Goal: Task Accomplishment & Management: Manage account settings

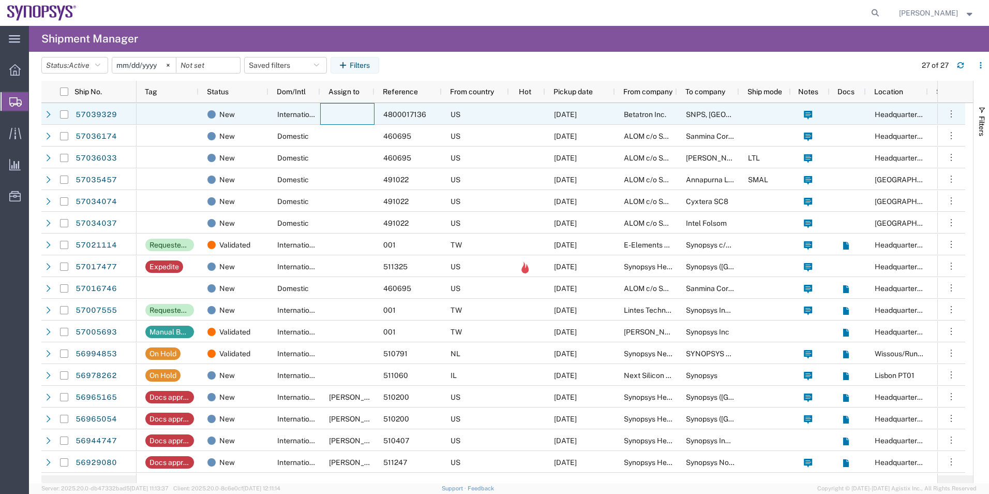
click at [320, 109] on div at bounding box center [347, 114] width 54 height 22
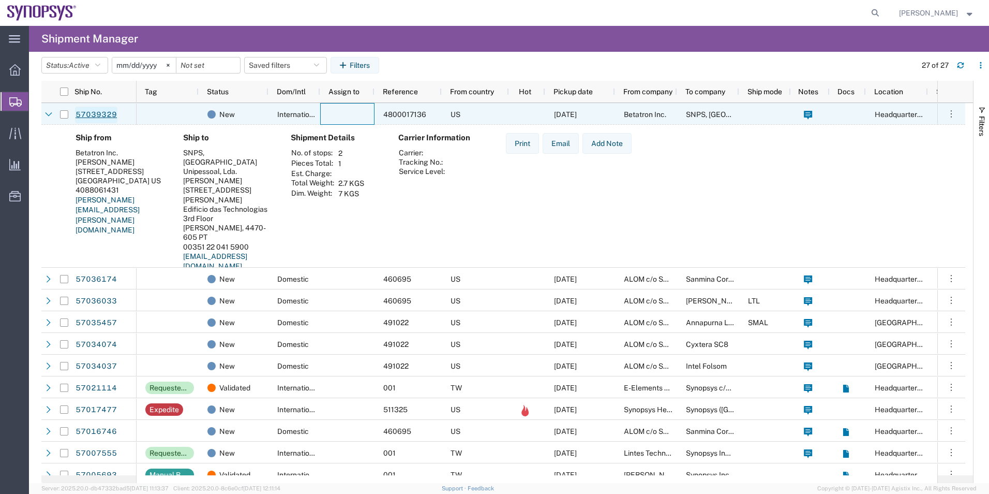
click at [99, 111] on link "57039329" at bounding box center [96, 115] width 42 height 17
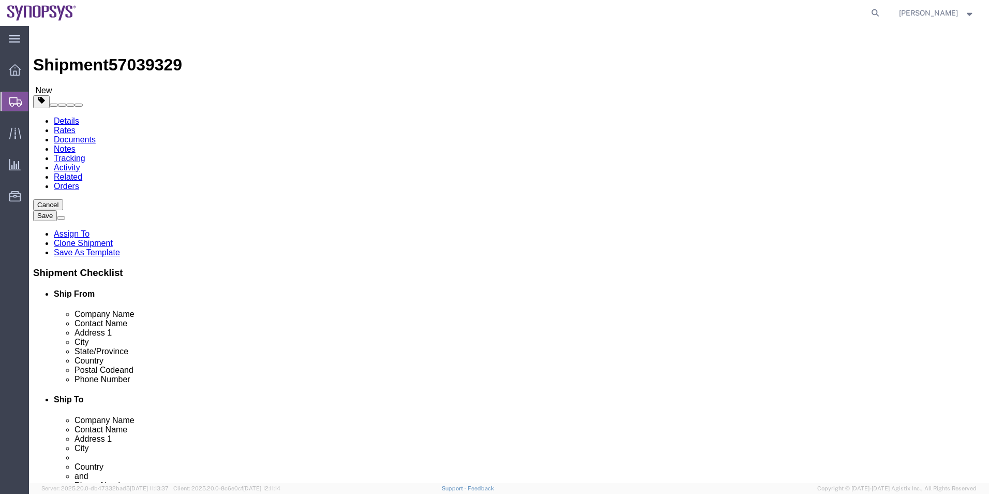
select select
click icon
click div "Shipment Information Package Information Special Services"
click select "Select kgs lbs"
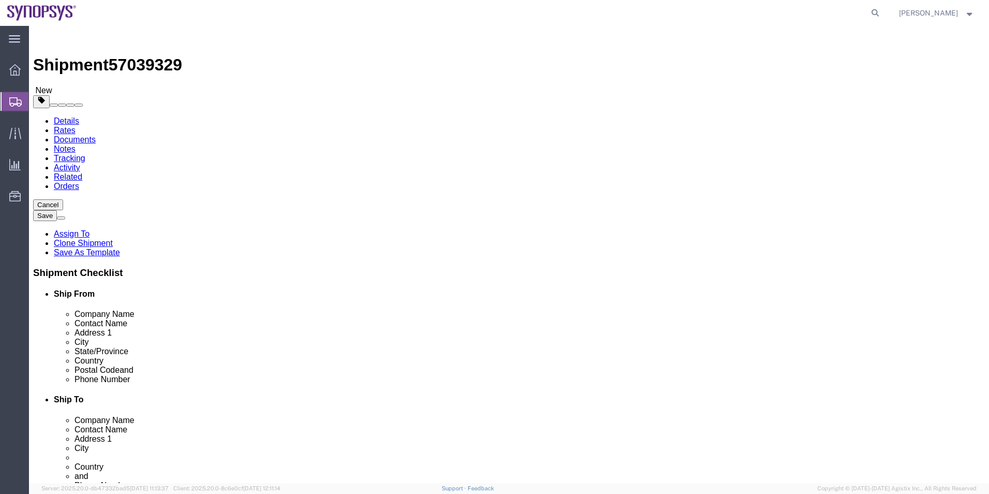
select select "LBS"
click select "Select kgs lbs"
click select "Select cm ft in"
select select "IN"
click select "Select cm ft in"
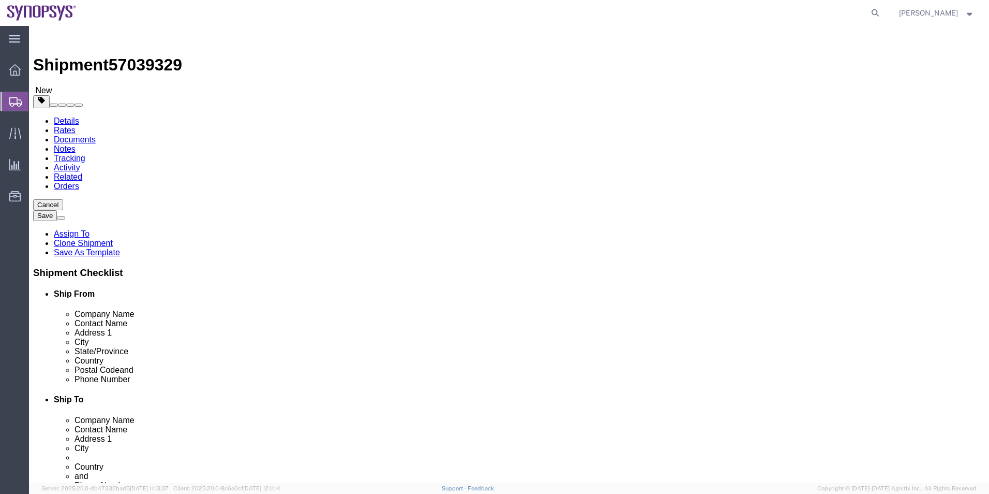
click dd "8.00 Each"
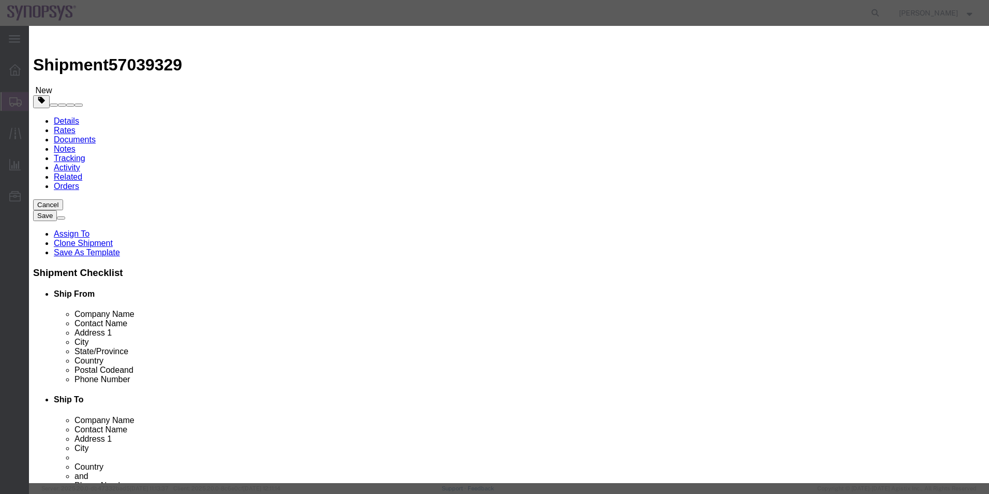
scroll to position [104, 0]
click select "Select ATF BIS DEA EPA FDA FTR ITAR OFAC Other (OPA)"
select select "BIS"
click select "Select ATF BIS DEA EPA FDA FTR ITAR OFAC Other (OPA)"
click select "Select AGR-Agricultural APP-Computers APR-Additional Permissive Exports AVS-Air…"
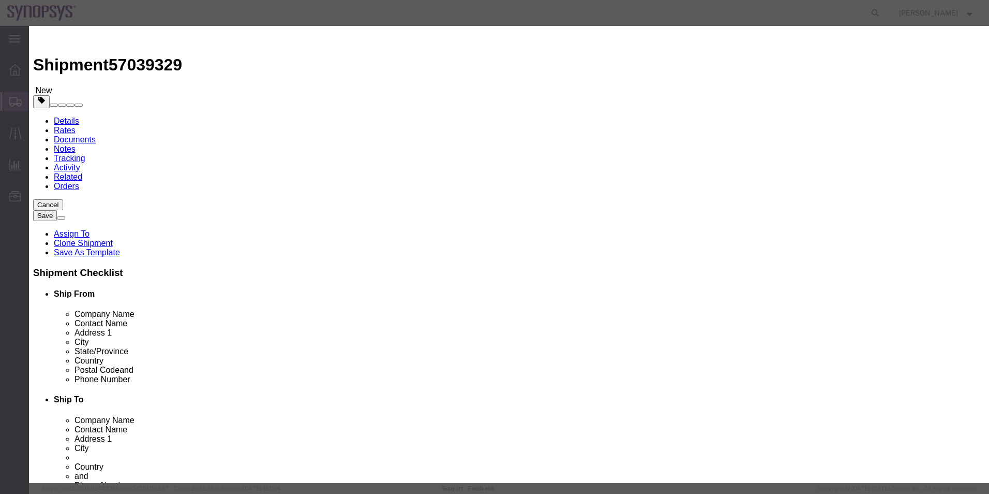
select select "NLR"
click select "Select AGR-Agricultural APP-Computers APR-Additional Permissive Exports AVS-Air…"
click button "Save & Close"
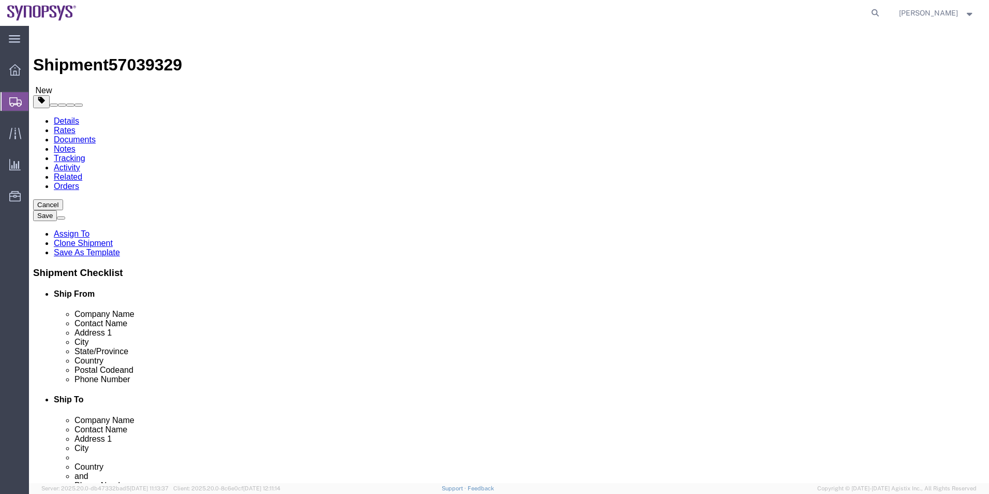
click dd "74816.00 USD"
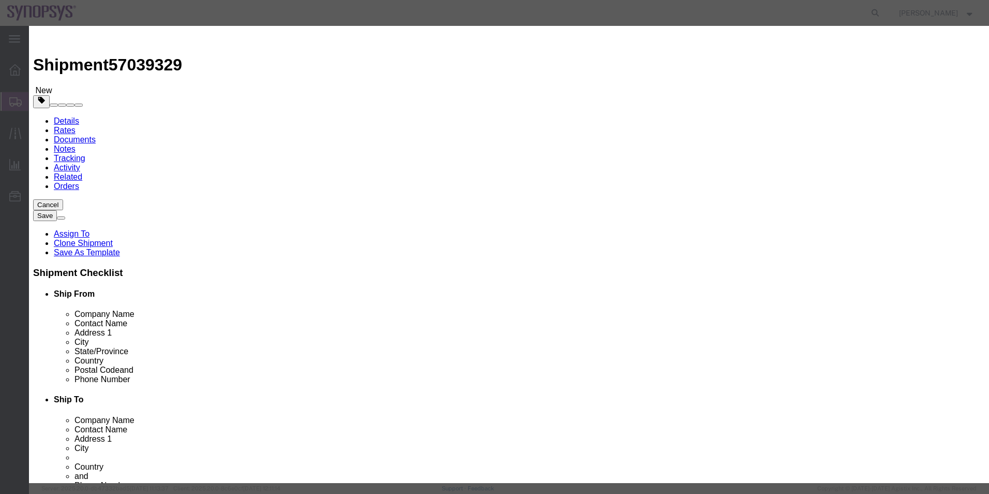
click input "3A991/NLR"
type input "3A991"
click button "Save & Close"
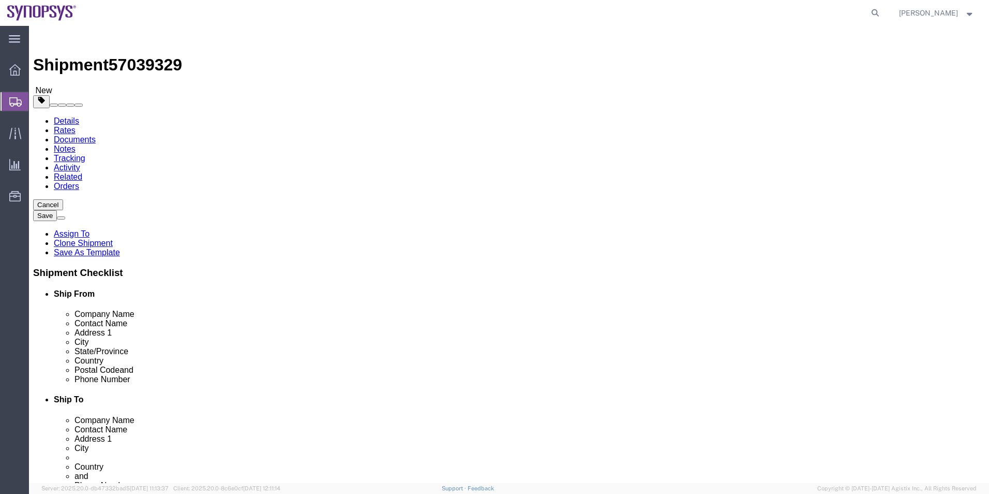
click icon
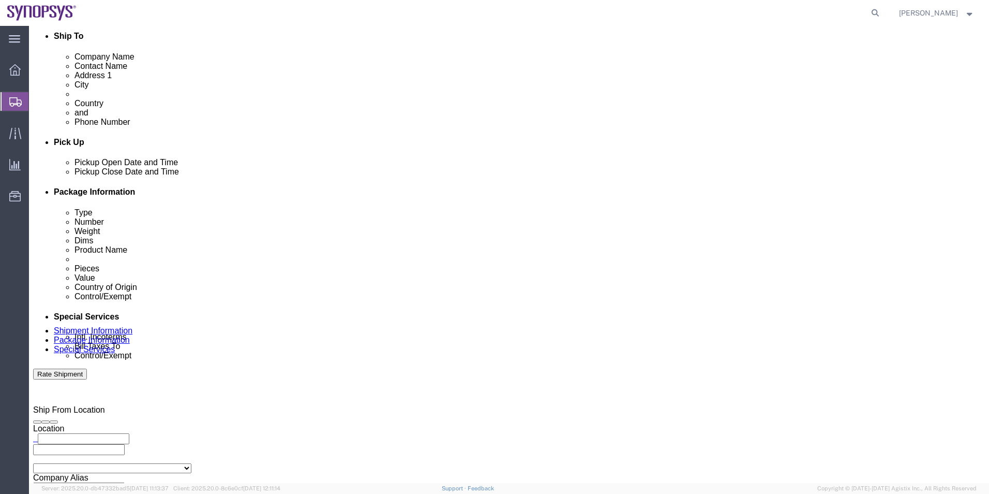
scroll to position [466, 0]
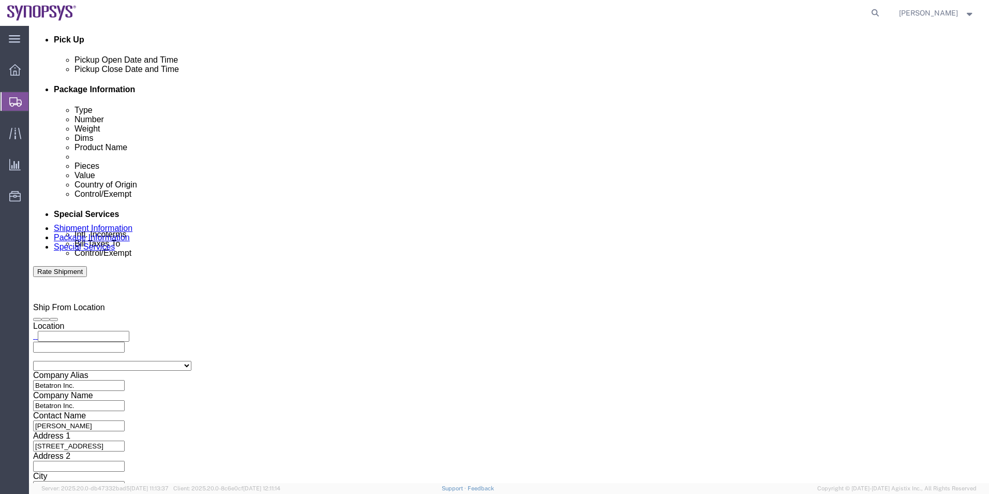
click select "Select Carriage Insurance Paid Carriage Paid To Cost and Freight Cost Insurance…"
select select "DAP"
click select "Select Carriage Insurance Paid Carriage Paid To Cost and Freight Cost Insurance…"
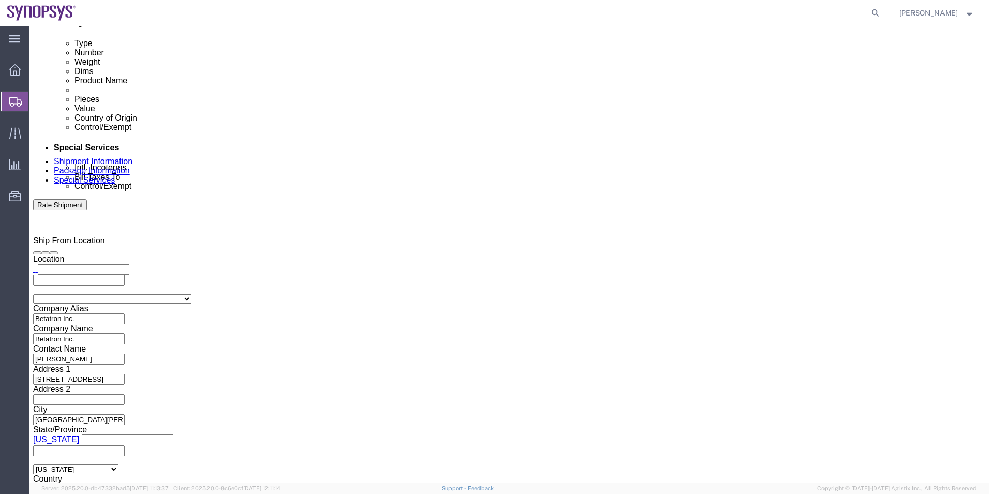
scroll to position [621, 0]
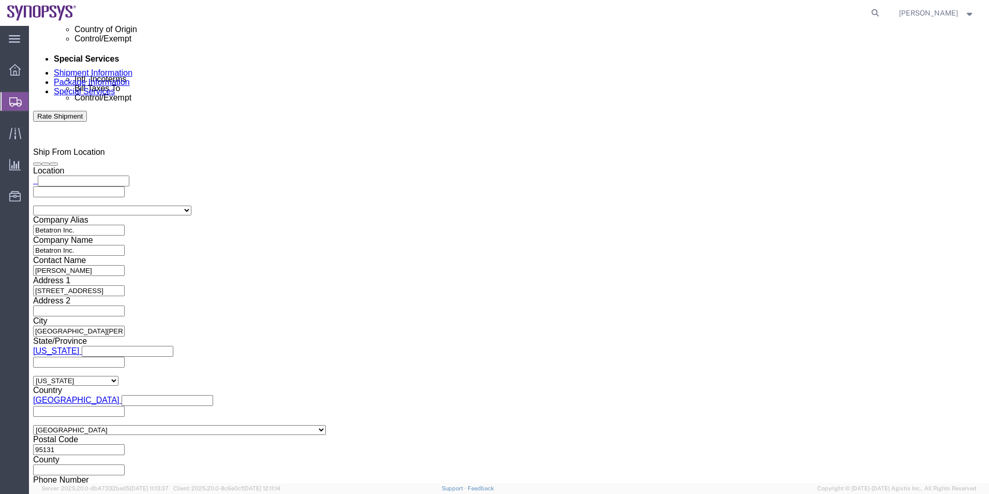
click ul "david.vierira@synopsys.com"
click icon
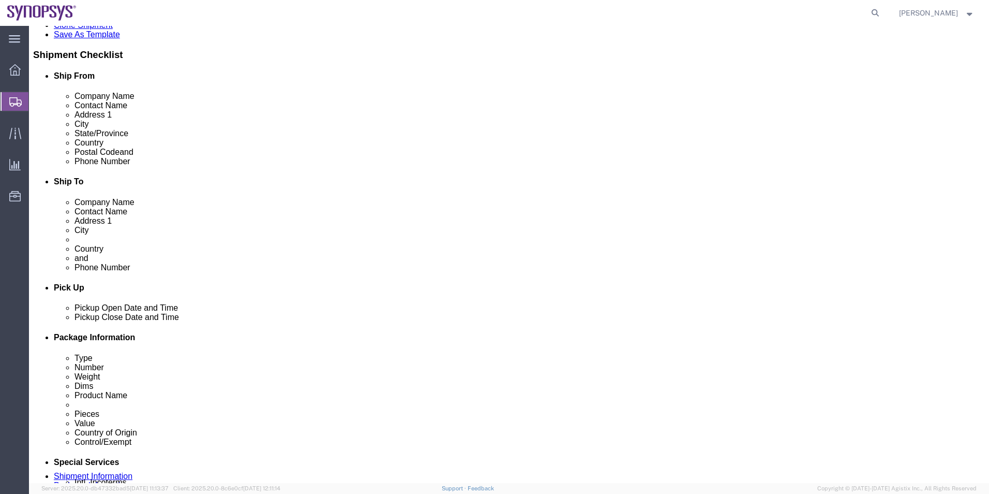
scroll to position [121, 0]
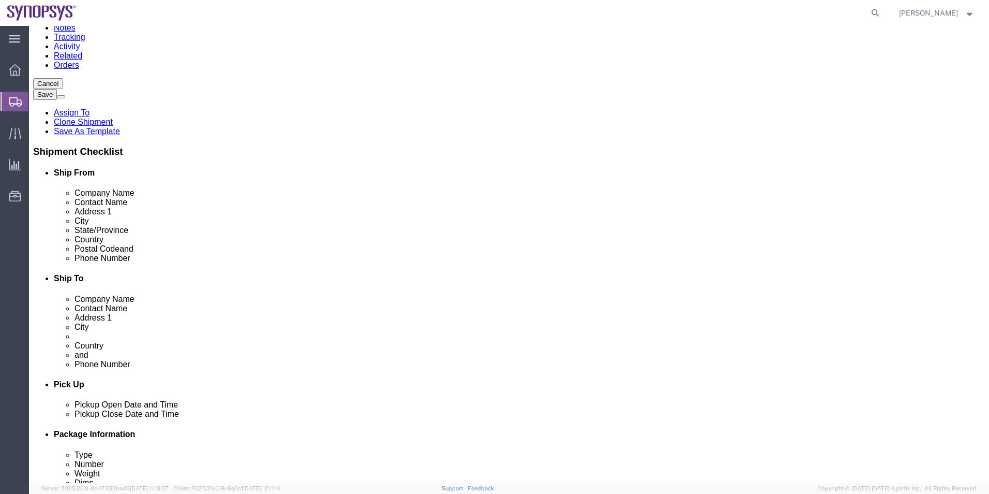
drag, startPoint x: 282, startPoint y: 251, endPoint x: 152, endPoint y: 242, distance: 129.7
click div "Location My Profile Location [GEOGRAPHIC_DATA] DE04 Agrate Brianza IT01 [GEOGRA…"
click icon
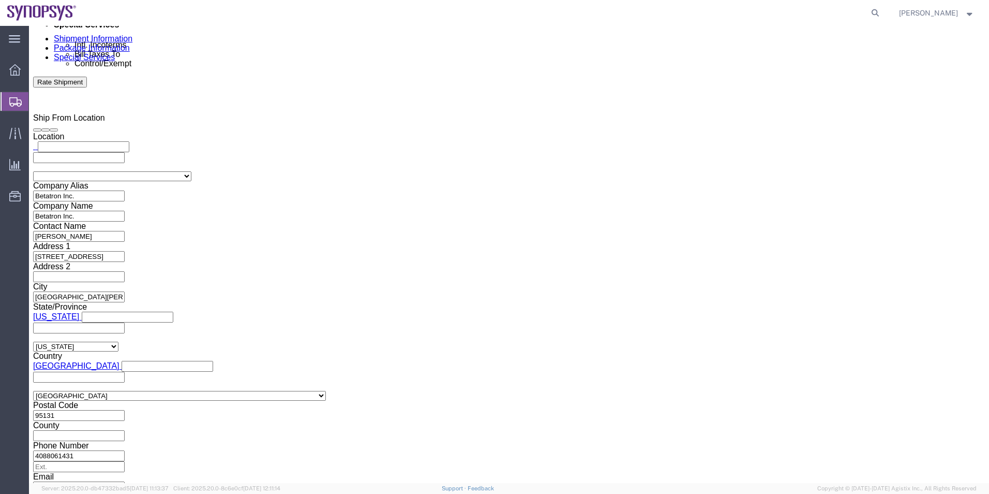
scroll to position [742, 0]
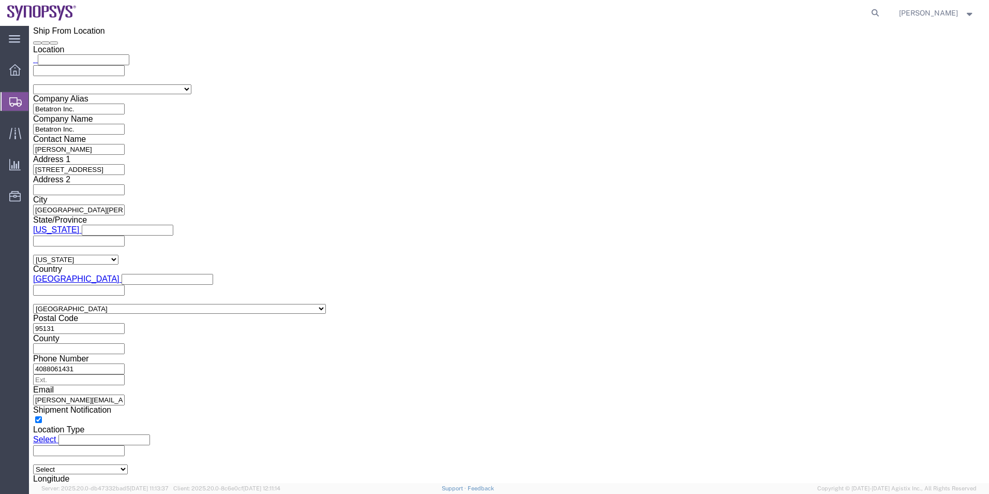
click ul "david.vierira@synopsys.com"
paste input "mike.young@betatron.net"
type input "mike.young@betatron.net"
type input "[EMAIL_ADDRESS][DOMAIN_NAME]"
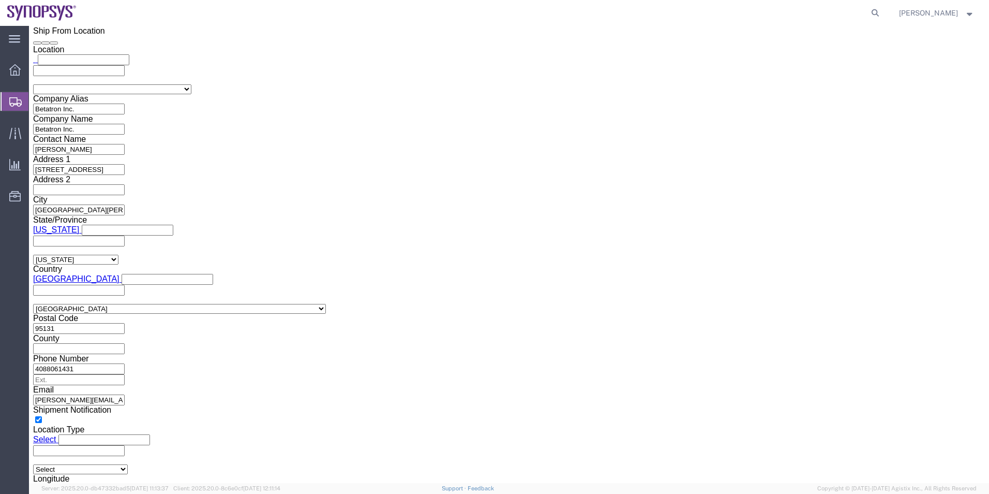
click select "Select ATF BIS DEA EPA FDA FTR ITAR OFAC Other (OPA)"
select select "BIS"
click select "Select ATF BIS DEA EPA FDA FTR ITAR OFAC Other (OPA)"
click select "Select AGR-Agricultural APP-Computers APR-Additional Permissive Exports AVS-Air…"
select select "NLR"
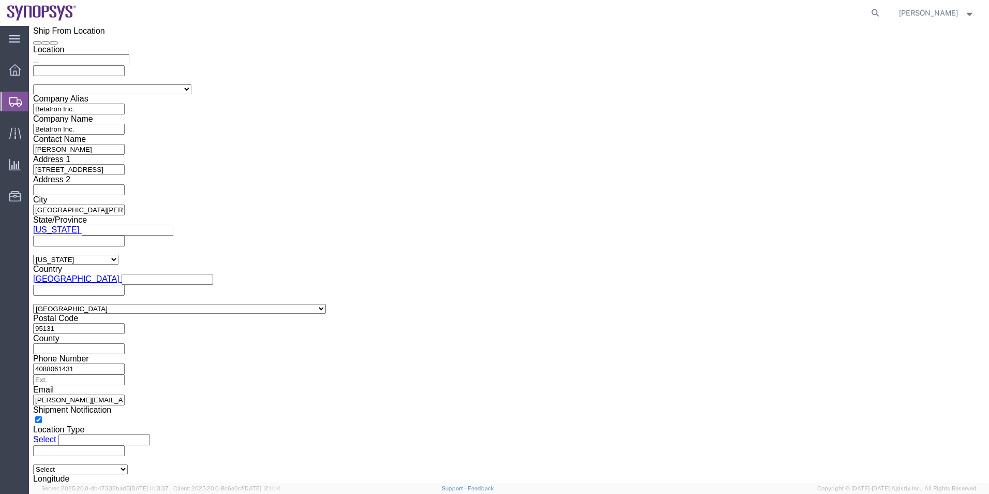
click select "Select AGR-Agricultural APP-Computers APR-Additional Permissive Exports AVS-Air…"
click select "Select AES-Direct EEI Carrier File EEI EEI Exempt"
select select "EXEM"
click select "Select AES-Direct EEI Carrier File EEI EEI Exempt"
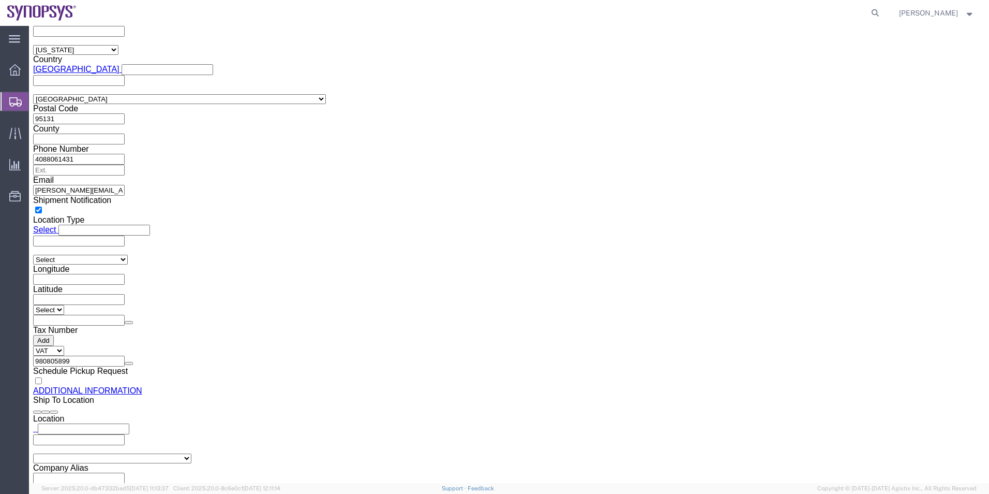
scroll to position [897, 0]
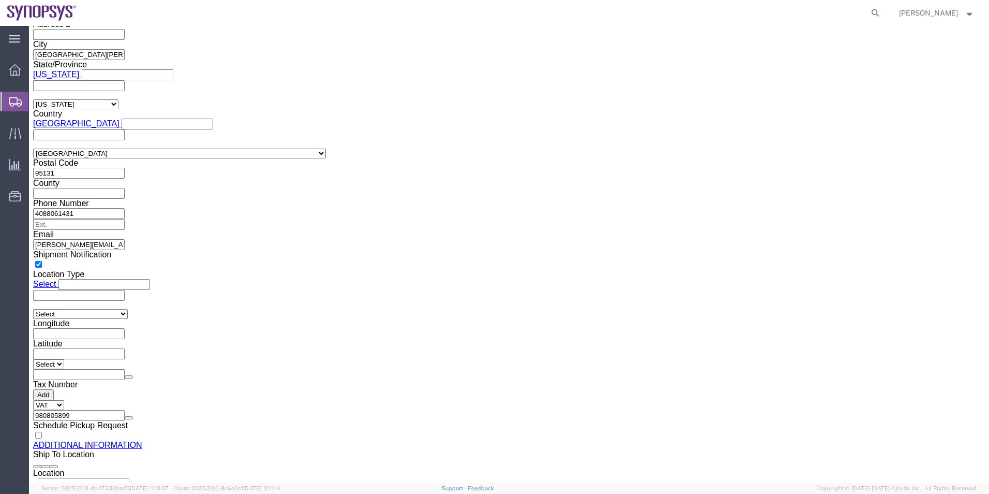
click input "checkbox"
checkbox input "true"
click select "Select AES-Direct EEI Carrier File EEI EEI Exempt"
select select "AESD"
click select "Select AES-Direct EEI Carrier File EEI EEI Exempt"
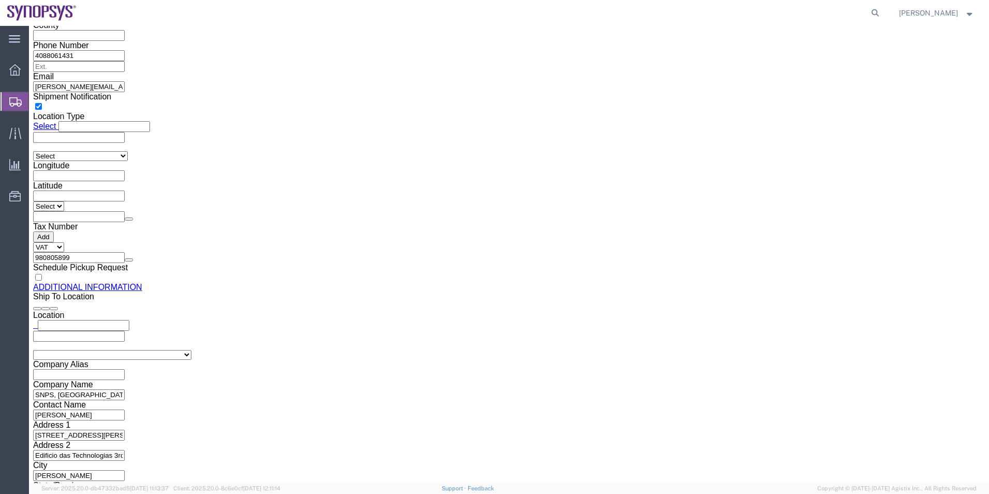
scroll to position [1104, 0]
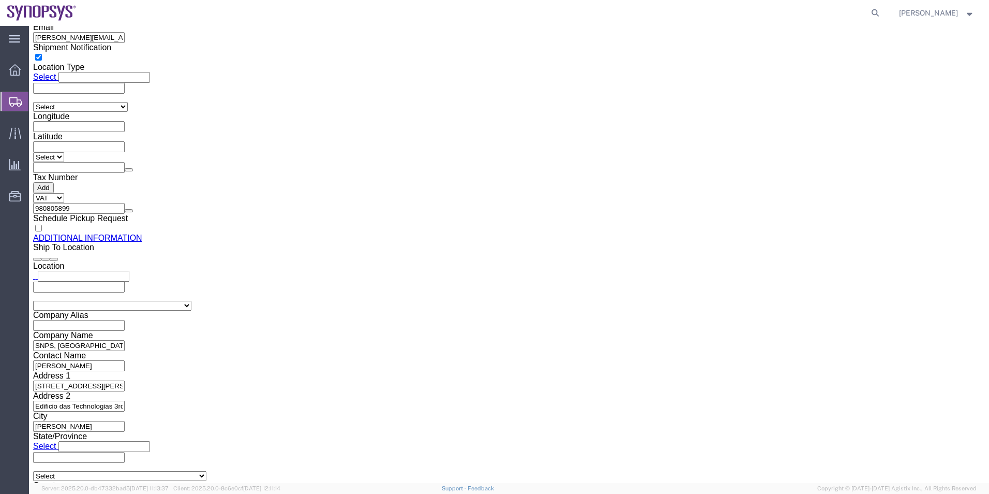
click div "Location Select Select My Profile Location Aachen DE04 Agrate Brianza IT01 Asch…"
type input "pt01"
click input "text"
type input "351915185726"
type input "ussv"
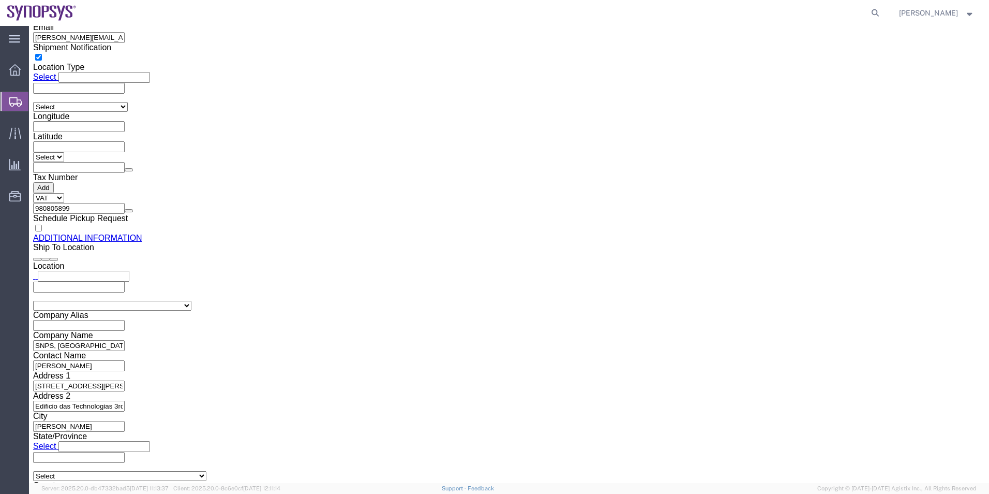
select select "CA"
click div "Location Headquarters USSV Select My Profile Location [GEOGRAPHIC_DATA] DE04 Ag…"
click input "Contact Name"
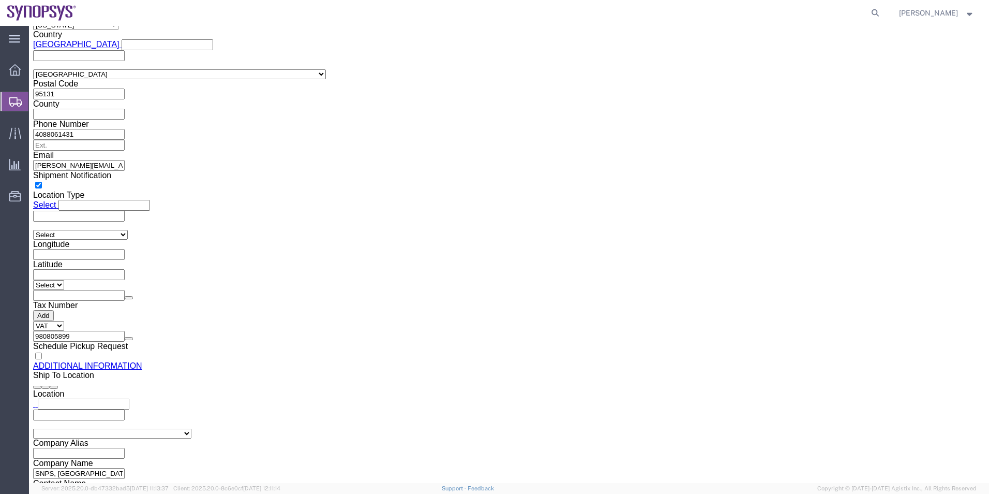
scroll to position [1001, 0]
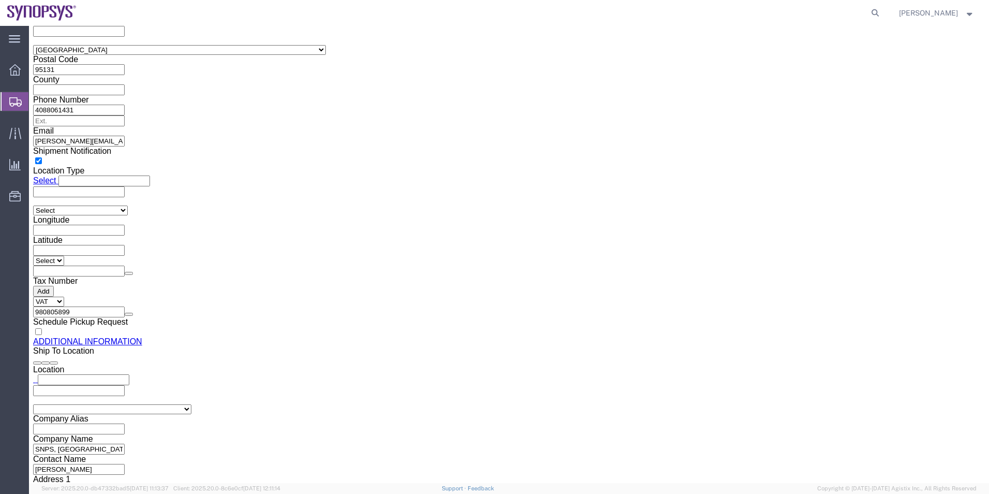
click div "Location Lisbon PT01 Select My Profile Location Aachen DE04 Agrate Brianza IT01…"
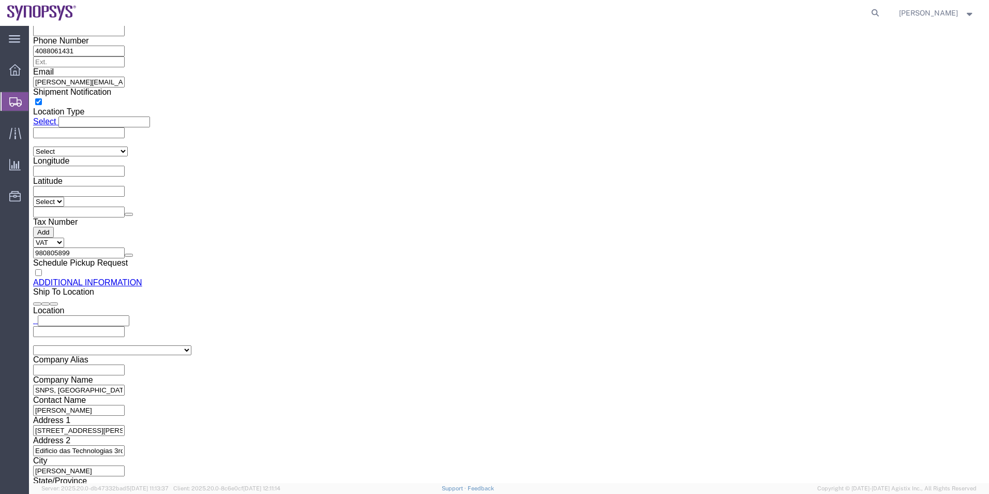
scroll to position [1208, 0]
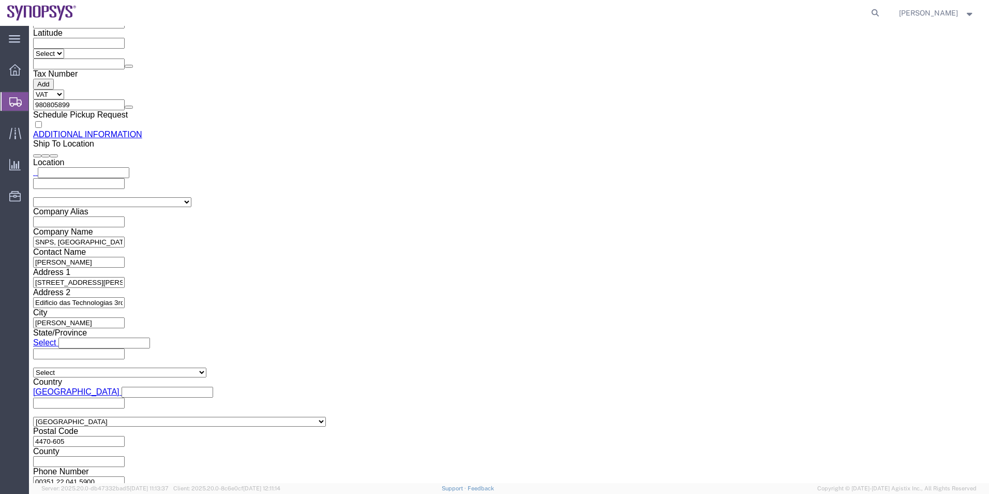
click input "Contact Name"
paste input "[PERSON_NAME]"
type input "[PERSON_NAME]"
click input "text"
paste input "[PERSON_NAME]"
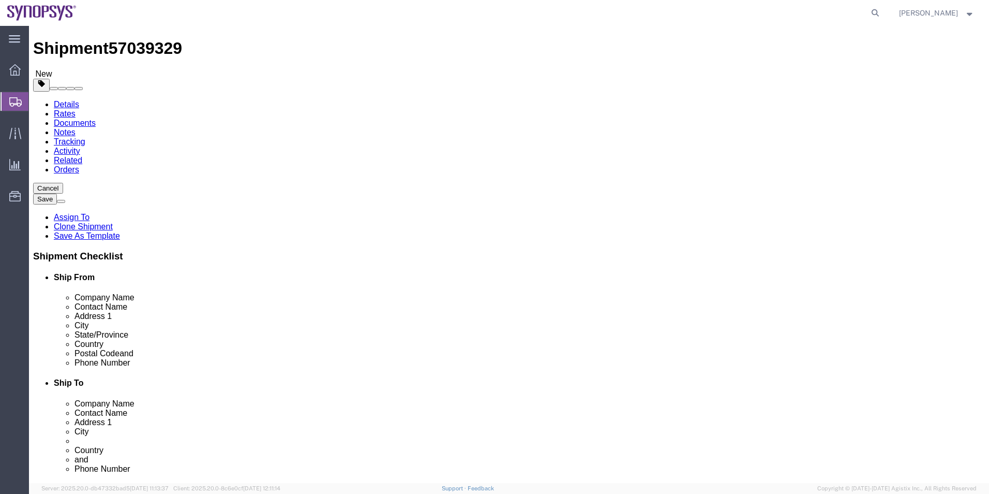
scroll to position [0, 0]
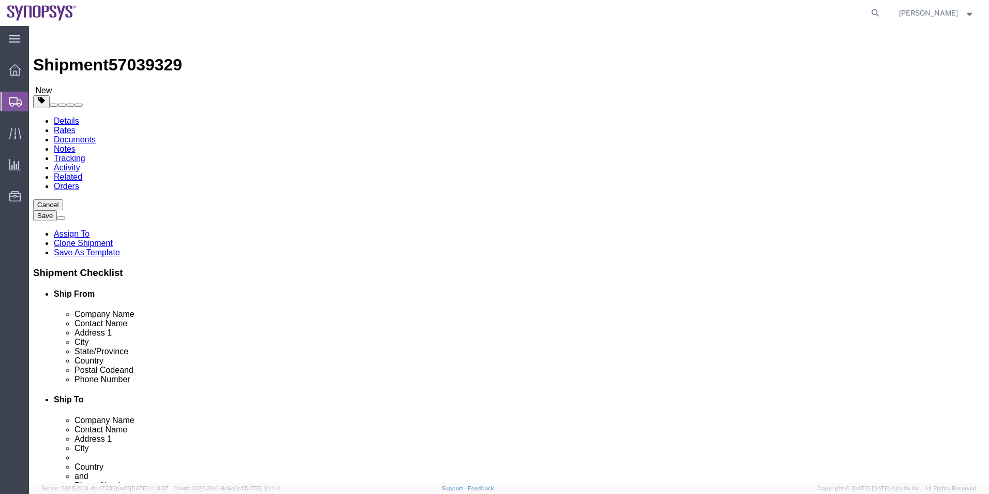
type input "[PERSON_NAME]"
click button "Rate Shipment"
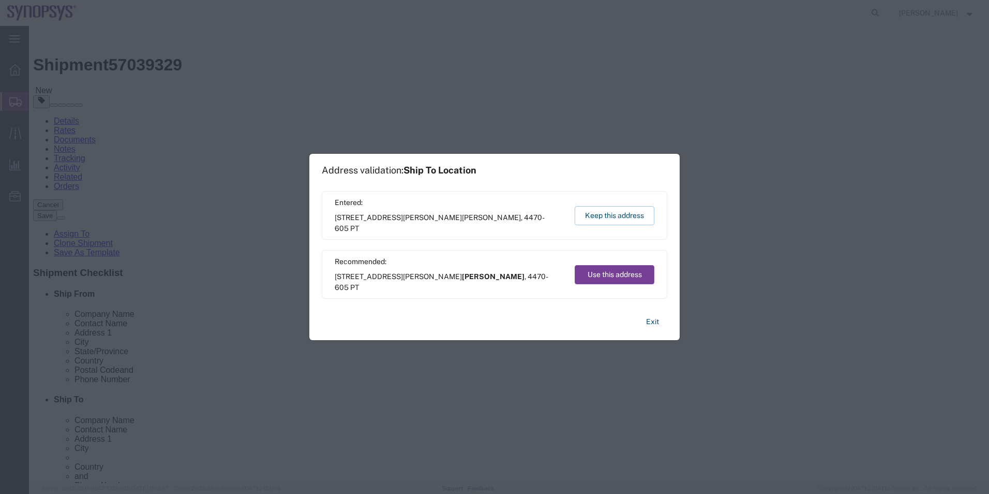
click at [620, 269] on button "Use this address" at bounding box center [615, 274] width 80 height 19
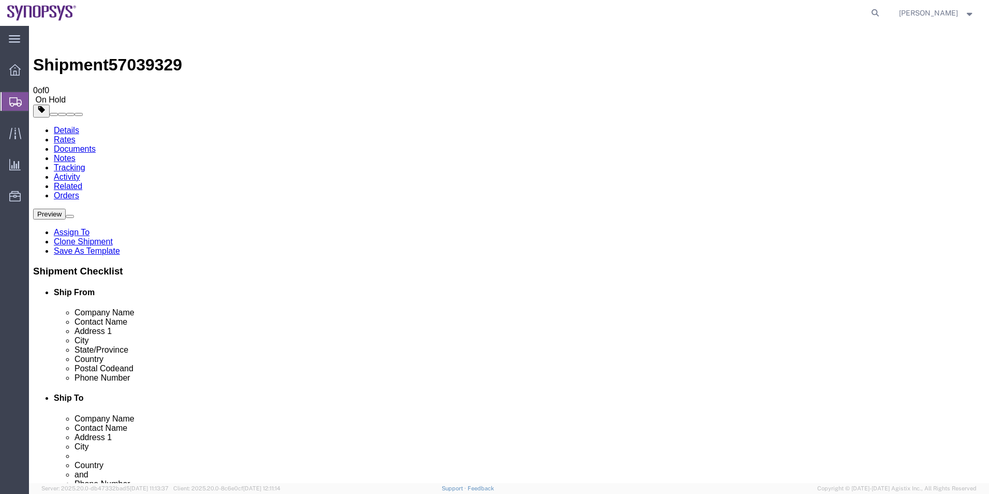
click at [0, 0] on span "Shipment Manager" at bounding box center [0, 0] width 0 height 0
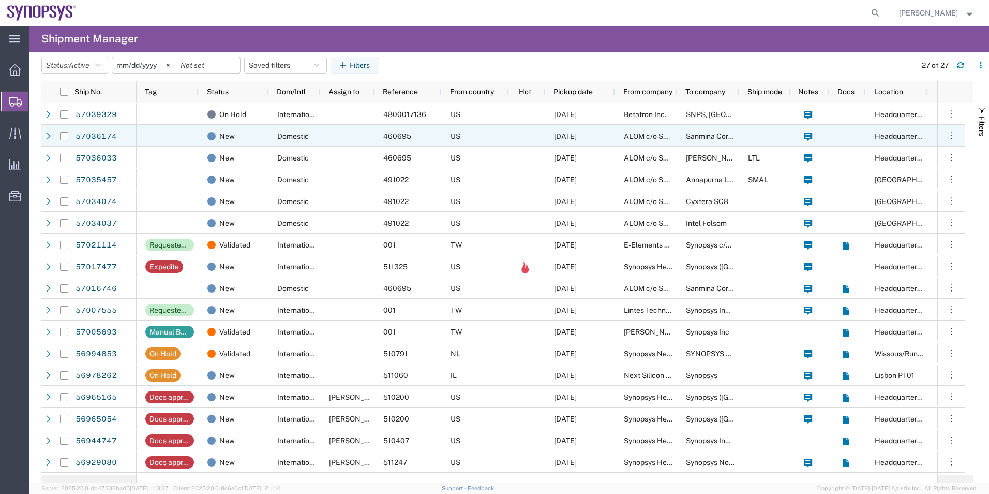
click at [353, 139] on div at bounding box center [347, 136] width 54 height 22
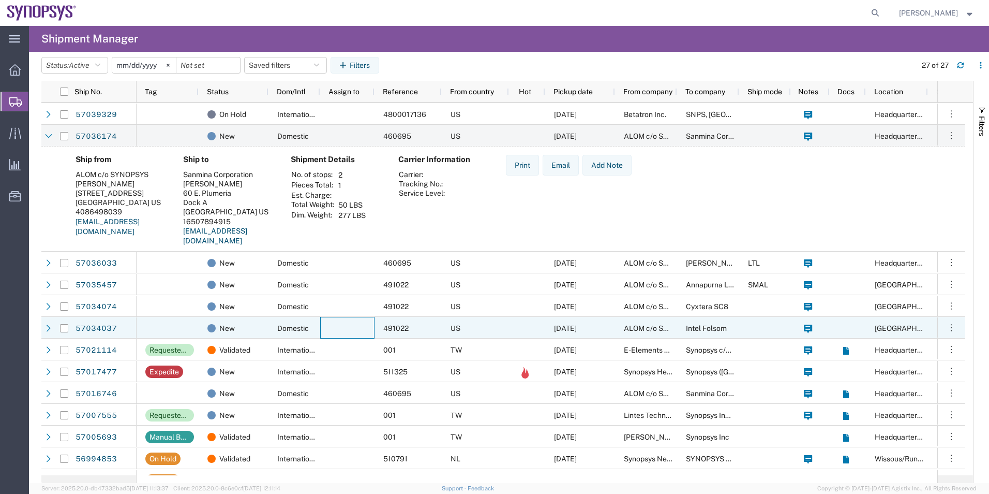
click at [346, 319] on div at bounding box center [347, 328] width 54 height 22
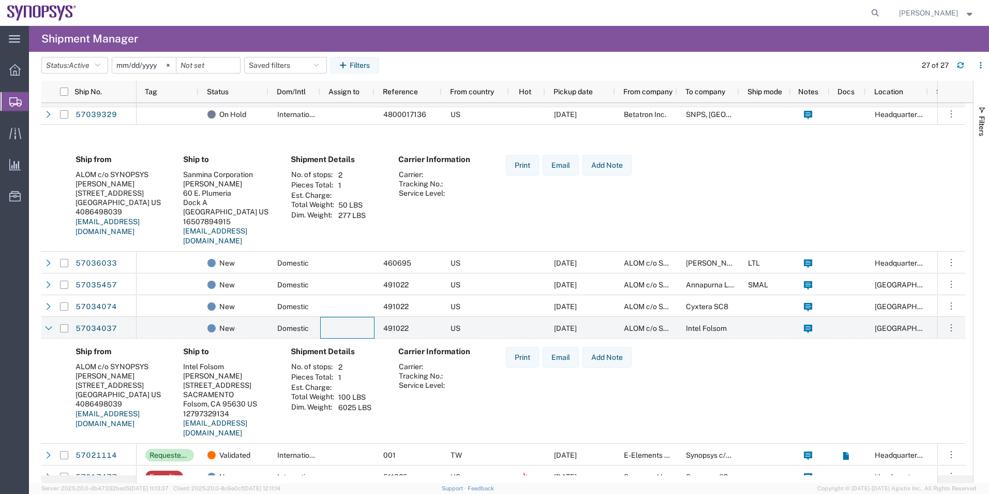
scroll to position [155, 0]
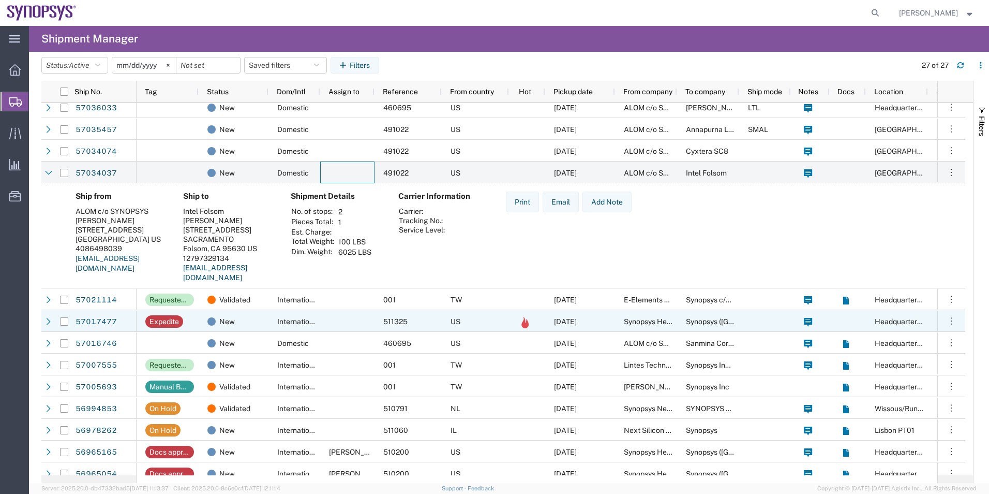
click at [346, 318] on div at bounding box center [347, 321] width 54 height 22
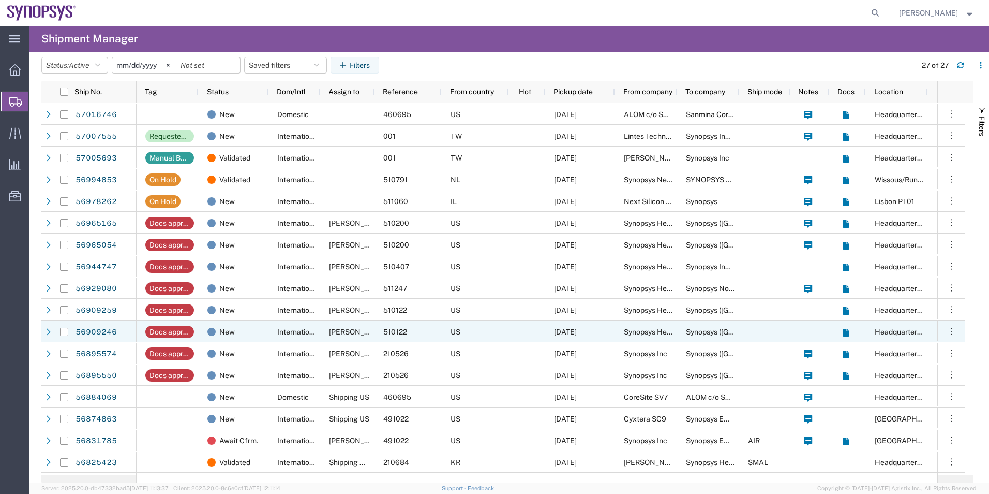
scroll to position [558, 0]
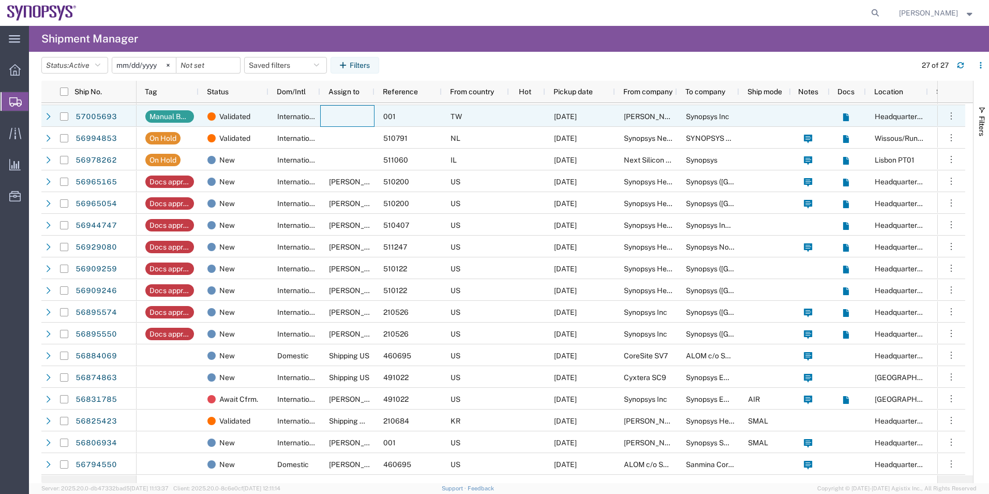
click at [345, 121] on div at bounding box center [347, 116] width 54 height 22
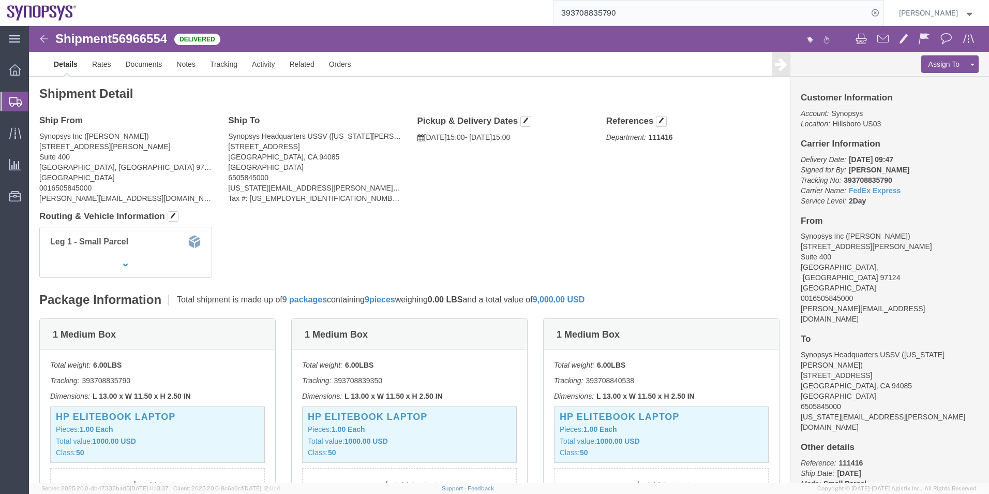
scroll to position [104, 0]
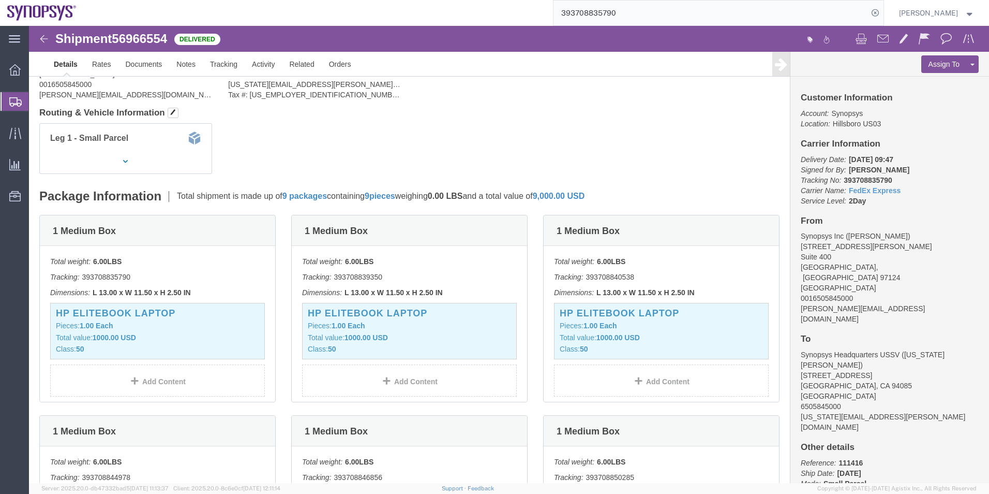
click at [0, 0] on span "Shipment Manager" at bounding box center [0, 0] width 0 height 0
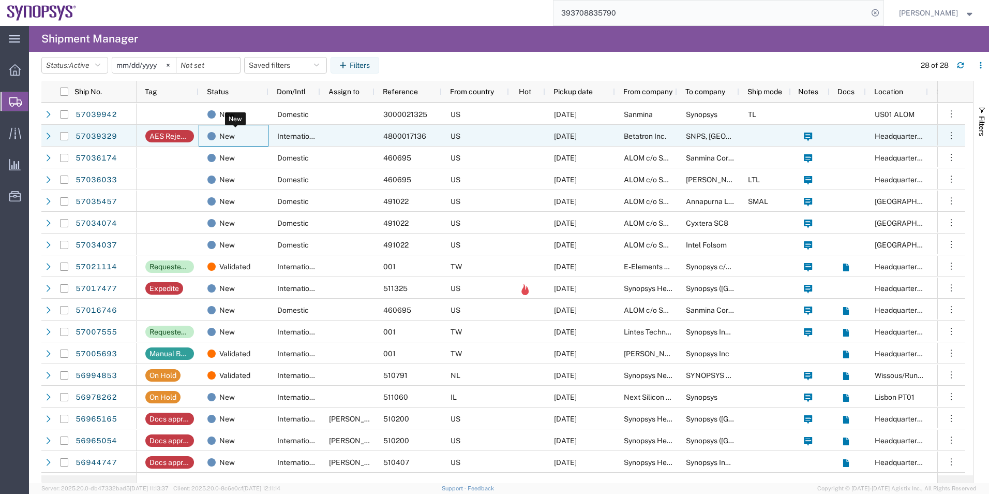
click at [255, 128] on div "New" at bounding box center [236, 136] width 56 height 22
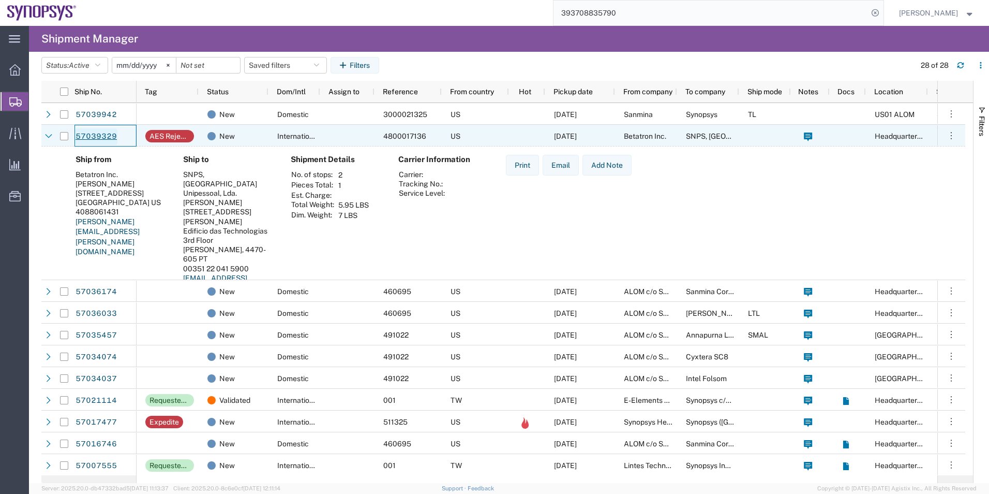
click at [99, 140] on link "57039329" at bounding box center [96, 136] width 42 height 17
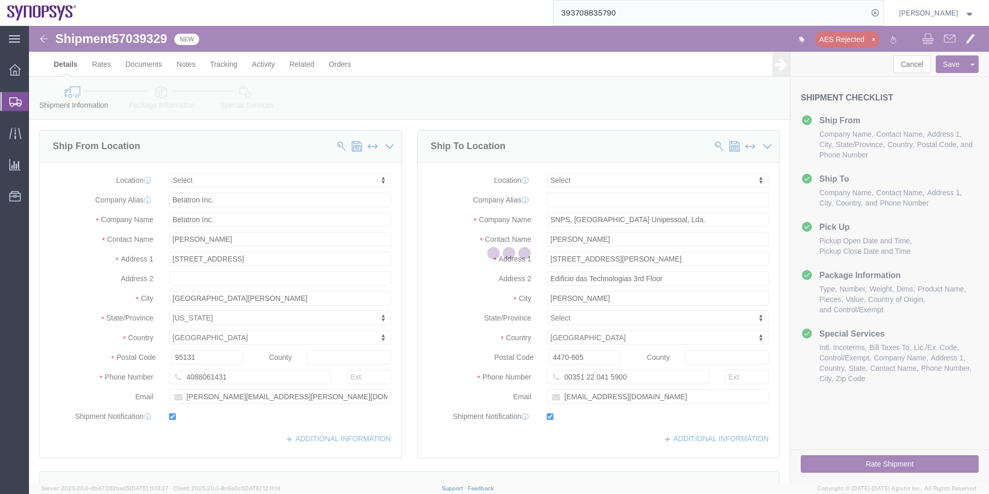
select select
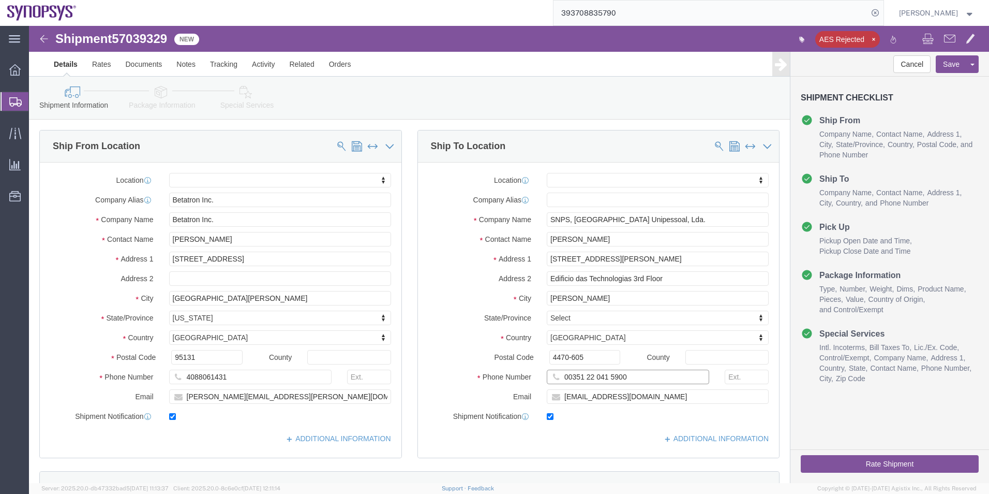
click input "00351 22 041 5900"
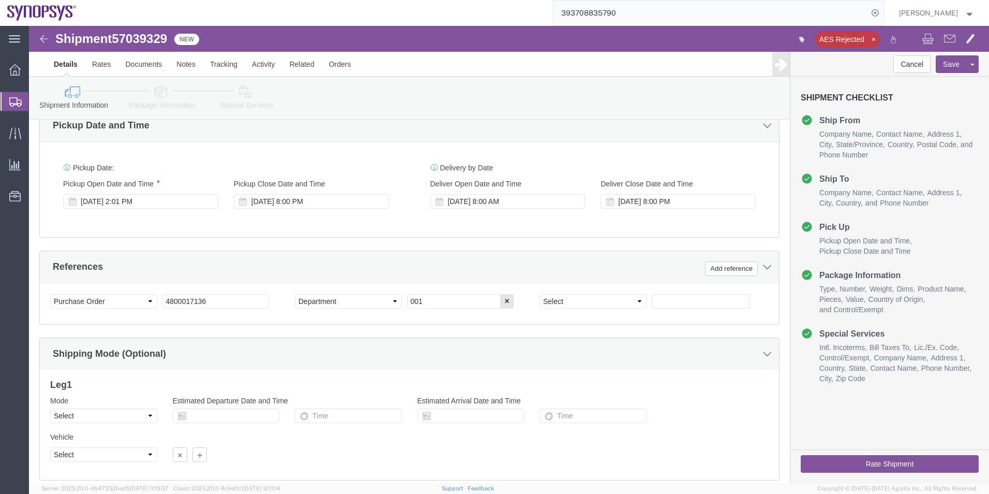
scroll to position [362, 0]
type input "351220415900"
click div "Shipment Information Package Information Special Services"
click icon
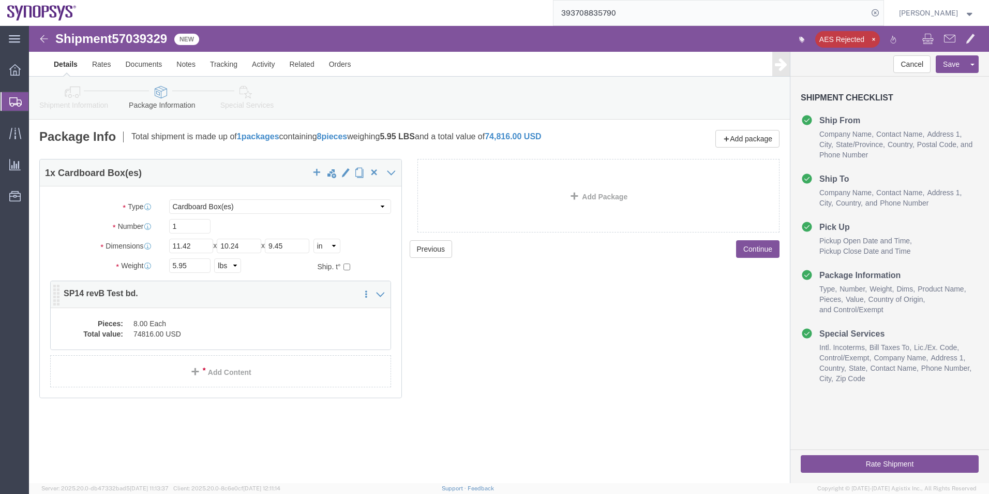
click dd "74816.00 USD"
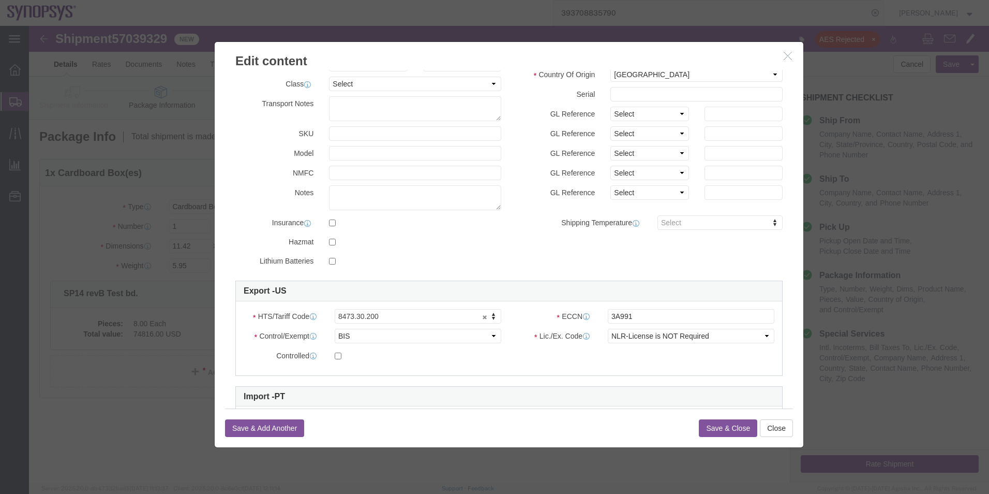
scroll to position [156, 0]
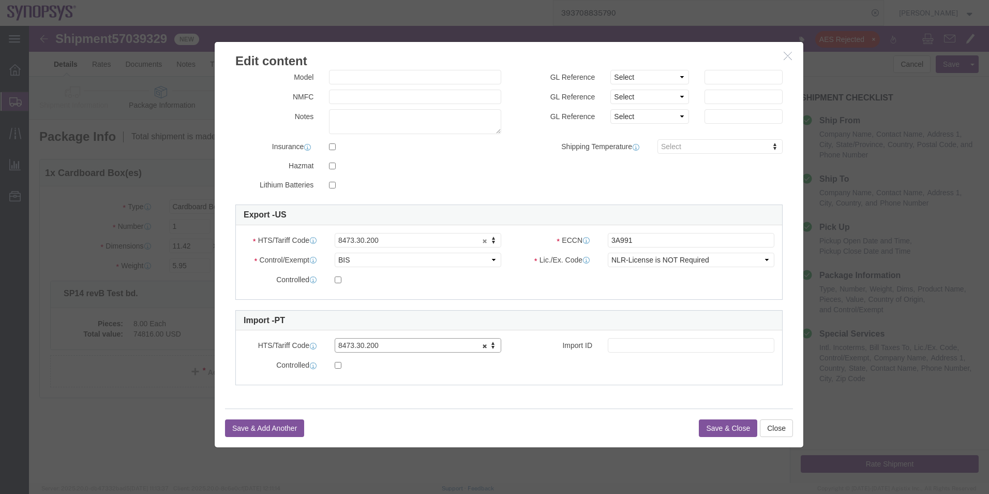
click link "8473.30.200"
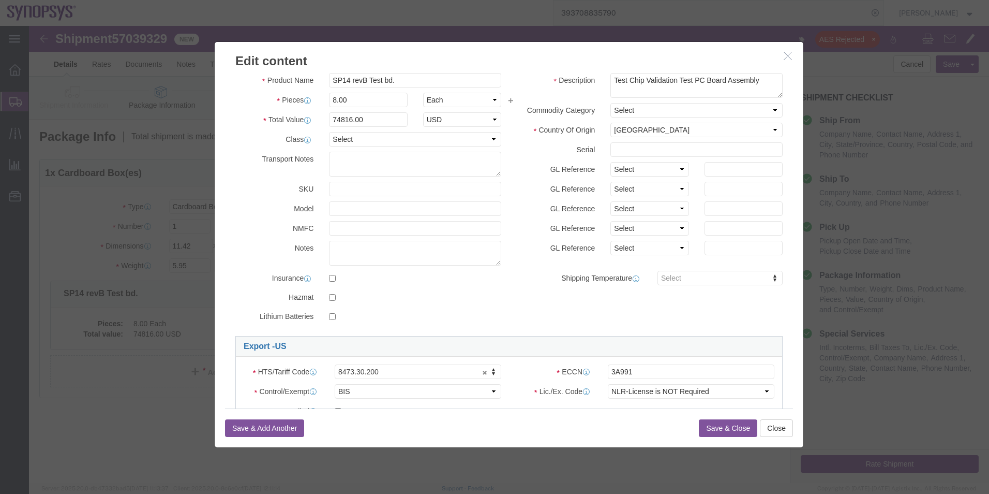
scroll to position [0, 0]
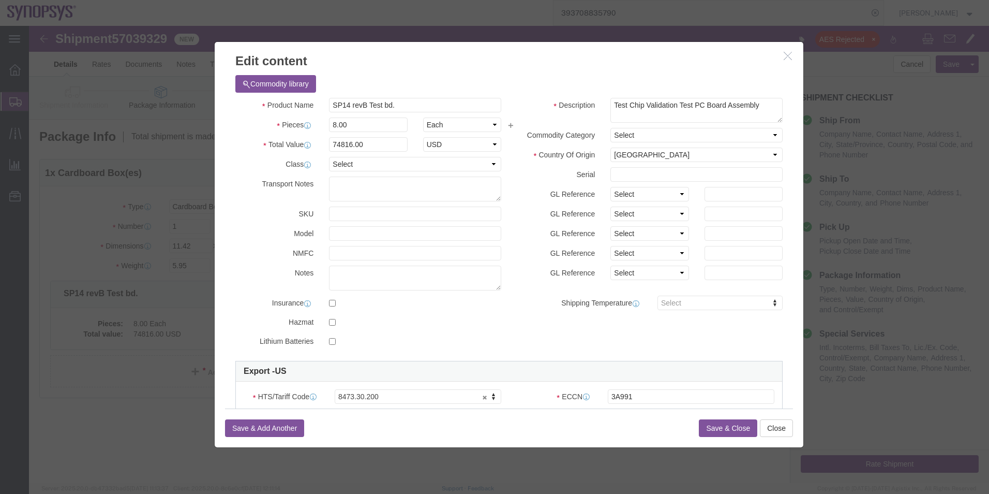
click button "Save & Close"
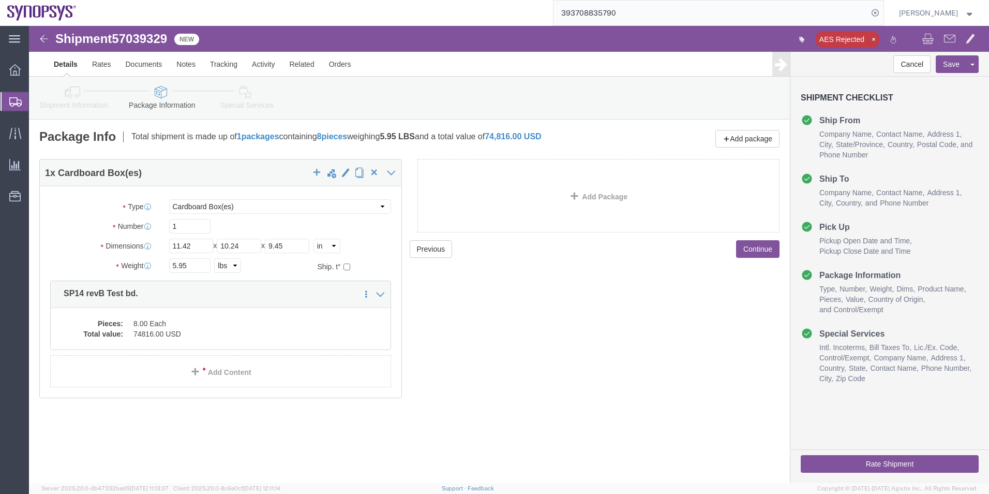
click icon
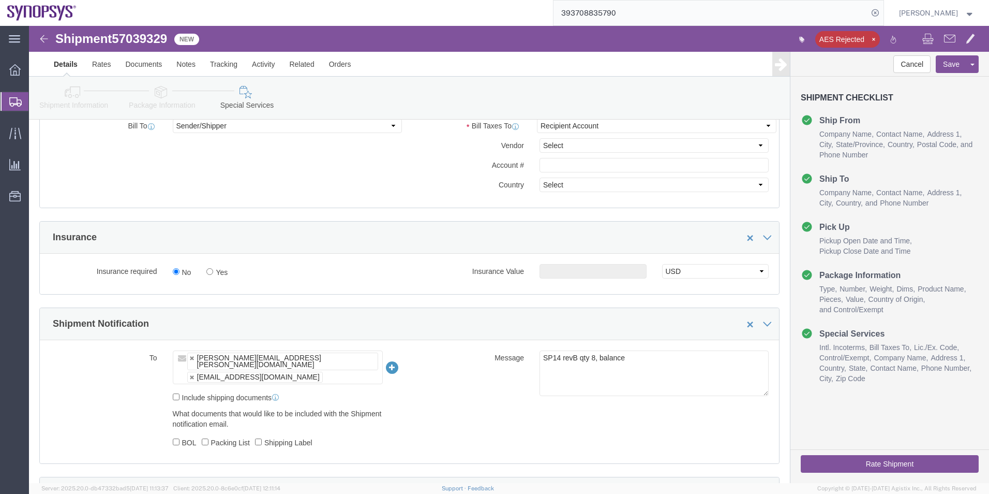
scroll to position [621, 0]
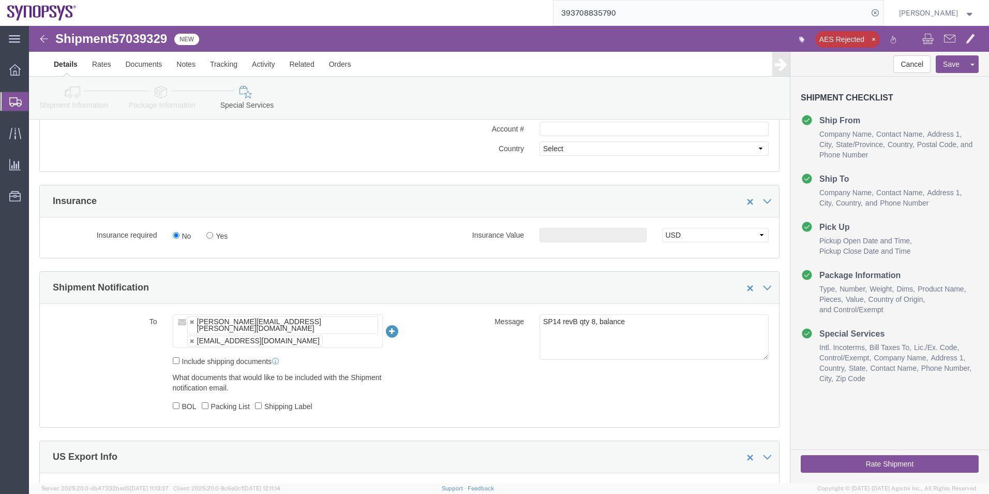
click icon
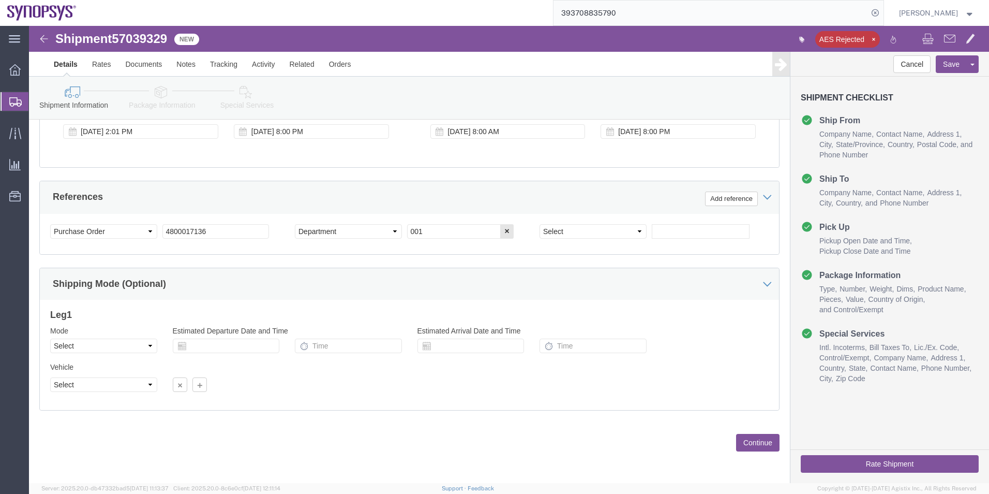
scroll to position [173, 0]
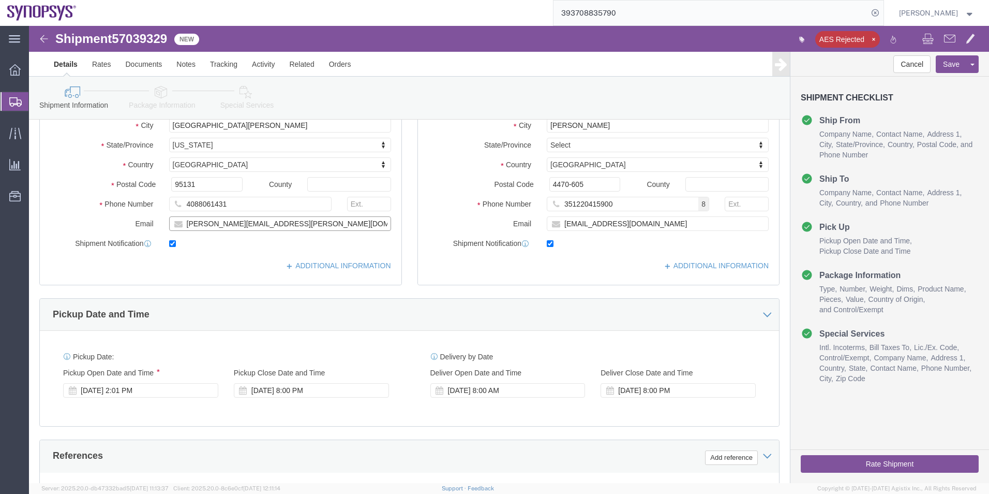
drag, startPoint x: 264, startPoint y: 195, endPoint x: 83, endPoint y: 200, distance: 181.7
click div "Email mike.young@betatron.net"
click icon
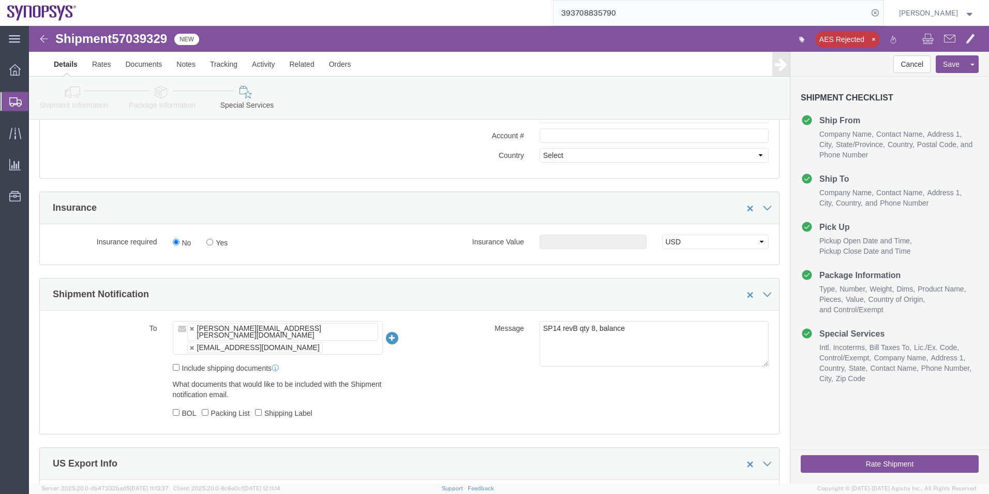
scroll to position [690, 0]
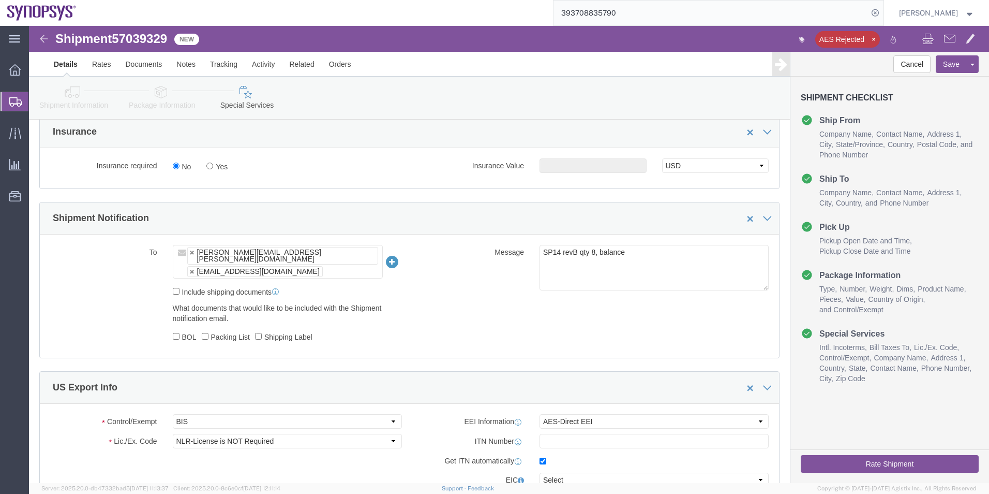
click ul "david.vierira@synopsys.com shipping@synopsys.com"
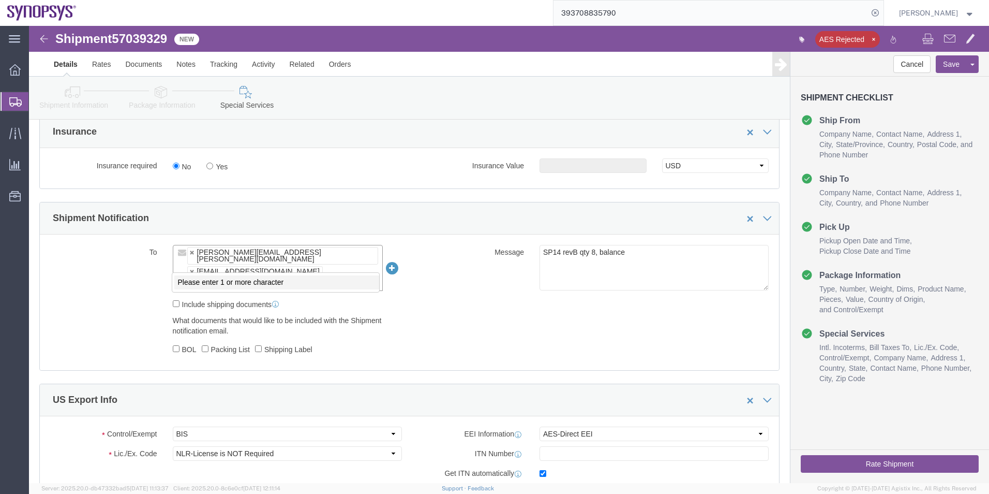
paste input "[PERSON_NAME][EMAIL_ADDRESS][PERSON_NAME][DOMAIN_NAME]"
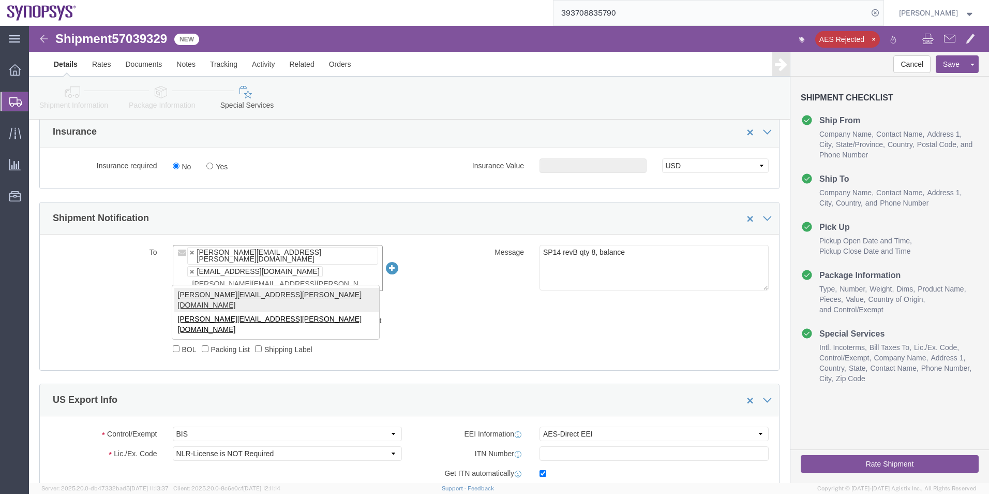
type input "[PERSON_NAME][EMAIL_ADDRESS][PERSON_NAME][DOMAIN_NAME]"
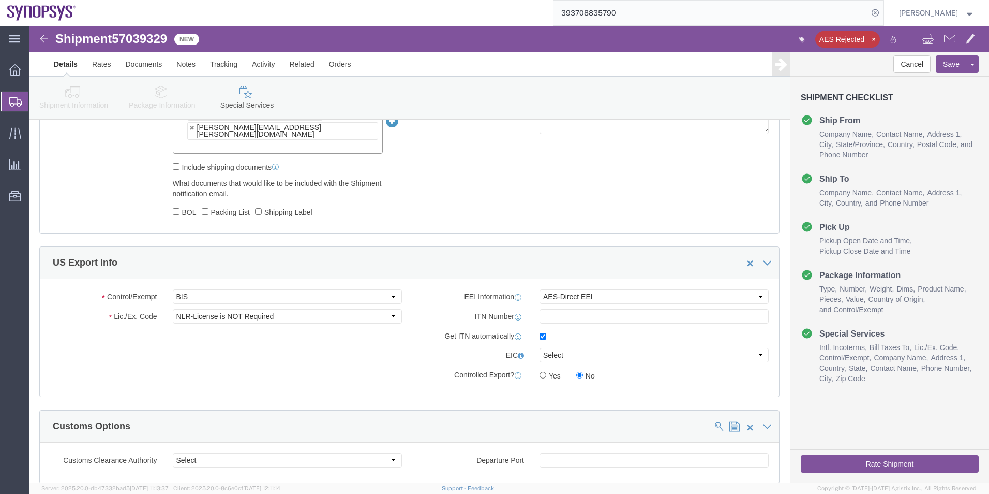
scroll to position [742, 0]
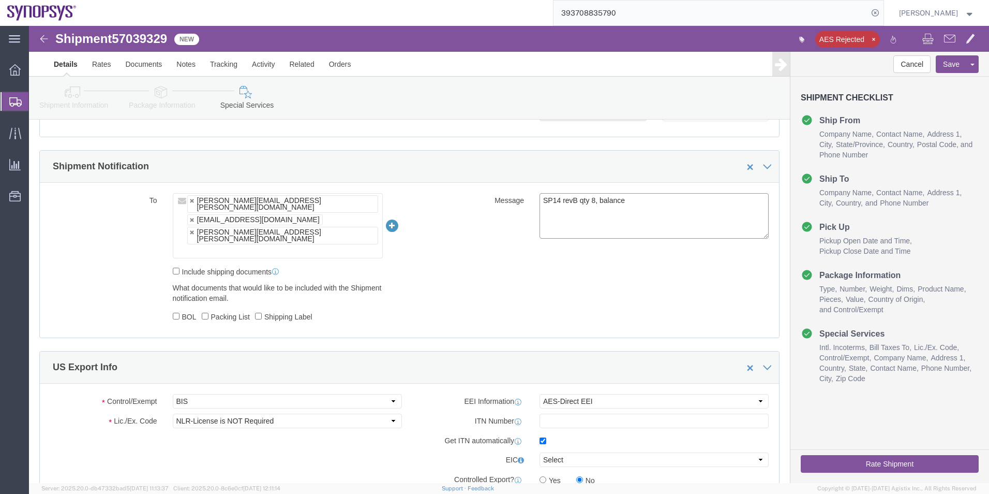
drag, startPoint x: 624, startPoint y: 179, endPoint x: 342, endPoint y: 169, distance: 281.7
click div "To david.vierira@synopsys.com shipping@synopsys.com mike.young@betatron.net dav…"
type textarea "Please see attached. -[GEOGRAPHIC_DATA]"
click button "Rate Shipment"
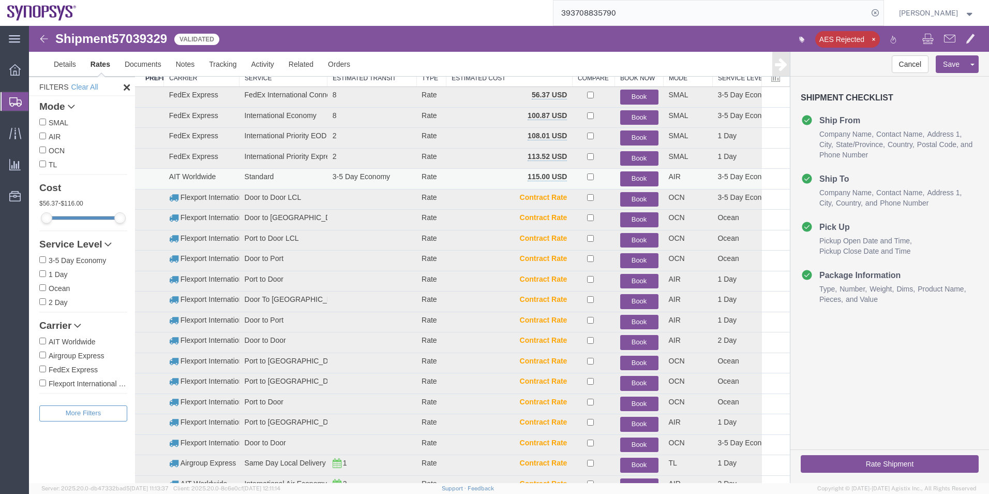
scroll to position [33, 0]
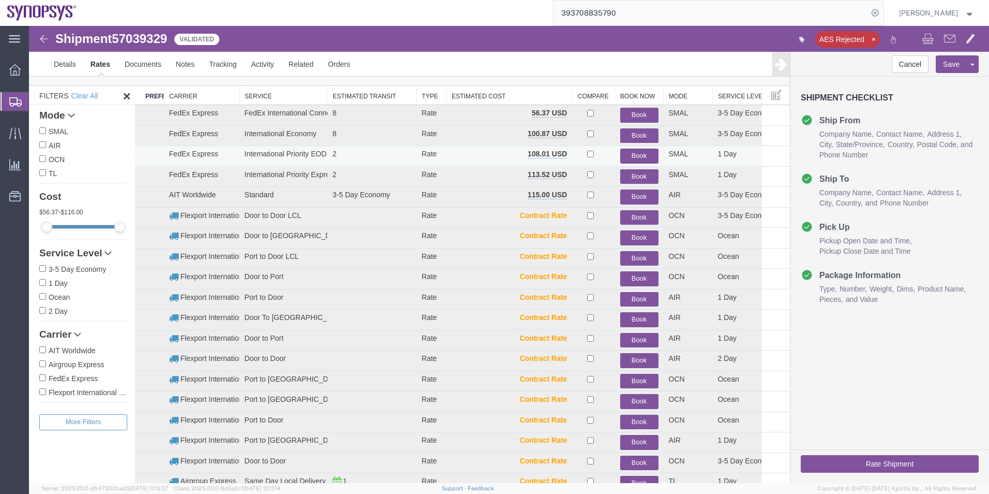
click at [642, 153] on button "Book" at bounding box center [639, 156] width 38 height 15
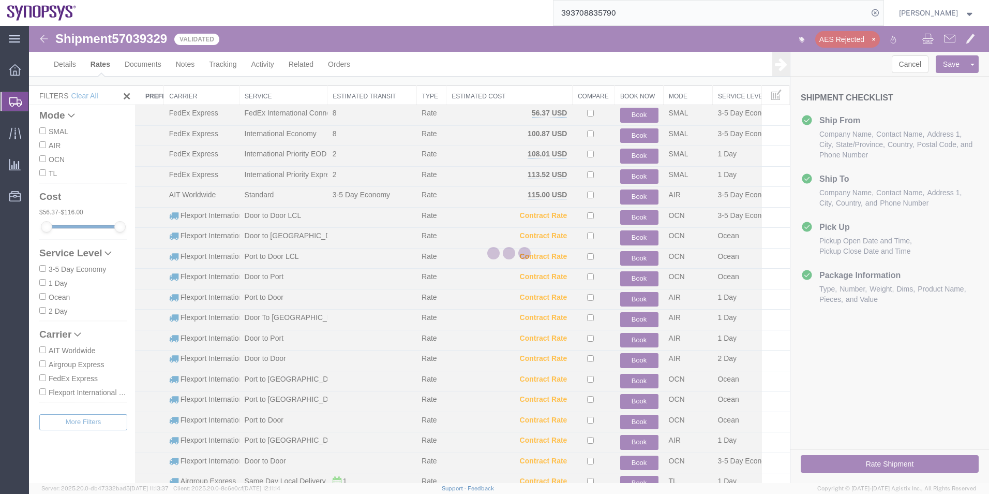
scroll to position [0, 0]
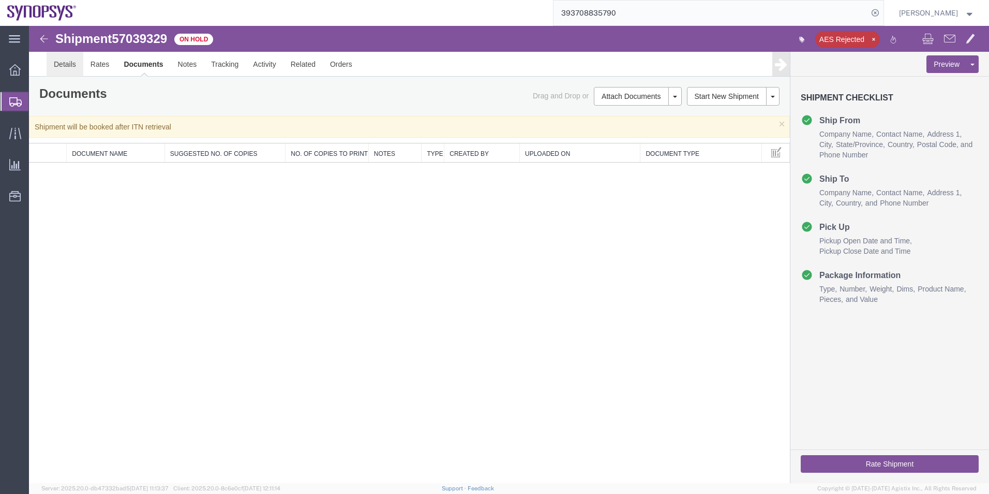
click at [71, 68] on link "Details" at bounding box center [65, 64] width 37 height 25
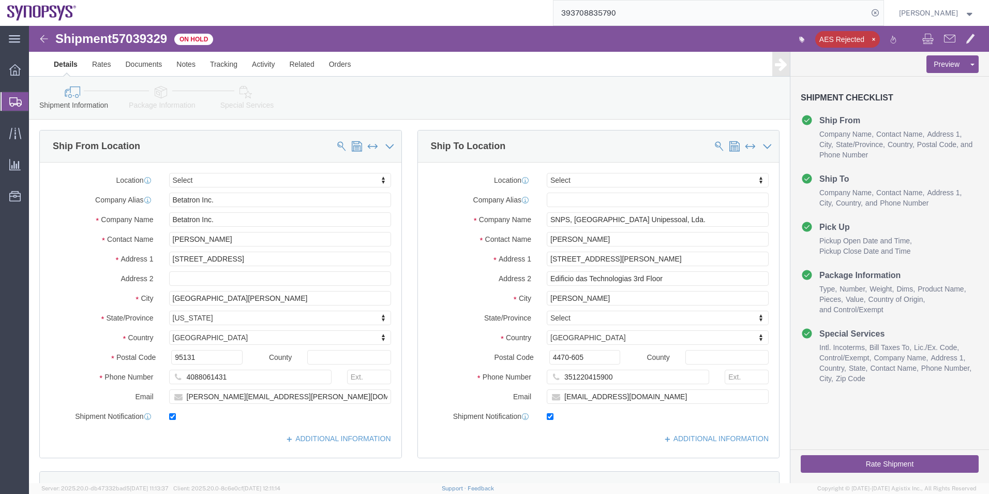
click at [0, 0] on span "Shipment Manager" at bounding box center [0, 0] width 0 height 0
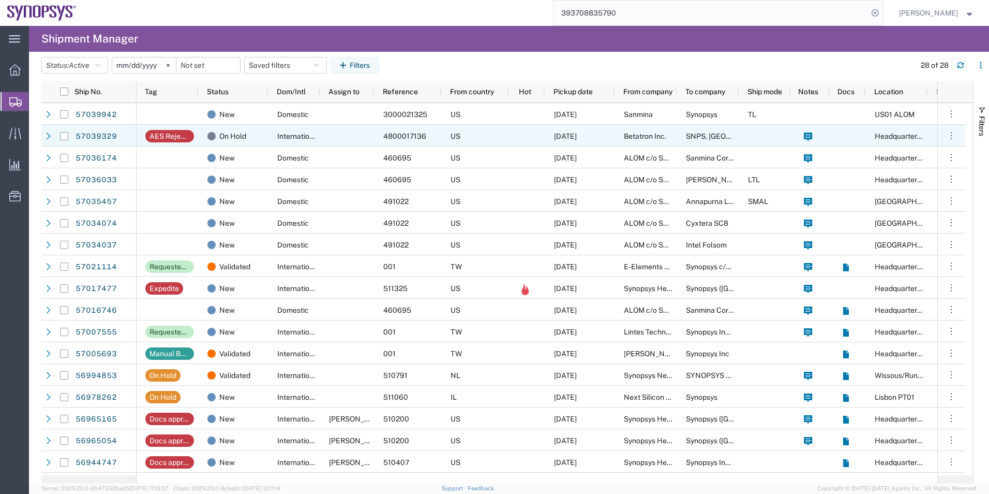
click at [179, 138] on div "AES Rejected" at bounding box center [170, 136] width 40 height 12
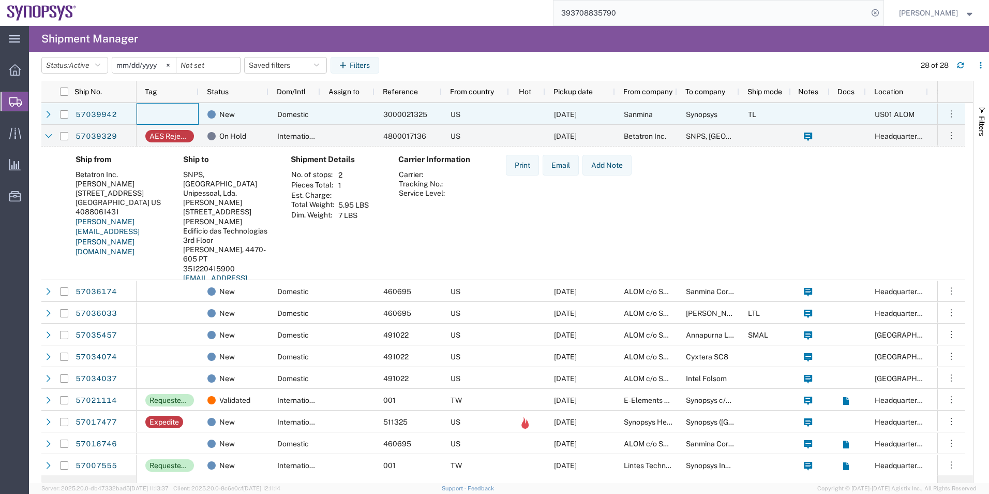
click at [139, 113] on div at bounding box center [168, 114] width 62 height 22
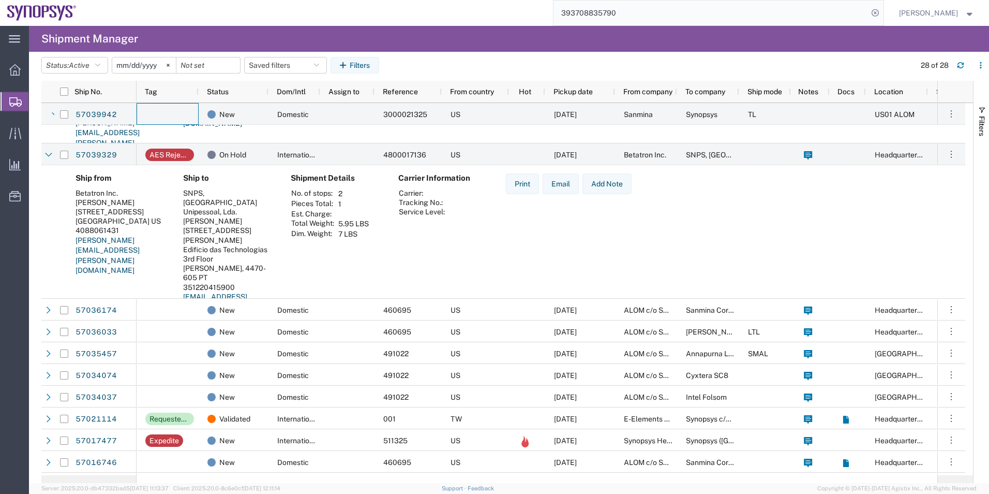
scroll to position [104, 0]
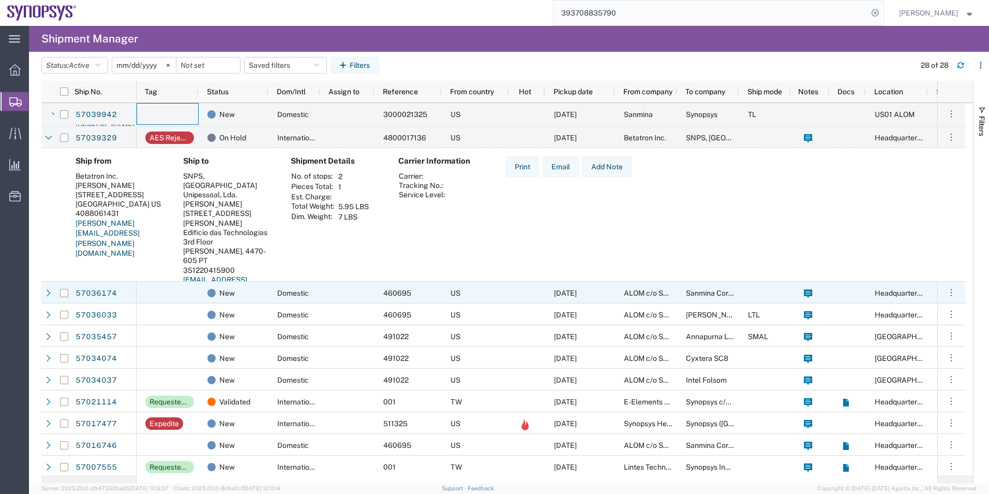
click at [168, 289] on div at bounding box center [168, 293] width 62 height 22
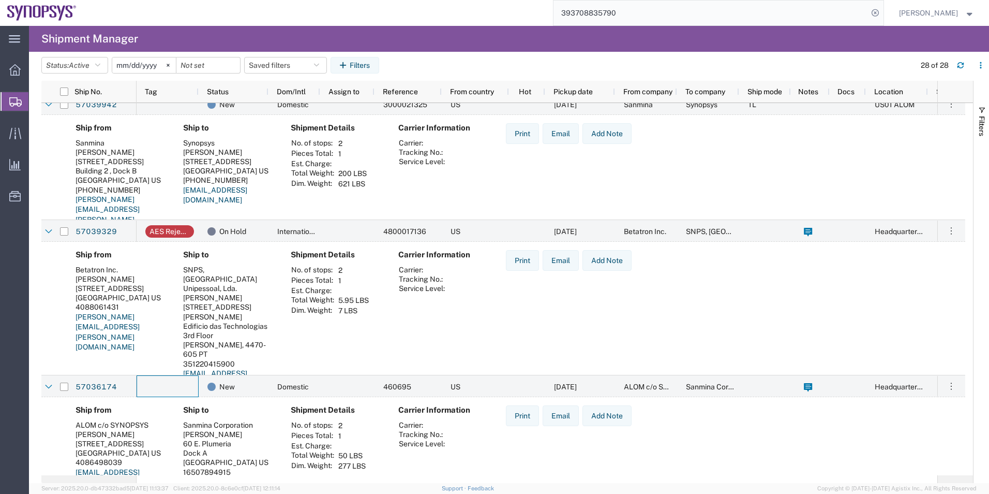
scroll to position [0, 0]
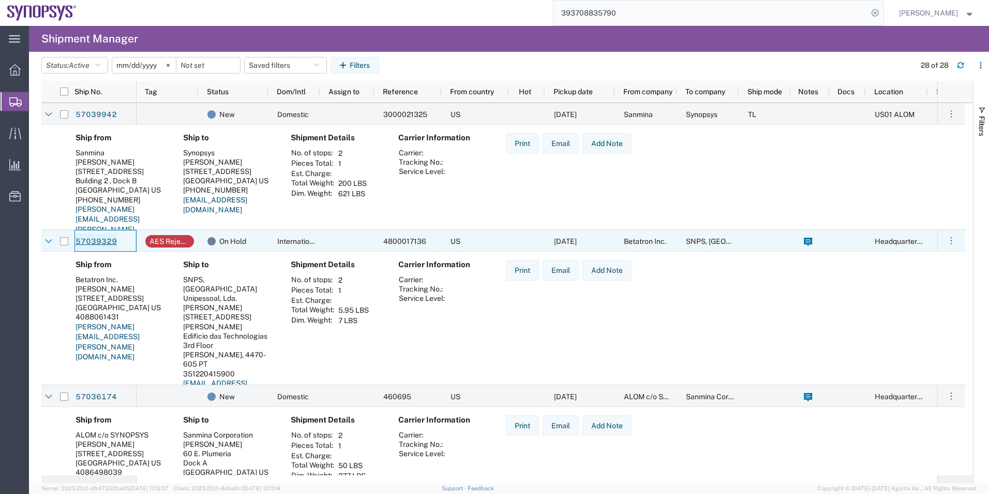
click at [82, 243] on link "57039329" at bounding box center [96, 241] width 42 height 17
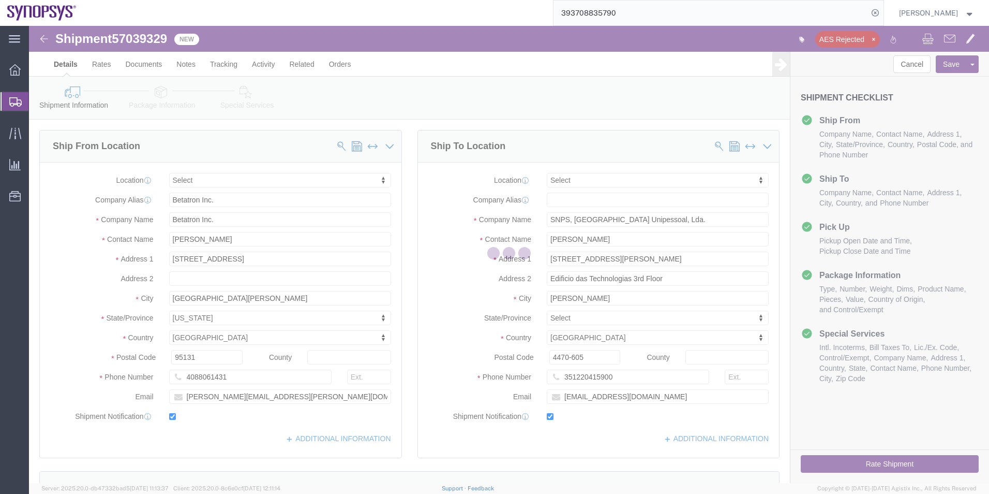
click at [258, 67] on div at bounding box center [509, 254] width 960 height 457
click at [259, 67] on div at bounding box center [509, 254] width 960 height 457
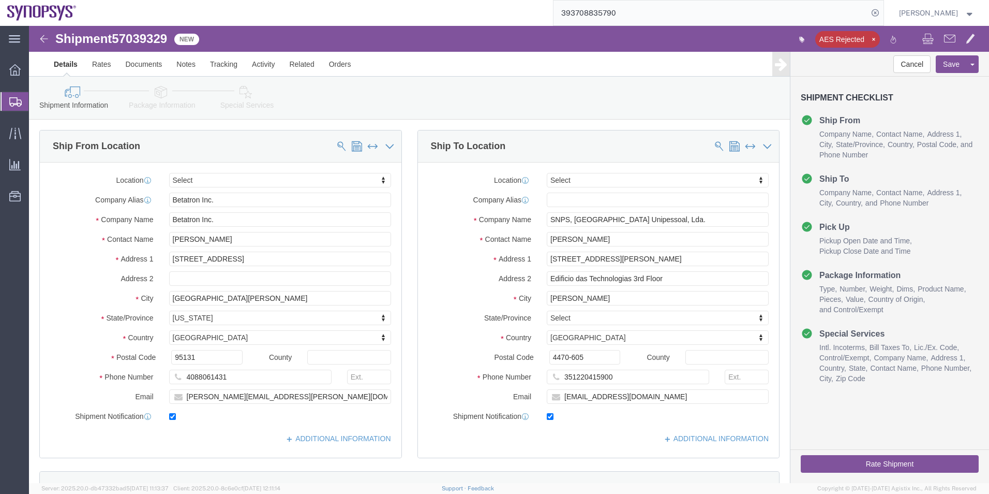
select select
click link "Activity"
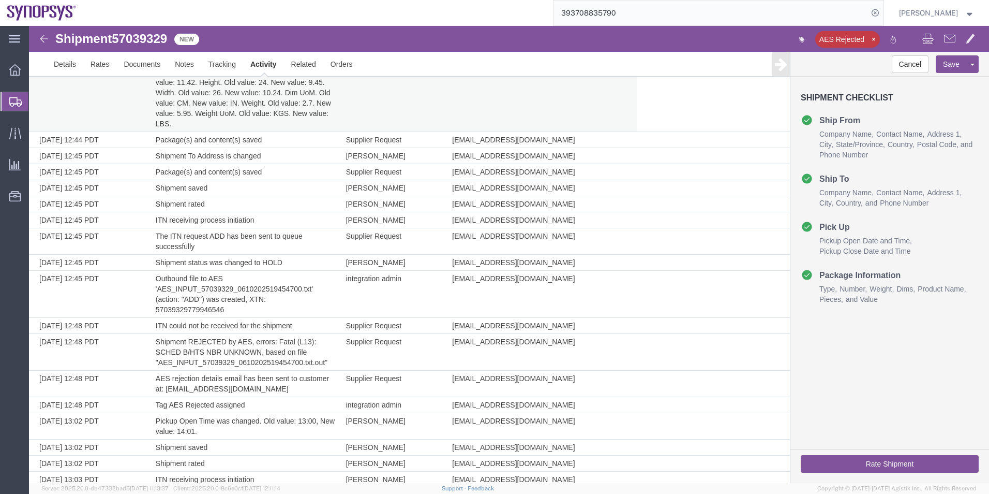
scroll to position [540, 0]
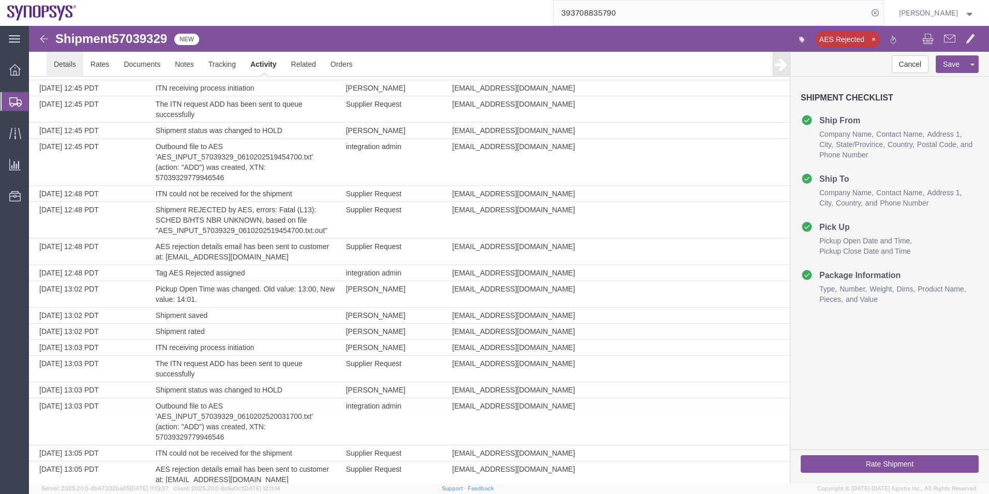
click at [60, 62] on link "Details" at bounding box center [65, 64] width 37 height 25
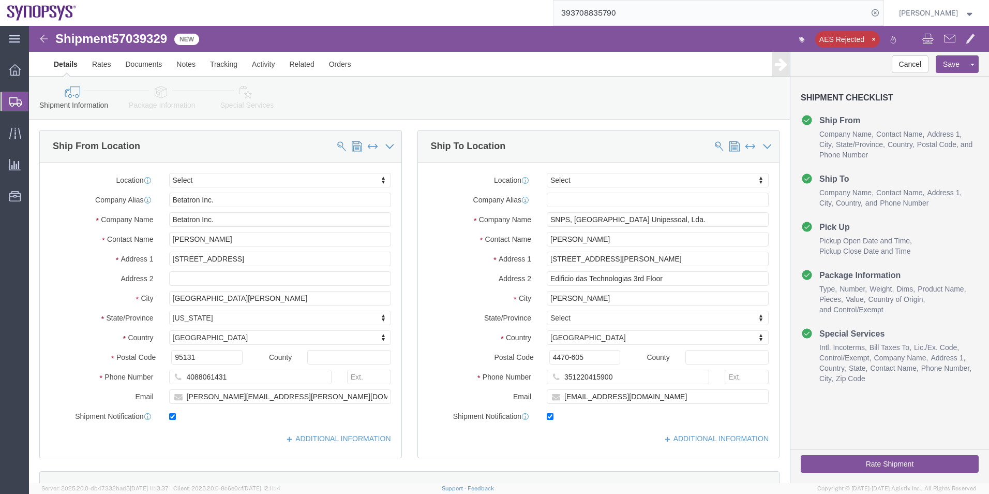
click icon
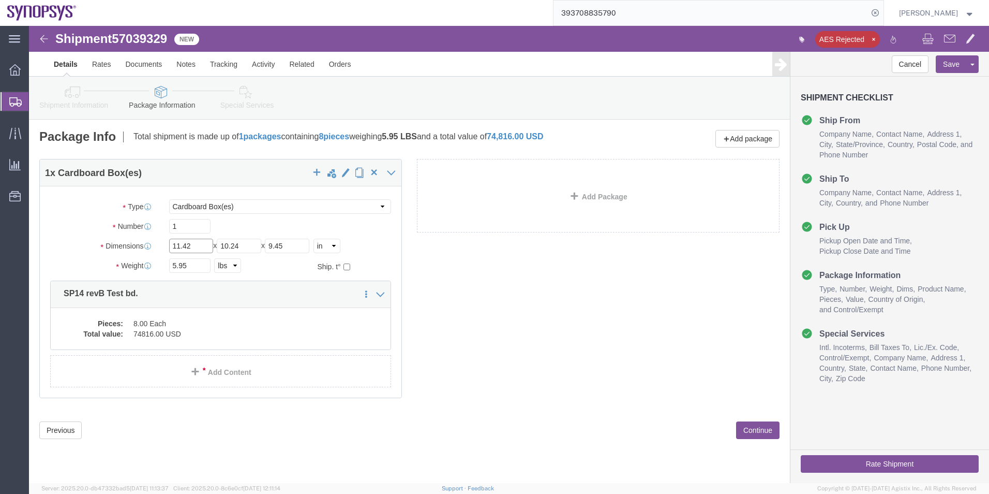
click input "11.42"
type input "11"
click input "10.24"
type input "10"
click input "9.45"
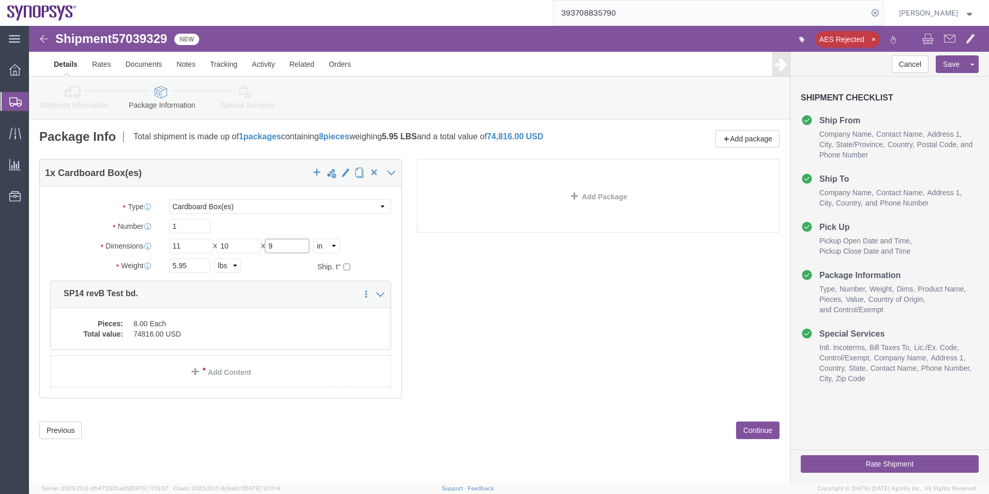
type input "9"
drag, startPoint x: 156, startPoint y: 241, endPoint x: 117, endPoint y: 241, distance: 38.8
click div "Weight 5.95 Select kgs lbs Ship. t°"
type input "6"
click div "1 x Cardboard Box(es) Package Type Select Bale(s) Basket(s) Bolt(s) Bottle(s) B…"
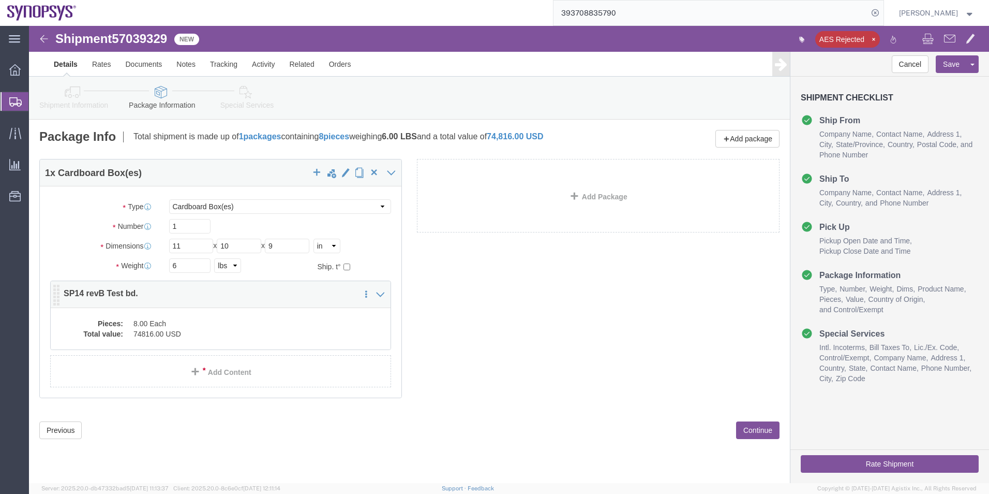
click dd "8.00 Each"
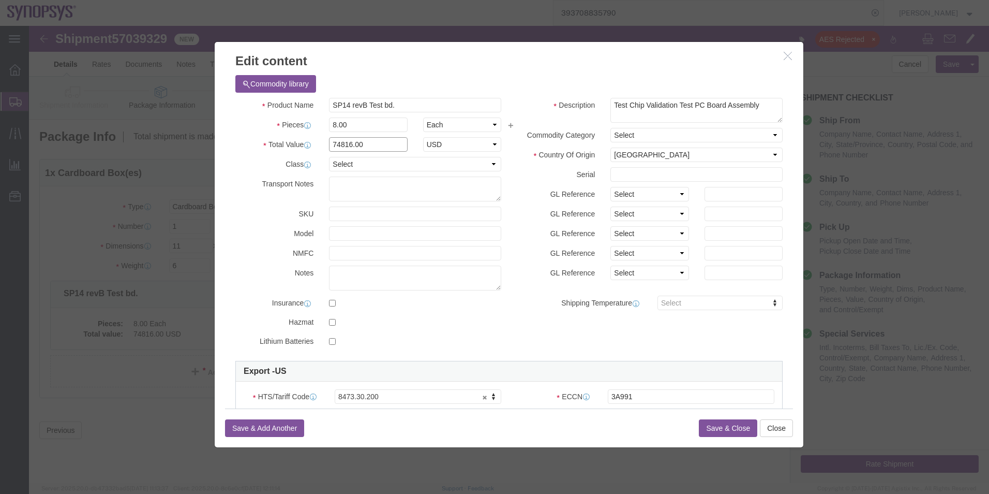
click input "74816.00"
type input "74816"
click label "GL Reference"
click button "Save & Close"
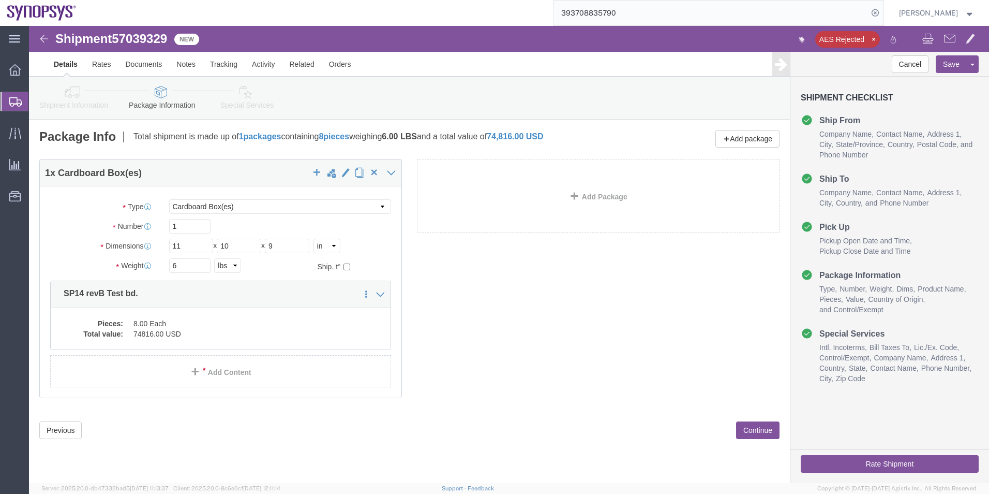
click icon
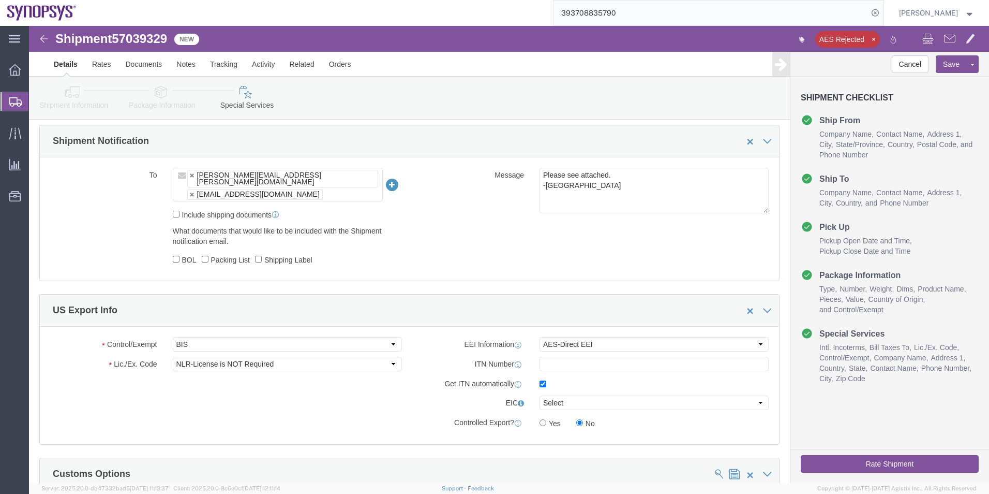
scroll to position [776, 0]
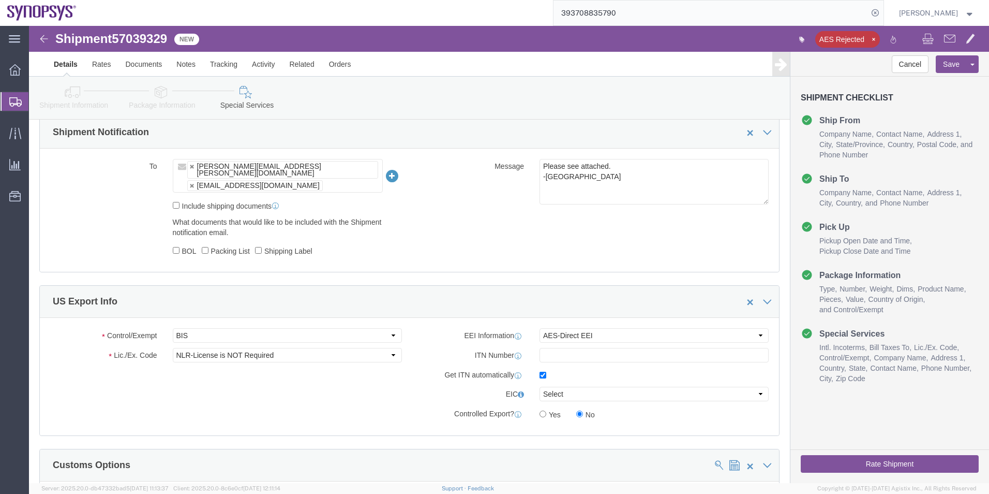
drag, startPoint x: 298, startPoint y: 143, endPoint x: 299, endPoint y: 150, distance: 7.3
click ul "david.vierira@synopsys.com shipping@synopsys.com"
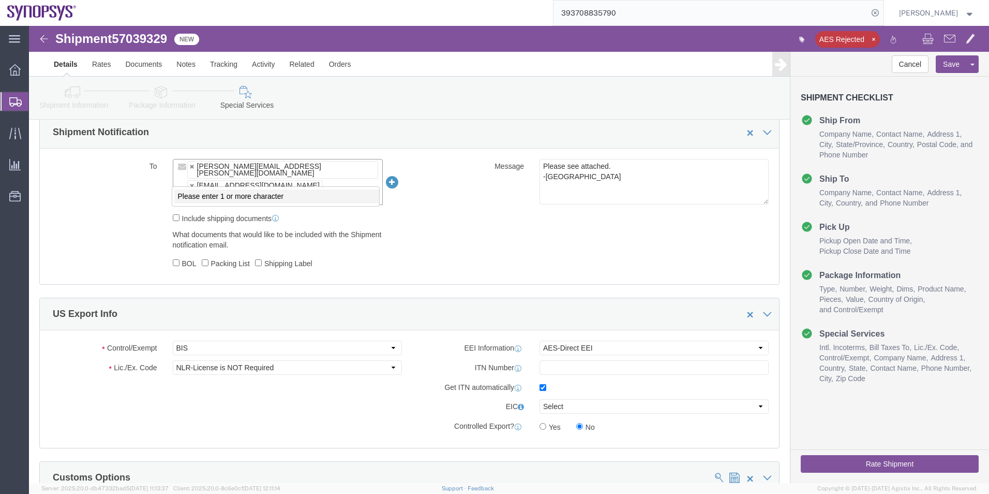
paste input "mike.young@betatron.net"
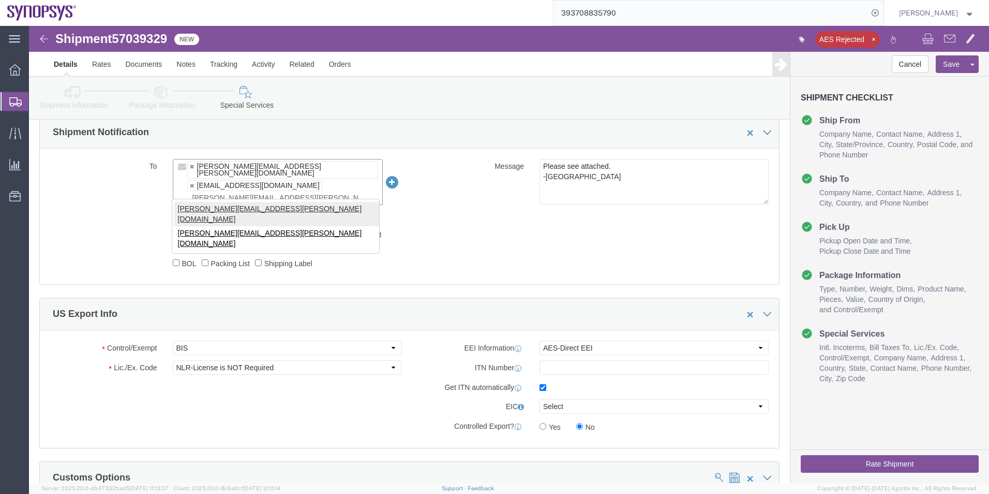
type input "mike.young@betatron.net"
type input "david.vierira@synopsys.com,shipping@synopsys.com,mike.young@betatron.net"
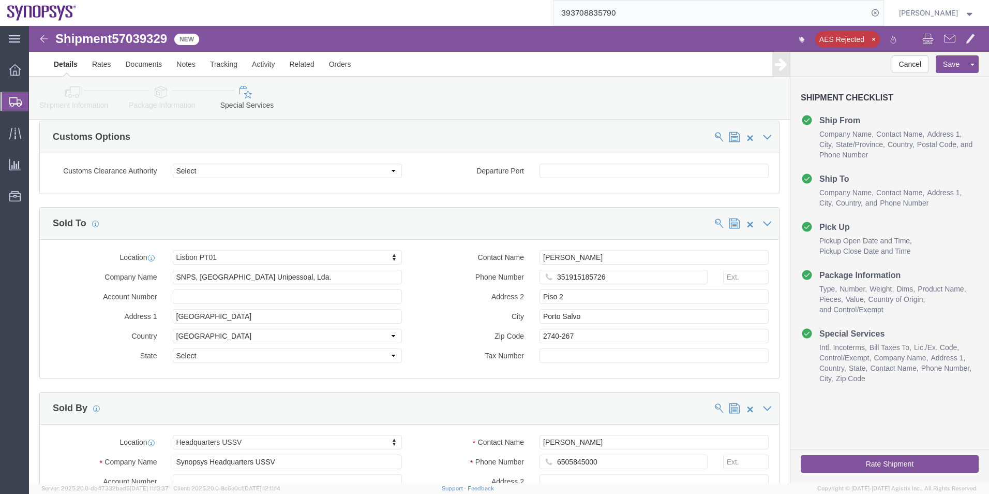
scroll to position [1190, 0]
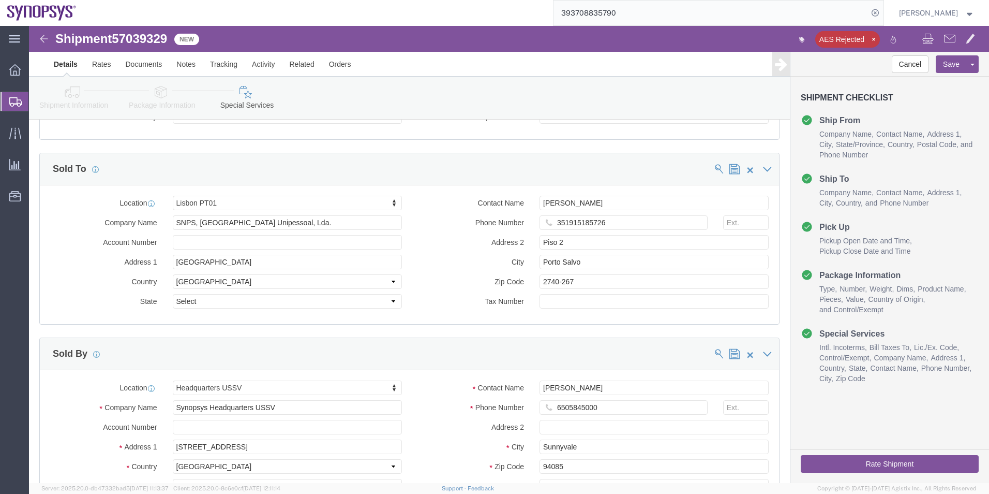
click button "Rate Shipment"
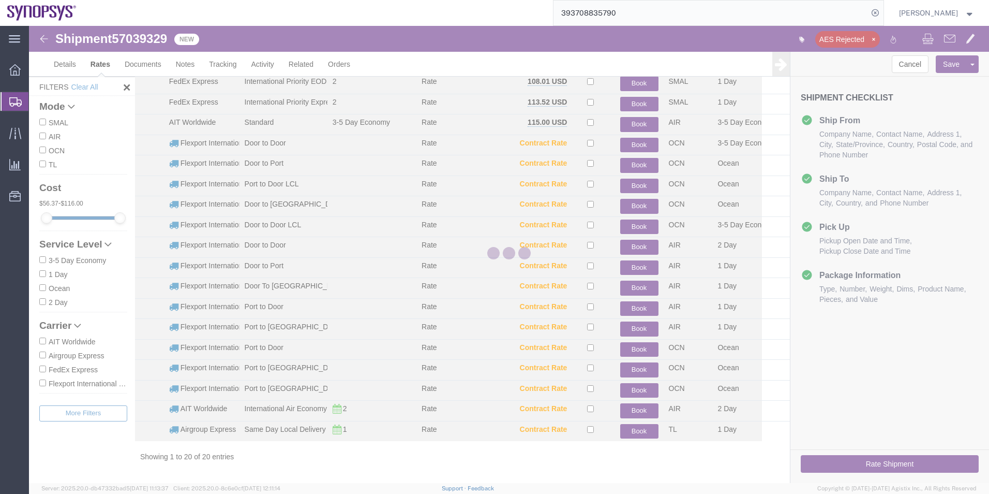
scroll to position [84, 0]
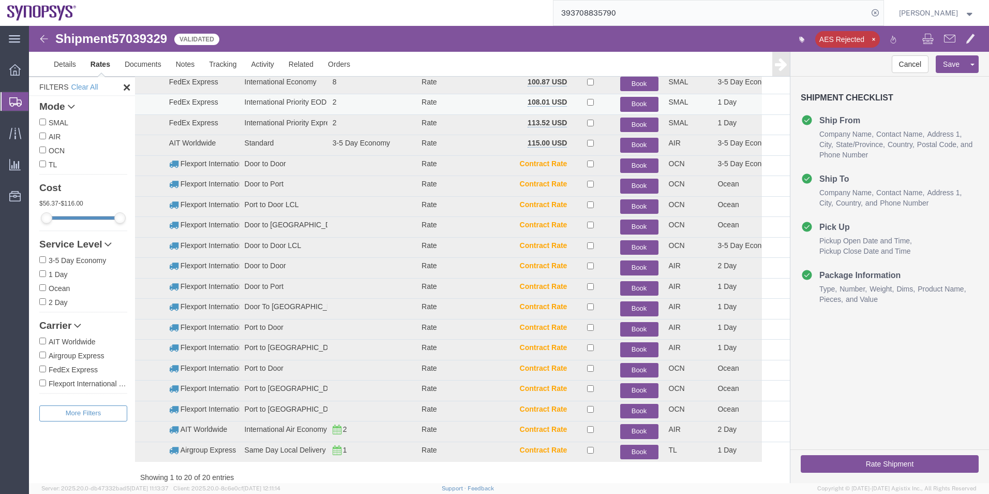
click at [636, 103] on button "Book" at bounding box center [639, 104] width 38 height 15
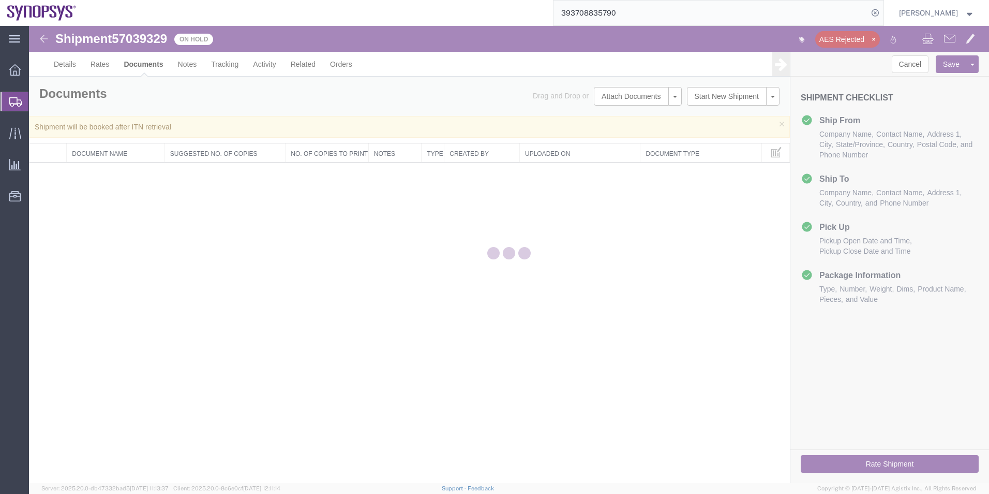
scroll to position [0, 0]
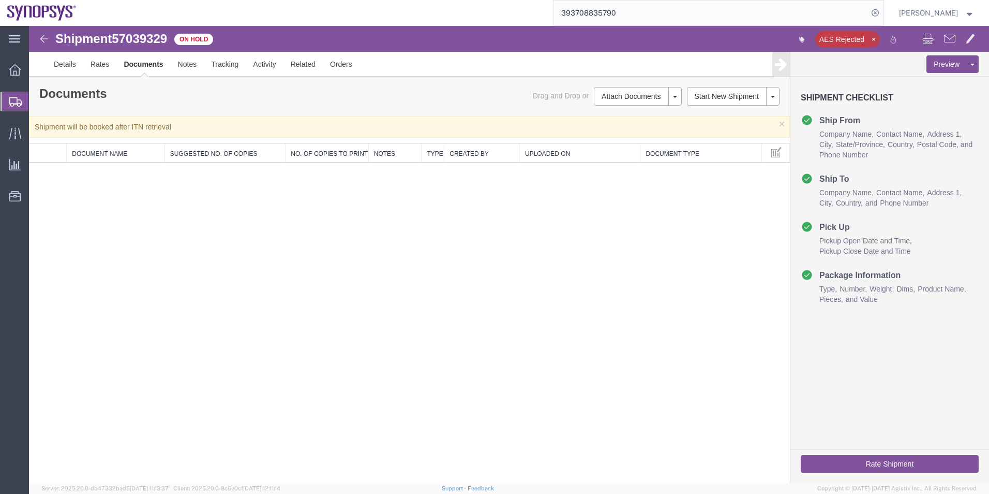
click at [875, 38] on icon "button" at bounding box center [874, 39] width 6 height 7
click at [0, 0] on span "Shipment Manager" at bounding box center [0, 0] width 0 height 0
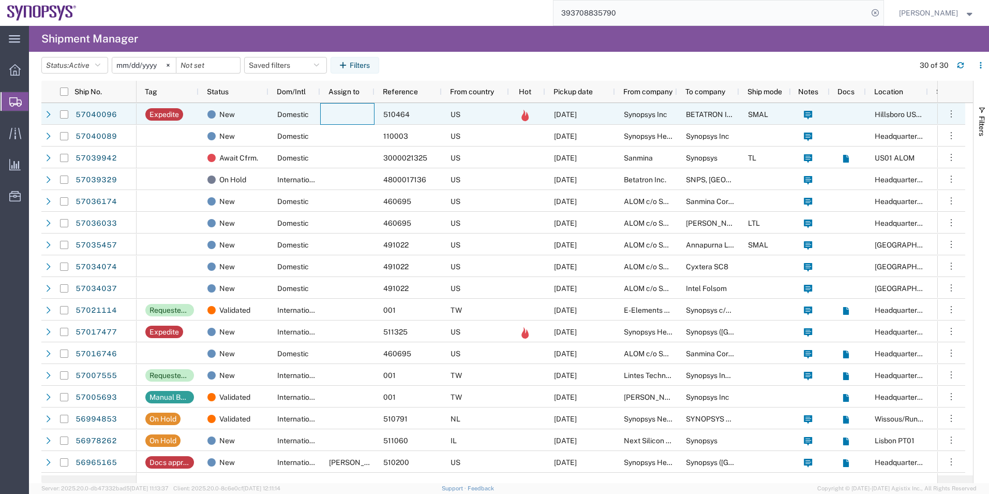
click at [331, 111] on div at bounding box center [347, 114] width 54 height 22
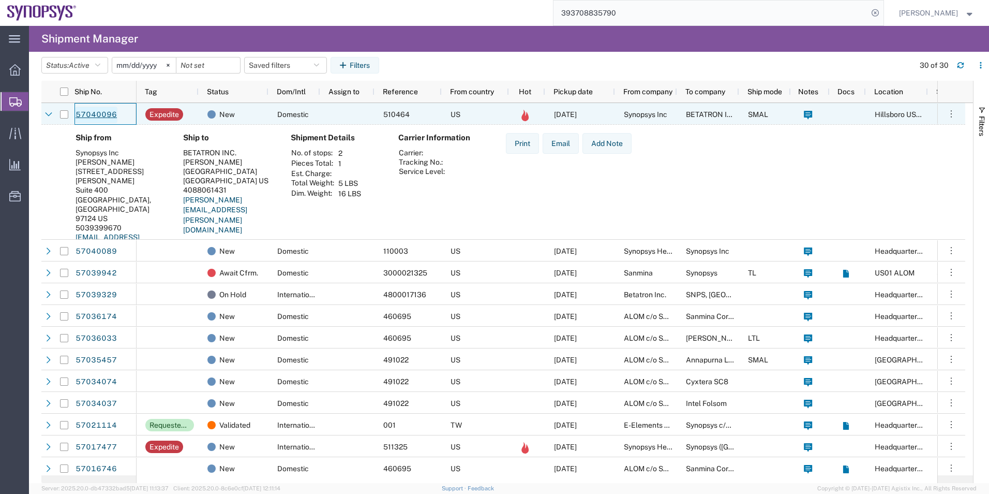
click at [108, 118] on link "57040096" at bounding box center [96, 115] width 42 height 17
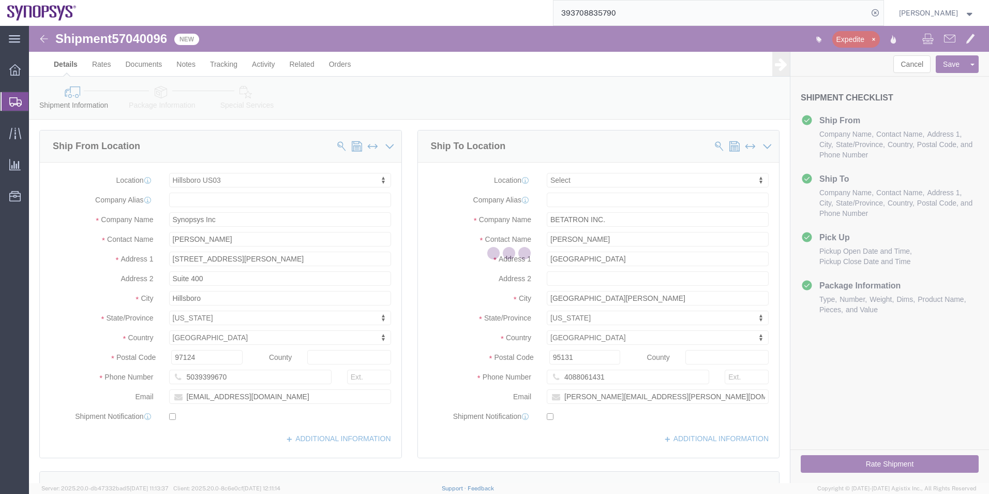
click at [236, 95] on div at bounding box center [509, 254] width 960 height 457
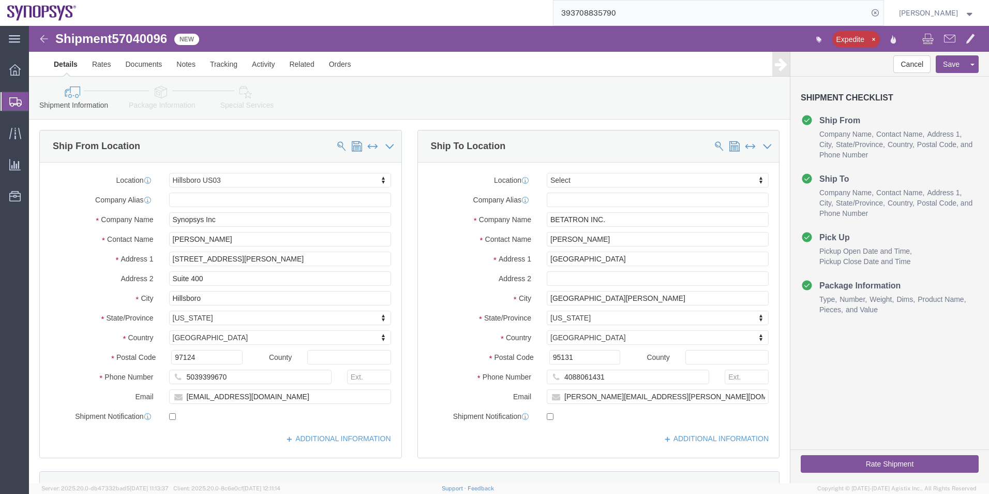
select select "63190"
select select
click icon
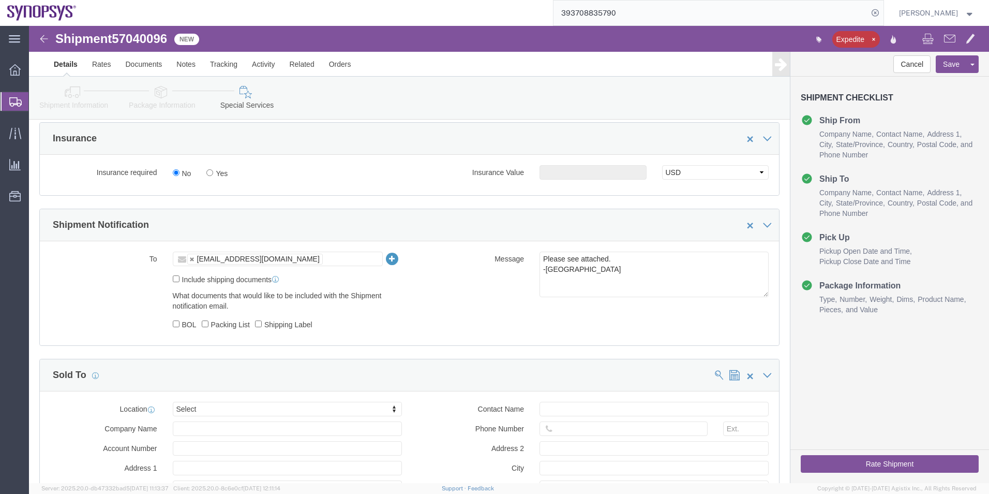
scroll to position [725, 0]
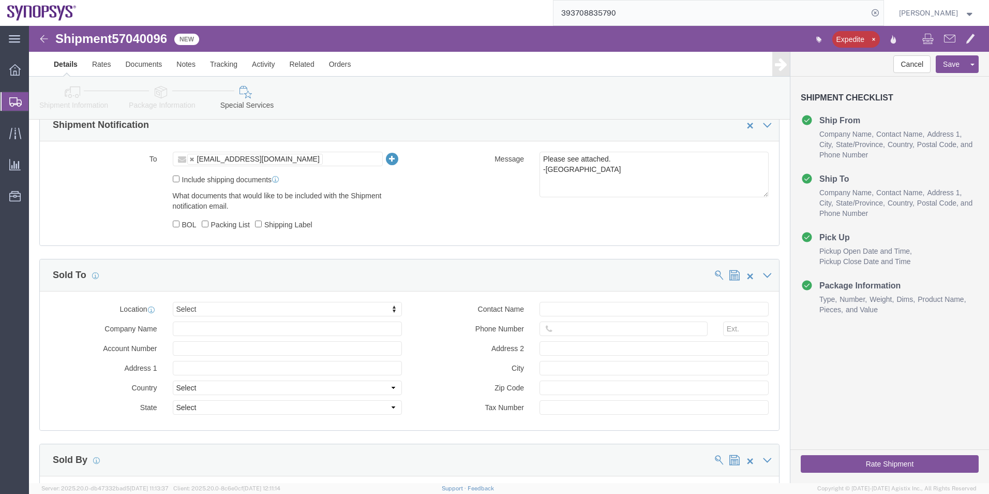
click button "Rate Shipment"
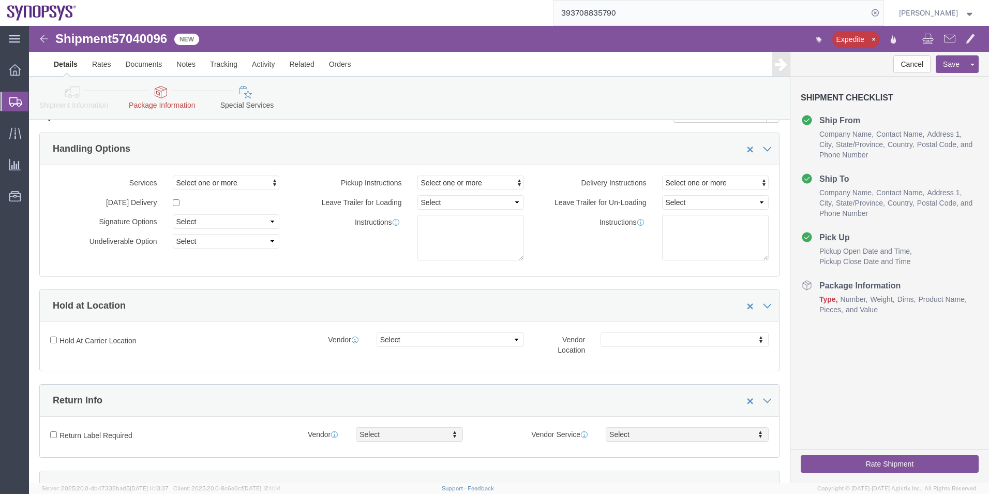
scroll to position [0, 0]
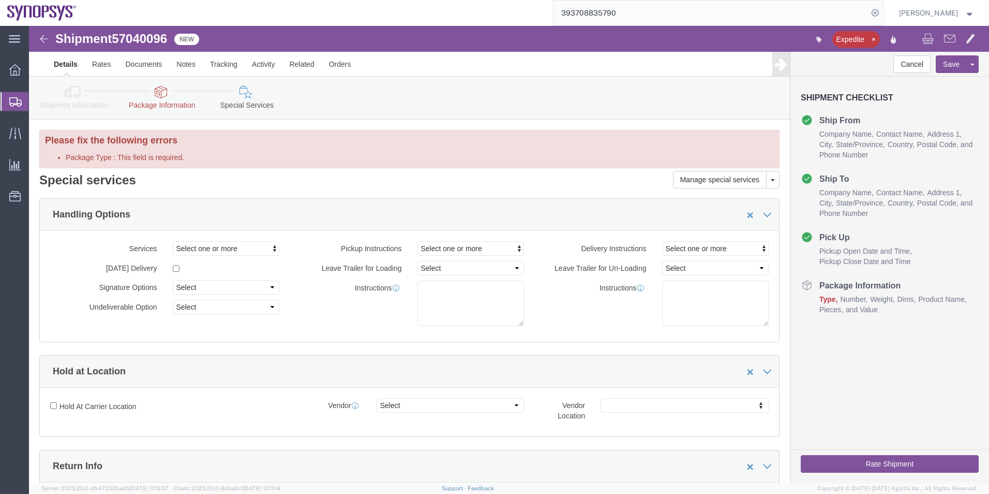
click link "Package Information"
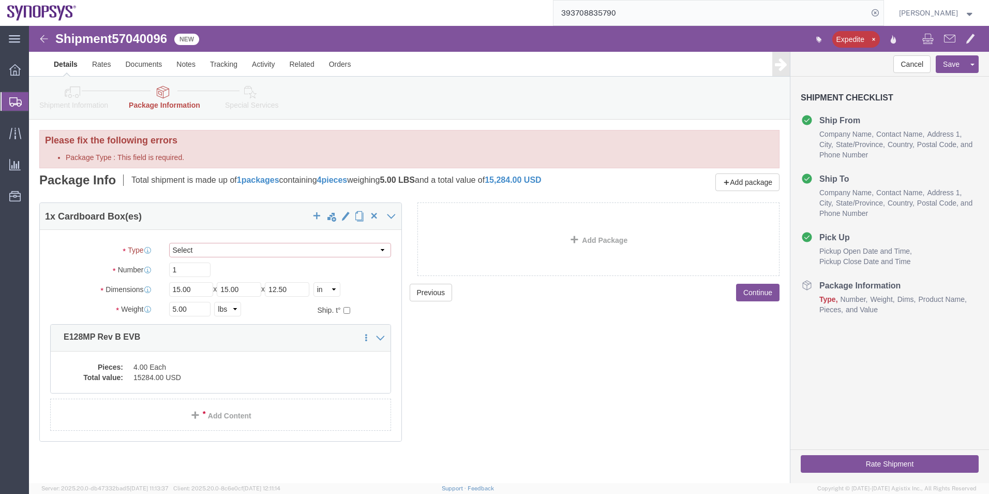
click select "Select Envelope Large Box Medium Box PAK Rack Small Box Tube Your Packaging"
select select "YRPK"
click select "Select Envelope Large Box Medium Box PAK Rack Small Box Tube Your Packaging"
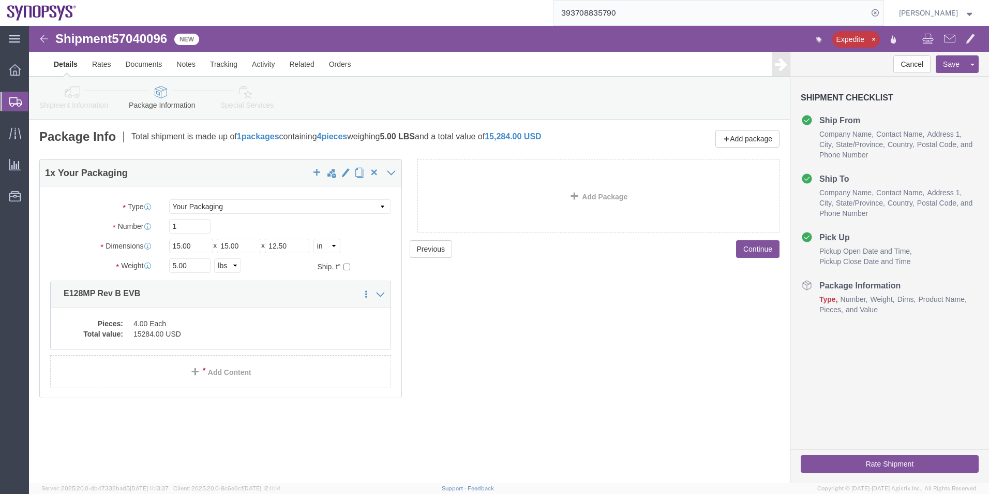
click icon
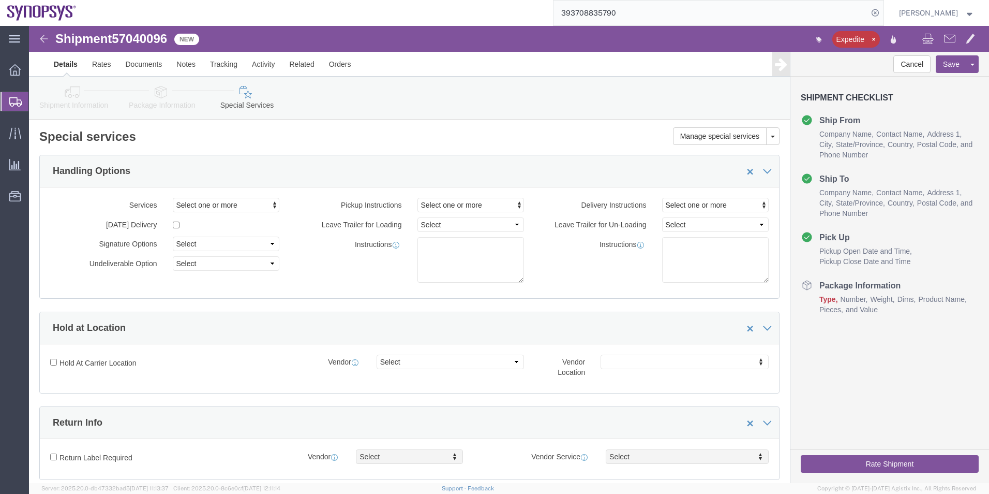
click button "Rate Shipment"
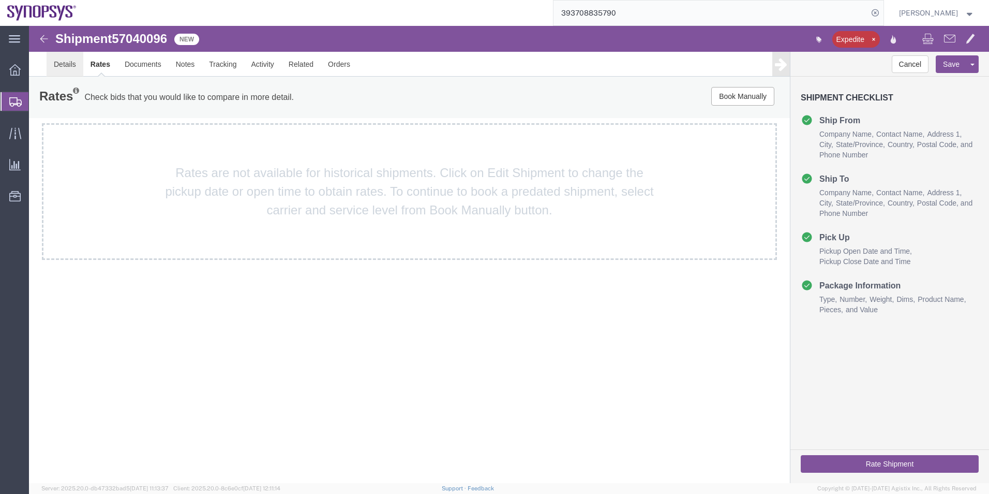
click at [55, 61] on link "Details" at bounding box center [65, 64] width 37 height 25
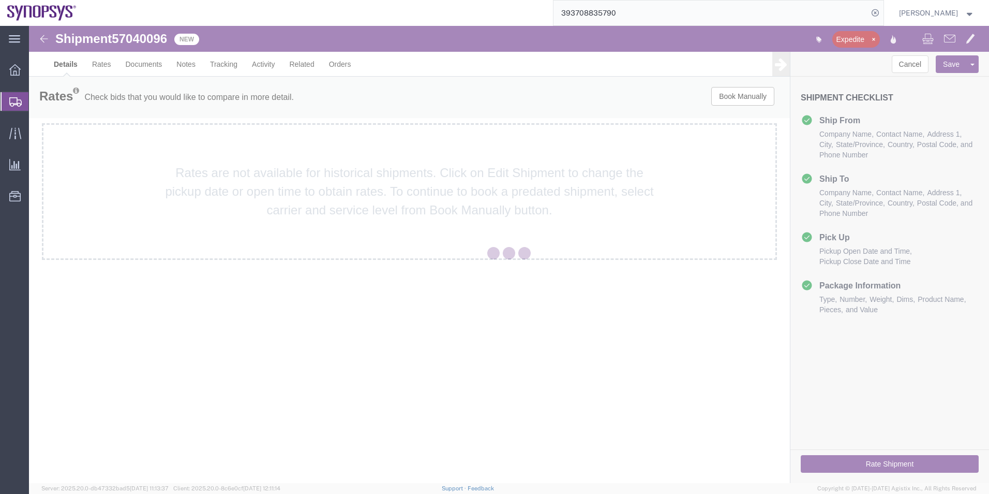
select select "63190"
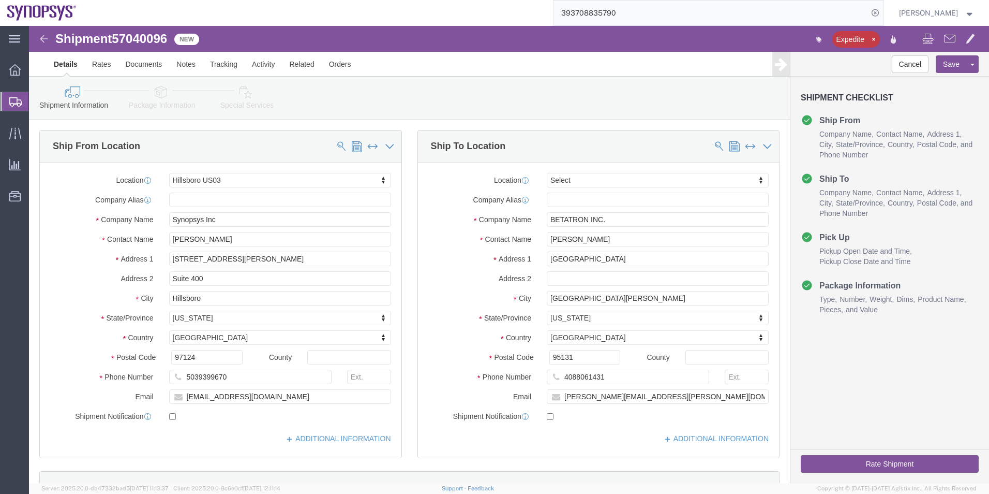
click button "Rate Shipment"
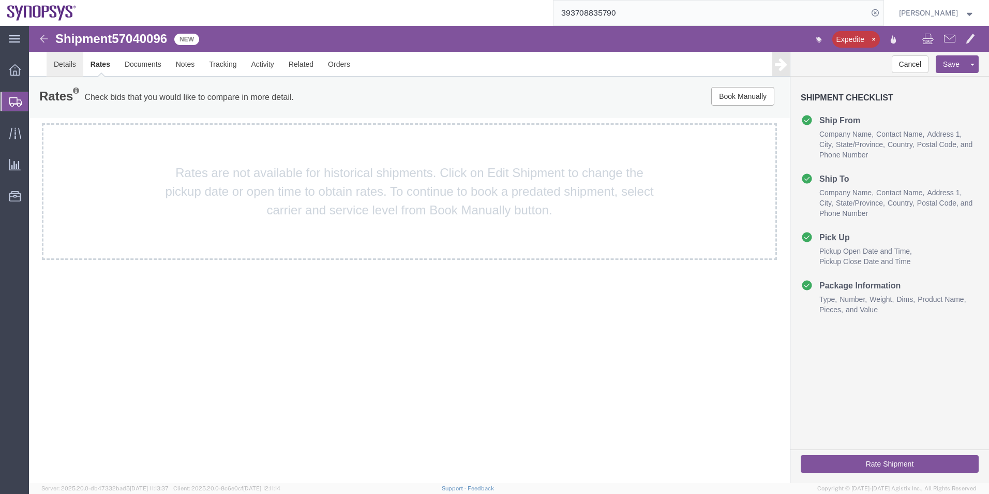
click at [65, 62] on link "Details" at bounding box center [65, 64] width 37 height 25
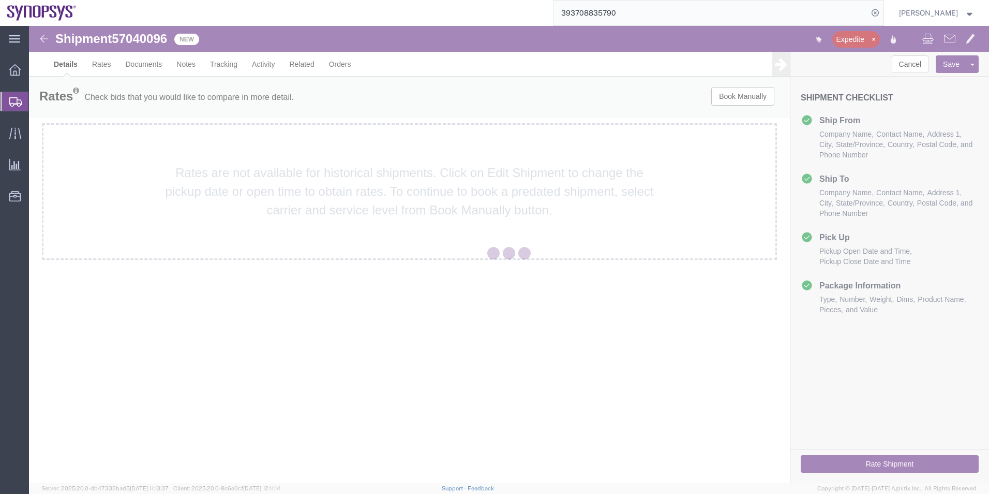
select select "63190"
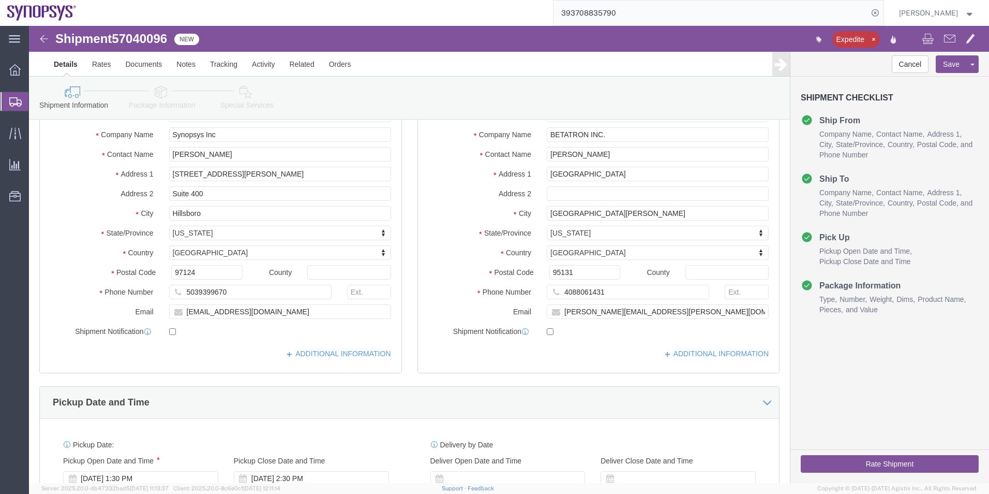
scroll to position [259, 0]
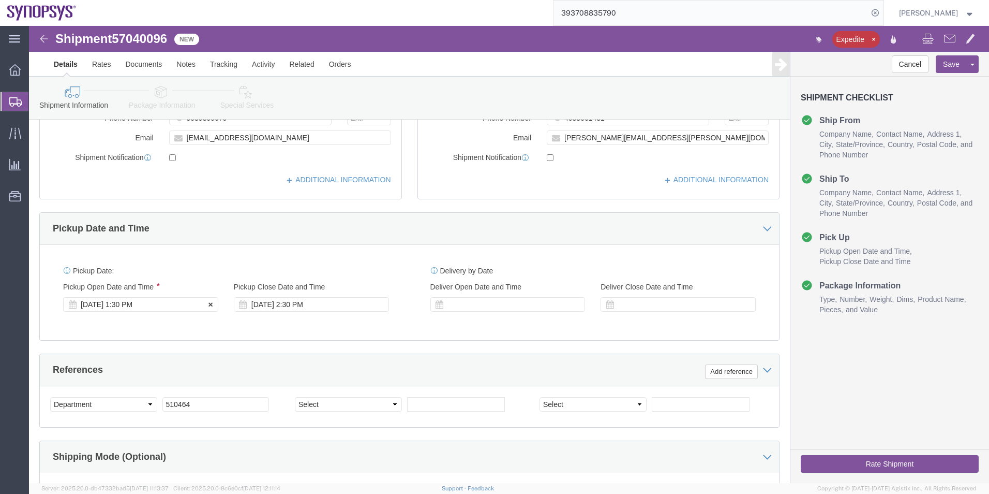
click div "Oct 06 2025 1:30 PM"
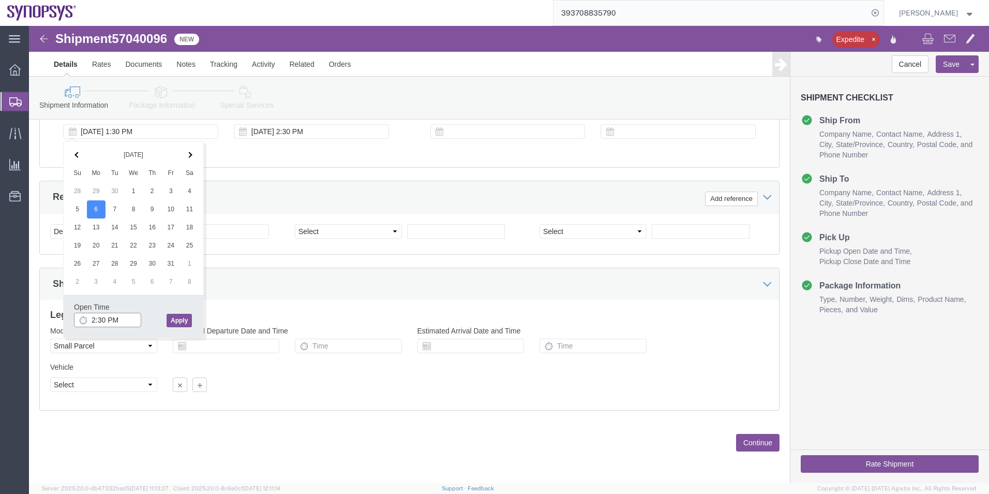
type input "2:30 PM"
click button "Apply"
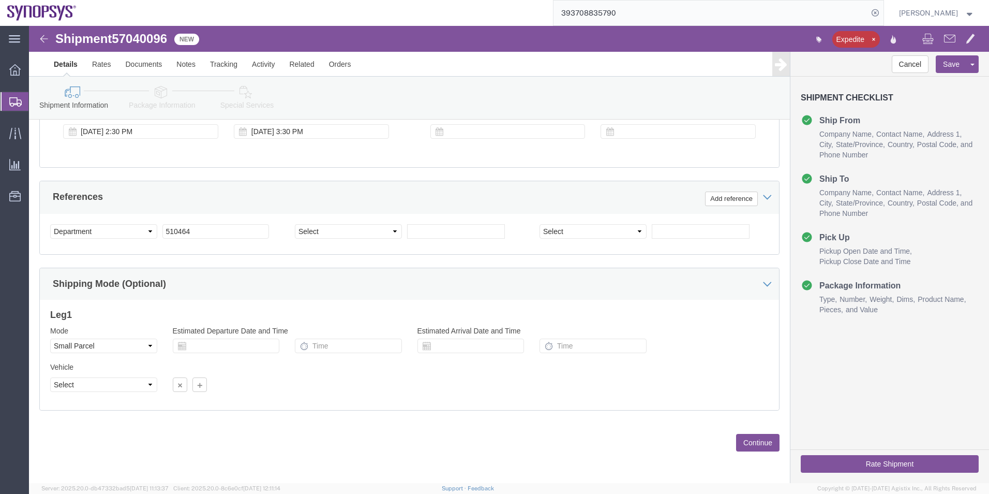
click link "Special Services"
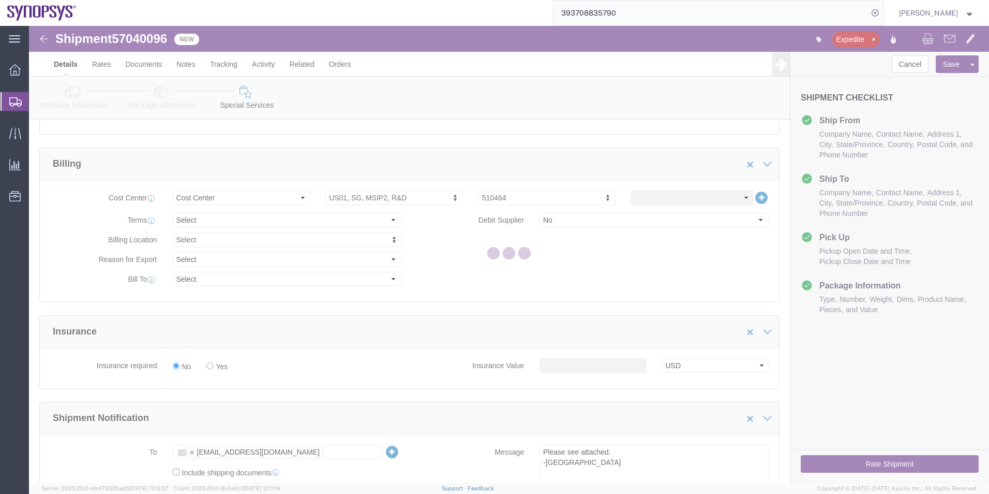
scroll to position [1284, 0]
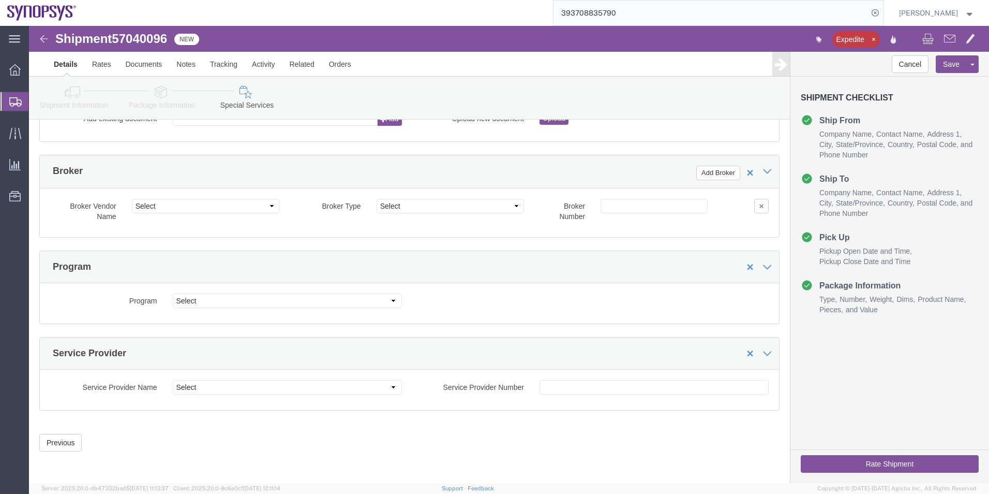
click button "Rate Shipment"
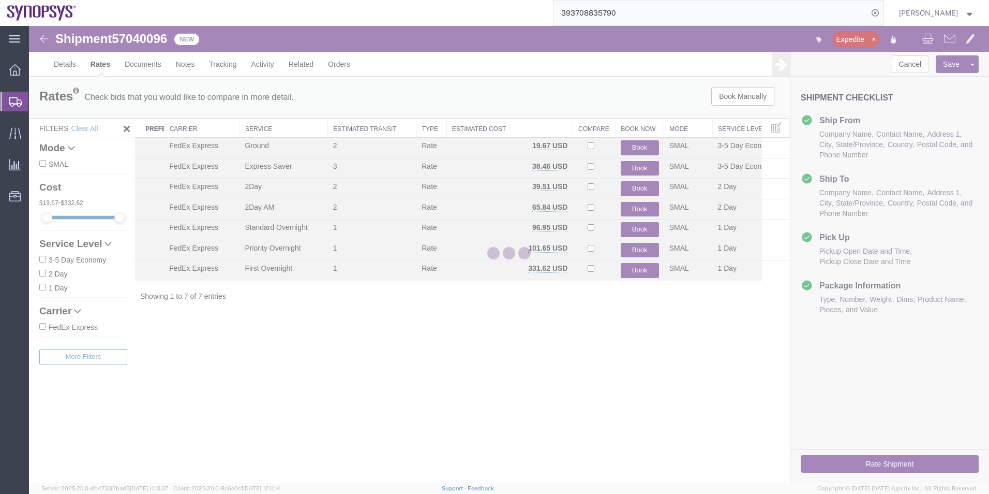
scroll to position [0, 0]
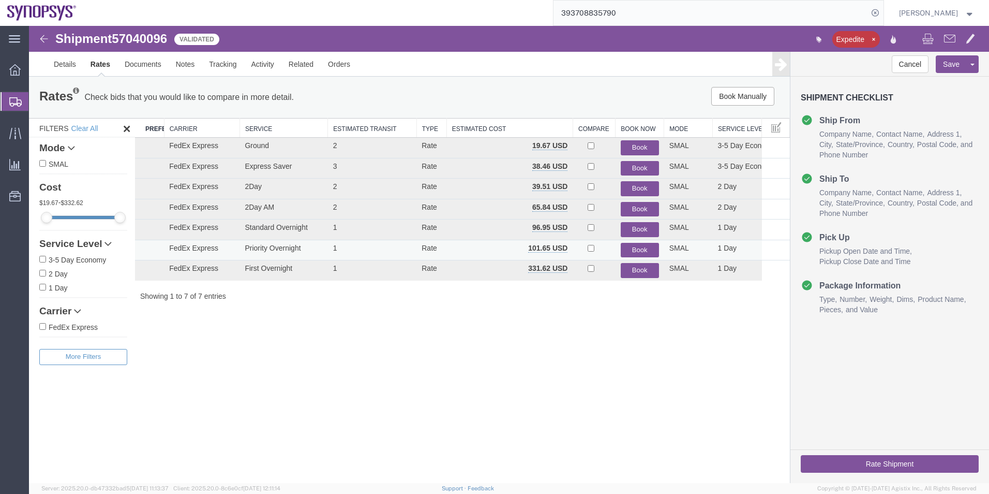
click at [643, 245] on button "Book" at bounding box center [640, 250] width 38 height 15
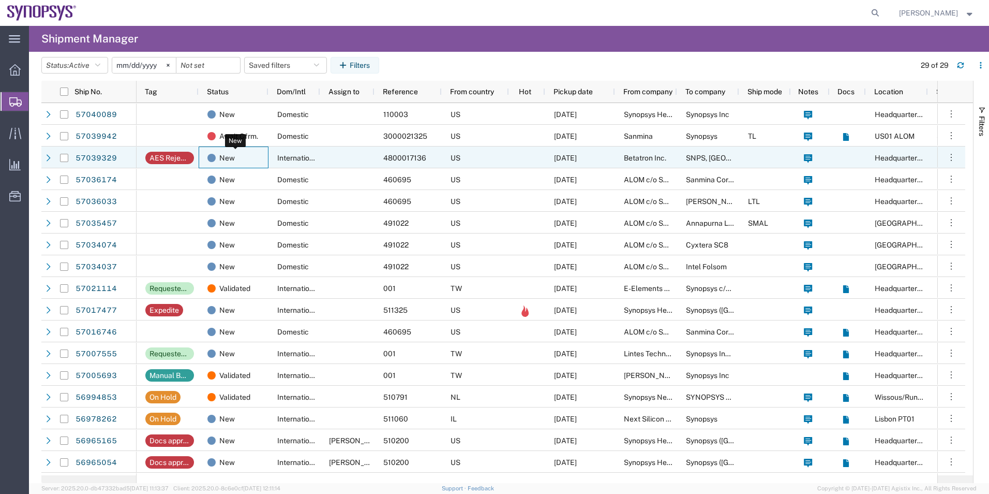
click at [263, 158] on div "New" at bounding box center [236, 158] width 56 height 22
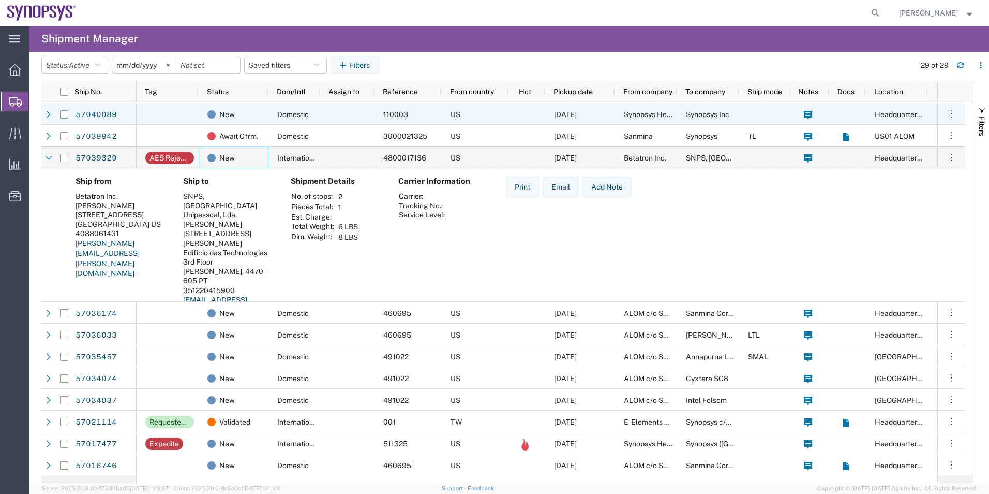
click at [185, 115] on div at bounding box center [168, 114] width 62 height 22
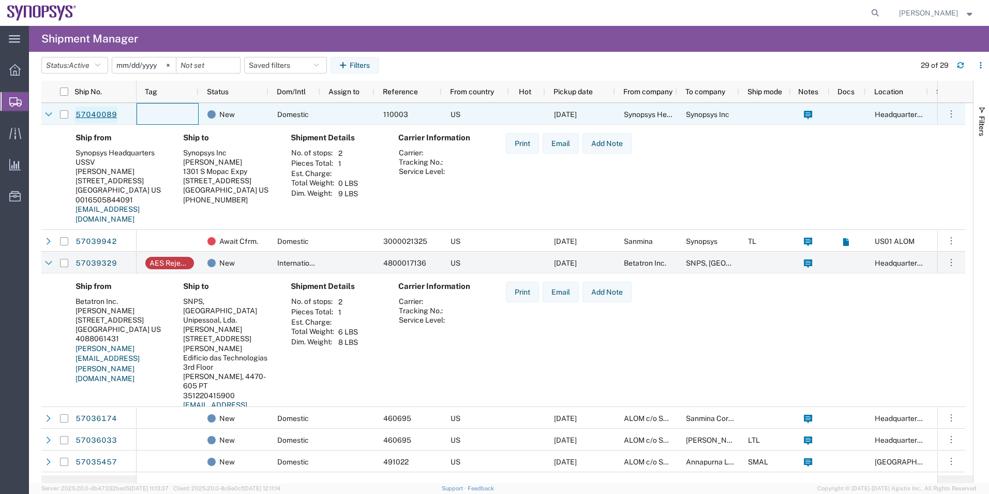
click at [97, 113] on link "57040089" at bounding box center [96, 115] width 42 height 17
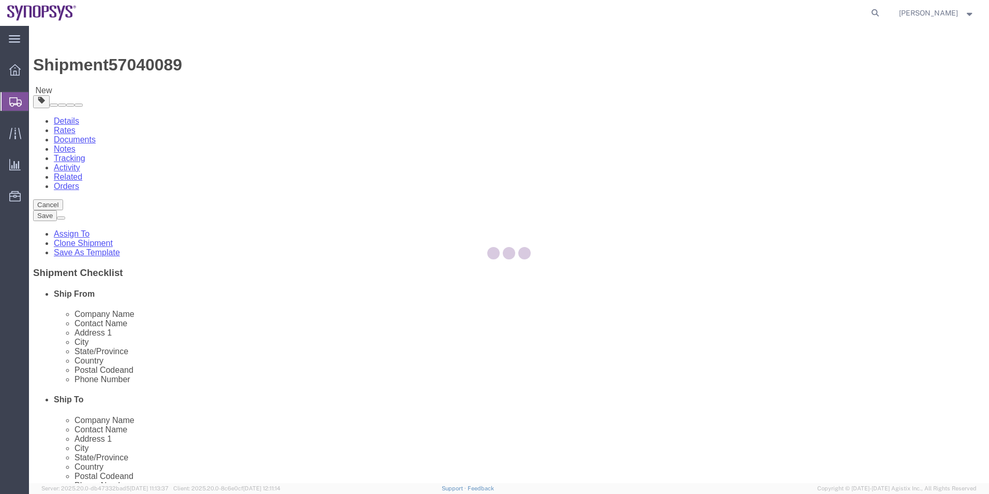
click at [237, 92] on div at bounding box center [509, 254] width 960 height 457
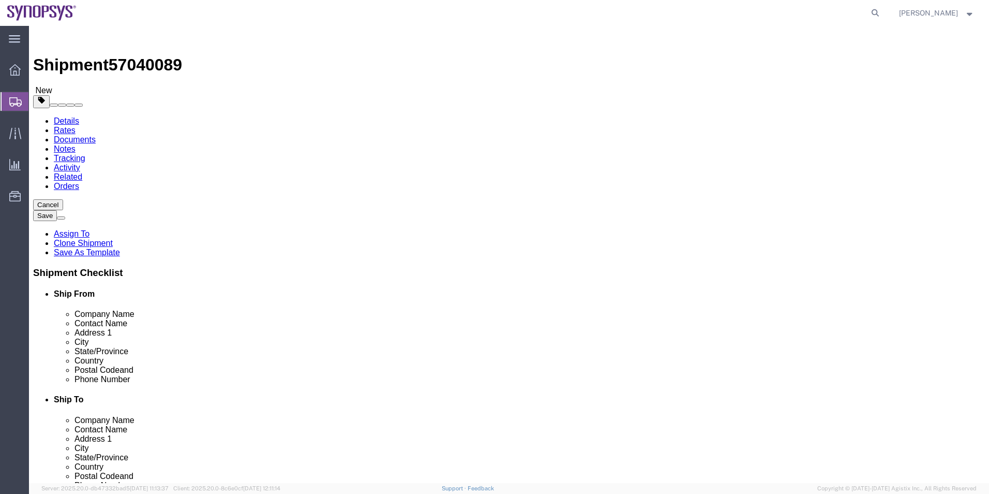
select select "63204"
select select "63180"
click icon
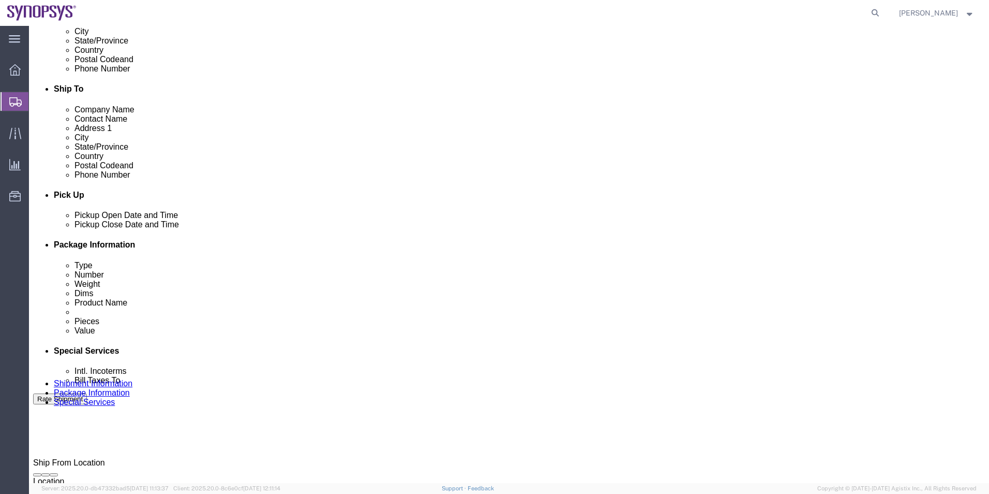
scroll to position [466, 0]
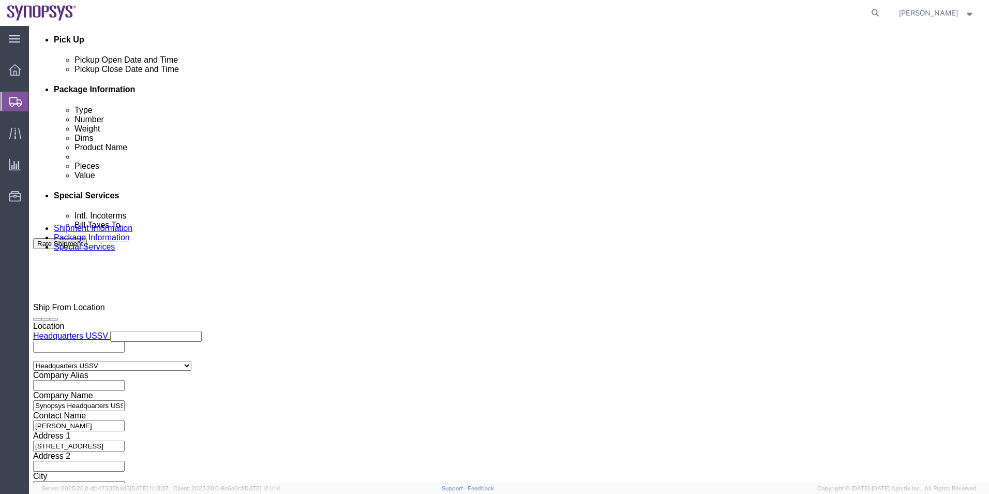
click textarea
type textarea "Please see attached. -[GEOGRAPHIC_DATA]"
click icon
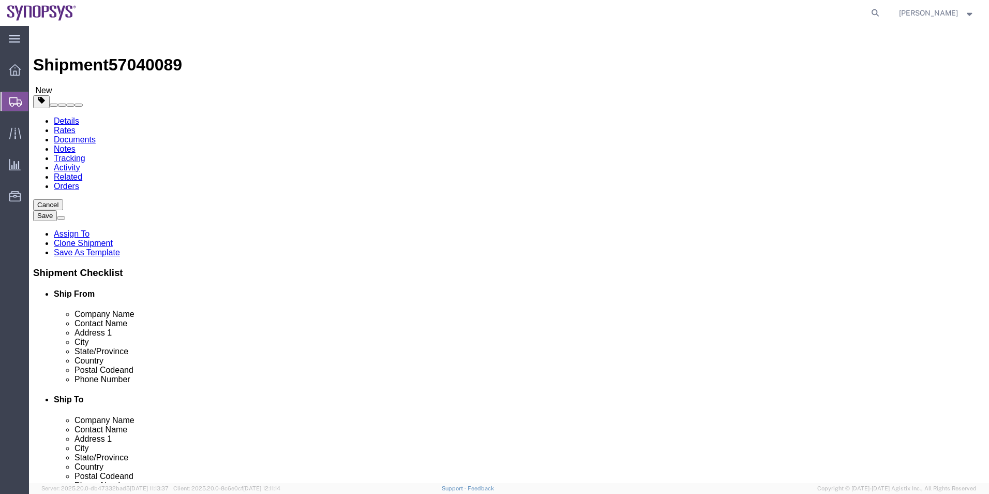
drag, startPoint x: 165, startPoint y: 237, endPoint x: 104, endPoint y: 239, distance: 61.6
click div "Weight Total weight of packages in pounds or kilograms 0.00 Select kgs lbs Ship…"
type input "1"
click div "Previous Continue"
click dd "3.00 Each"
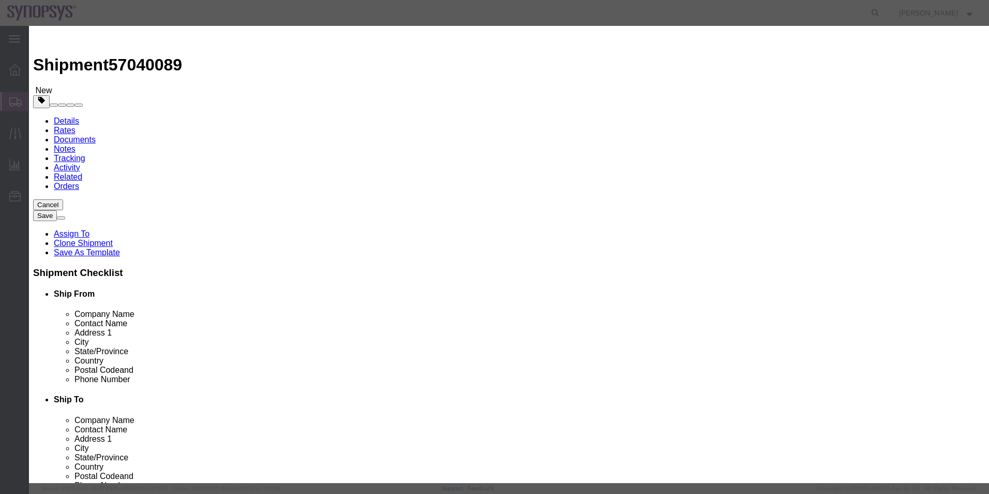
click button "Save & Close"
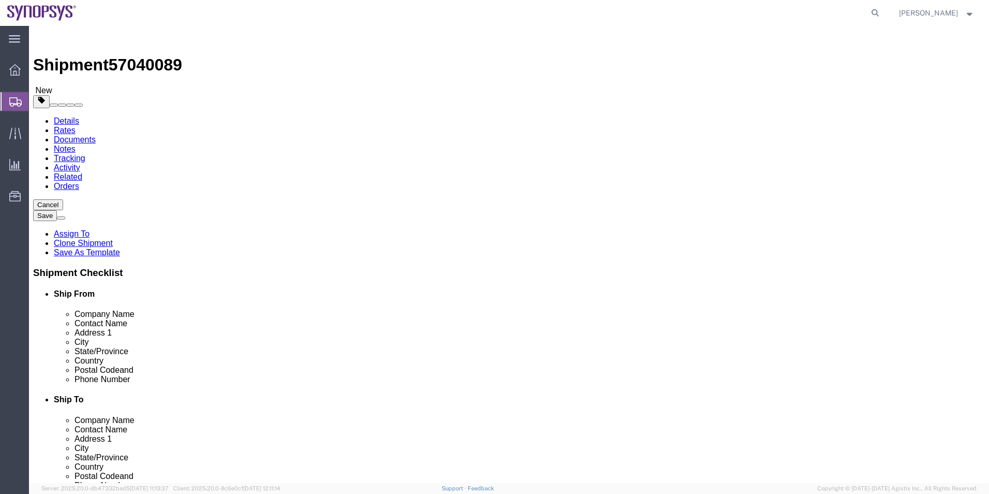
click icon
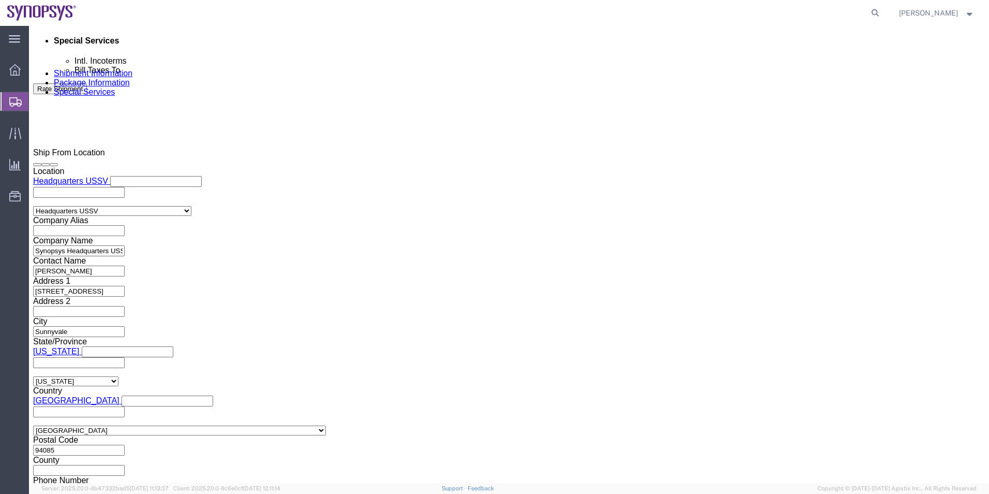
scroll to position [621, 0]
click button "Rate Shipment"
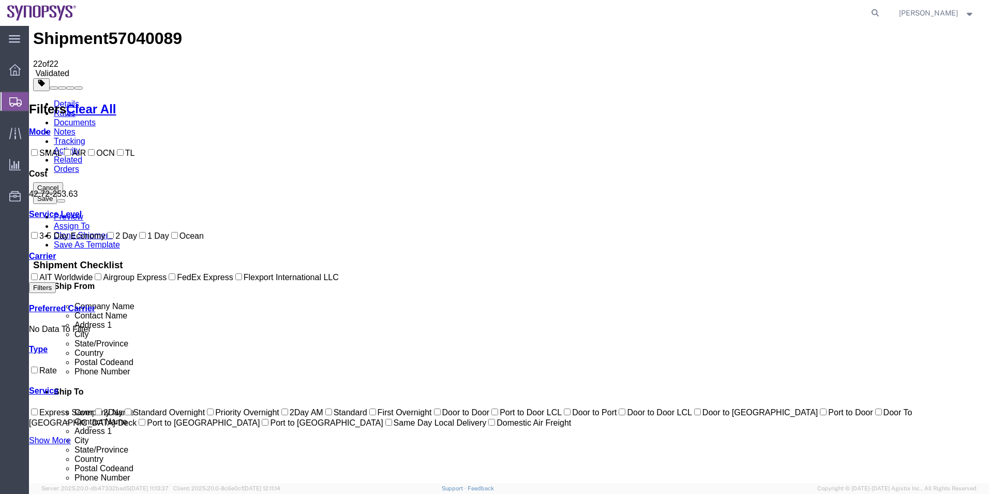
scroll to position [22, 0]
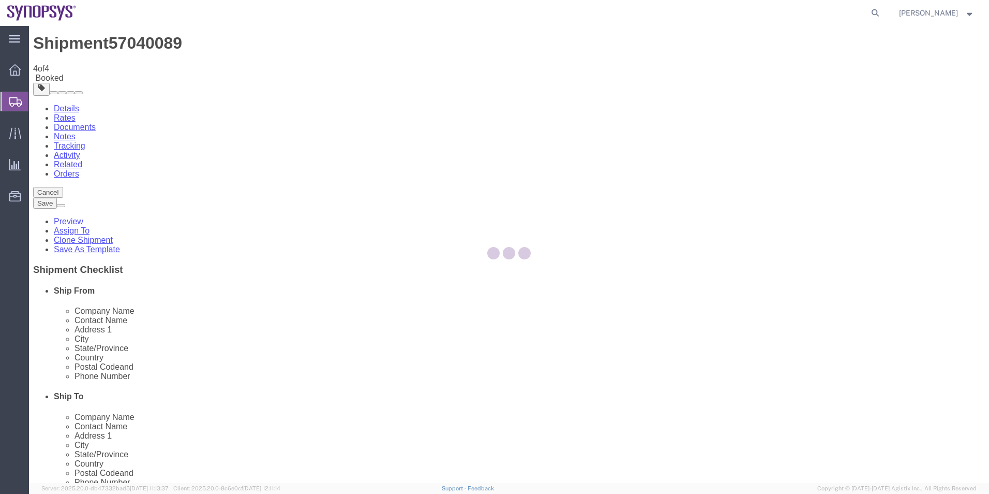
scroll to position [0, 0]
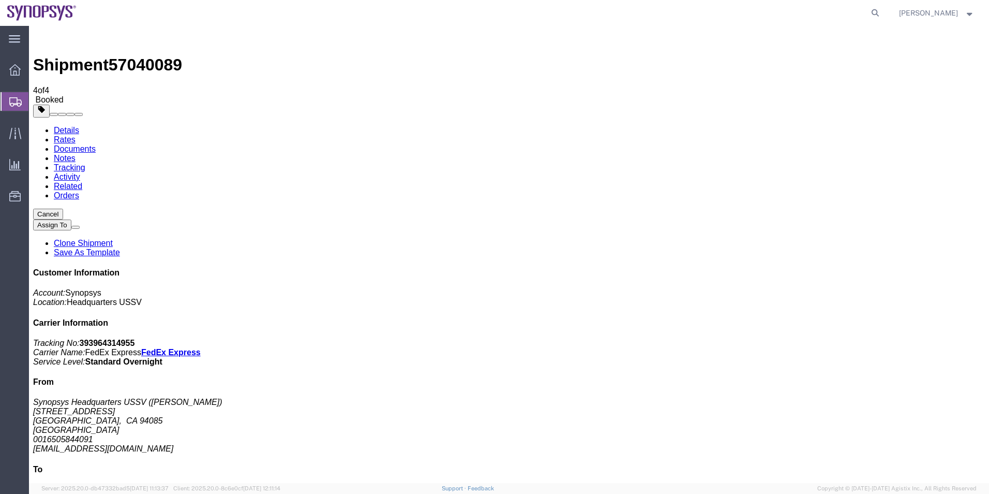
click at [0, 0] on span "Shipment Manager" at bounding box center [0, 0] width 0 height 0
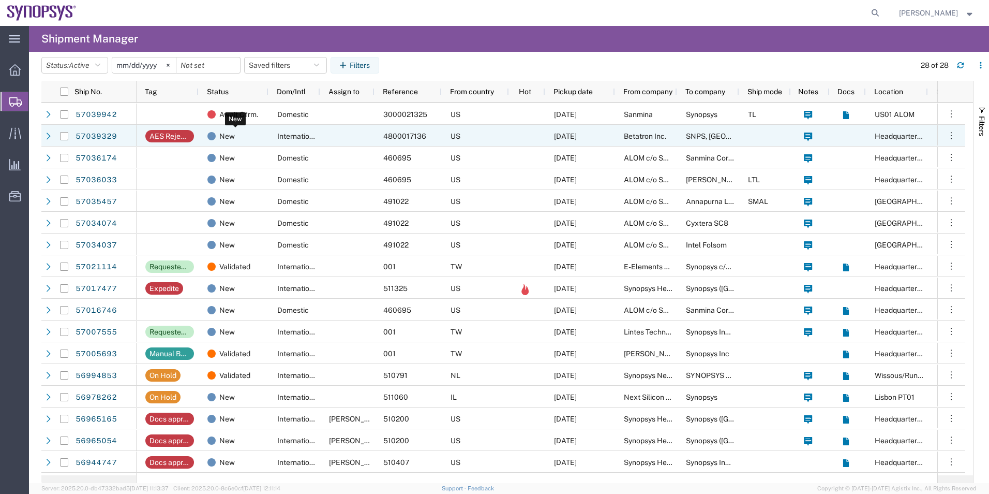
click at [240, 131] on div "New" at bounding box center [236, 136] width 56 height 22
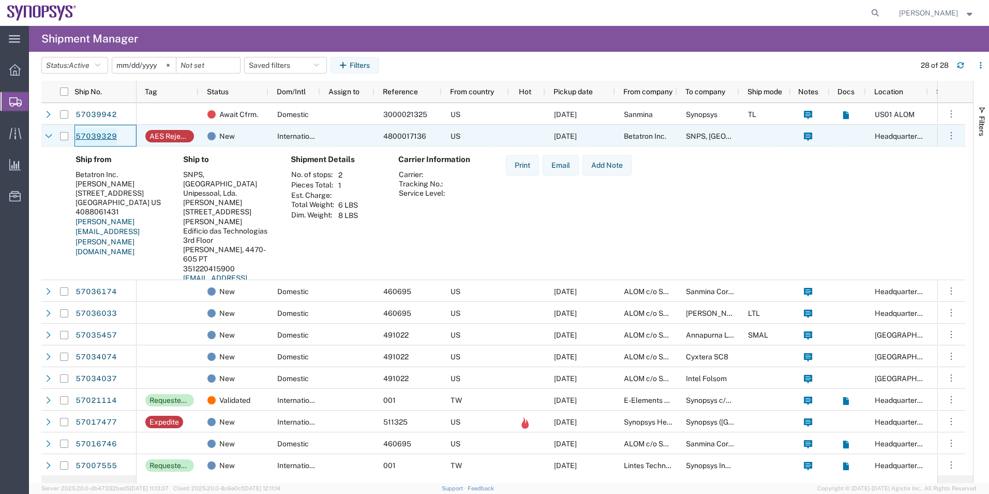
click at [107, 137] on link "57039329" at bounding box center [96, 136] width 42 height 17
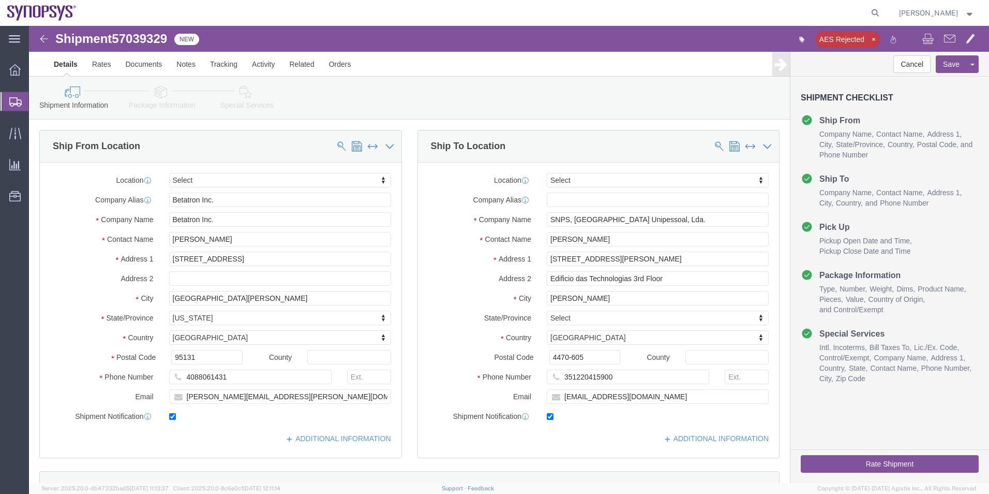
select select
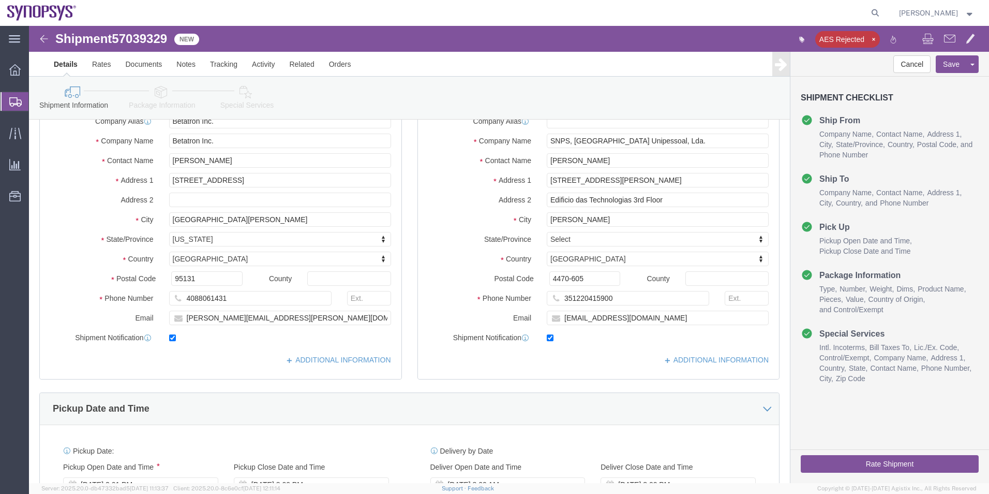
scroll to position [259, 0]
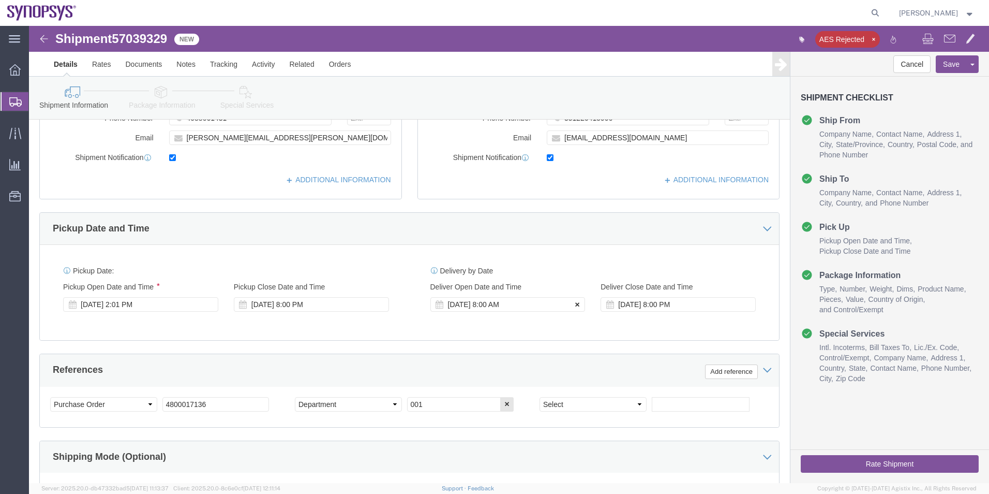
click button
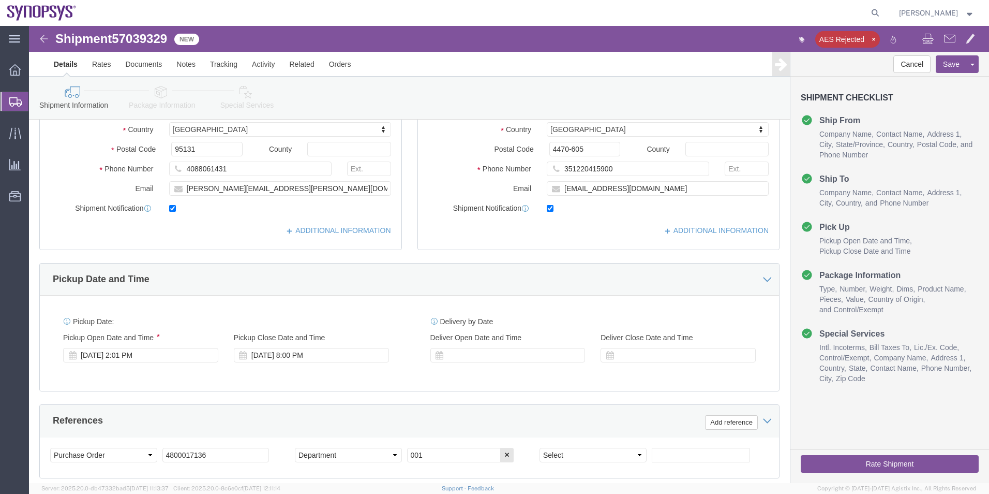
scroll to position [207, 0]
click icon
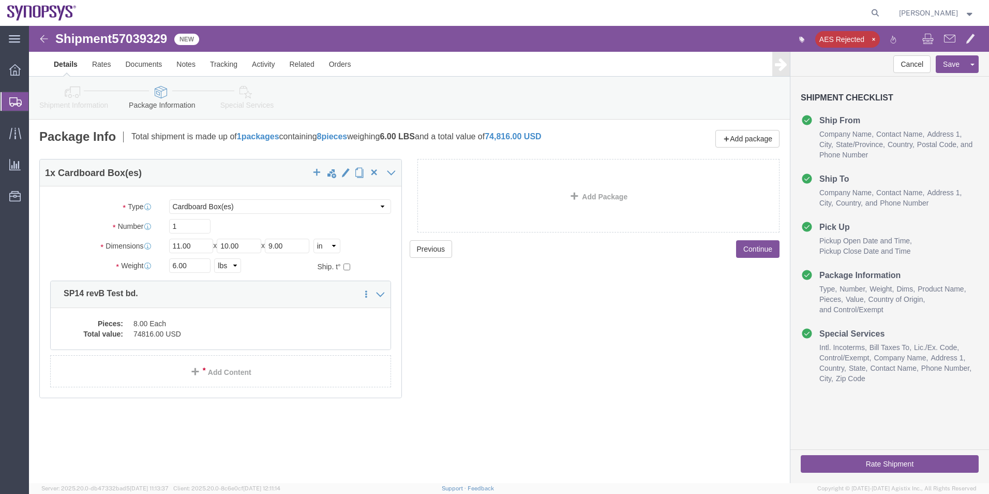
click link "Special Services"
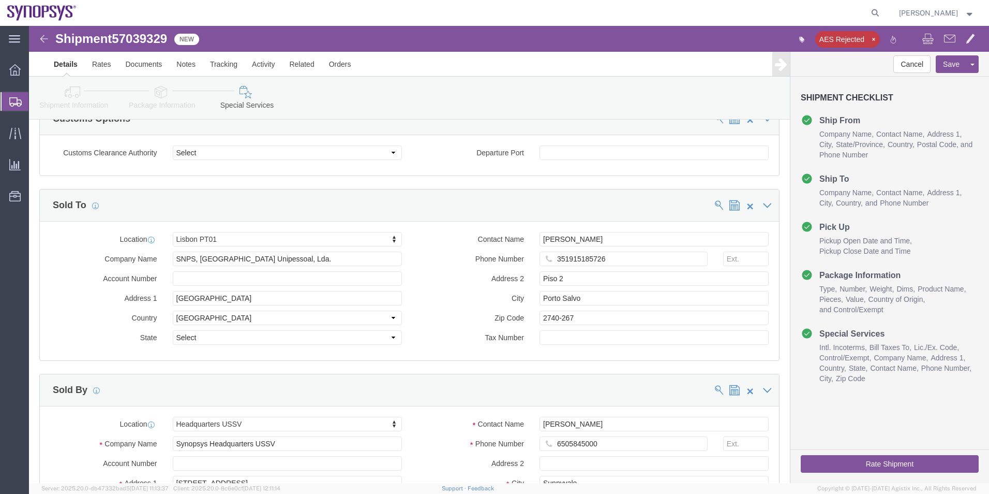
scroll to position [1139, 0]
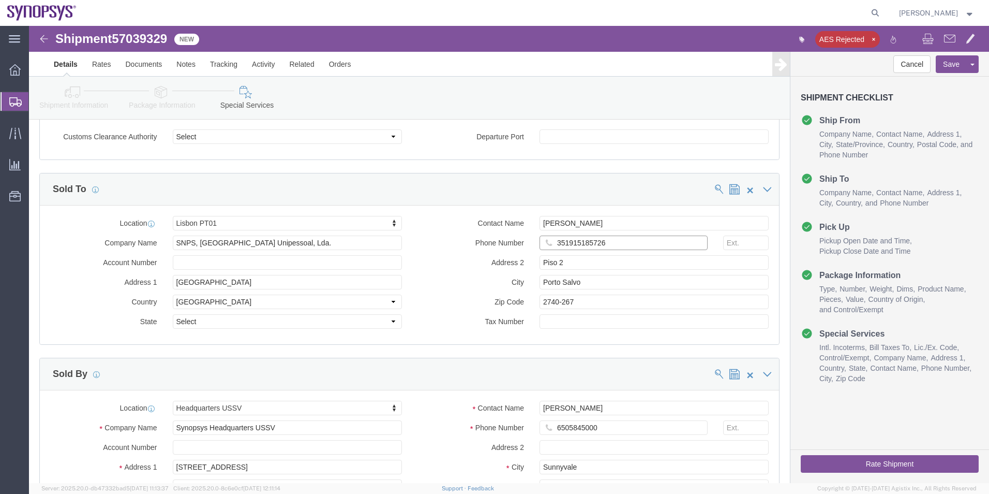
click input "351915185726"
drag, startPoint x: 551, startPoint y: 218, endPoint x: 466, endPoint y: 248, distance: 90.0
click label "City"
click input "351915185726"
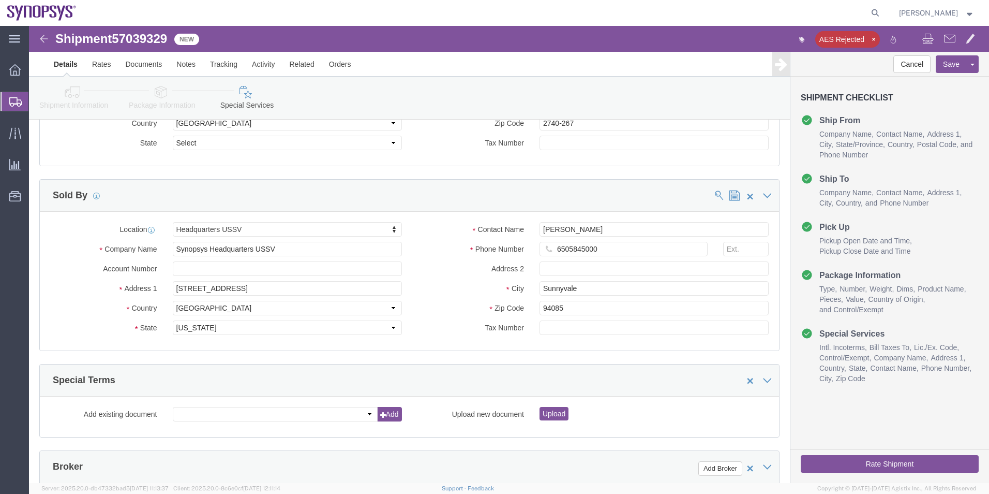
scroll to position [1449, 0]
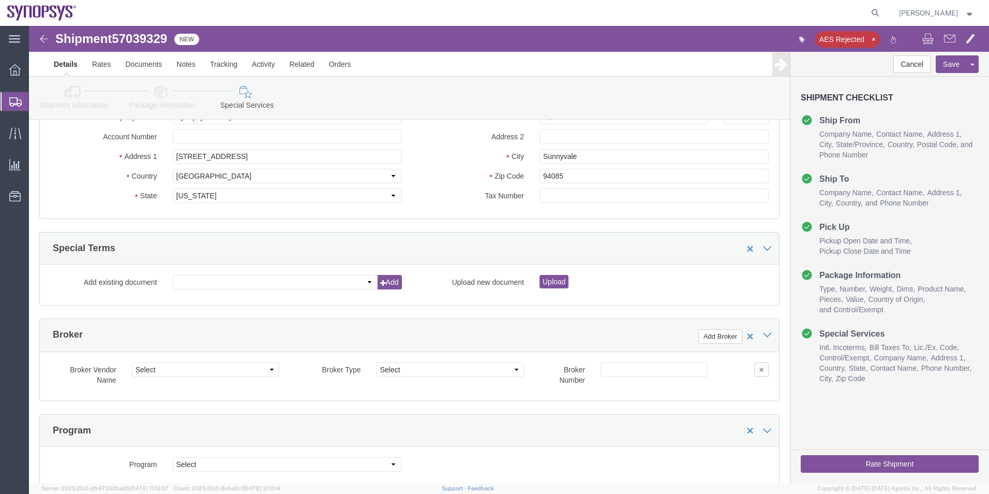
click button "button"
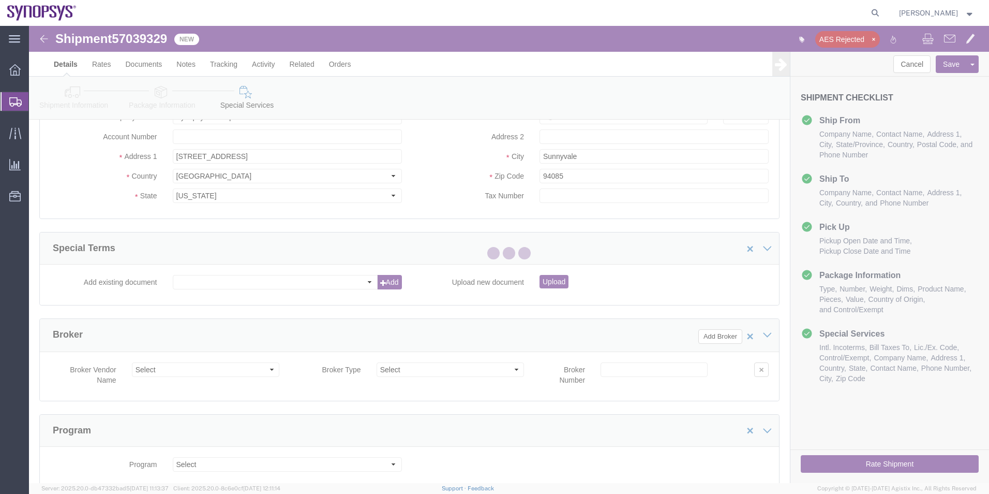
click at [867, 41] on div at bounding box center [509, 254] width 960 height 457
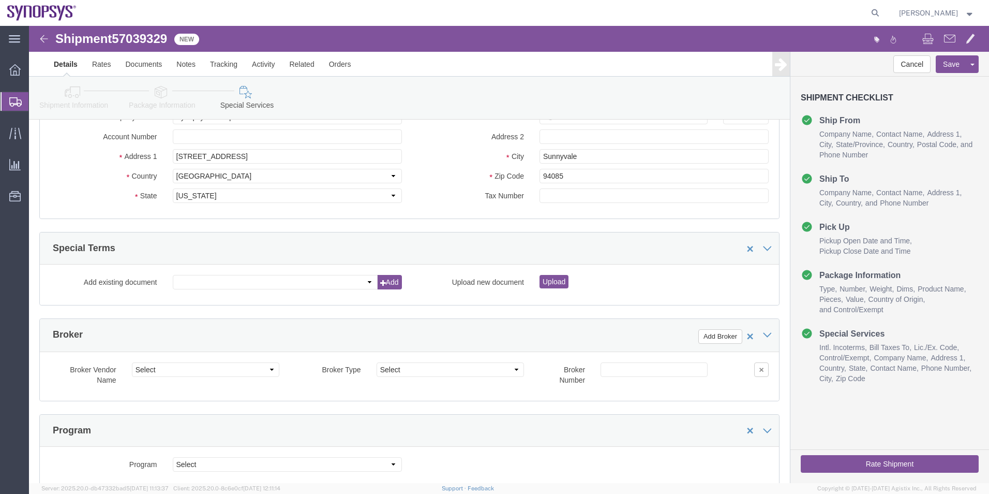
click button "Rate Shipment"
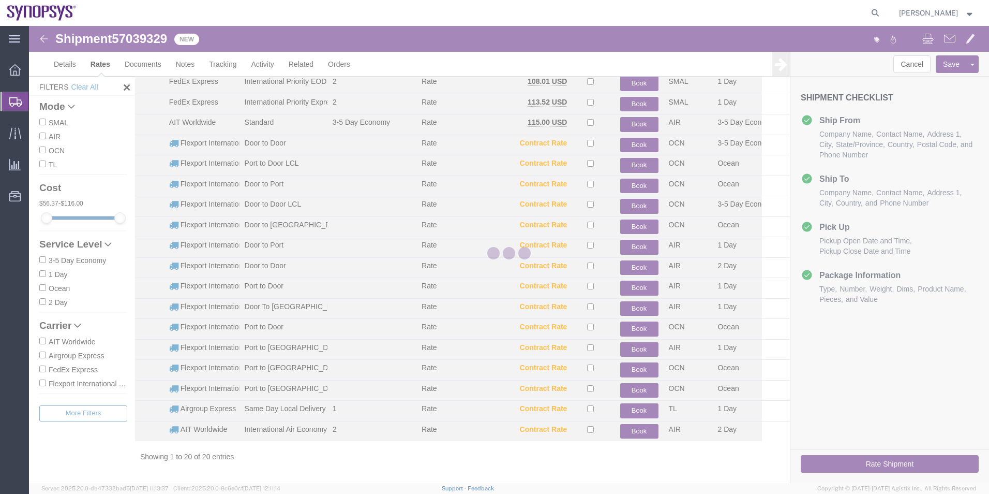
scroll to position [84, 0]
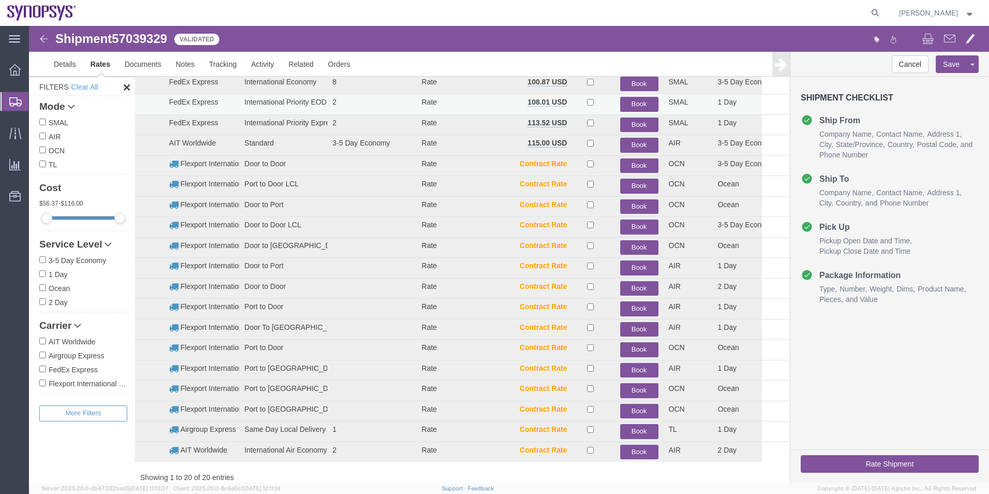
click at [647, 101] on button "Book" at bounding box center [639, 104] width 38 height 15
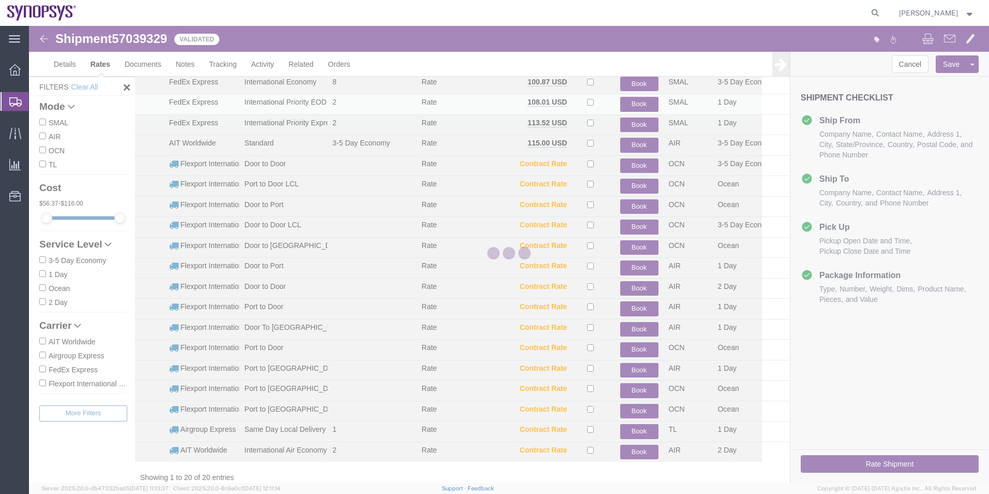
scroll to position [0, 0]
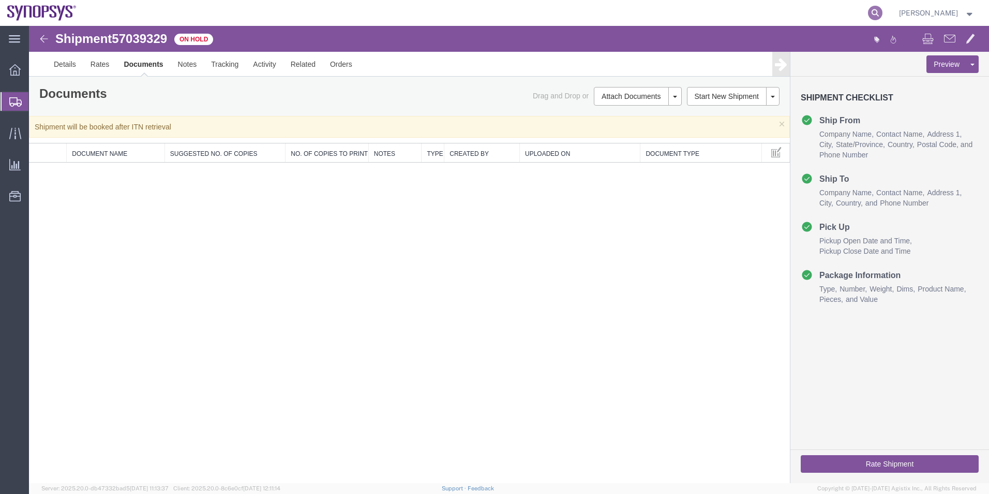
click at [875, 11] on icon at bounding box center [875, 13] width 14 height 14
click at [744, 11] on input "search" at bounding box center [711, 13] width 315 height 25
paste input "57040096"
type input "57040096"
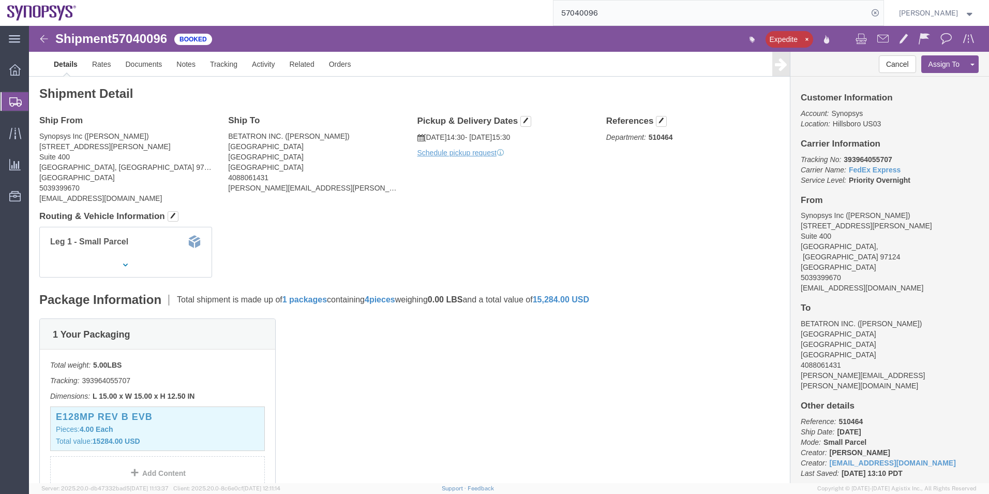
drag, startPoint x: 58, startPoint y: 116, endPoint x: 71, endPoint y: 127, distance: 16.9
click at [0, 0] on span "Shipment Manager" at bounding box center [0, 0] width 0 height 0
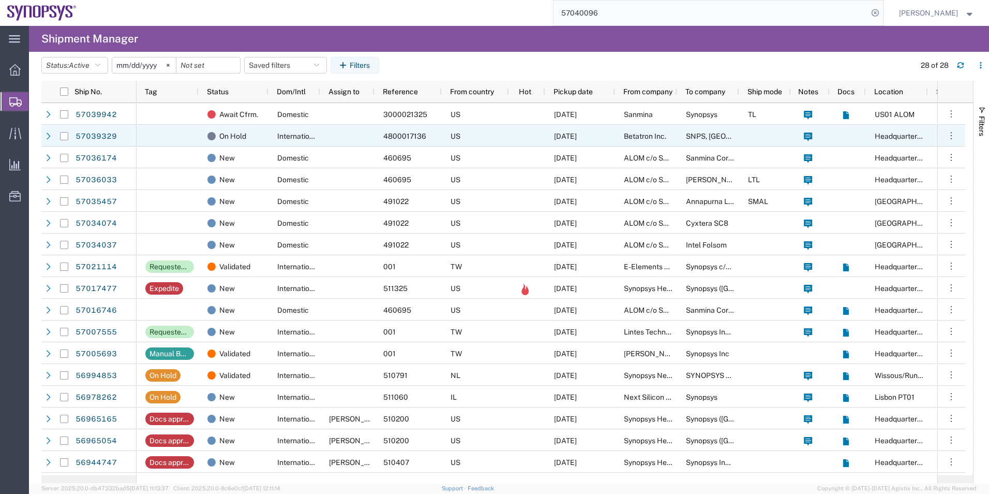
click at [276, 136] on div "International" at bounding box center [295, 136] width 52 height 22
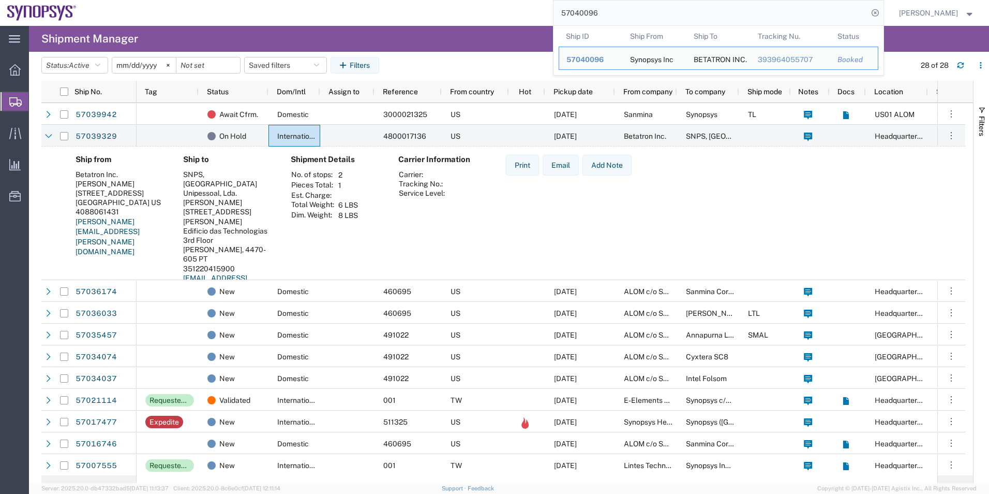
drag, startPoint x: 647, startPoint y: 18, endPoint x: 499, endPoint y: 25, distance: 148.7
click at [499, 25] on div "57040096 Ship ID Ship From Ship To Tracking Nu. Status Ship ID 57040096 Ship Fr…" at bounding box center [484, 13] width 801 height 26
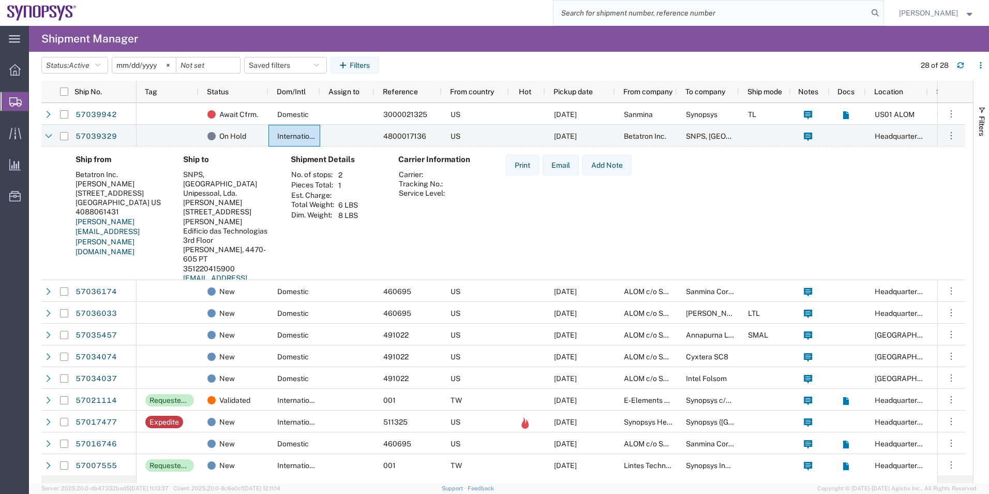
click at [719, 14] on input "search" at bounding box center [711, 13] width 315 height 25
type input "57040089"
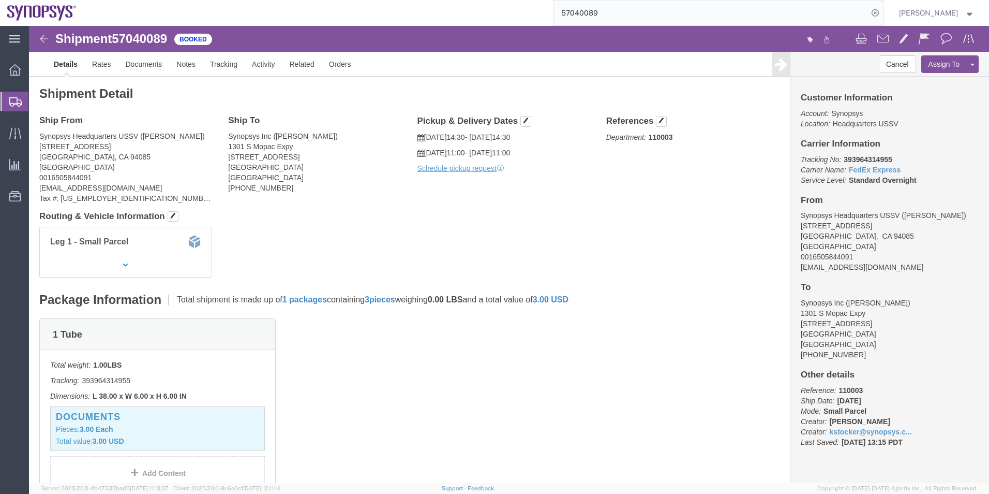
click span "57040089"
click h4 "Routing & Vehicle Information"
click link "Documents"
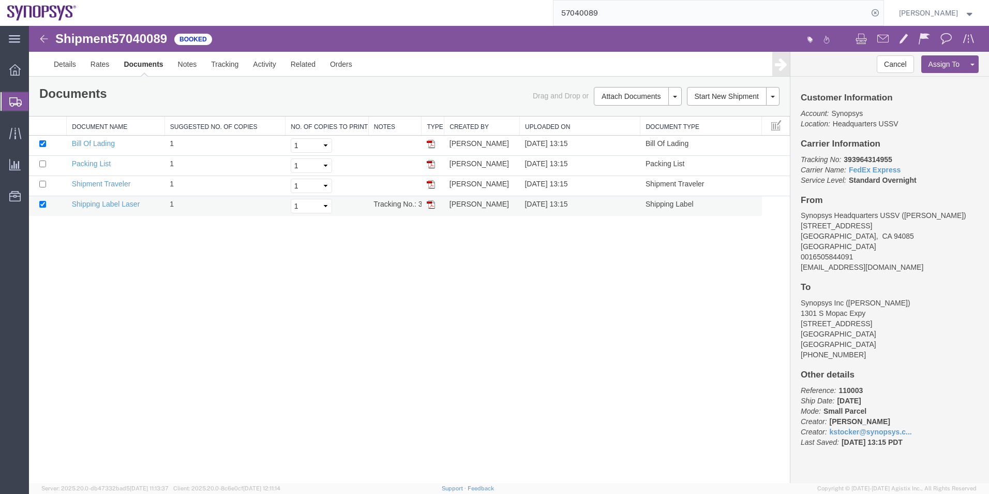
click at [108, 197] on td "Shipping Label Laser" at bounding box center [116, 206] width 98 height 20
click at [107, 209] on td "Shipping Label Laser" at bounding box center [116, 206] width 98 height 20
drag, startPoint x: 107, startPoint y: 209, endPoint x: 112, endPoint y: 205, distance: 6.7
click at [112, 205] on link "Shipping Label Laser" at bounding box center [106, 204] width 68 height 8
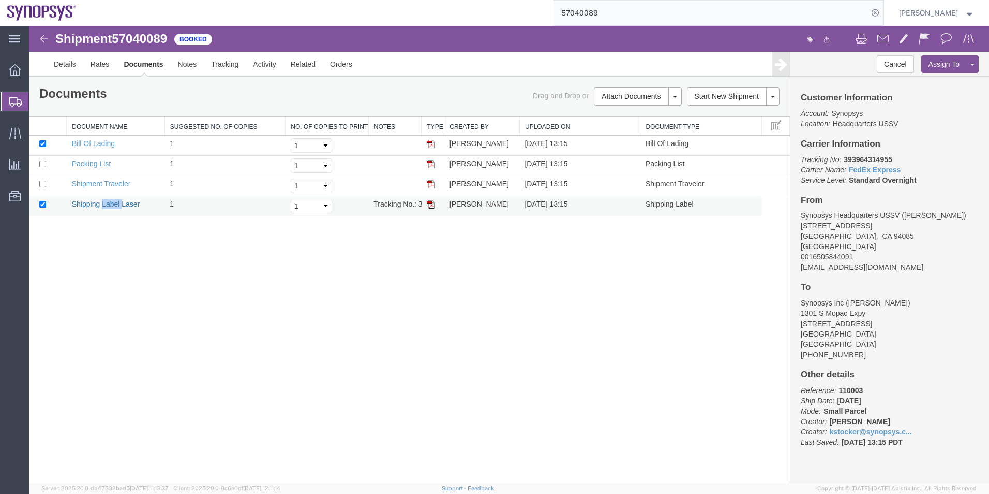
click at [112, 205] on link "Shipping Label Laser" at bounding box center [106, 204] width 68 height 8
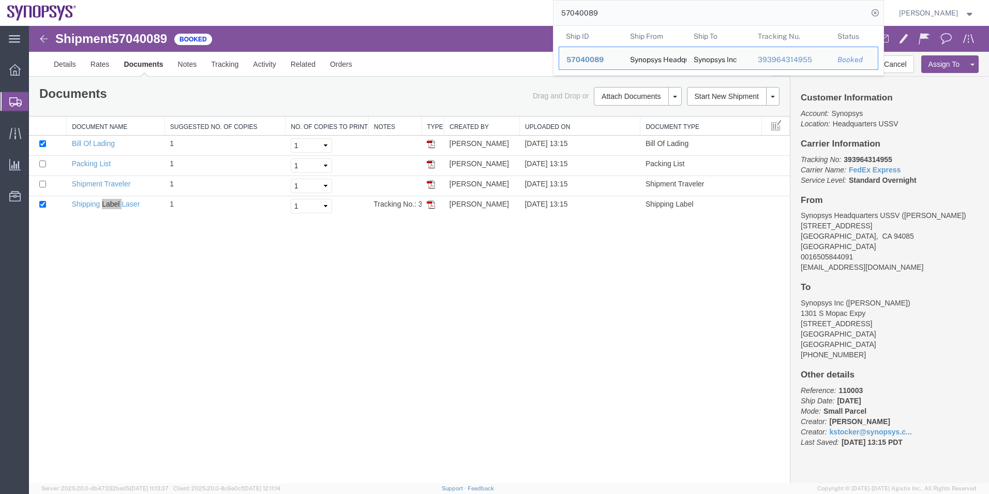
drag, startPoint x: 620, startPoint y: 8, endPoint x: 493, endPoint y: 13, distance: 127.4
click at [493, 13] on div "57040089 Ship ID Ship From Ship To Tracking Nu. Status Ship ID 57040089 Ship Fr…" at bounding box center [484, 13] width 801 height 26
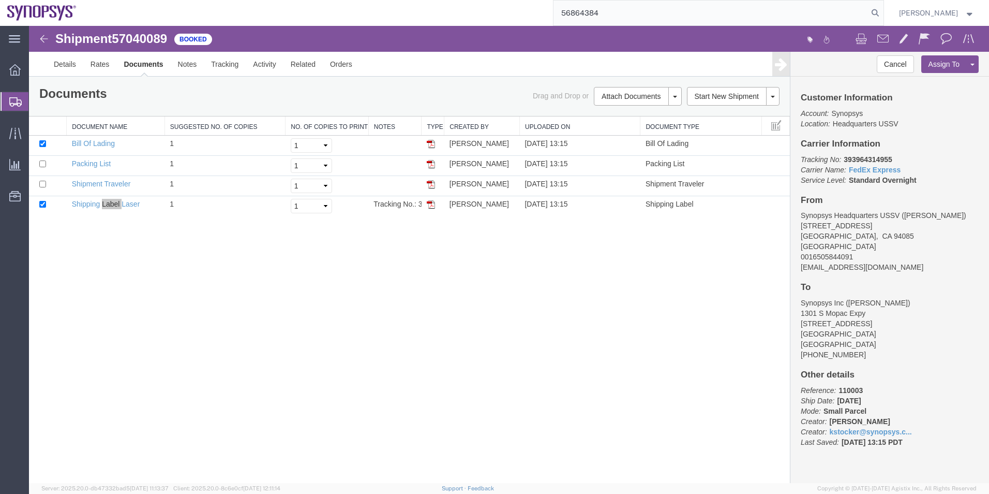
type input "56864384"
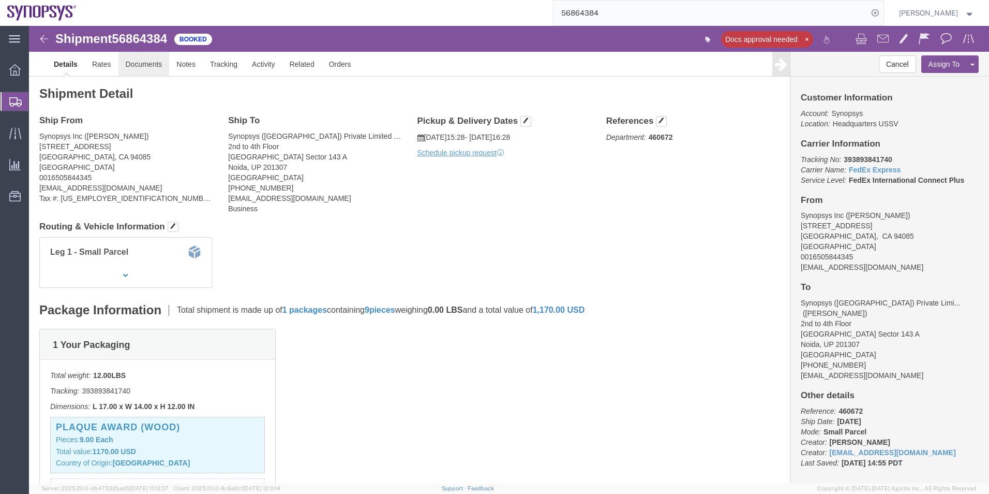
click link "Documents"
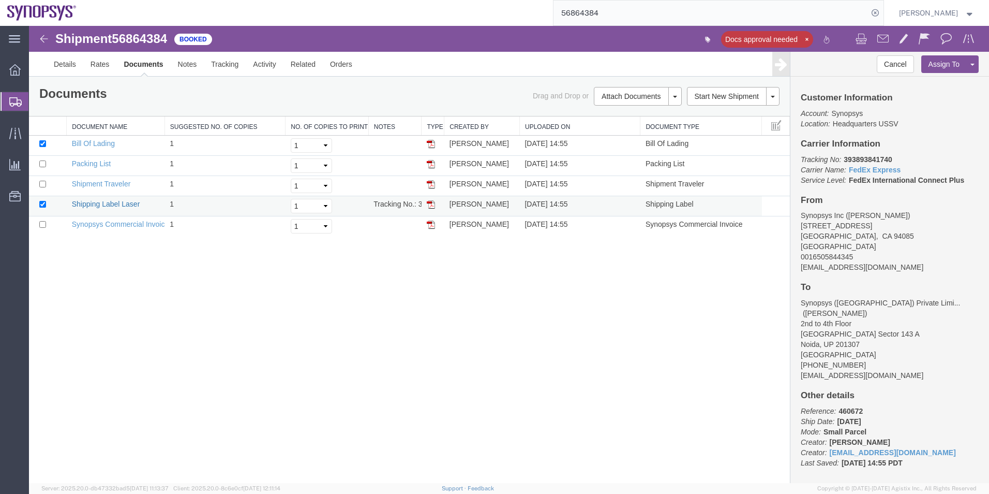
click at [124, 205] on link "Shipping Label Laser" at bounding box center [106, 204] width 68 height 8
click at [106, 224] on link "Synopsys Commercial Invoice" at bounding box center [120, 224] width 97 height 8
click at [96, 160] on link "Packing List" at bounding box center [91, 163] width 39 height 8
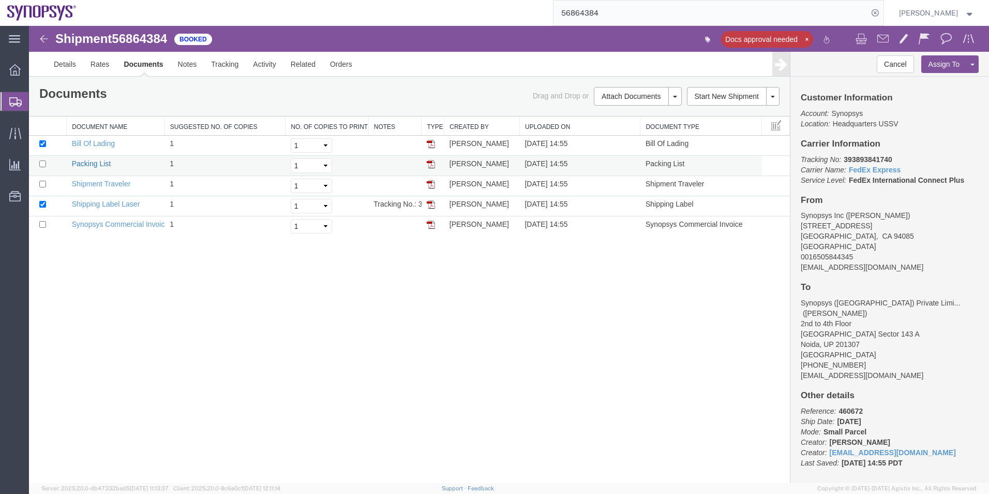
click at [96, 160] on link "Packing List" at bounding box center [91, 163] width 39 height 8
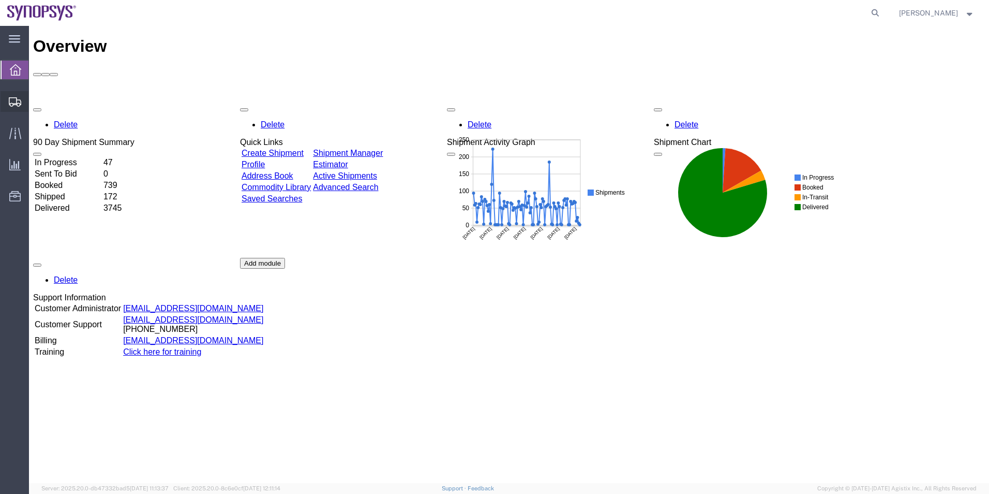
click at [0, 0] on span "Shipment Manager" at bounding box center [0, 0] width 0 height 0
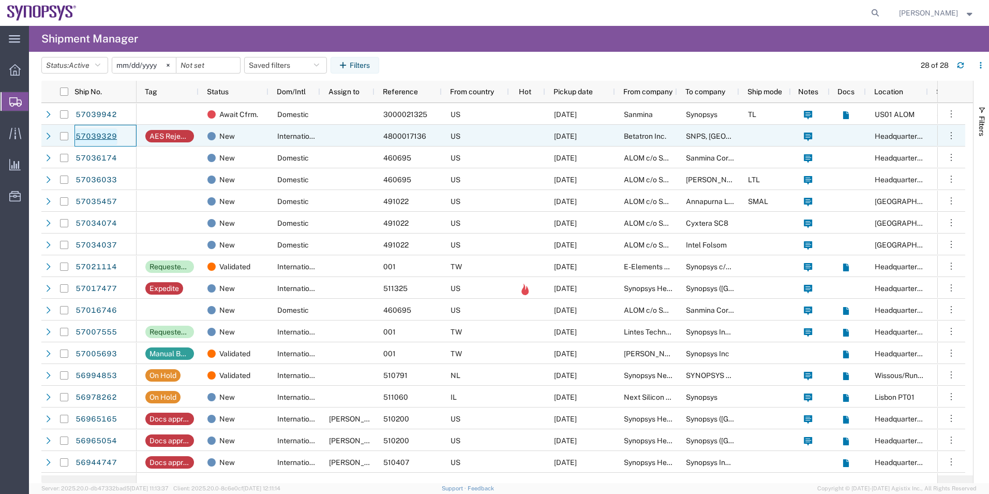
click at [98, 128] on link "57039329" at bounding box center [96, 136] width 42 height 17
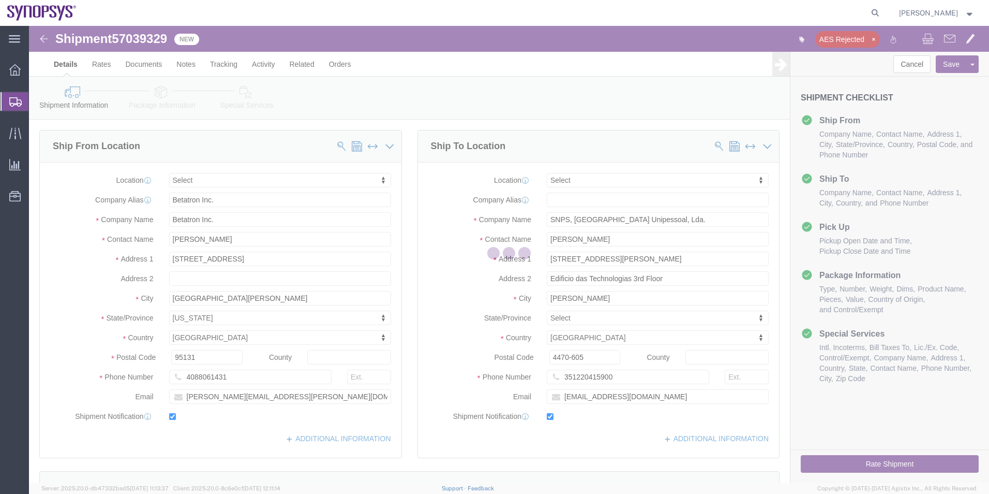
click at [145, 37] on div at bounding box center [509, 254] width 960 height 457
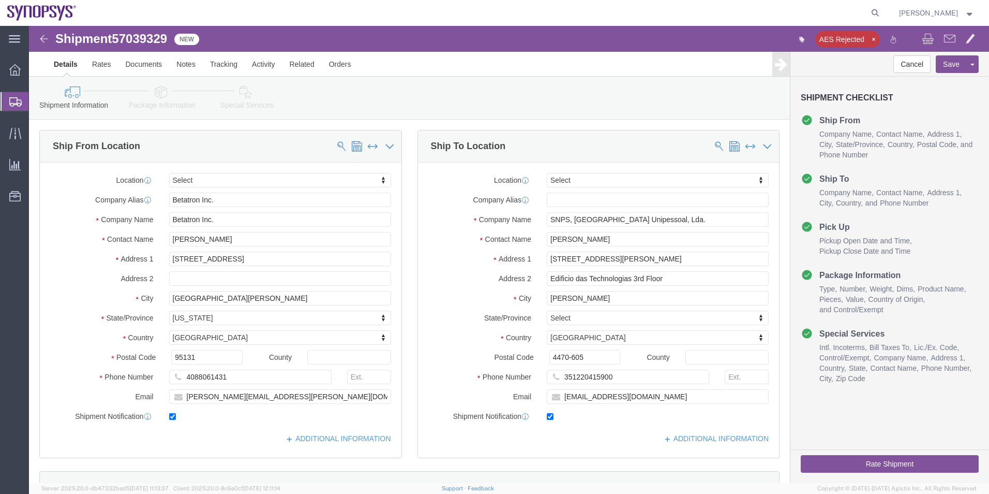
select select
click span "57039329"
drag, startPoint x: 145, startPoint y: 37, endPoint x: 116, endPoint y: 11, distance: 38.9
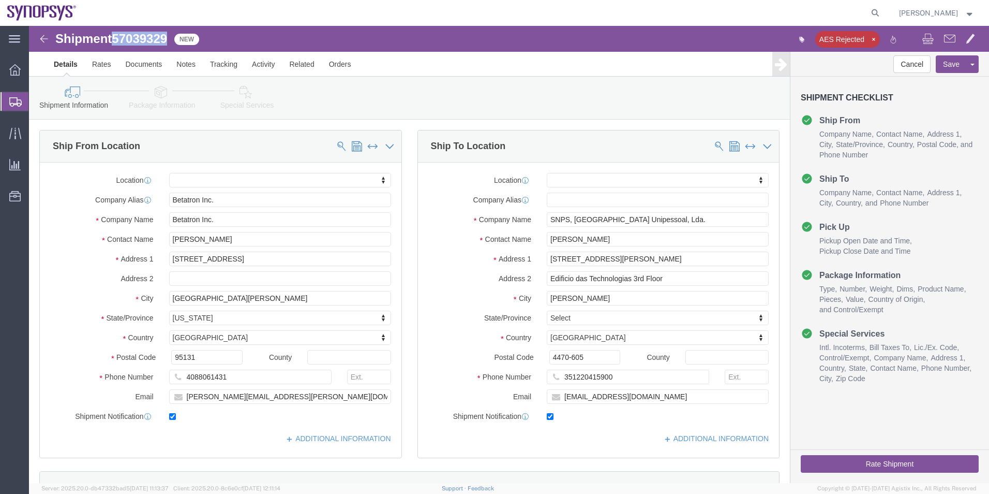
copy span "57039329"
click at [0, 0] on span "Shipment Manager" at bounding box center [0, 0] width 0 height 0
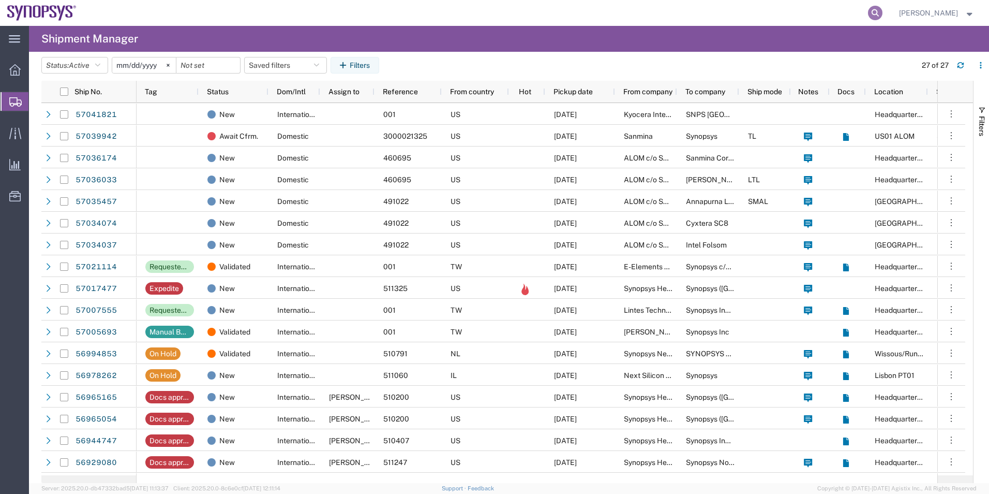
click at [880, 10] on icon at bounding box center [875, 13] width 14 height 14
click at [582, 11] on input "search" at bounding box center [711, 13] width 315 height 25
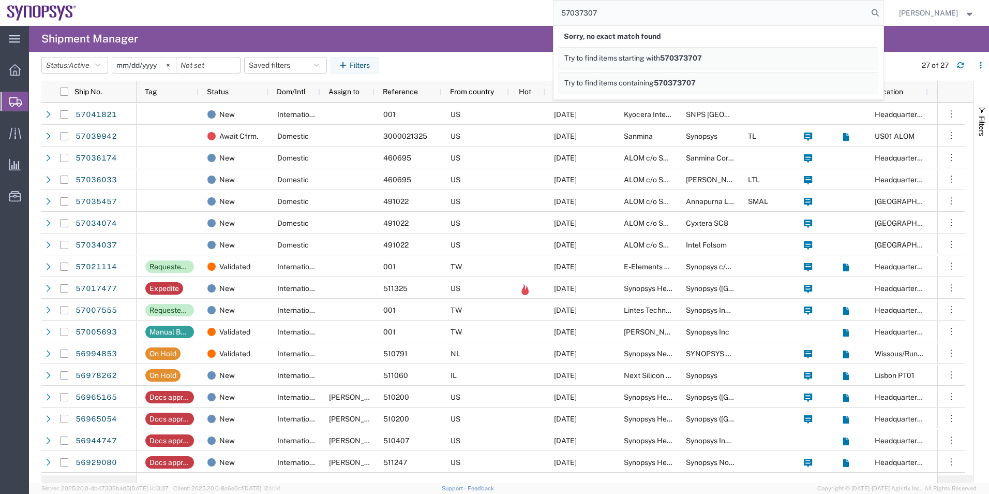
type input "57037307"
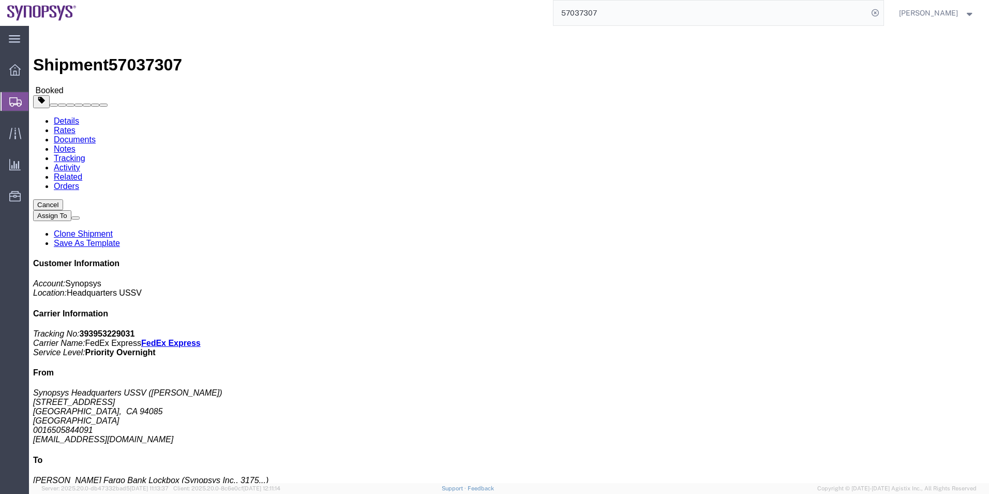
click link "Documents"
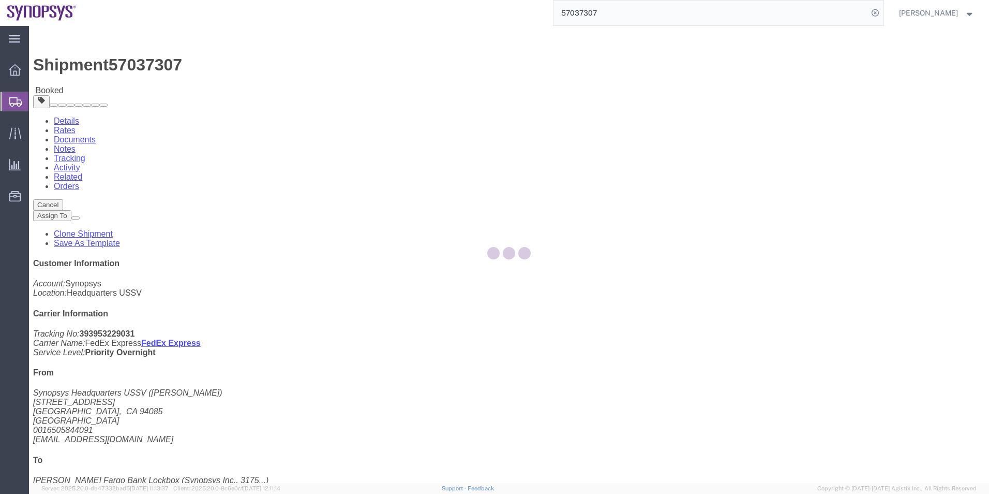
click at [132, 64] on div at bounding box center [509, 254] width 960 height 457
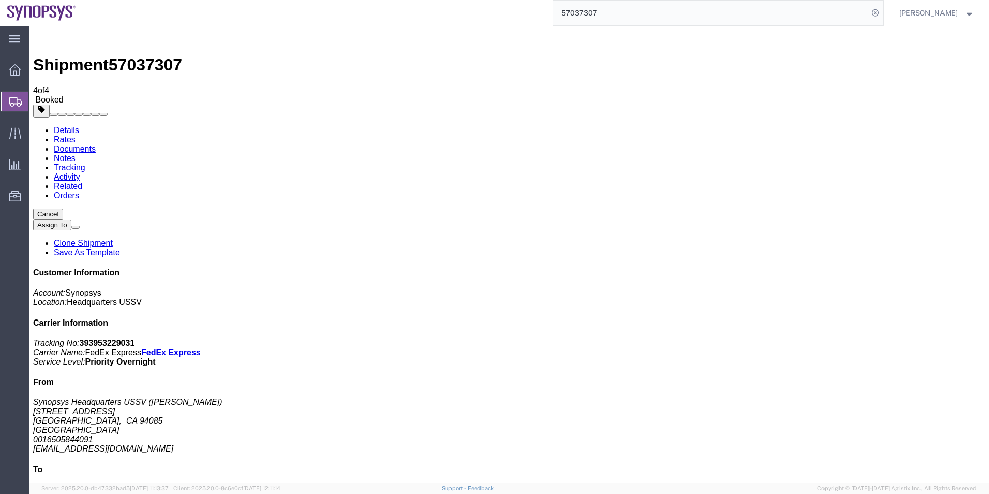
click at [36, 139] on span "Traffic" at bounding box center [31, 133] width 7 height 21
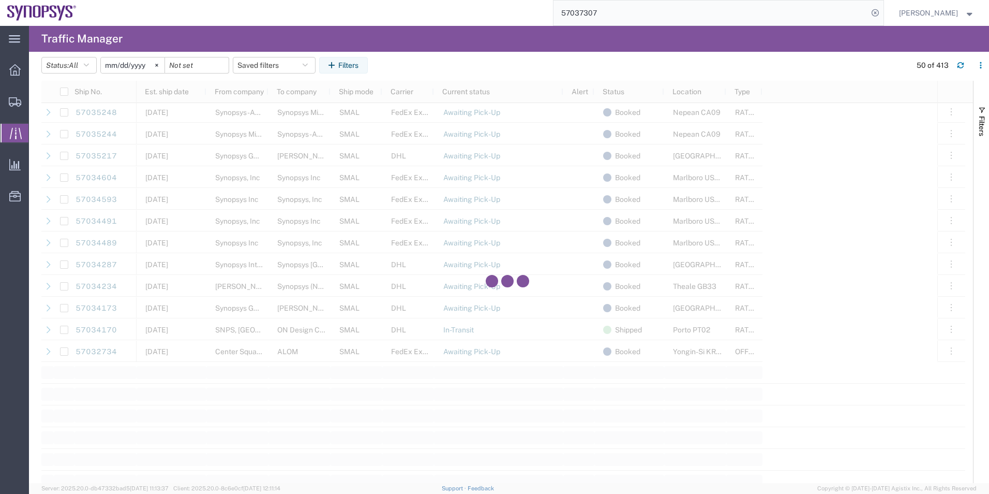
scroll to position [904, 0]
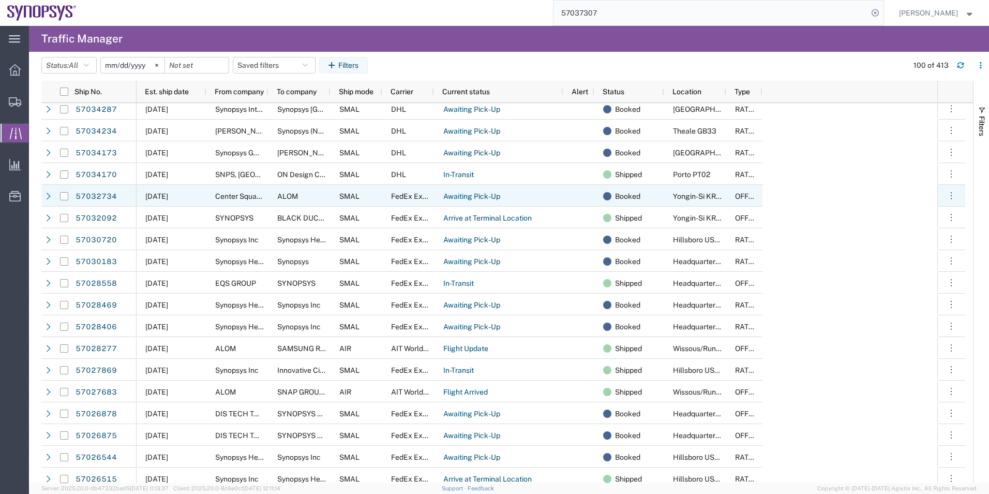
click at [194, 196] on div "[DATE]" at bounding box center [172, 196] width 70 height 22
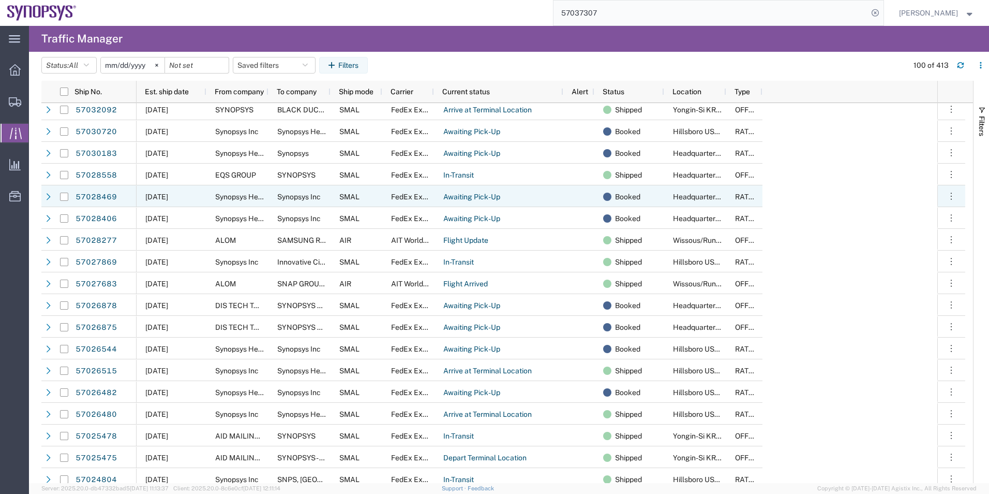
scroll to position [1294, 0]
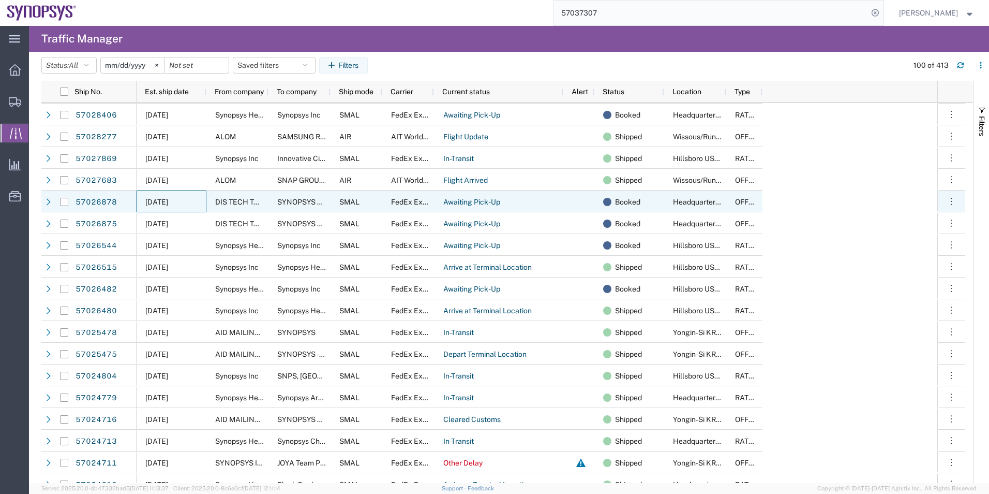
click at [194, 196] on div "[DATE]" at bounding box center [172, 201] width 70 height 22
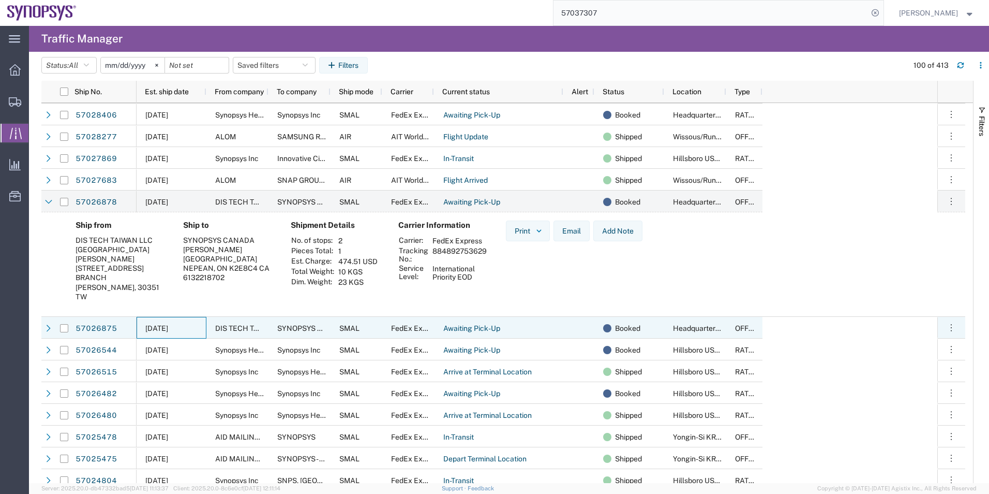
click at [197, 318] on div "[DATE]" at bounding box center [172, 328] width 70 height 22
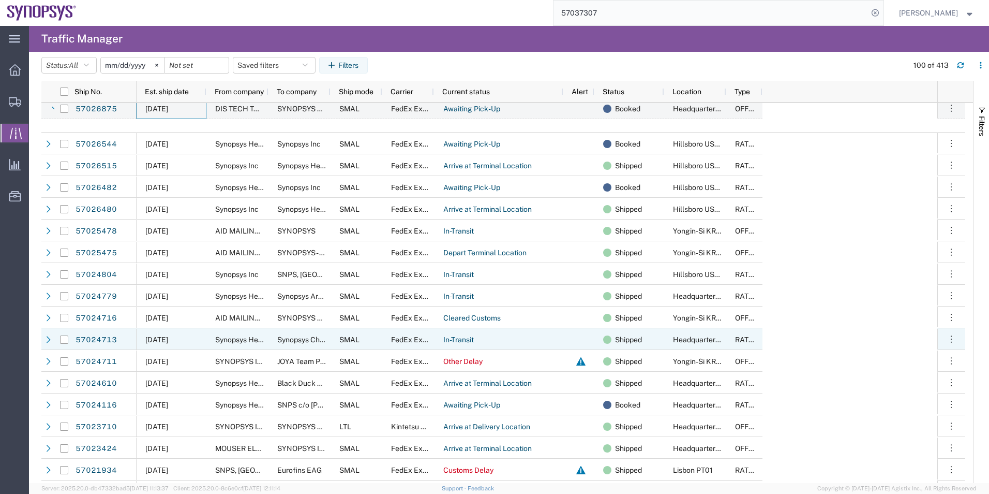
scroll to position [1656, 0]
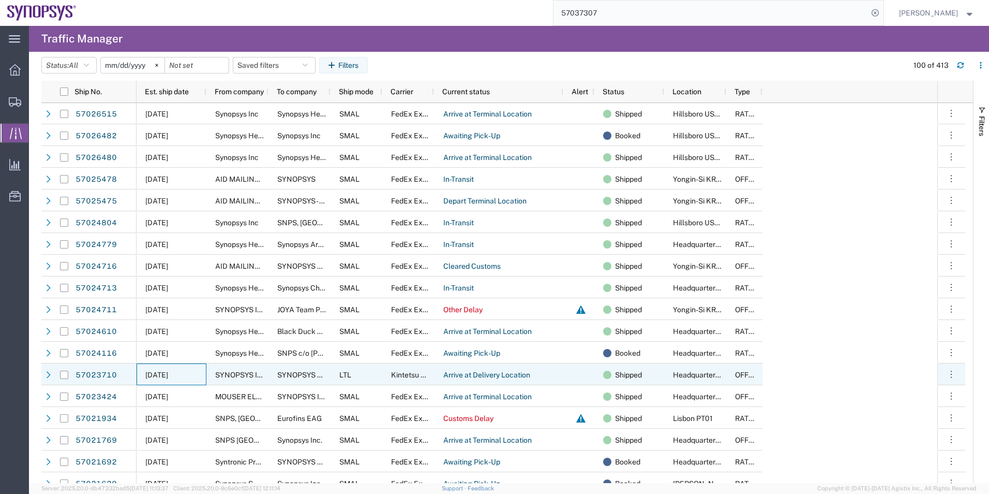
click at [204, 364] on div "[DATE]" at bounding box center [172, 374] width 70 height 22
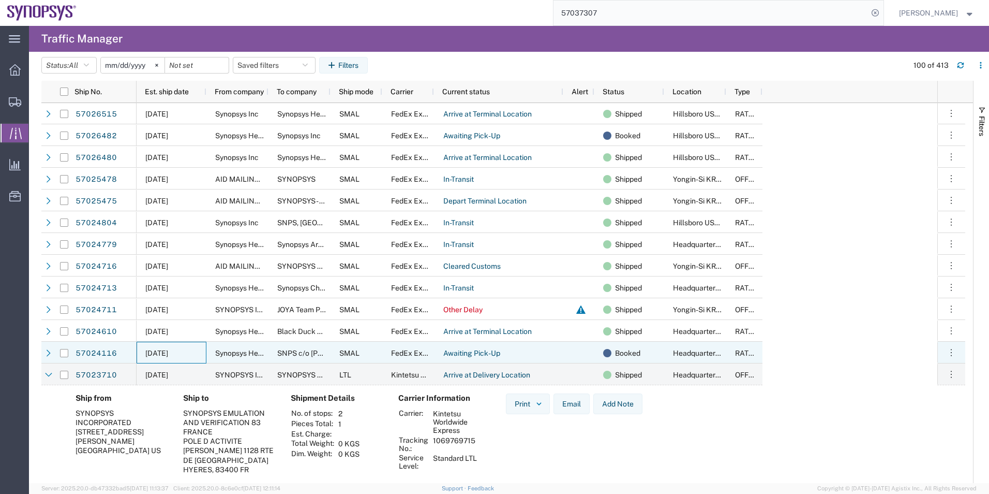
click at [206, 353] on div "[DATE]" at bounding box center [172, 353] width 70 height 22
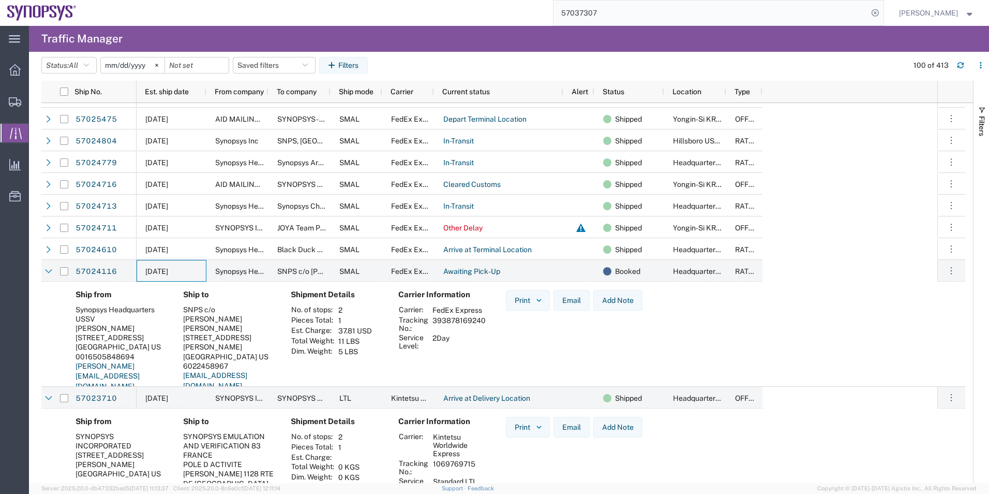
scroll to position [1760, 0]
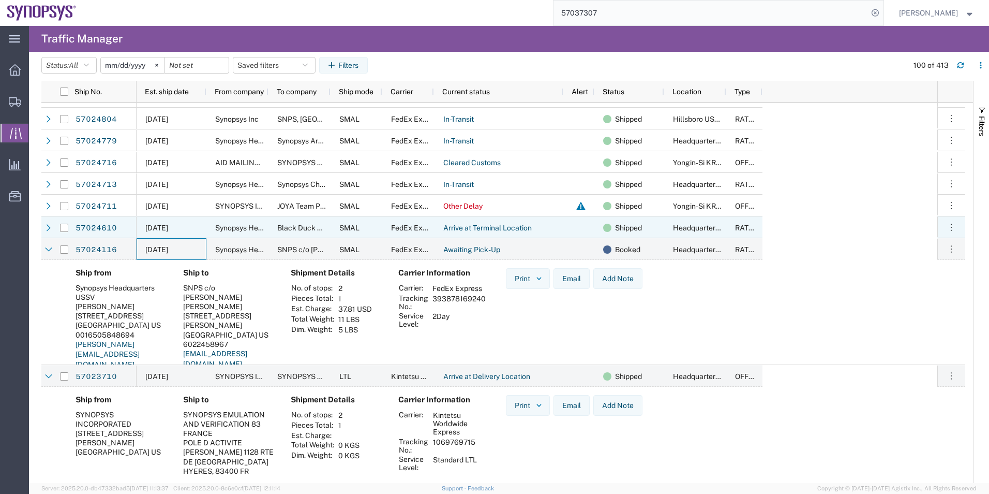
click at [197, 231] on div "[DATE]" at bounding box center [172, 227] width 70 height 22
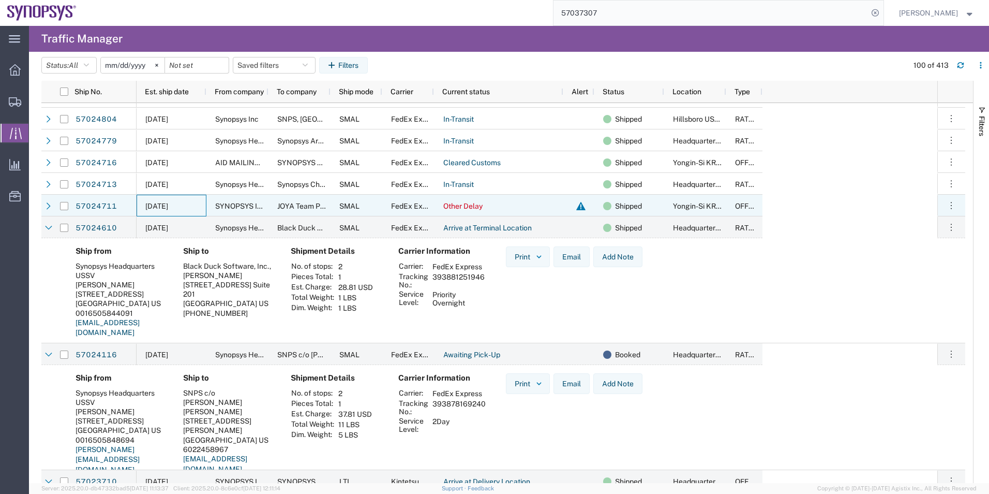
click at [205, 211] on div "[DATE]" at bounding box center [172, 206] width 70 height 22
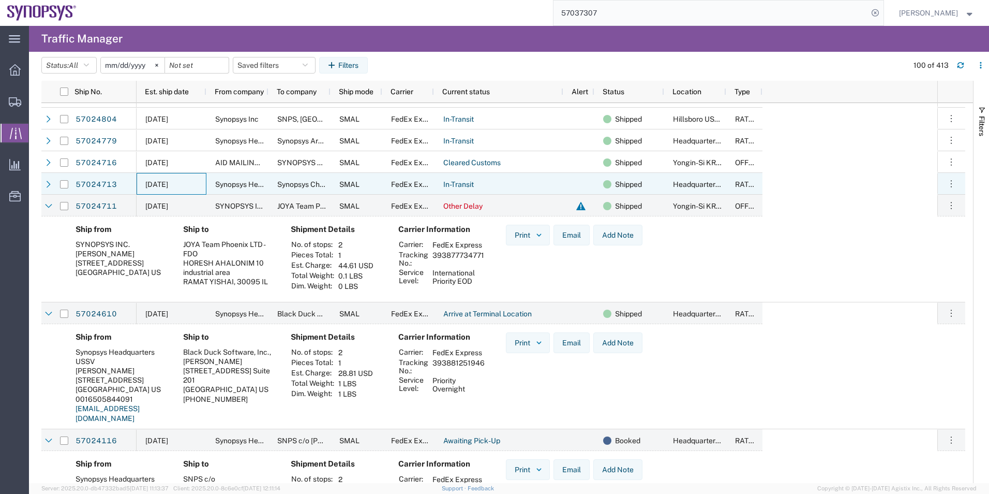
click at [198, 186] on div "[DATE]" at bounding box center [172, 184] width 70 height 22
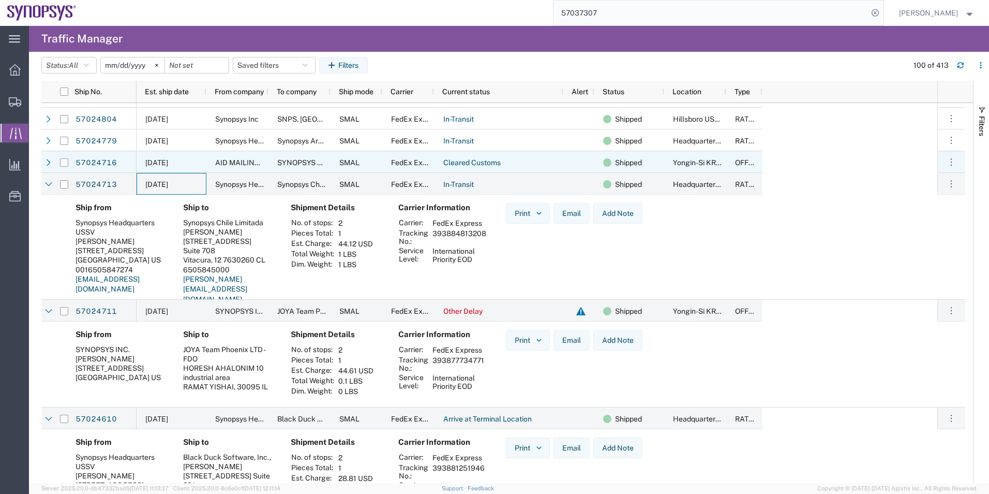
click at [199, 158] on div "[DATE]" at bounding box center [172, 162] width 70 height 22
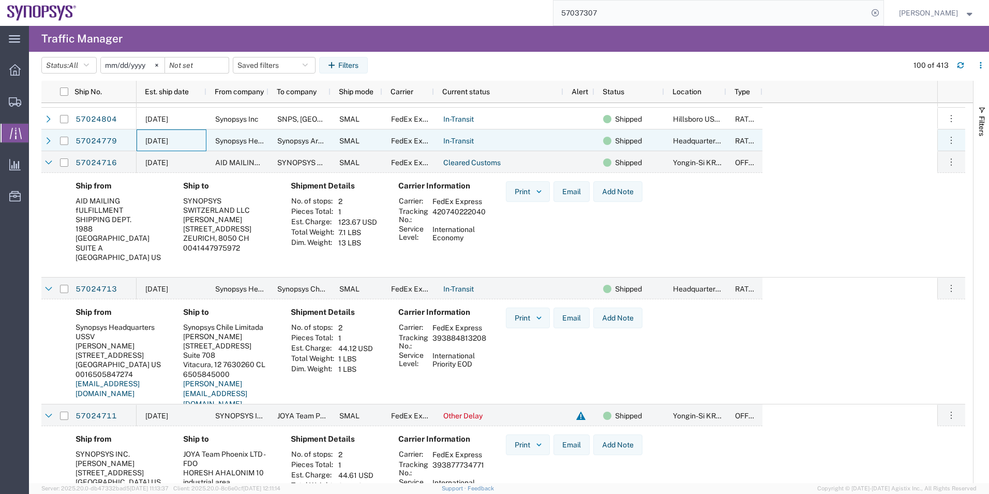
click at [203, 140] on div "[DATE]" at bounding box center [172, 140] width 70 height 22
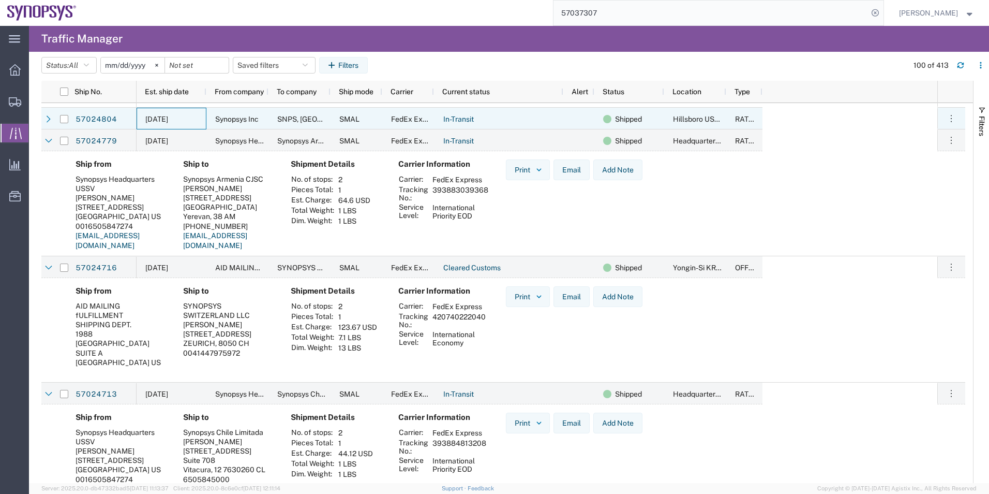
click at [199, 117] on div "[DATE]" at bounding box center [172, 119] width 70 height 22
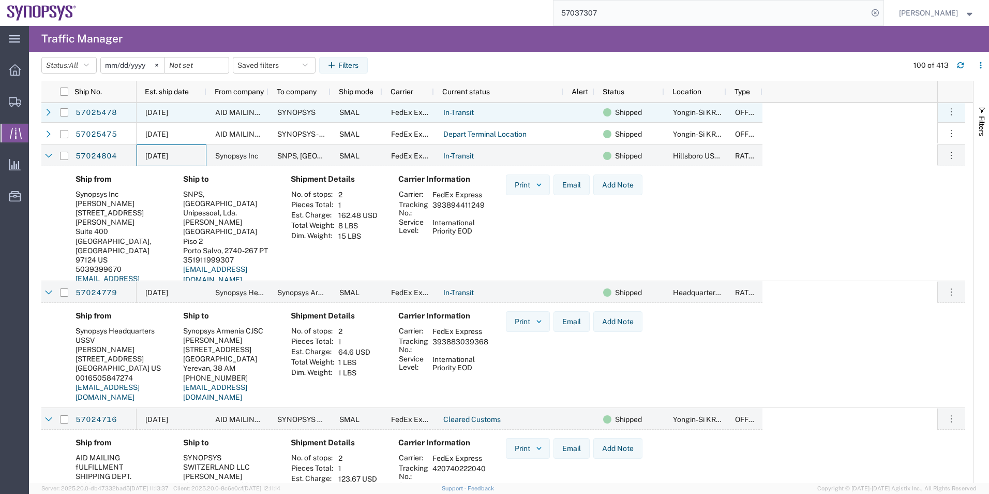
scroll to position [1708, 0]
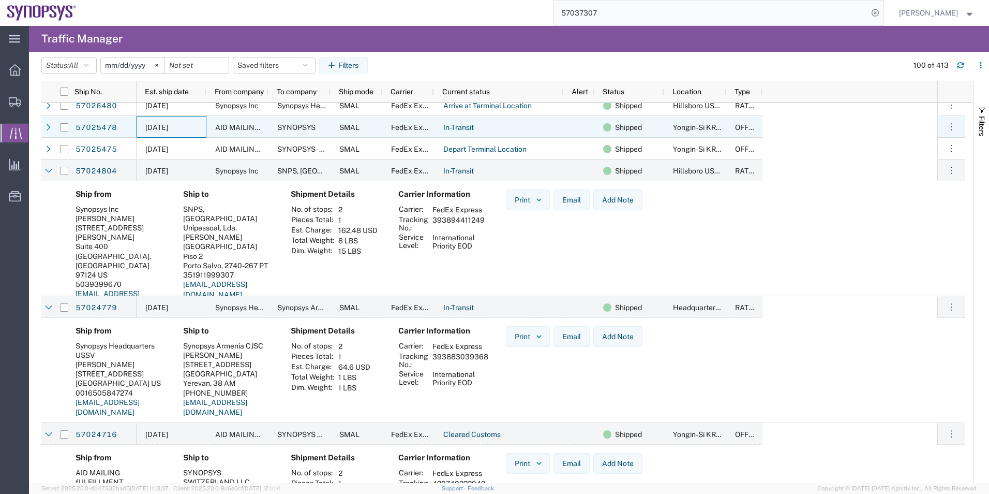
click at [199, 117] on div "[DATE]" at bounding box center [172, 127] width 70 height 22
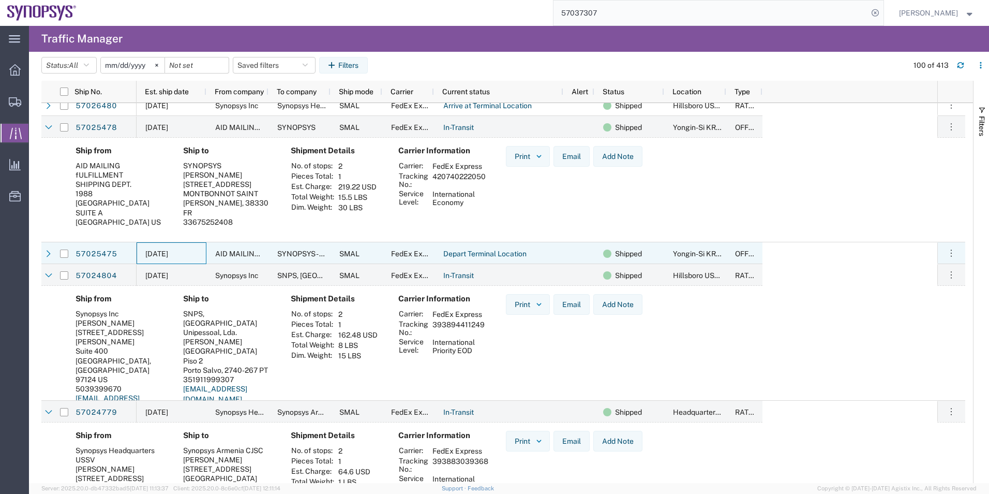
click at [186, 255] on div "[DATE]" at bounding box center [172, 253] width 70 height 22
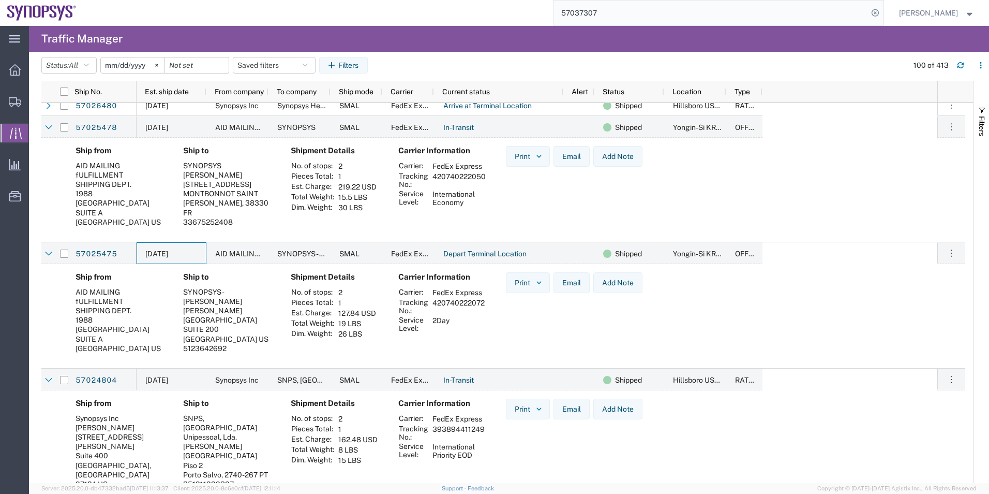
scroll to position [0, 0]
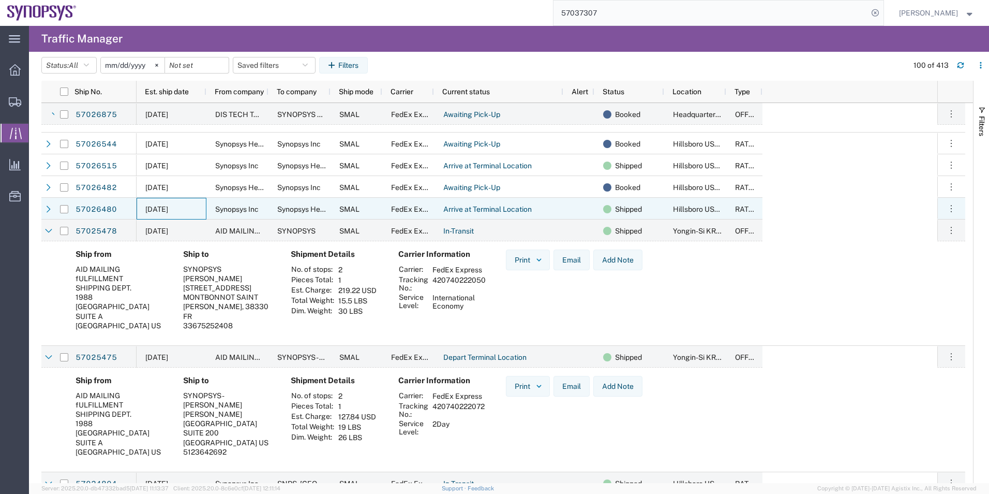
click at [197, 208] on div "[DATE]" at bounding box center [172, 209] width 70 height 22
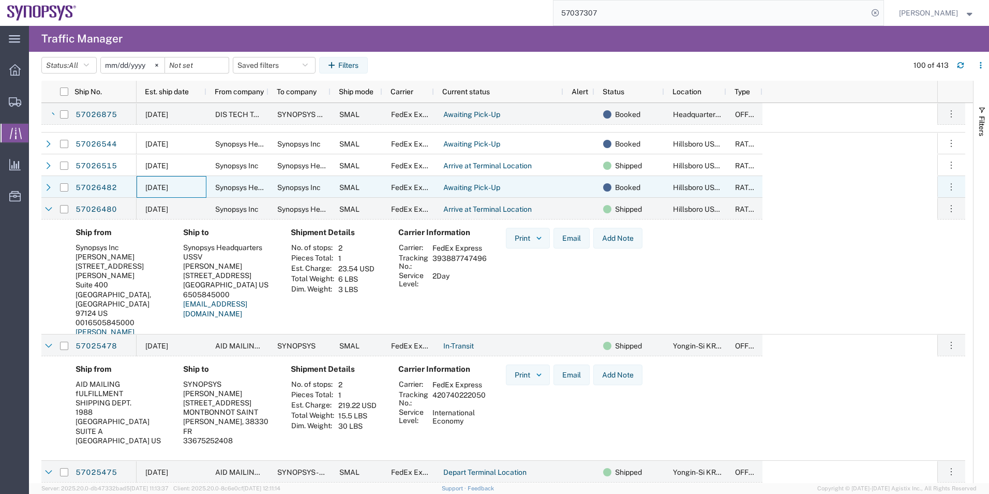
click at [203, 183] on div "[DATE]" at bounding box center [172, 187] width 70 height 22
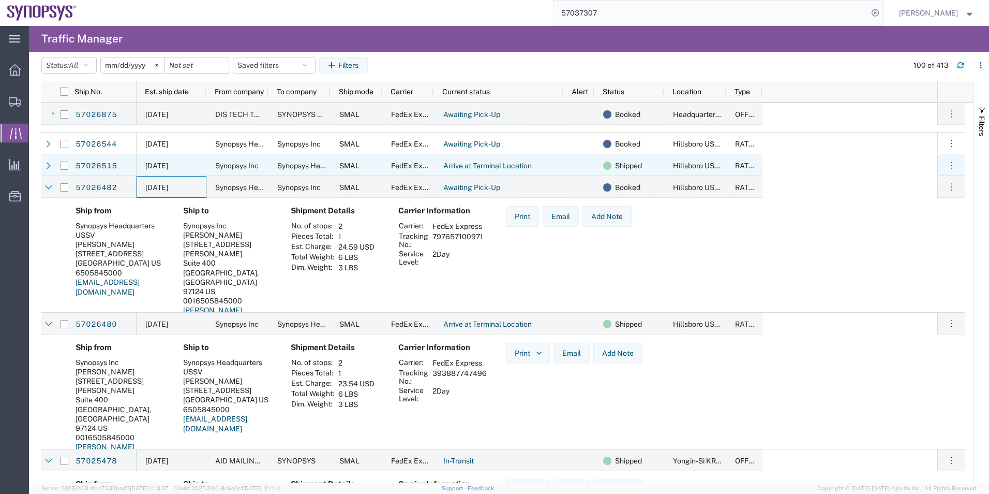
click at [203, 167] on div "[DATE]" at bounding box center [172, 165] width 70 height 22
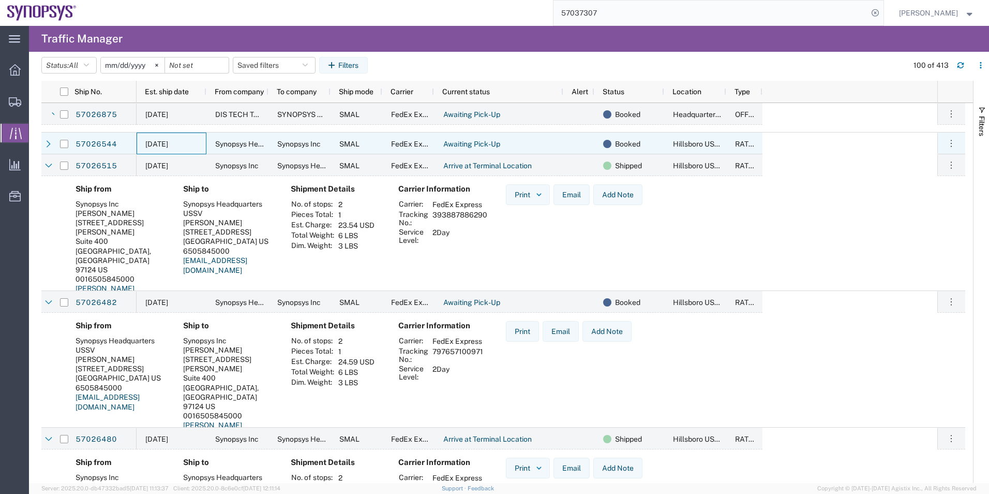
click at [204, 142] on div "[DATE]" at bounding box center [172, 143] width 70 height 22
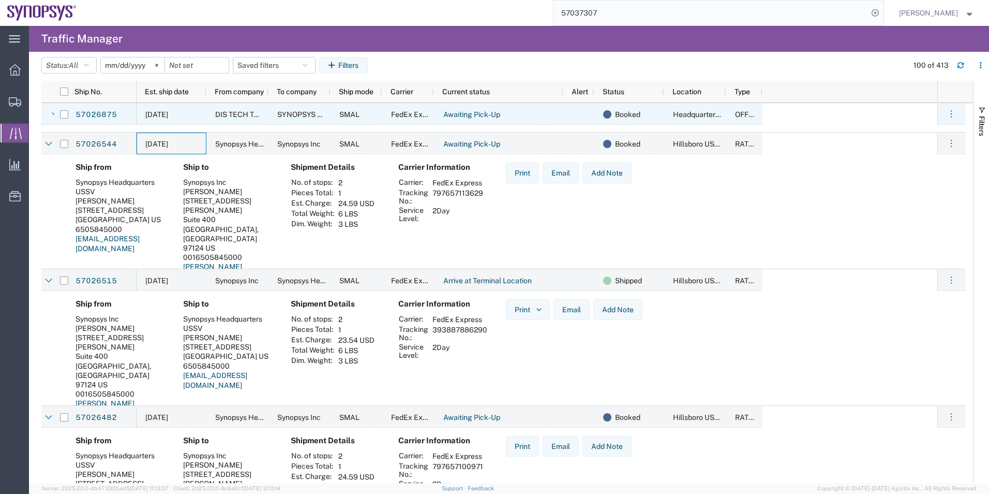
click at [202, 112] on div "[DATE]" at bounding box center [172, 114] width 70 height 22
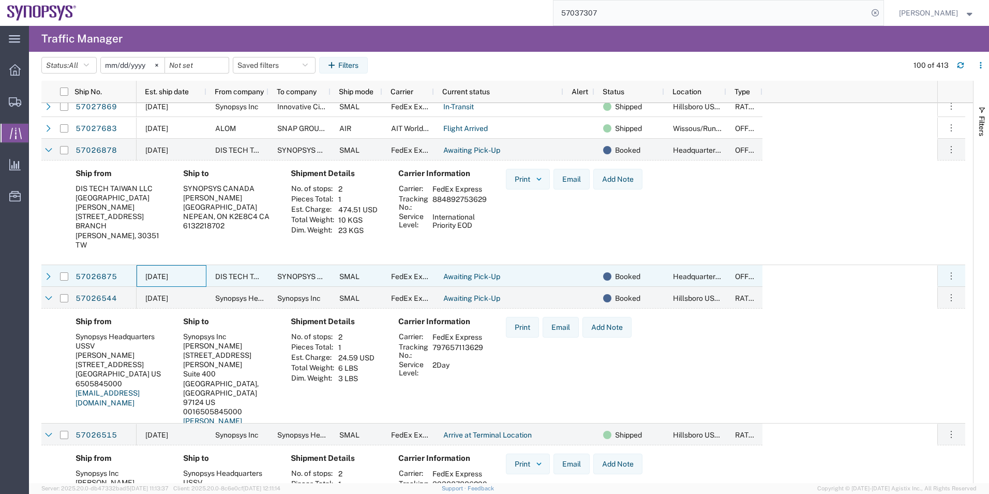
click at [203, 274] on div "[DATE]" at bounding box center [172, 276] width 70 height 22
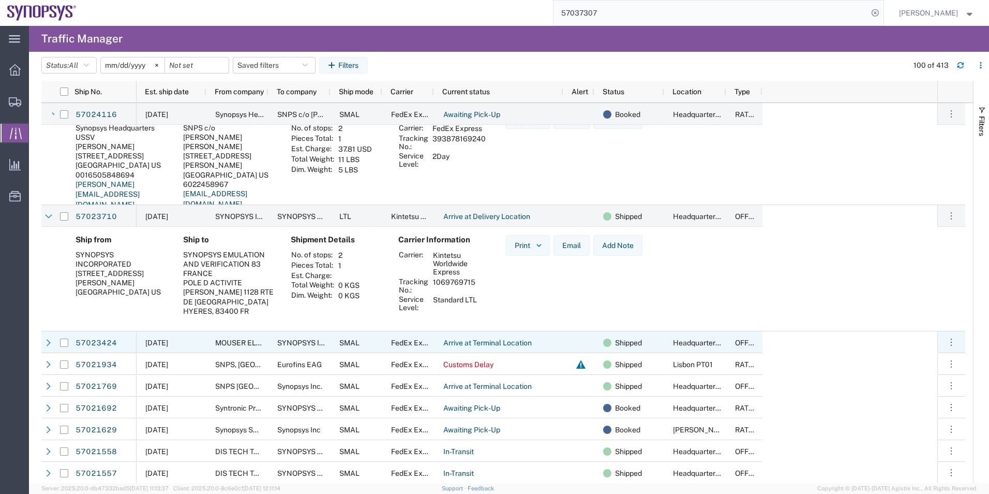
click at [180, 347] on div "[DATE]" at bounding box center [172, 342] width 70 height 22
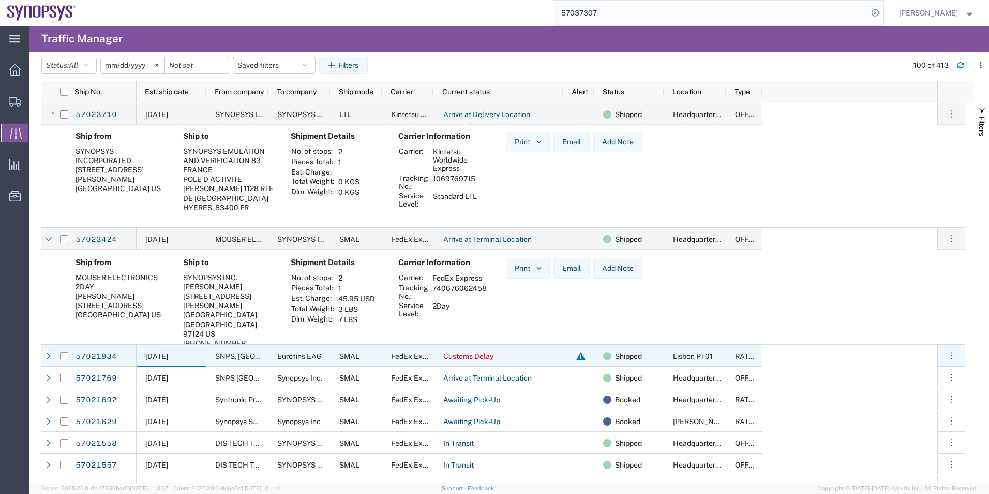
click at [180, 347] on div "[DATE]" at bounding box center [172, 356] width 70 height 22
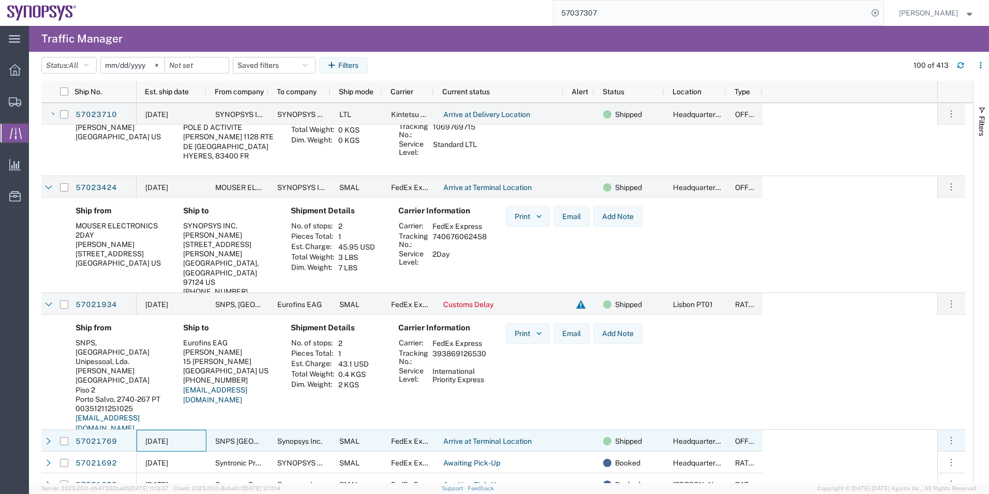
click at [194, 436] on div "[DATE]" at bounding box center [172, 441] width 70 height 22
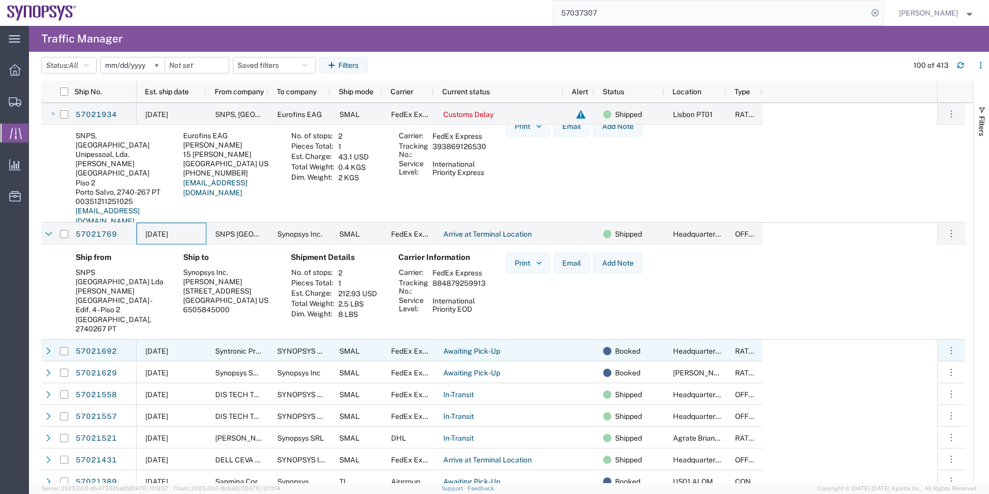
click at [199, 358] on div "[DATE]" at bounding box center [172, 350] width 70 height 22
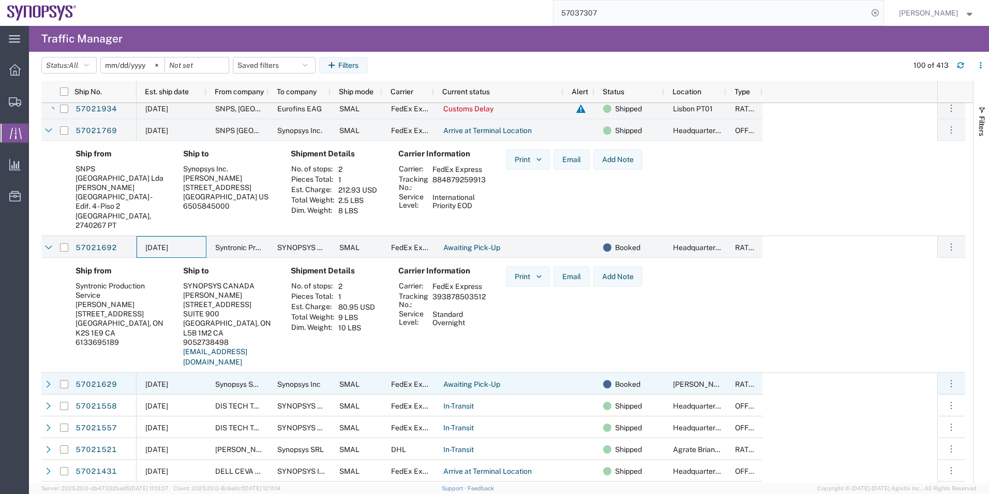
click at [197, 385] on div "[DATE]" at bounding box center [172, 384] width 70 height 22
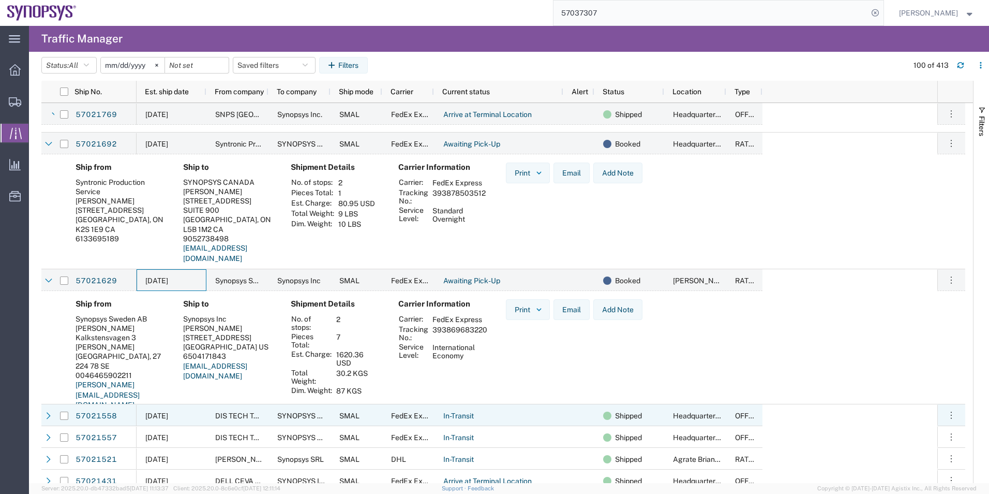
click at [199, 415] on div "[DATE]" at bounding box center [172, 415] width 70 height 22
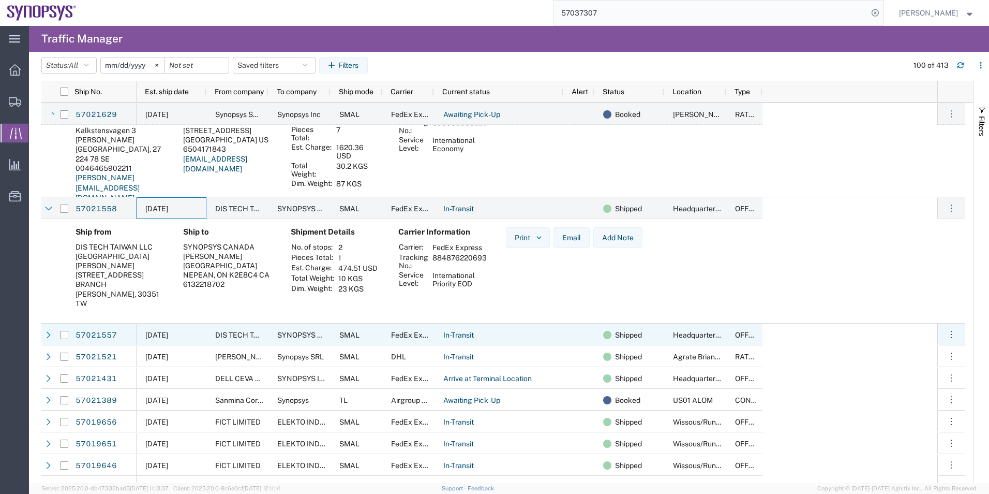
click at [185, 326] on div "[DATE]" at bounding box center [172, 334] width 70 height 22
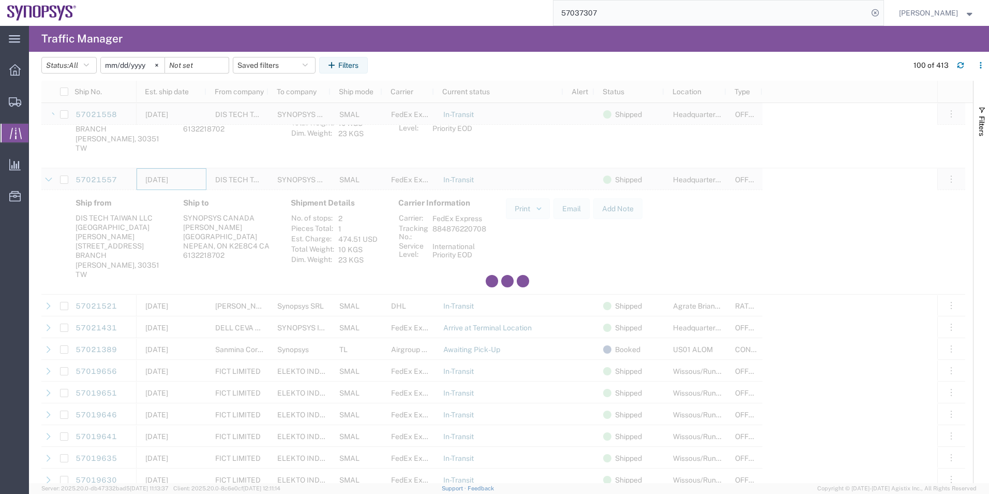
click at [185, 326] on div at bounding box center [507, 282] width 932 height 402
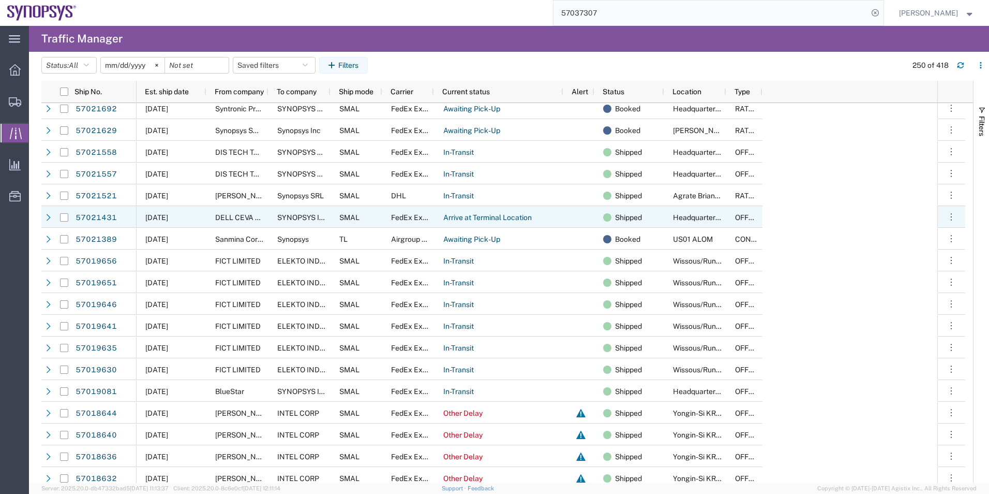
click at [194, 219] on div "[DATE]" at bounding box center [172, 217] width 70 height 22
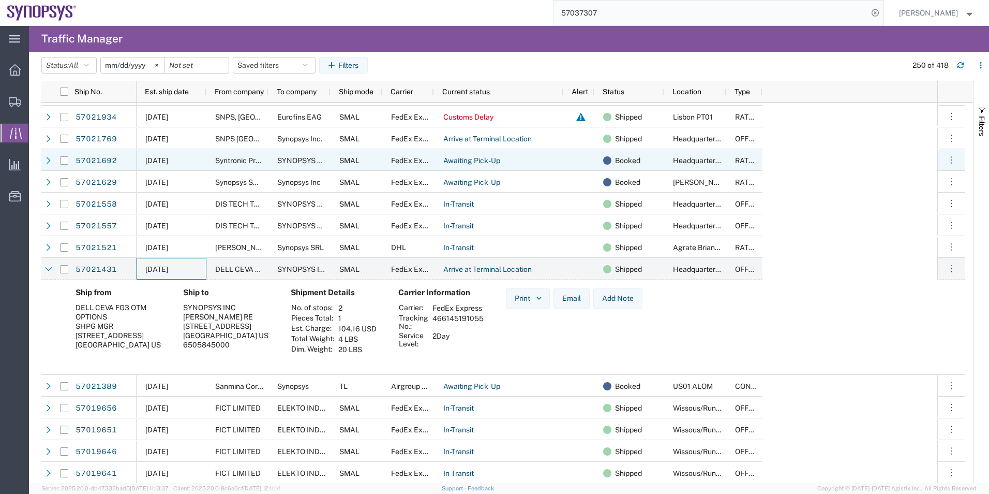
click at [193, 163] on div "[DATE]" at bounding box center [172, 160] width 70 height 22
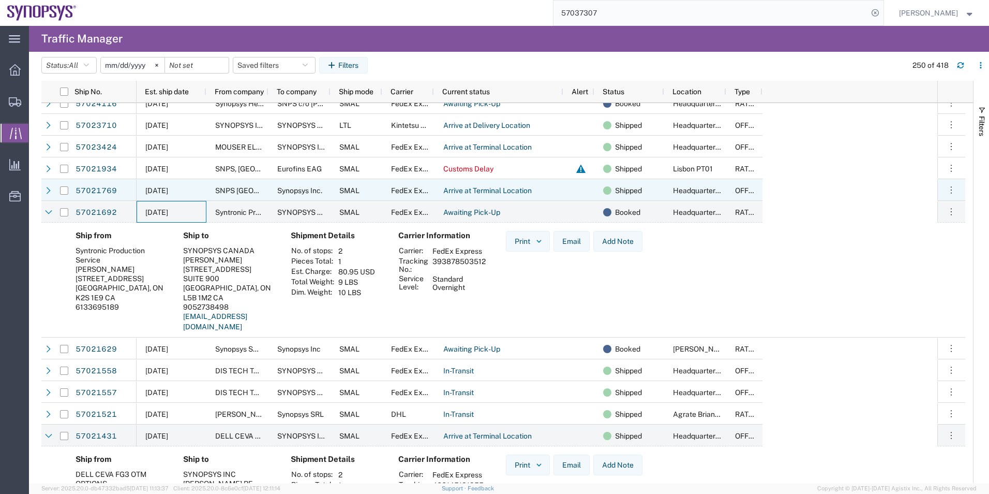
click at [186, 193] on div "[DATE]" at bounding box center [172, 190] width 70 height 22
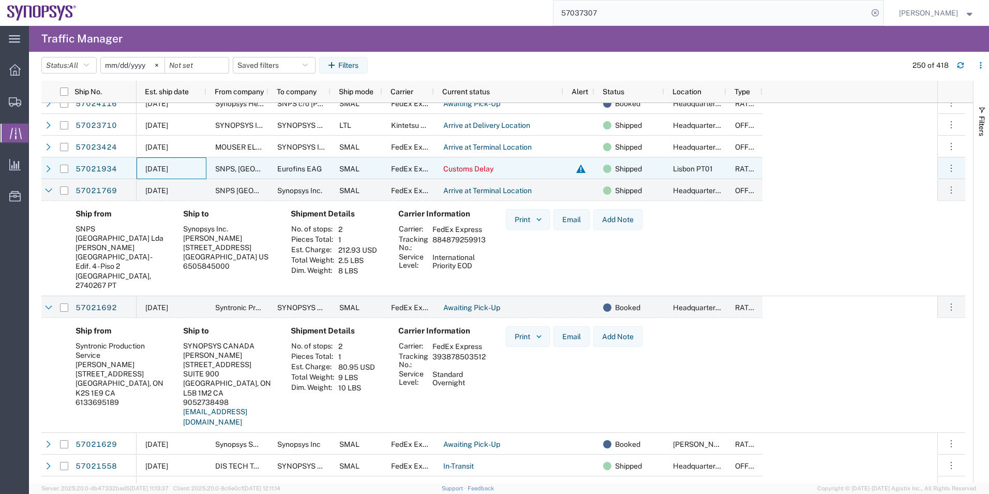
click at [193, 171] on div "[DATE]" at bounding box center [172, 168] width 70 height 22
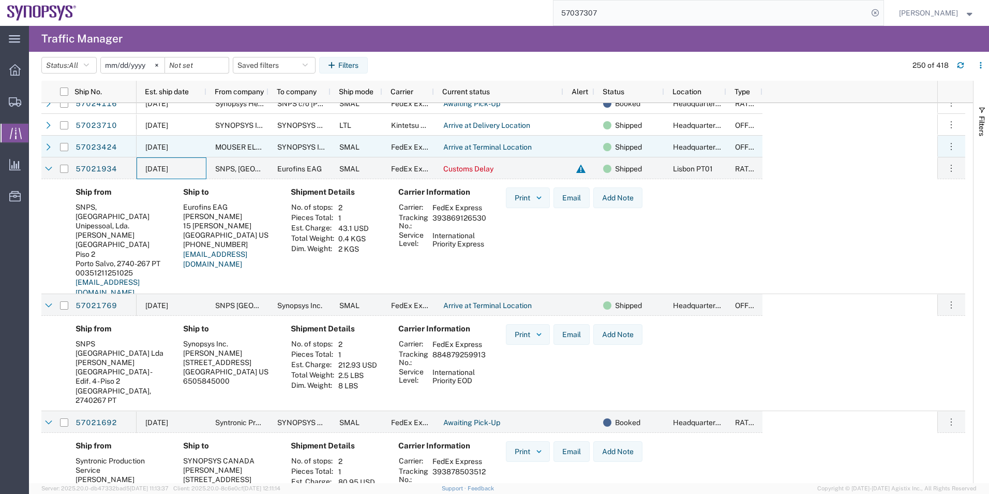
click at [198, 151] on div "[DATE]" at bounding box center [172, 147] width 70 height 22
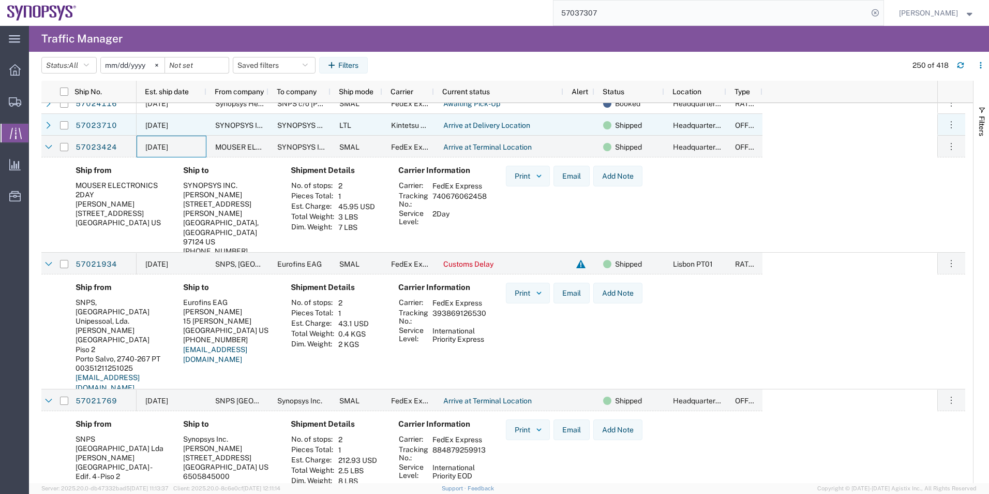
click at [201, 126] on div "[DATE]" at bounding box center [172, 125] width 70 height 22
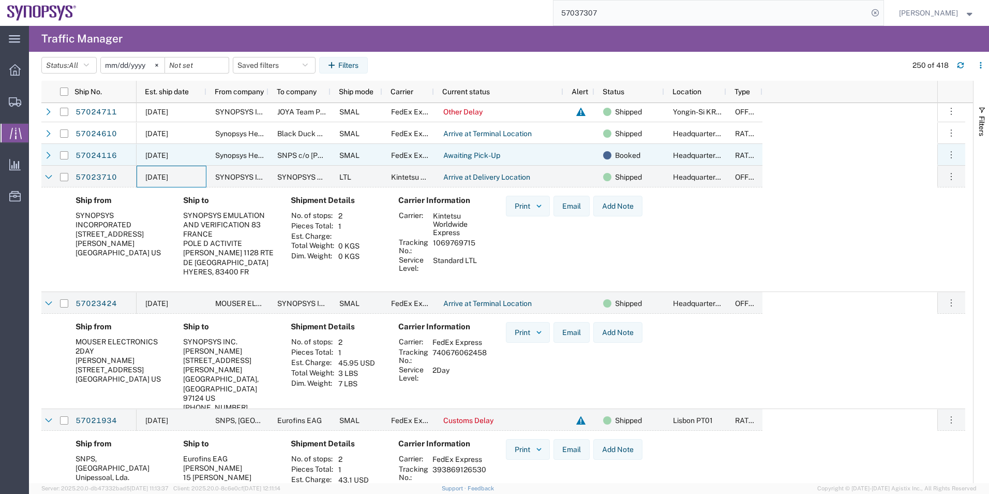
click at [197, 153] on div "[DATE]" at bounding box center [172, 155] width 70 height 22
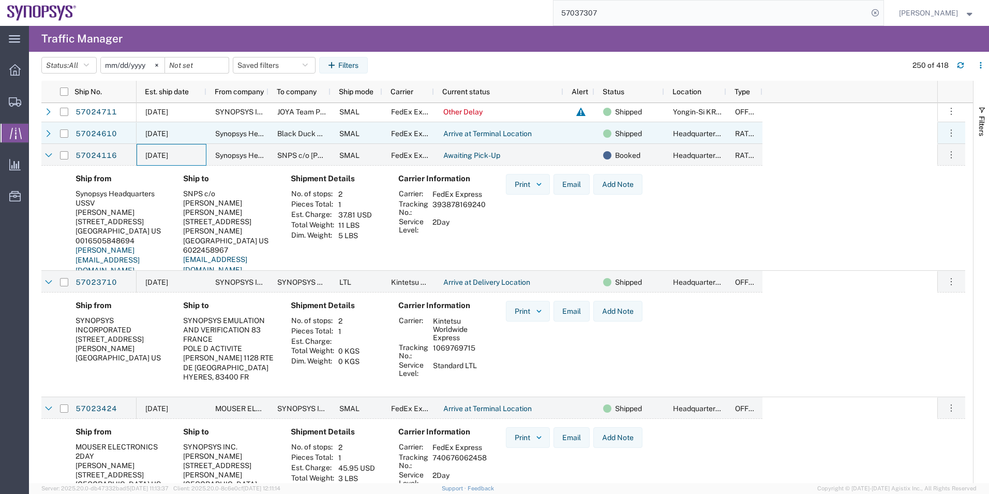
click at [200, 130] on div "[DATE]" at bounding box center [172, 133] width 70 height 22
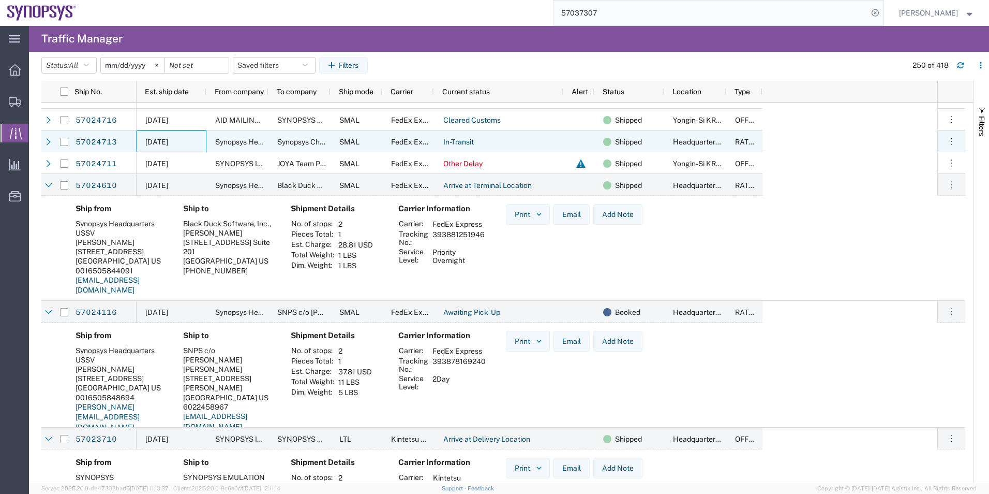
click at [197, 140] on div "[DATE]" at bounding box center [172, 141] width 70 height 22
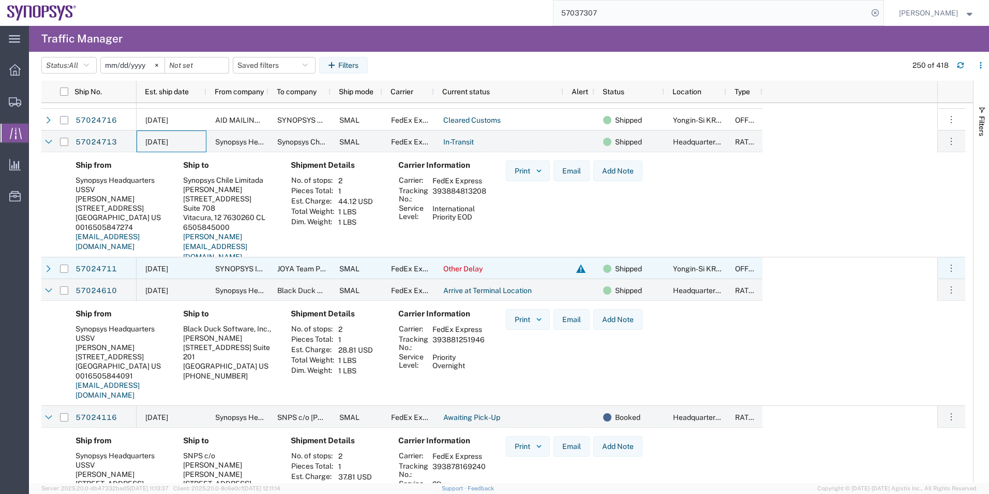
click at [186, 262] on div "[DATE]" at bounding box center [172, 268] width 70 height 22
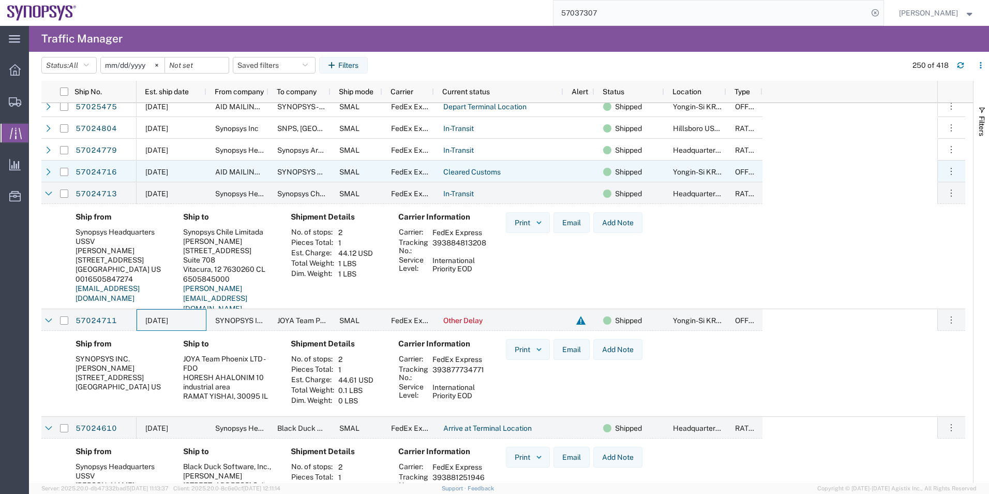
click at [193, 168] on div "[DATE]" at bounding box center [172, 171] width 70 height 22
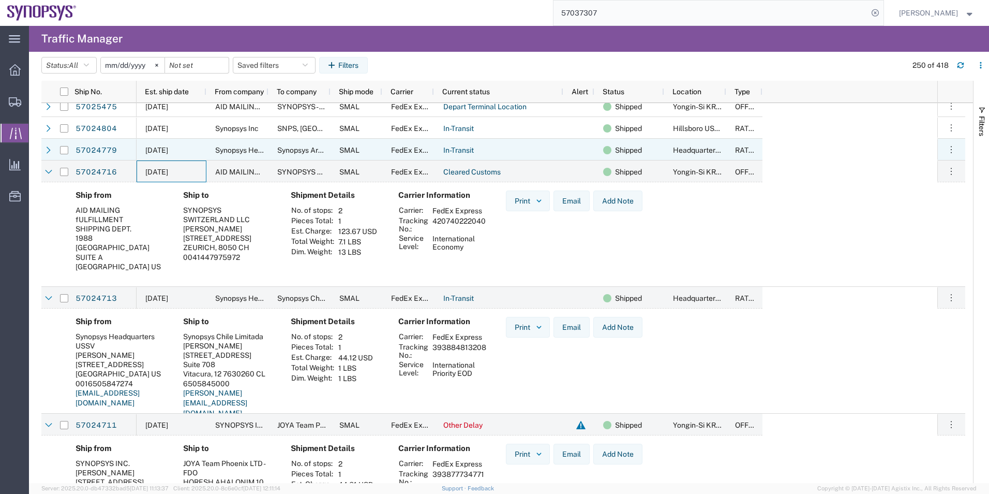
click at [203, 148] on div "[DATE]" at bounding box center [172, 150] width 70 height 22
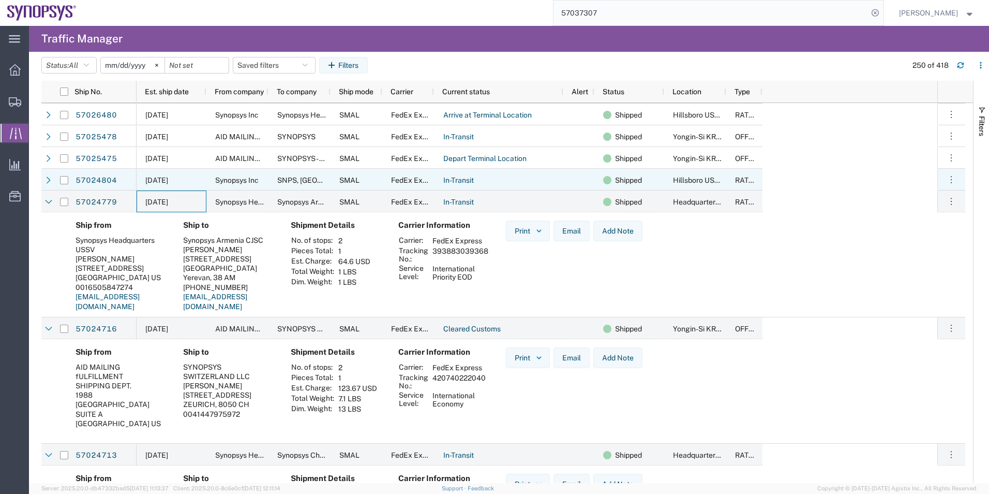
click at [193, 176] on div "[DATE]" at bounding box center [172, 180] width 70 height 22
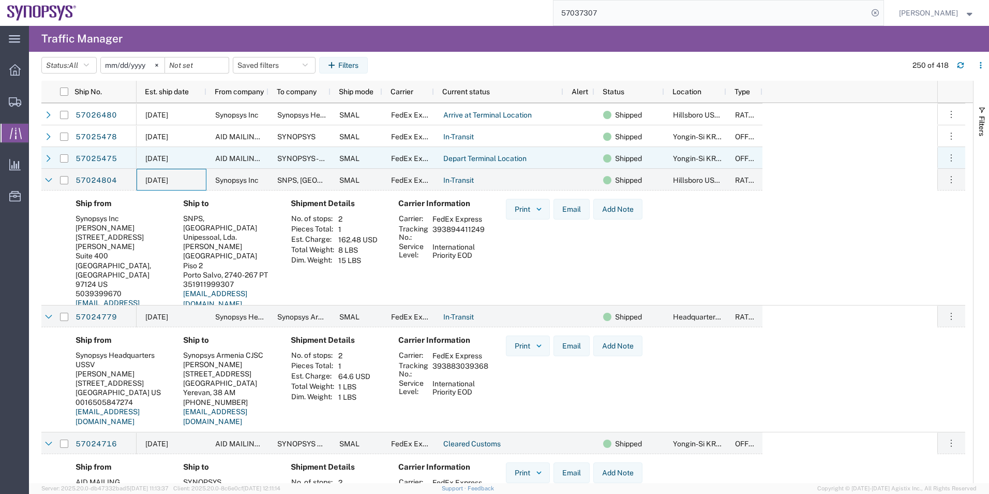
click at [198, 162] on div "[DATE]" at bounding box center [172, 158] width 70 height 22
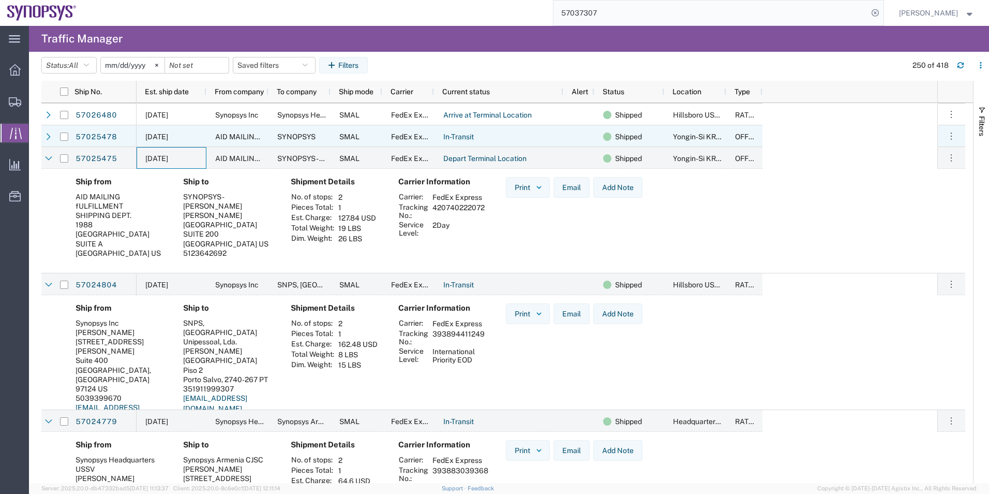
click at [200, 138] on div "[DATE]" at bounding box center [172, 136] width 70 height 22
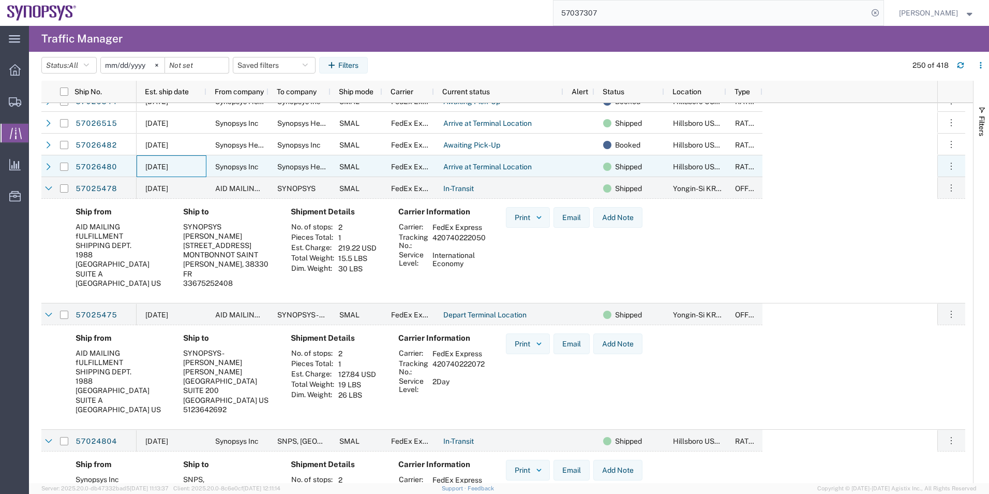
click at [194, 157] on div "[DATE]" at bounding box center [172, 166] width 70 height 22
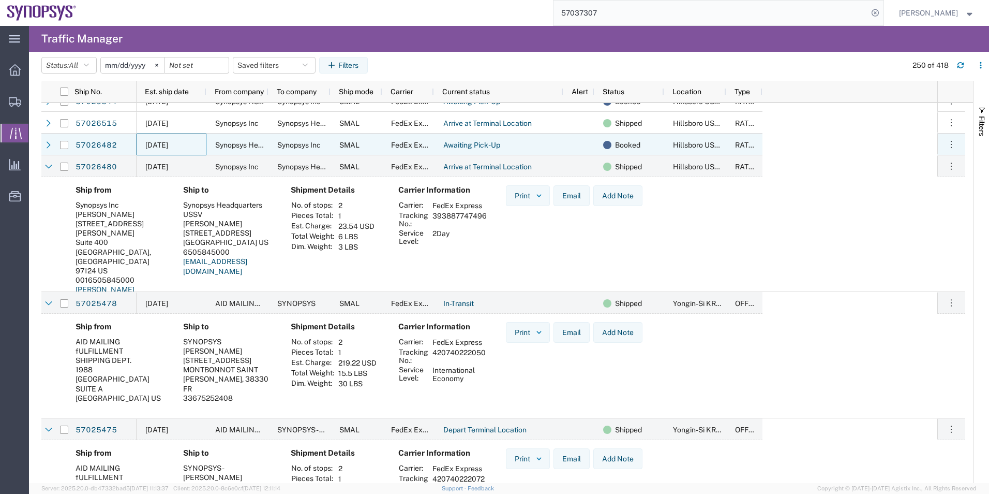
click at [197, 144] on div "[DATE]" at bounding box center [172, 145] width 70 height 22
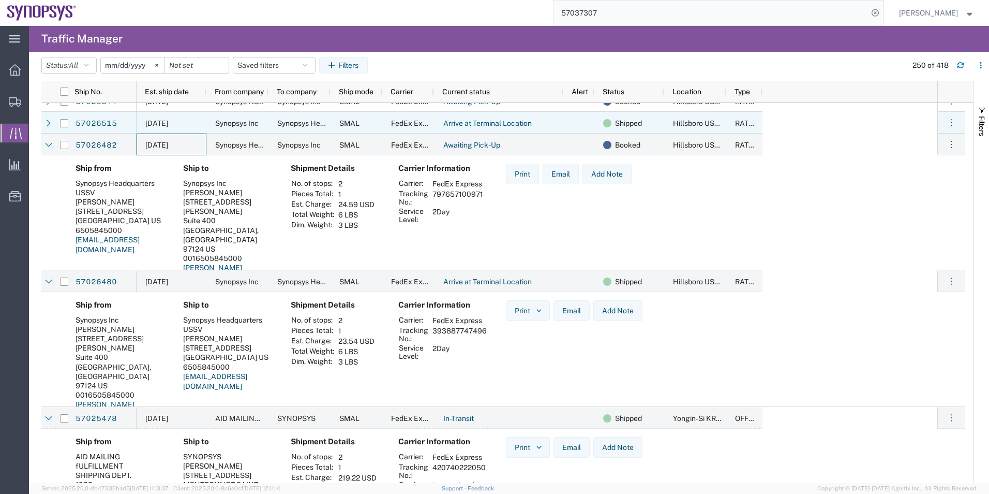
click at [200, 121] on div "[DATE]" at bounding box center [172, 123] width 70 height 22
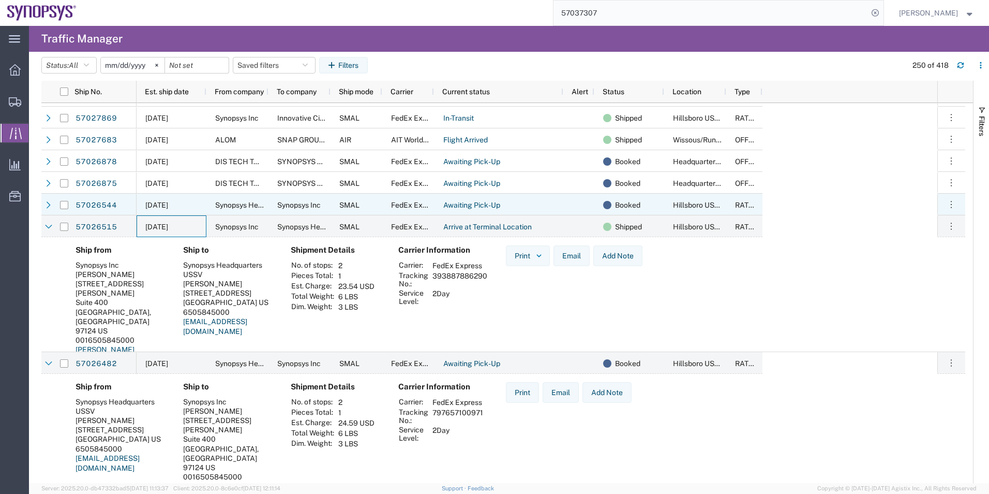
click at [198, 204] on div "[DATE]" at bounding box center [172, 205] width 70 height 22
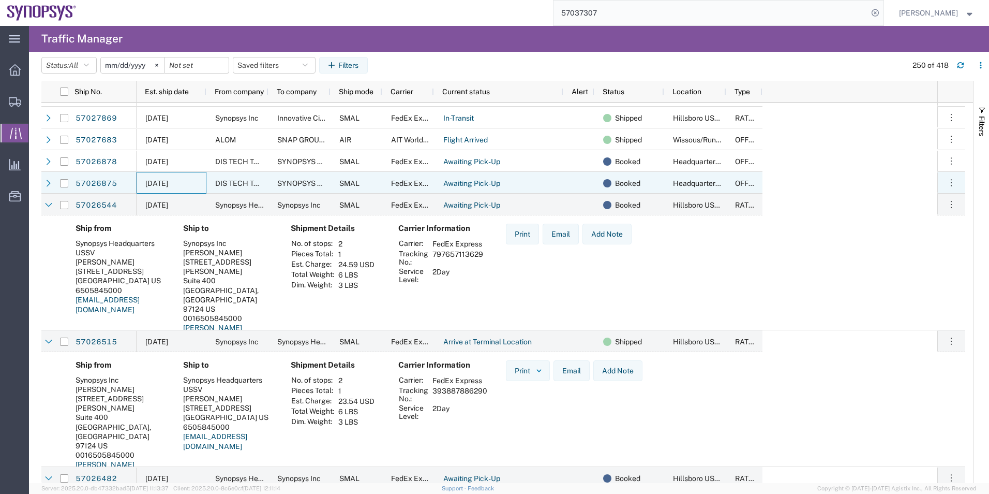
click at [199, 182] on div "[DATE]" at bounding box center [172, 183] width 70 height 22
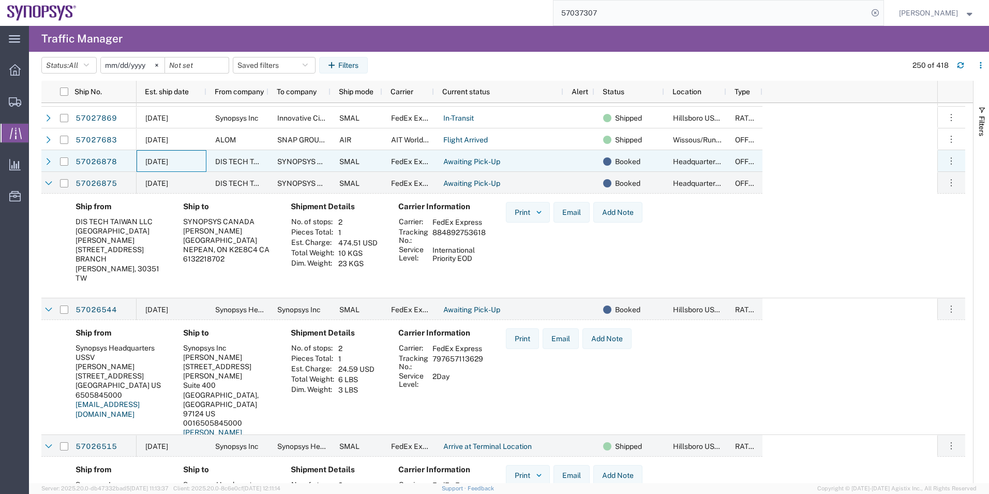
click at [202, 157] on div "[DATE]" at bounding box center [172, 161] width 70 height 22
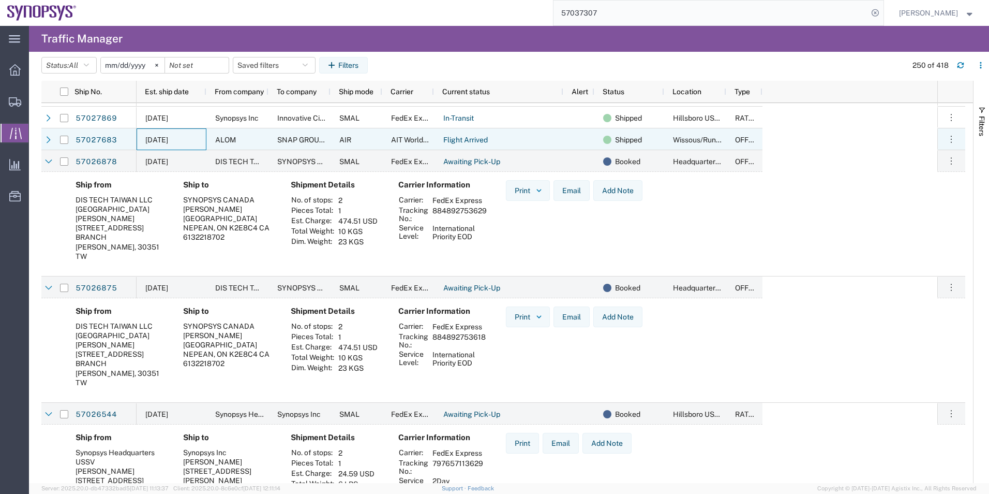
click at [201, 149] on div "[DATE]" at bounding box center [172, 139] width 70 height 22
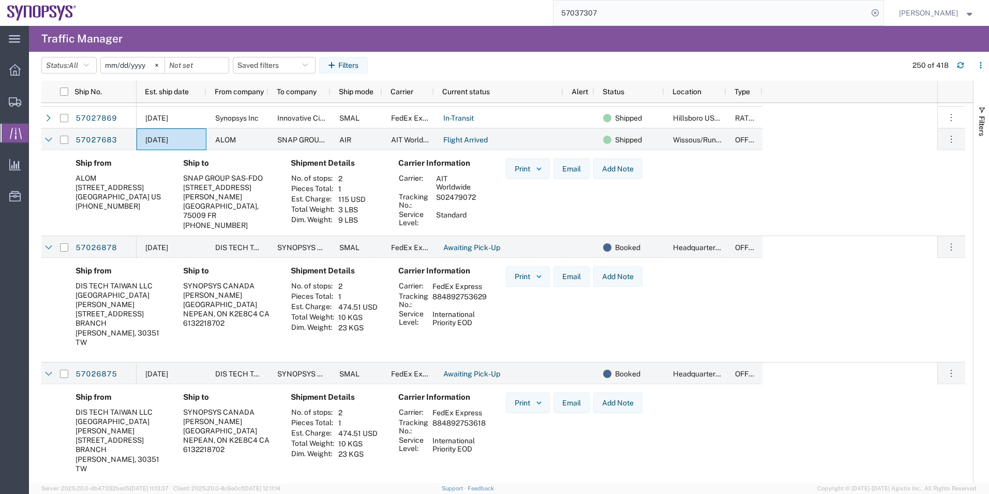
drag, startPoint x: 645, startPoint y: 12, endPoint x: 432, endPoint y: 27, distance: 213.7
click at [435, 27] on div "main_menu Created with Sketch. Collapse Menu Overview Shipments Shipment Manage…" at bounding box center [494, 260] width 989 height 468
paste input "[PERSON_NAME]"
type input "[PERSON_NAME]"
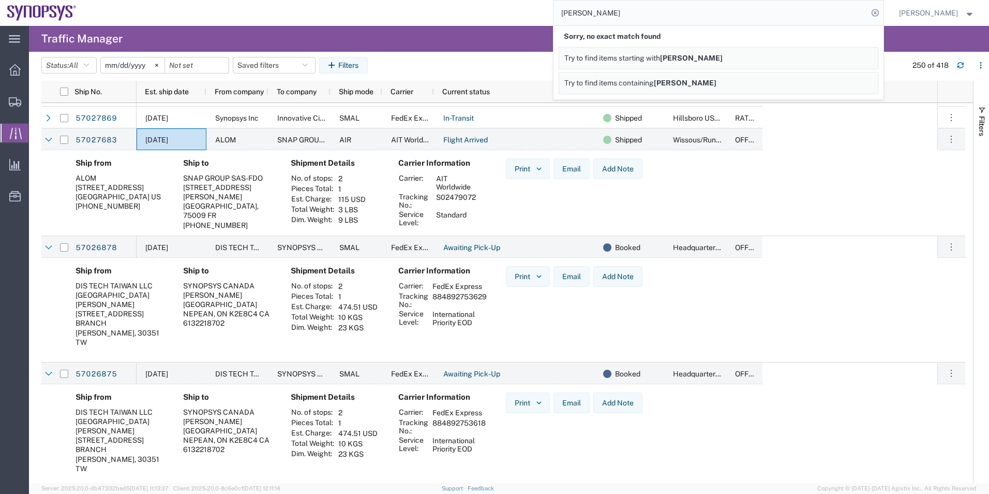
click at [685, 20] on input "[PERSON_NAME]" at bounding box center [711, 13] width 315 height 25
drag, startPoint x: 506, startPoint y: 19, endPoint x: 453, endPoint y: 19, distance: 53.3
click at [453, 19] on div "[PERSON_NAME] Sorry, no exact match found Try to find items starting with [PERS…" at bounding box center [484, 13] width 801 height 26
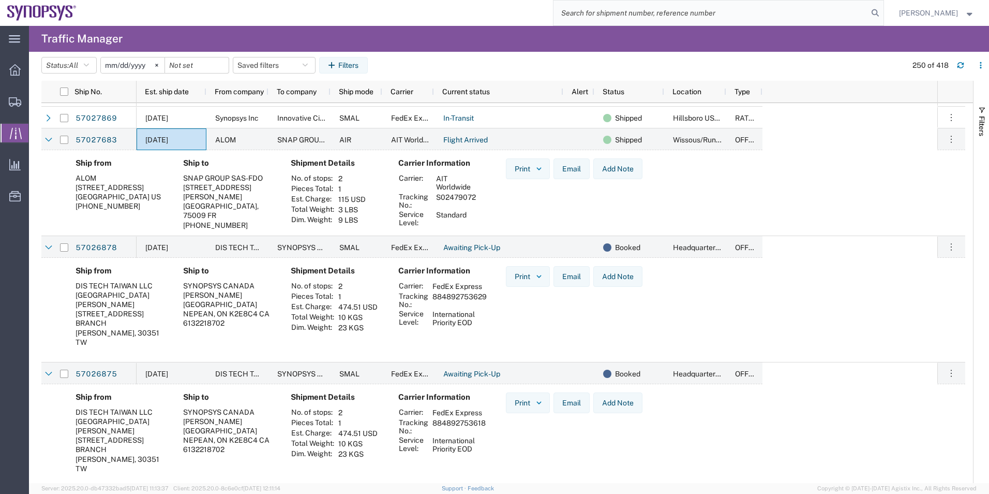
paste input "57026748"
type input "57026748"
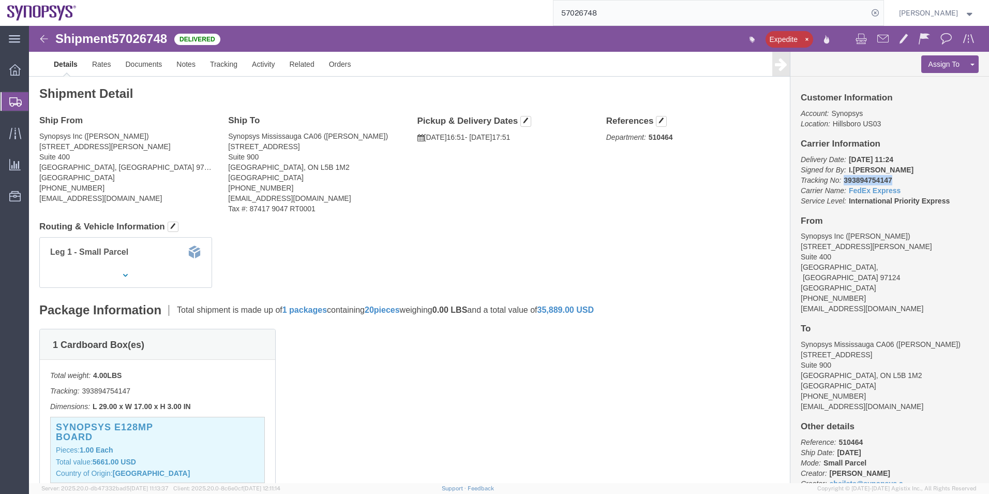
drag, startPoint x: 861, startPoint y: 153, endPoint x: 810, endPoint y: 157, distance: 50.8
click p "Delivery Date: [DATE] 11:24 Signed for By: I.[PERSON_NAME] Tracking No: 3938947…"
copy b "393894754147"
click link "Documents"
click div
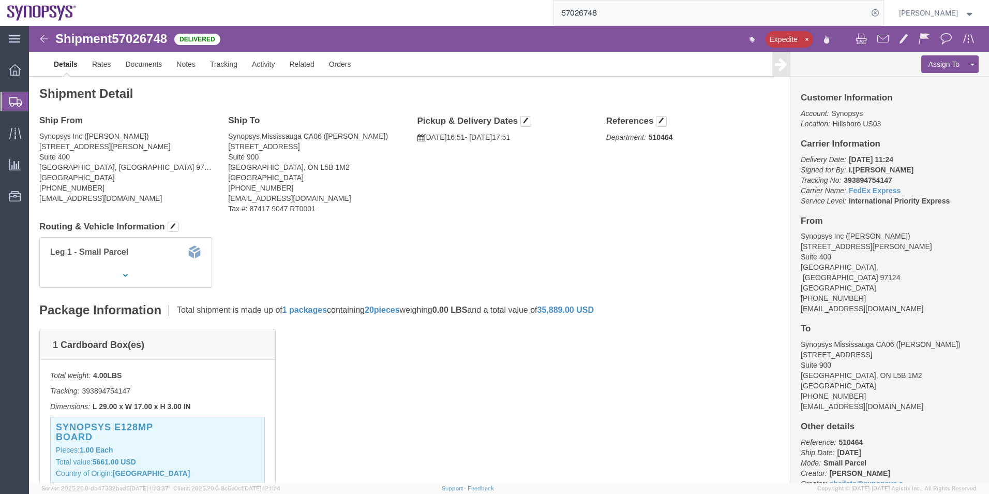
click div
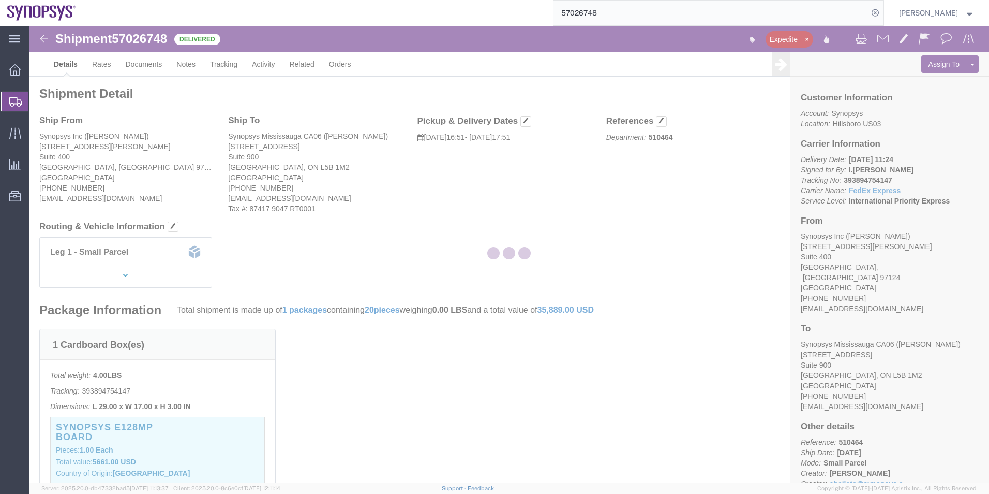
click at [131, 40] on div at bounding box center [509, 254] width 960 height 457
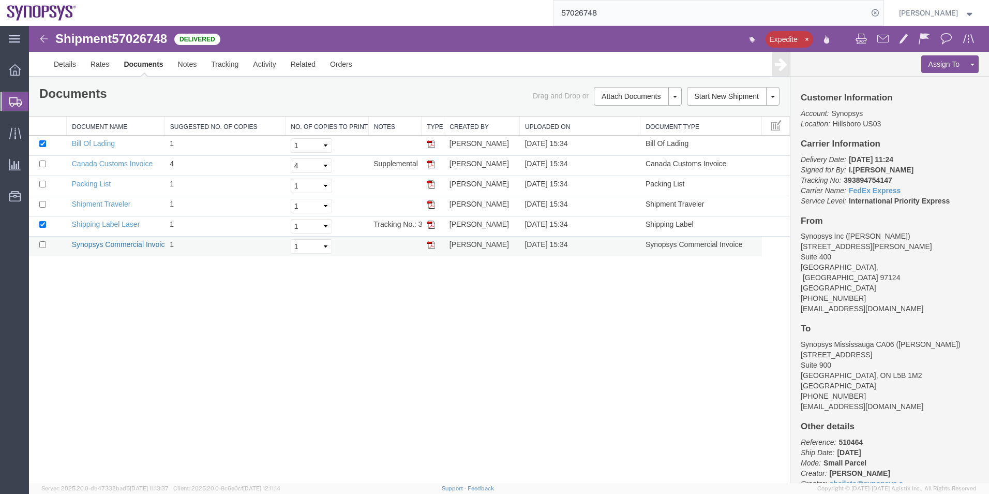
click at [124, 244] on link "Synopsys Commercial Invoice" at bounding box center [120, 244] width 97 height 8
drag, startPoint x: 93, startPoint y: 182, endPoint x: 654, endPoint y: 130, distance: 562.8
click at [93, 182] on link "Packing List" at bounding box center [91, 184] width 39 height 8
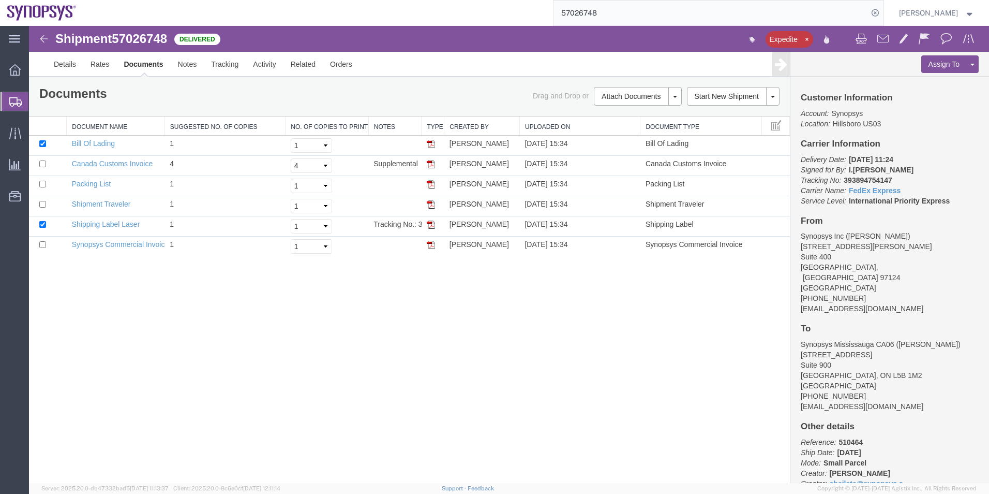
click at [0, 0] on span "Shipment Manager" at bounding box center [0, 0] width 0 height 0
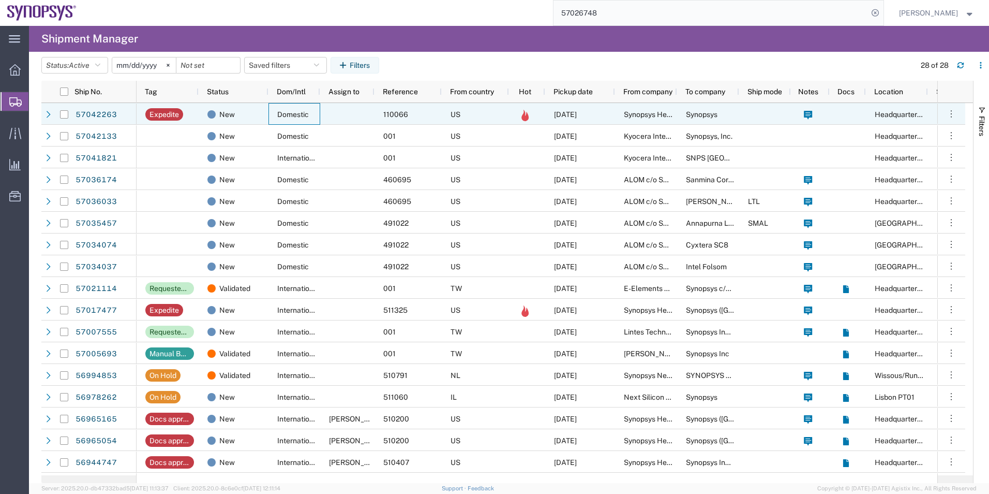
click at [316, 113] on div "Domestic" at bounding box center [295, 114] width 52 height 22
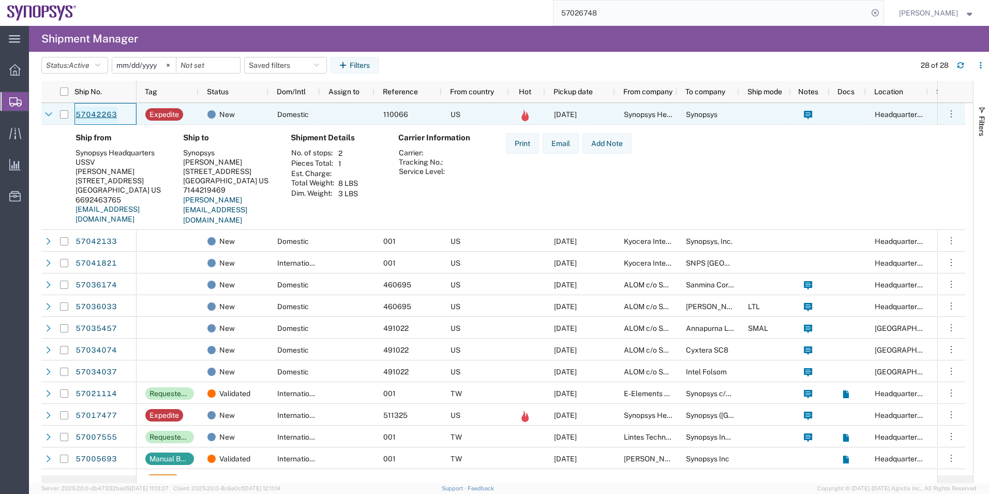
click at [104, 118] on link "57042263" at bounding box center [96, 115] width 42 height 17
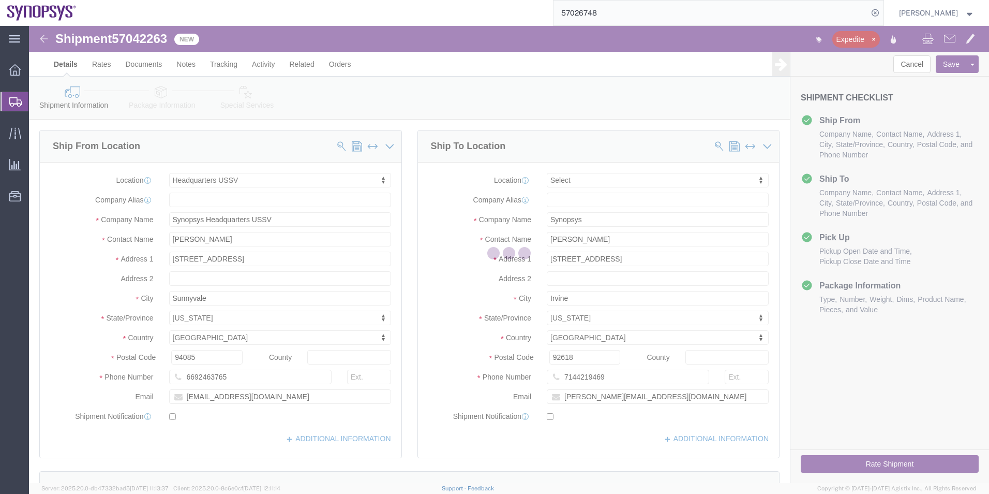
select select "63204"
select select
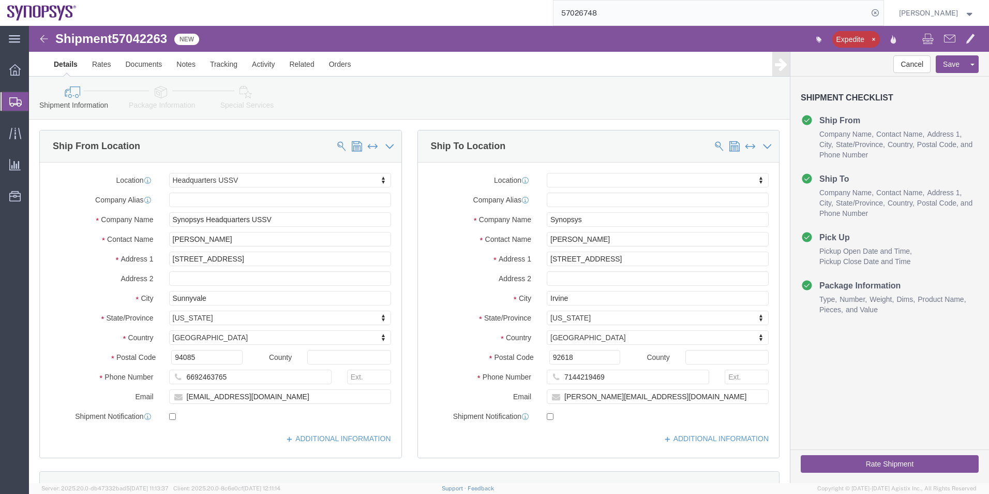
click icon
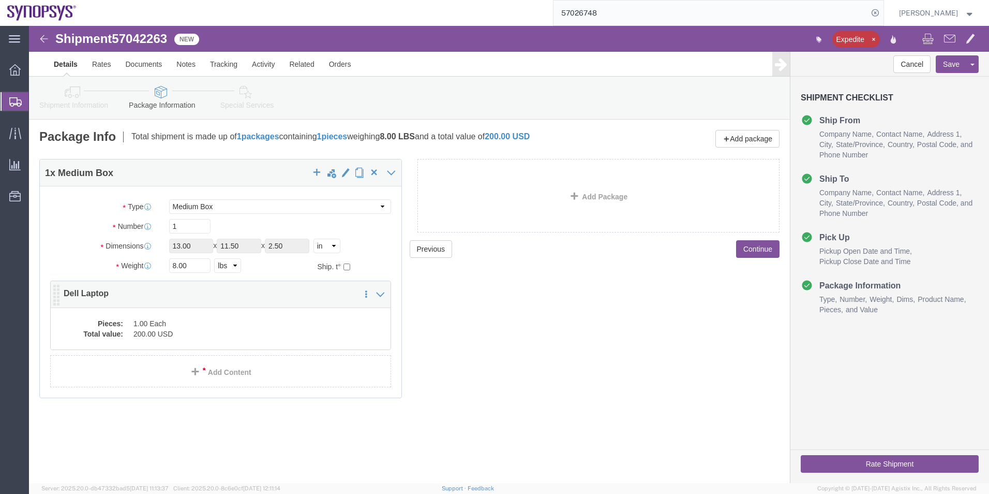
click dd "200.00 USD"
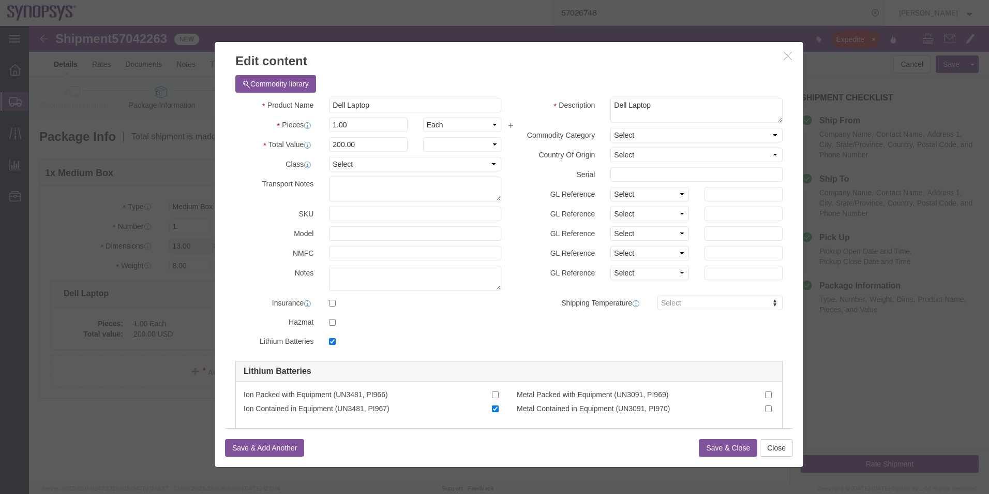
checkbox input "true"
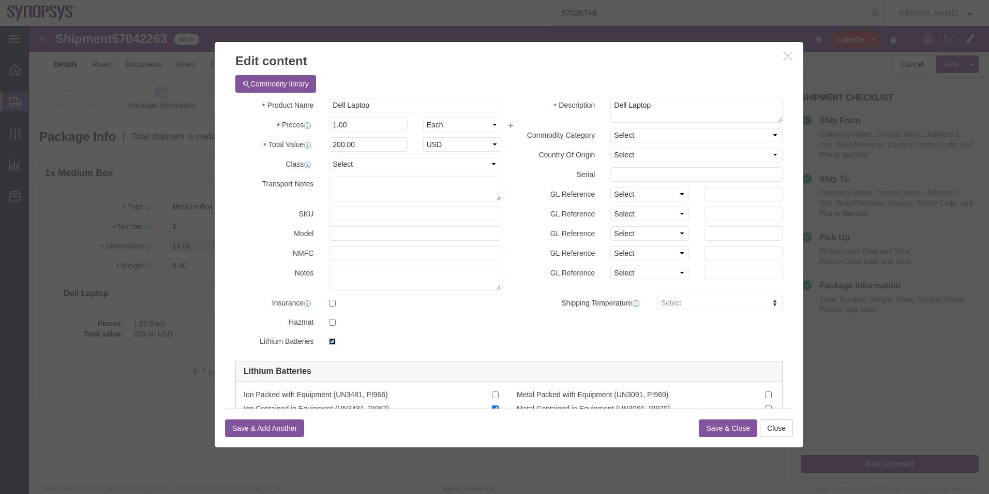
click input "checkbox"
checkbox input "false"
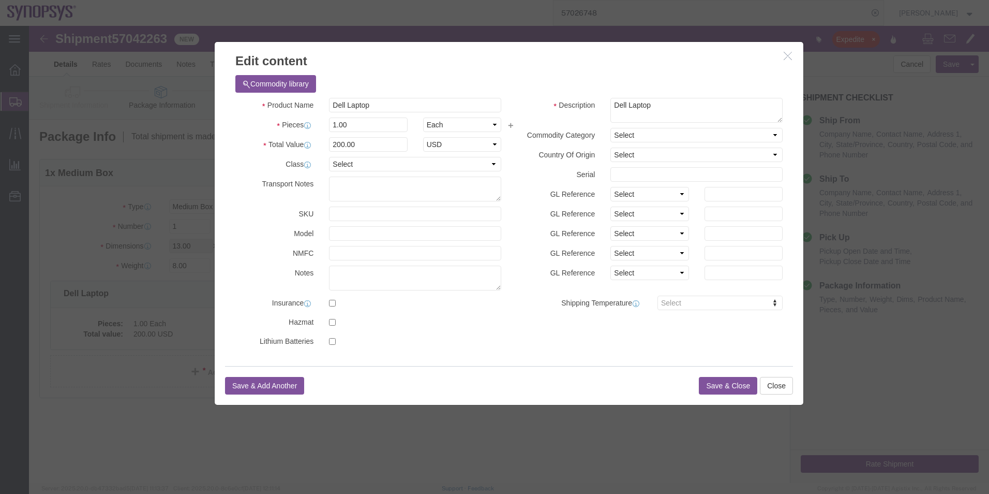
click button "Save & Close"
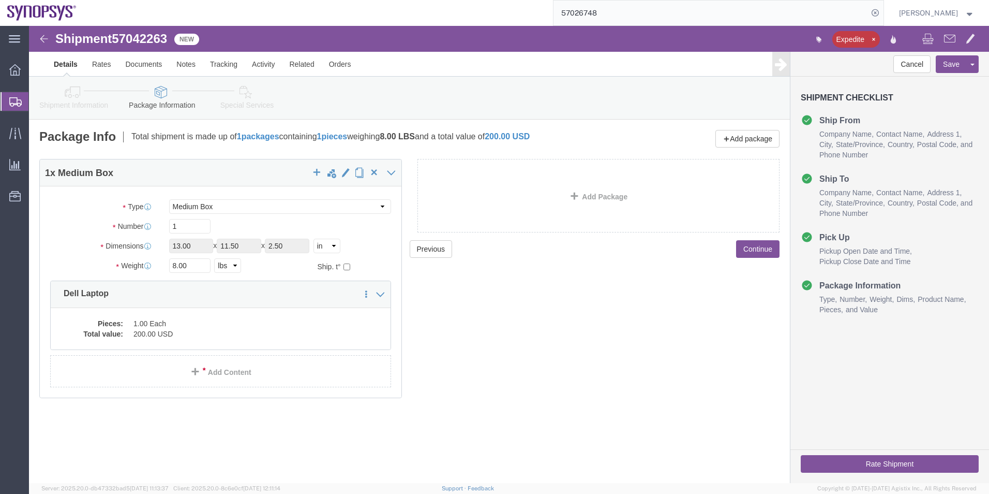
click link "Special Services"
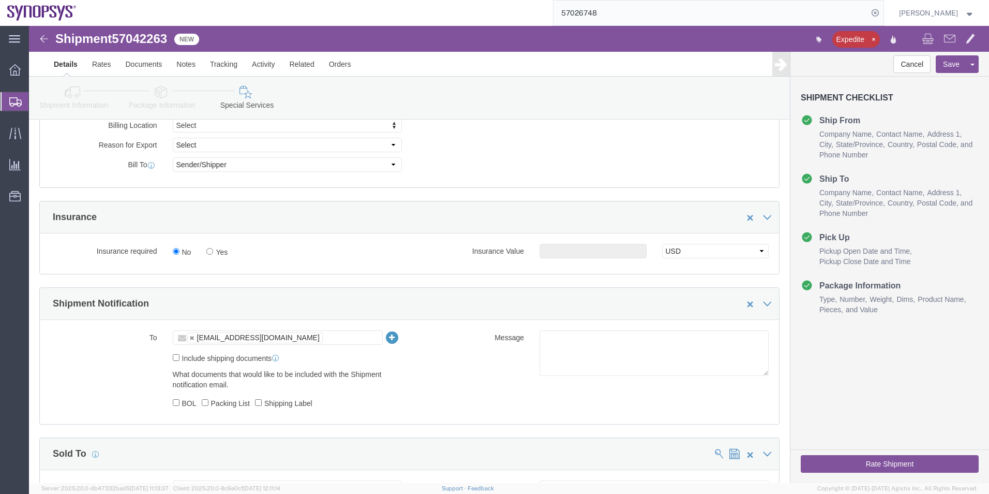
scroll to position [621, 0]
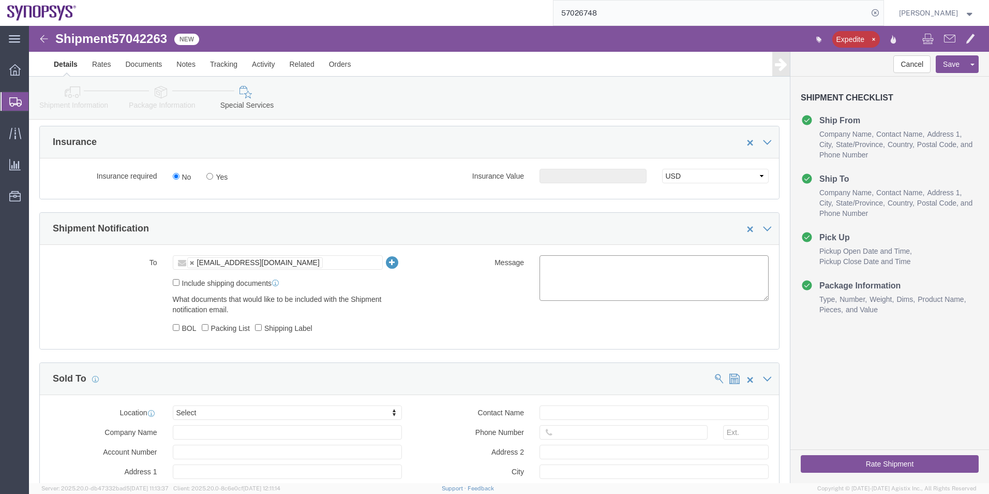
click textarea
type textarea "Please see attached. -[GEOGRAPHIC_DATA]"
click span "57042263"
copy span "57042263"
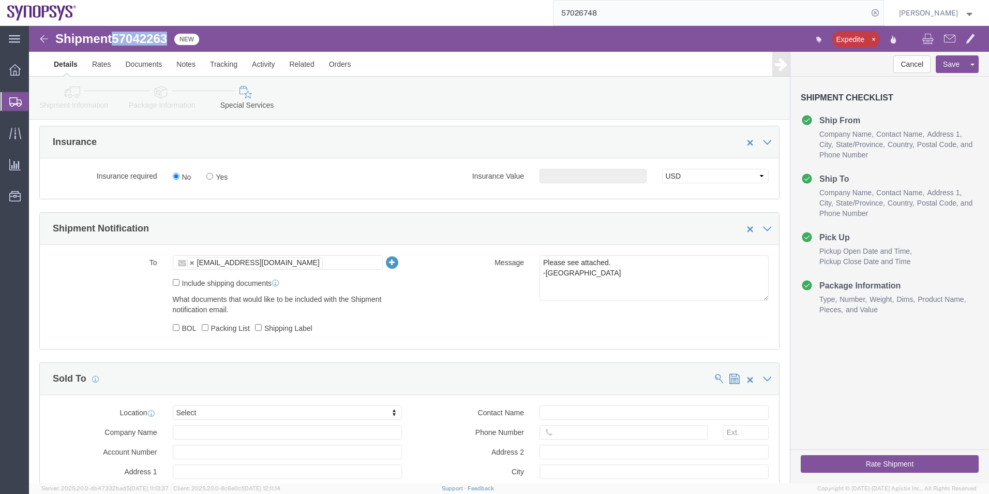
click button "Rate Shipment"
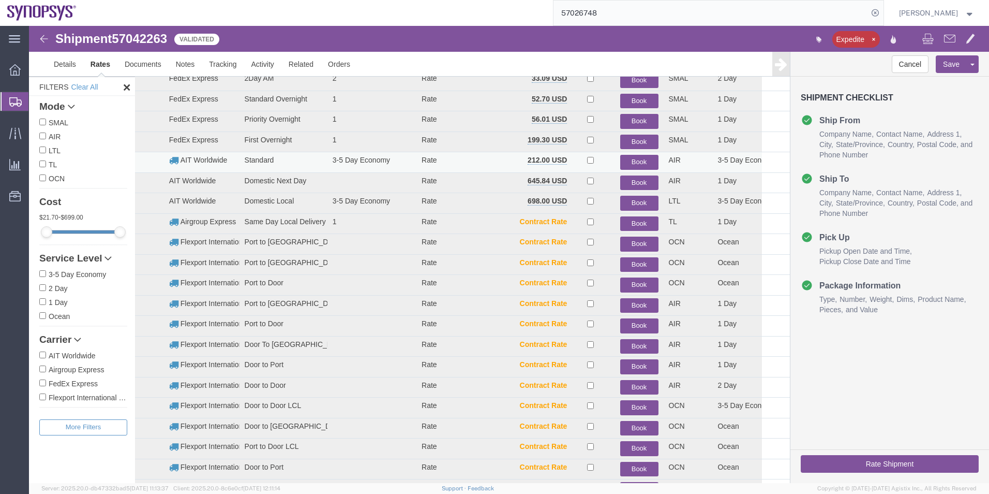
scroll to position [63, 0]
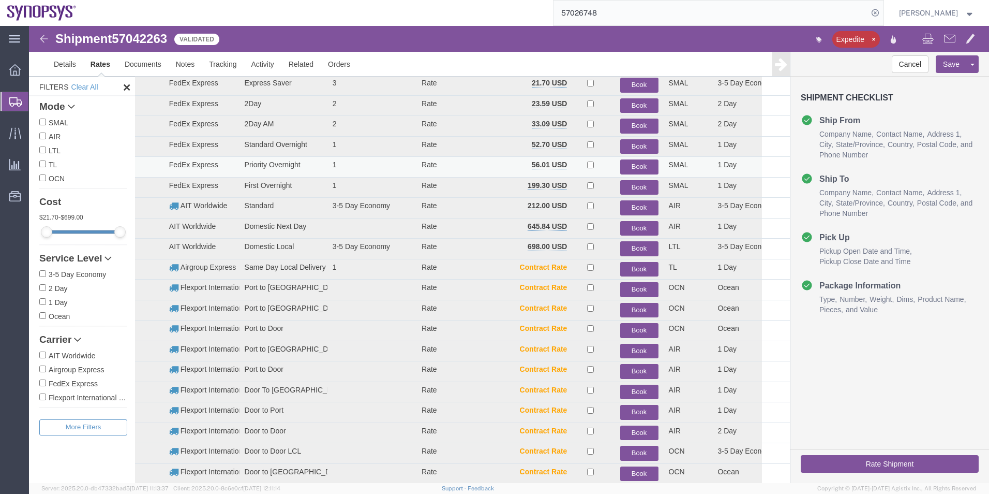
click at [634, 165] on button "Book" at bounding box center [639, 166] width 38 height 15
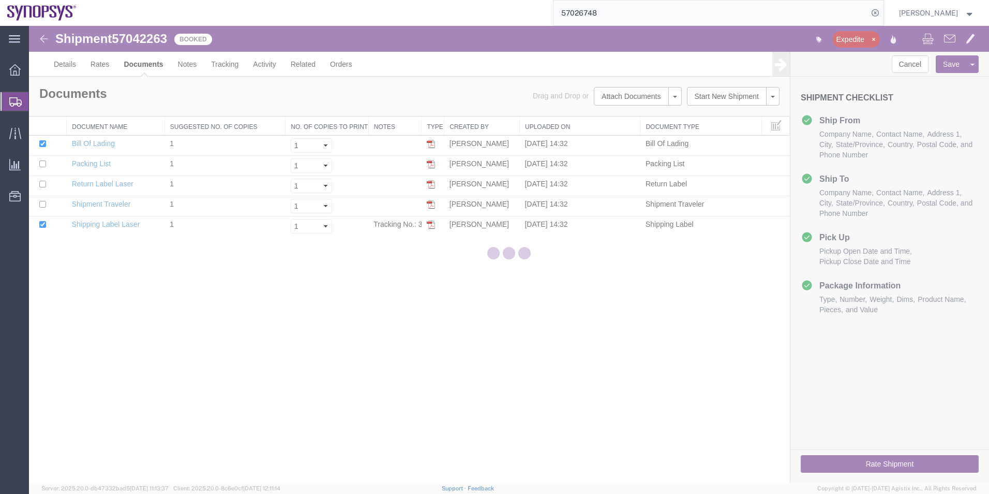
scroll to position [0, 0]
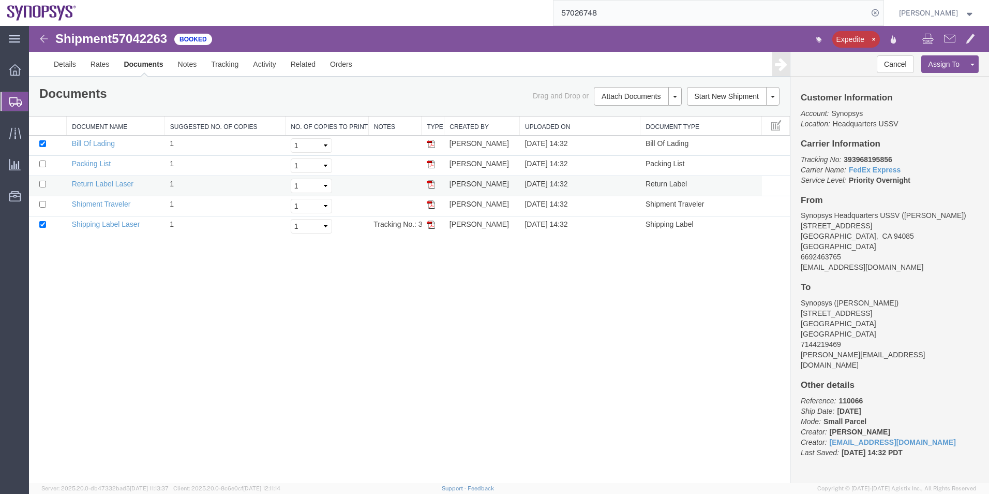
click at [39, 183] on td at bounding box center [48, 186] width 38 height 20
click at [48, 185] on td at bounding box center [48, 186] width 38 height 20
click at [42, 186] on input "checkbox" at bounding box center [42, 184] width 7 height 7
checkbox input "true"
click at [106, 185] on link "Return Label Laser" at bounding box center [103, 184] width 62 height 8
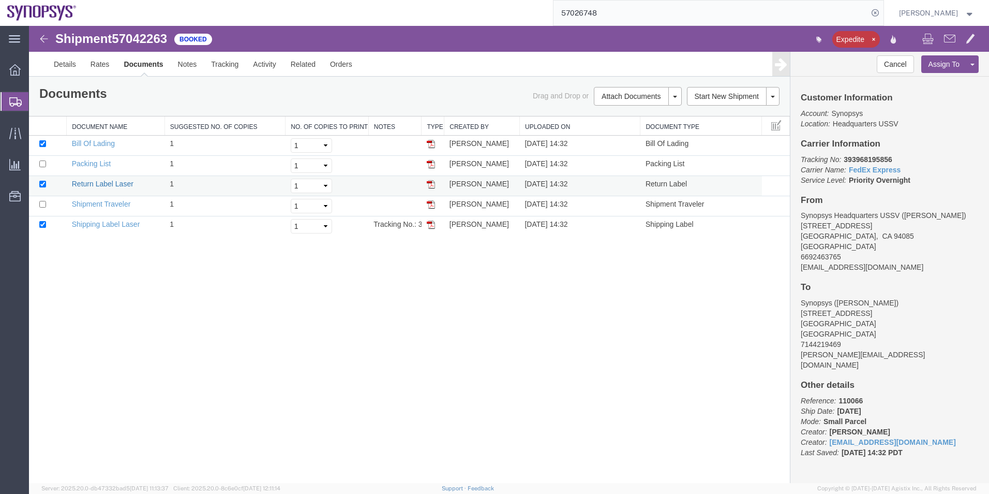
click at [106, 185] on link "Return Label Laser" at bounding box center [103, 184] width 62 height 8
click at [0, 0] on span "Shipment Manager" at bounding box center [0, 0] width 0 height 0
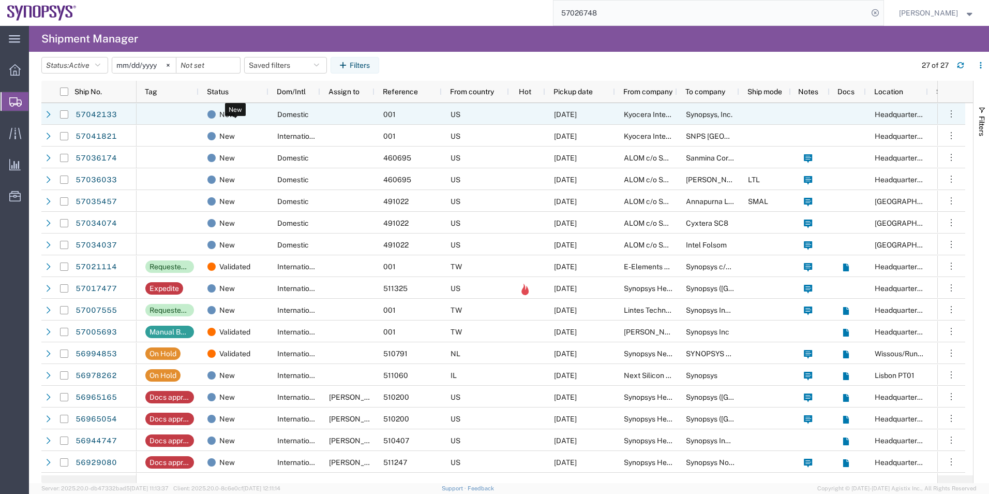
click at [256, 113] on div "New" at bounding box center [236, 115] width 56 height 22
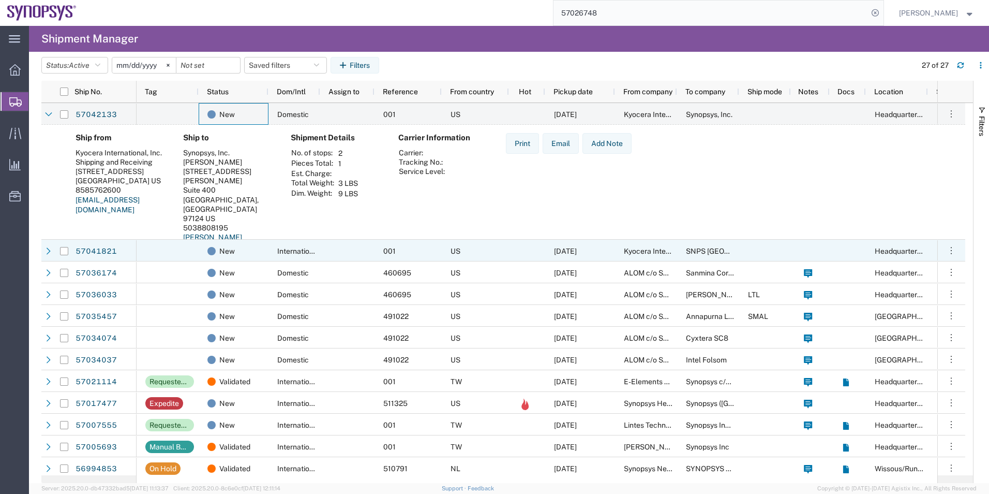
click at [172, 248] on div at bounding box center [168, 251] width 62 height 22
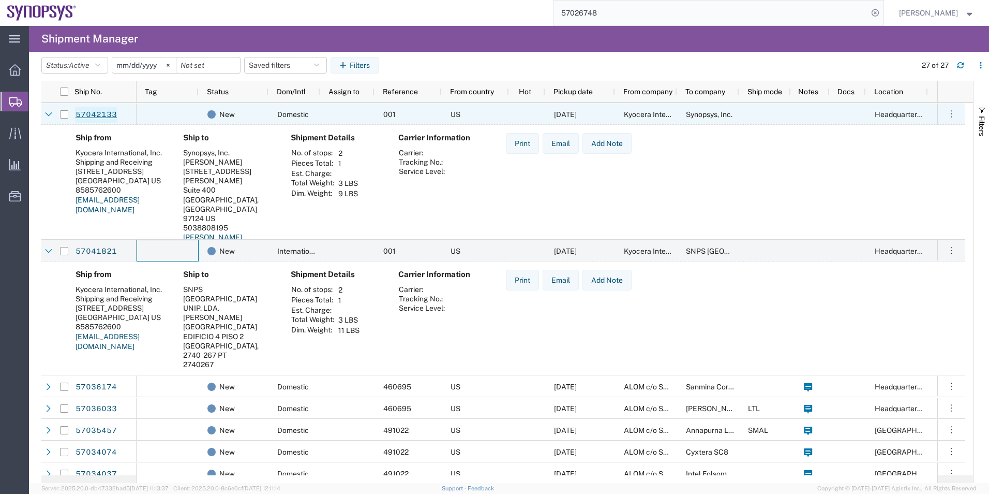
click at [90, 109] on link "57042133" at bounding box center [96, 115] width 42 height 17
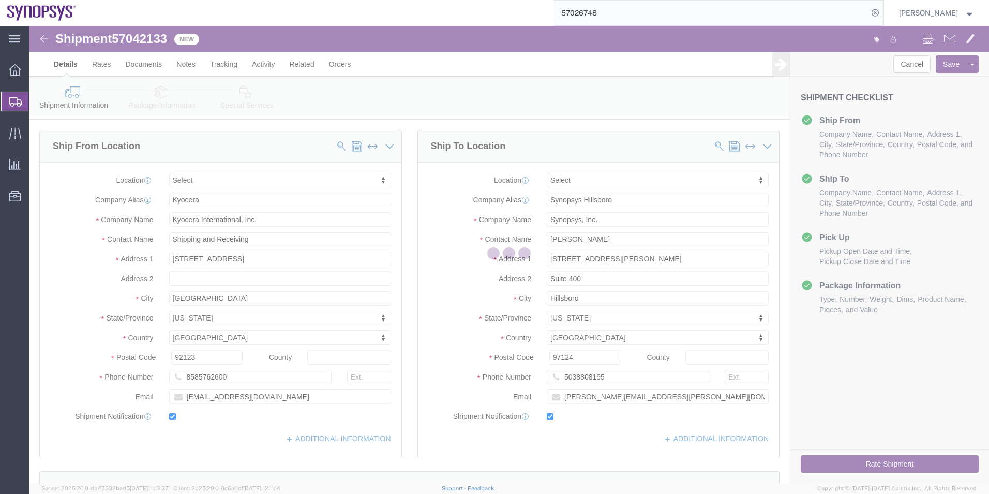
select select
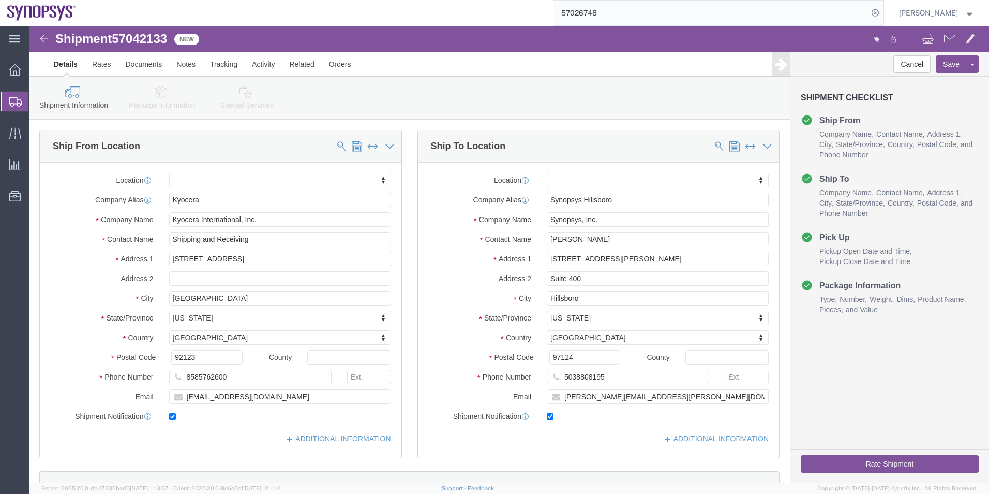
click icon
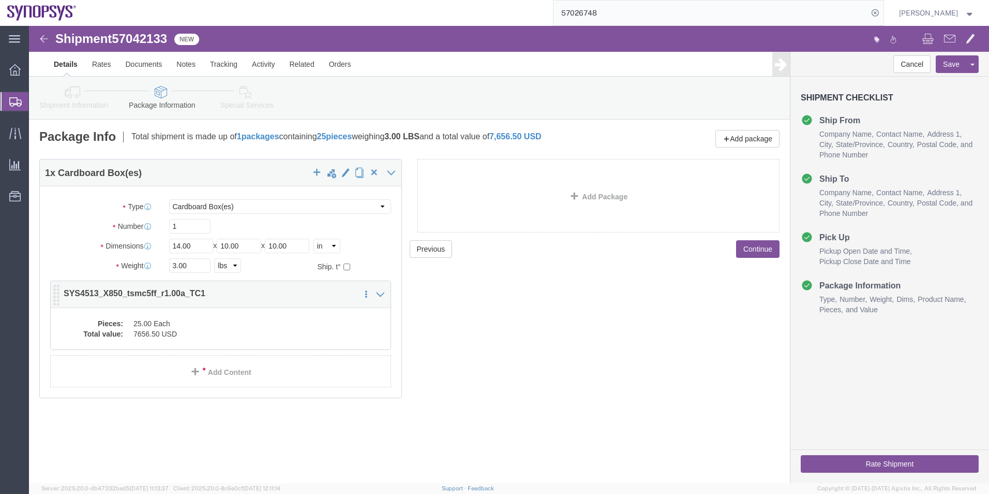
click div "Pieces: 25.00 Each Total value: 7656.50 USD"
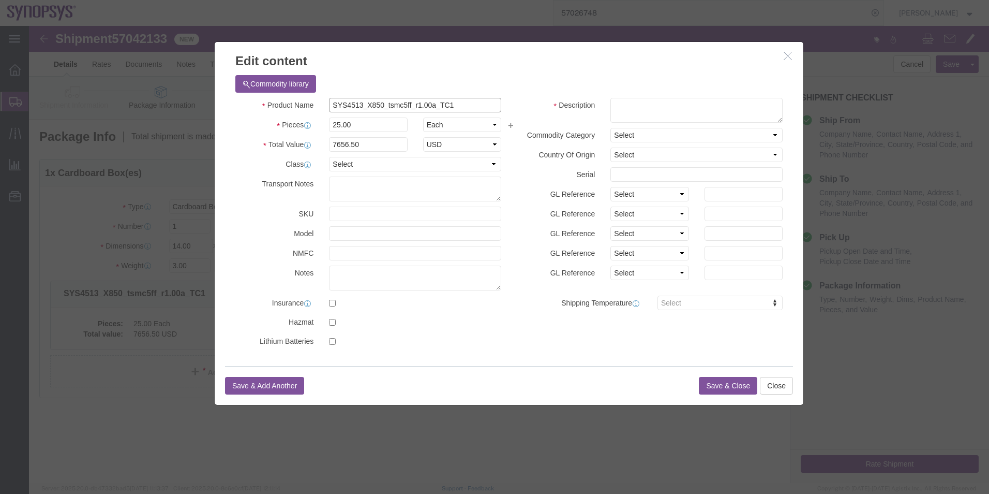
drag, startPoint x: 439, startPoint y: 81, endPoint x: 139, endPoint y: 114, distance: 302.5
click div "Edit content Commodity library Product Name SYS4513_X850_tsmc5ff_r1.00a_TC1 Pie…"
click textarea
paste textarea "SYS4513_X850_tsmc5ff_r1.00a_TC1"
type textarea "SYS4513_X850_tsmc5ff_r1.00a_TC1"
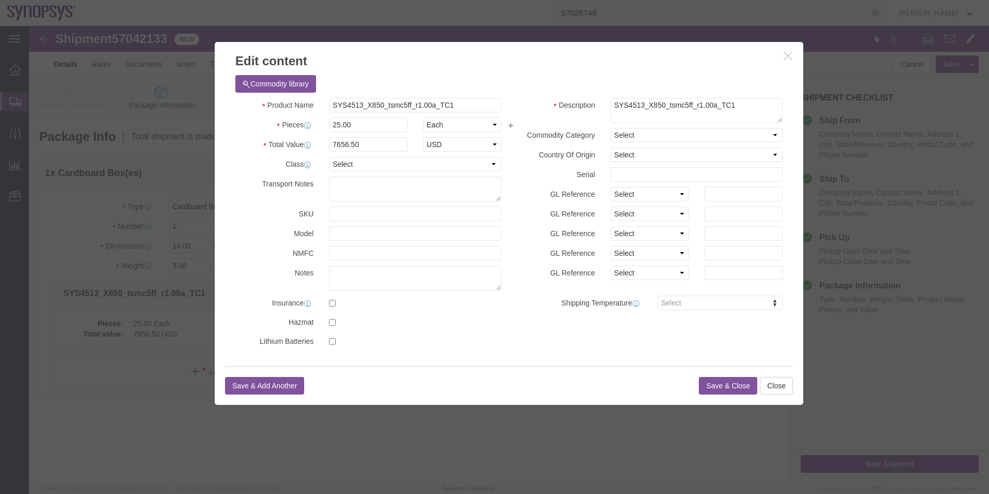
click button "Save & Close"
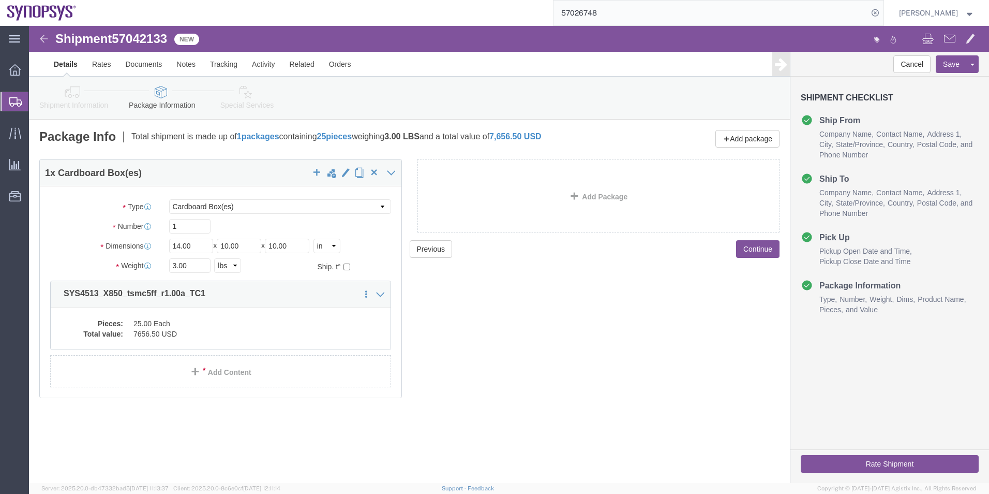
click link "Special Services"
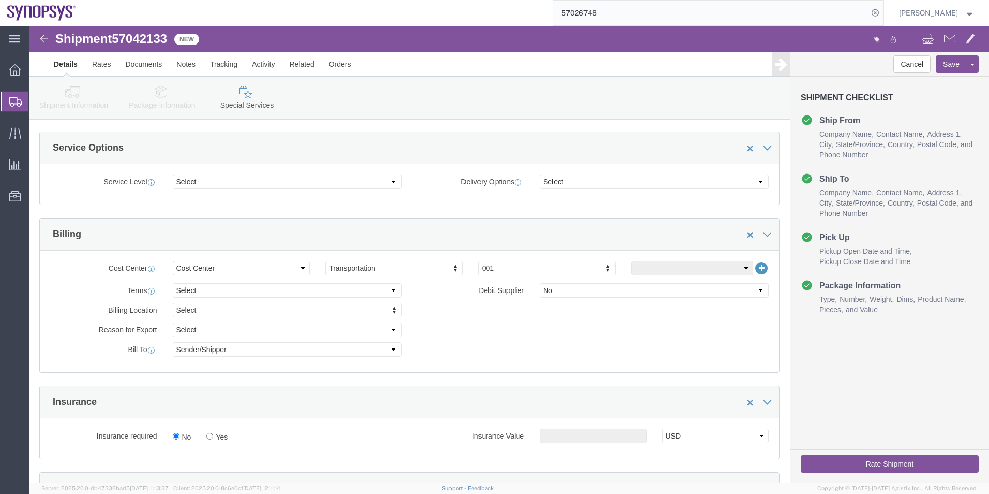
scroll to position [466, 0]
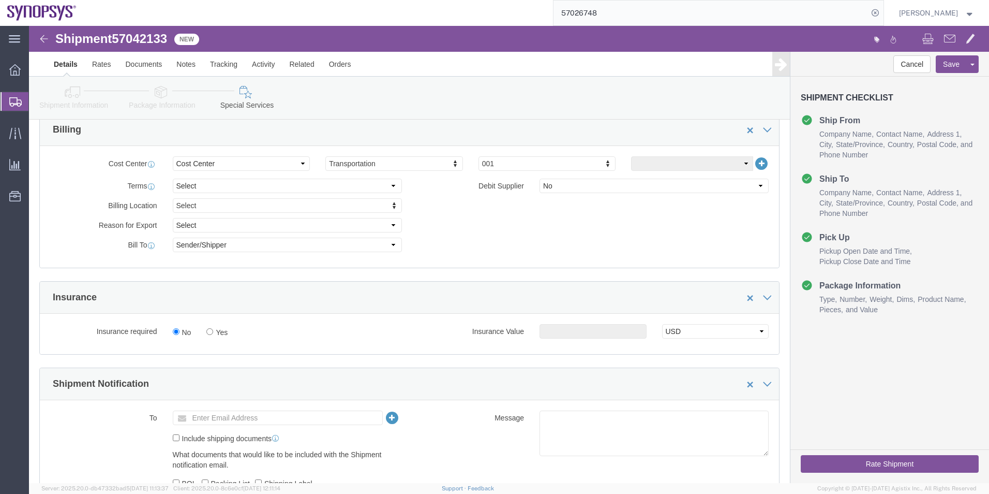
click icon
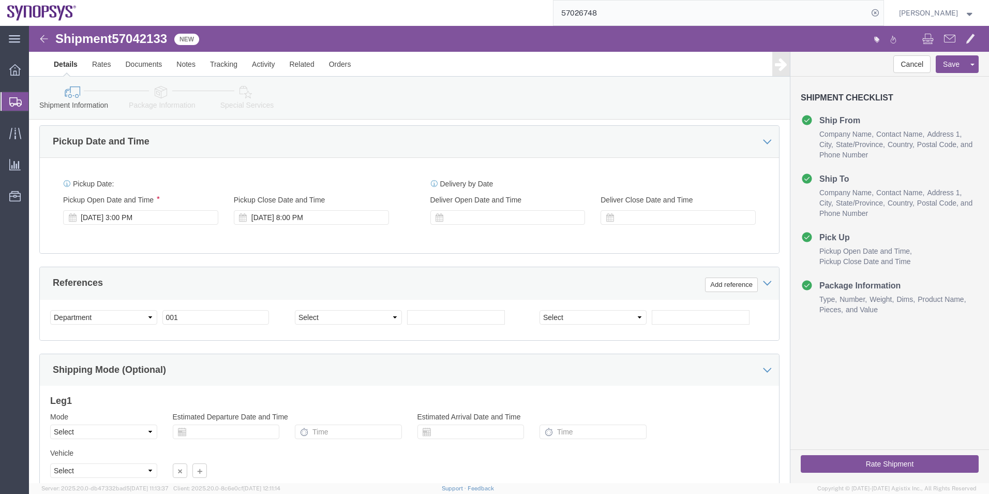
scroll to position [225, 0]
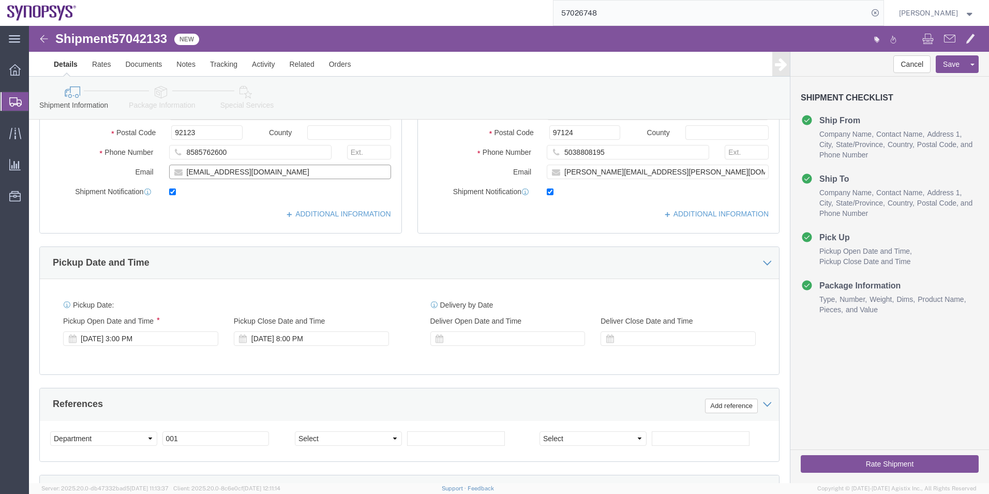
drag, startPoint x: 280, startPoint y: 147, endPoint x: 144, endPoint y: 164, distance: 137.2
click div "Location My Profile Location [GEOGRAPHIC_DATA] DE04 Agrate Brianza IT01 [GEOGRA…"
click icon
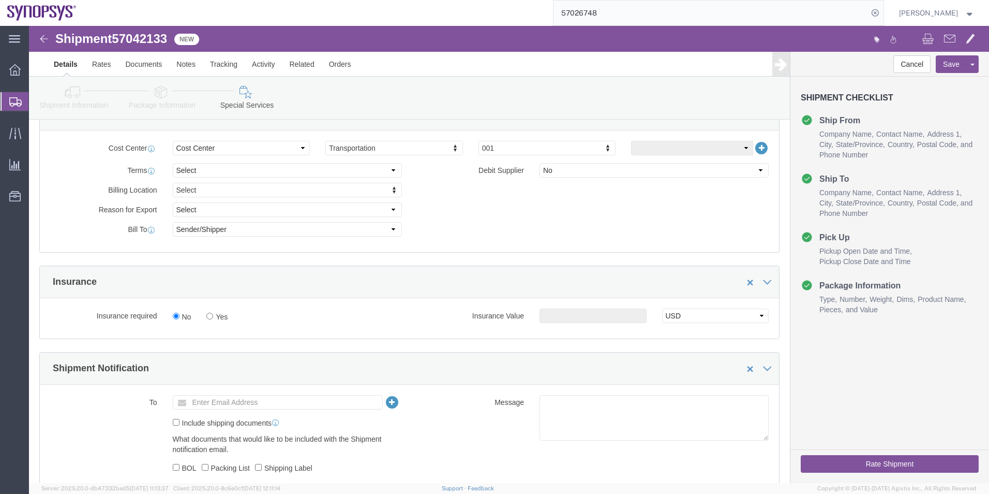
scroll to position [535, 0]
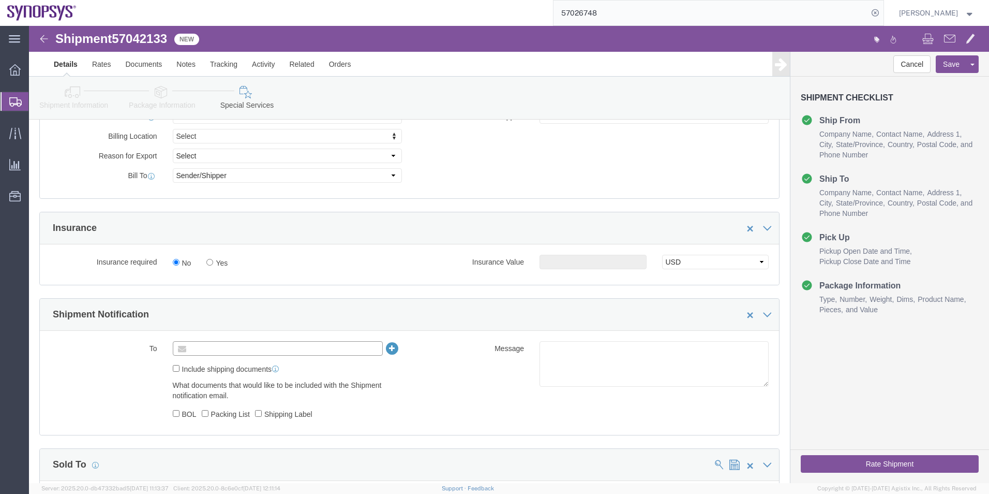
click input "text"
paste input "[EMAIL_ADDRESS][DOMAIN_NAME]"
type input "[EMAIL_ADDRESS][DOMAIN_NAME]"
click textarea
type textarea "Please see attached. -[GEOGRAPHIC_DATA]"
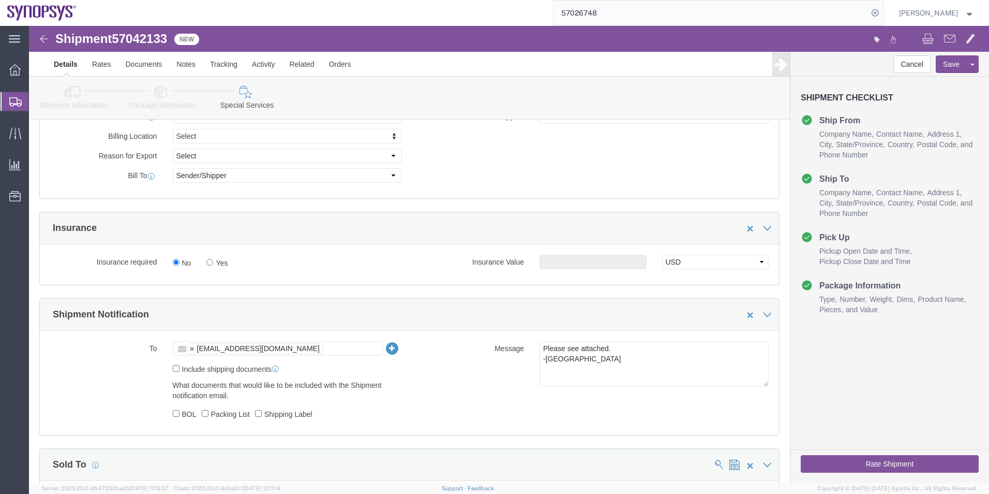
click button "Rate Shipment"
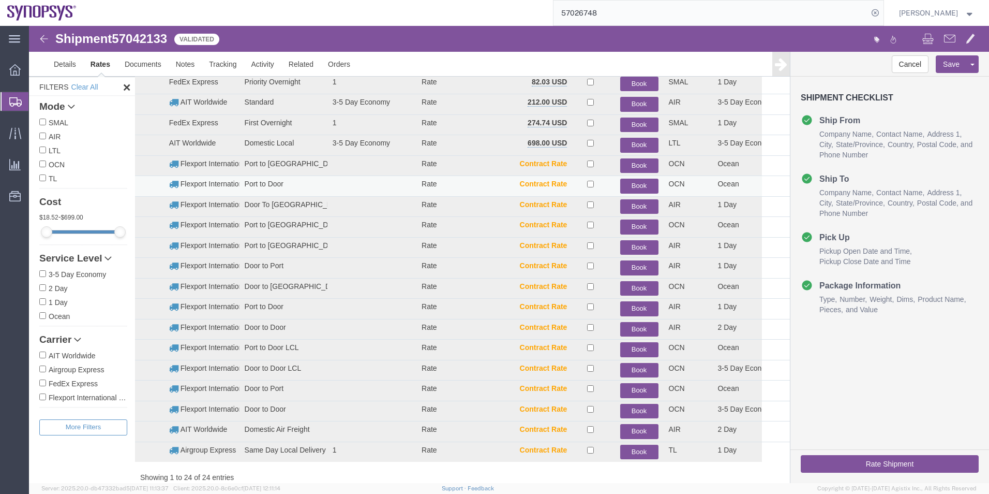
scroll to position [0, 0]
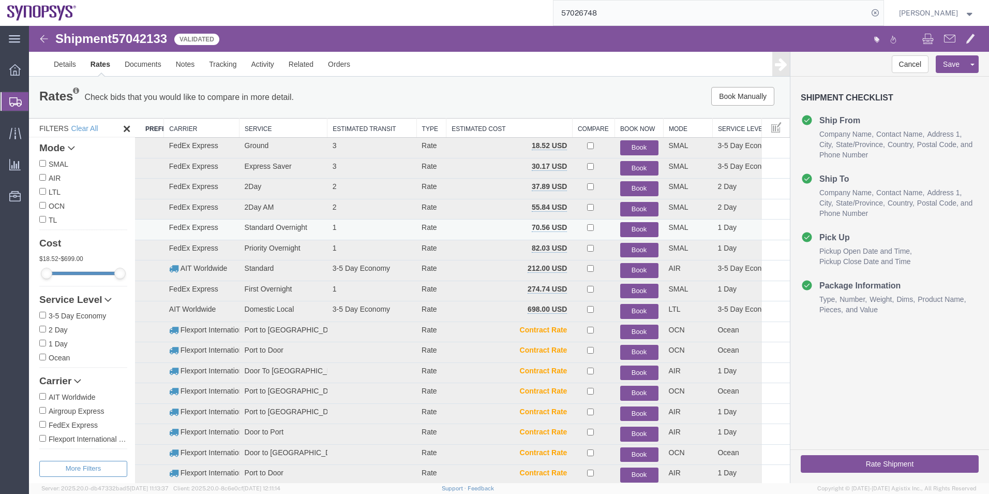
click at [639, 224] on button "Book" at bounding box center [639, 229] width 38 height 15
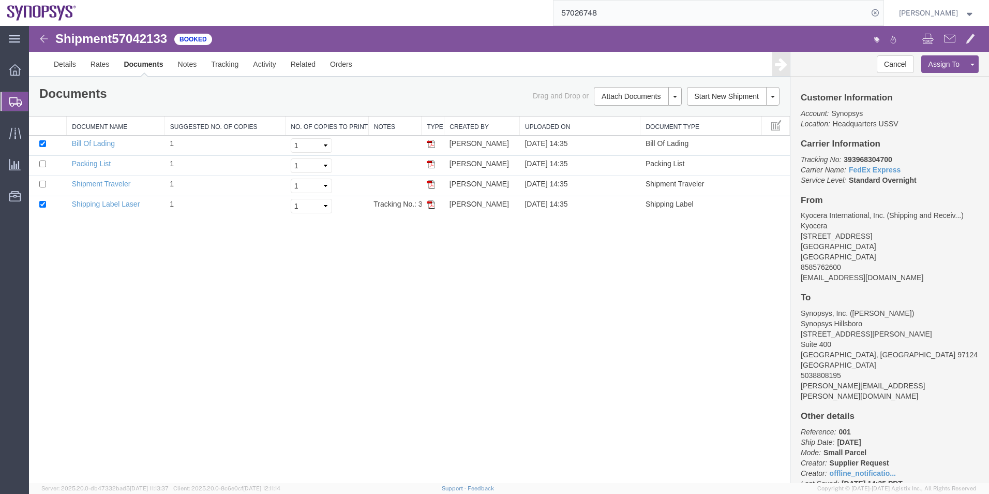
click at [0, 0] on span "Shipment Manager" at bounding box center [0, 0] width 0 height 0
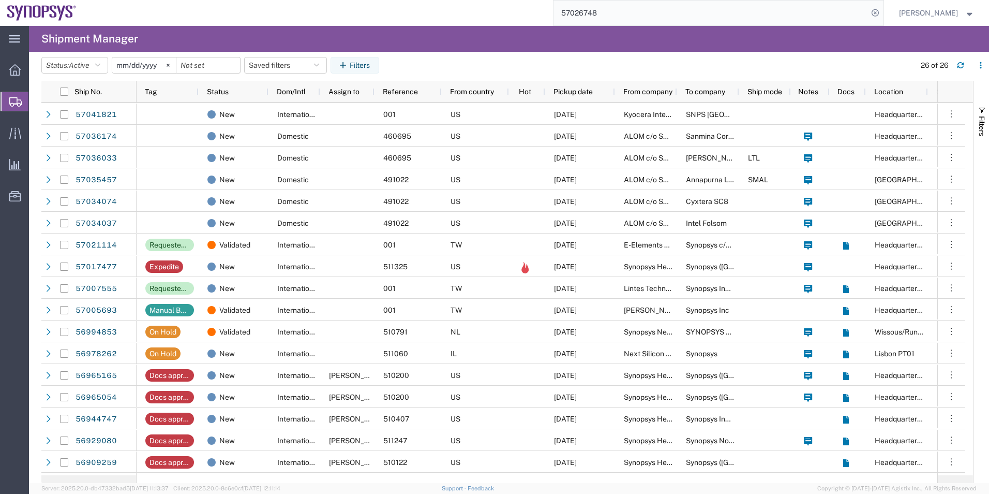
drag, startPoint x: 0, startPoint y: 149, endPoint x: 56, endPoint y: 176, distance: 62.3
click at [29, 178] on ul "Overview Shipments Shipment Manager Create Shipment Create from Template Estima…" at bounding box center [14, 139] width 29 height 158
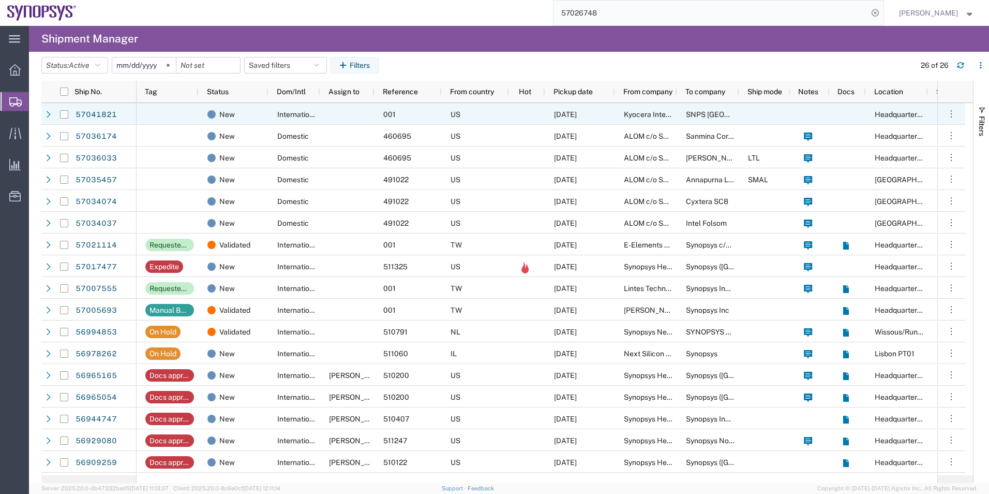
click at [180, 112] on div at bounding box center [168, 114] width 62 height 22
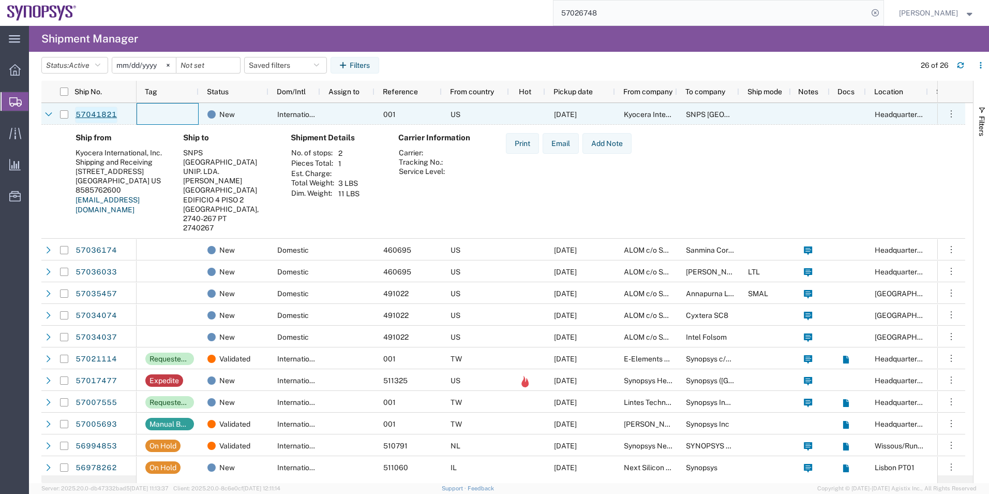
click at [114, 116] on link "57041821" at bounding box center [96, 115] width 42 height 17
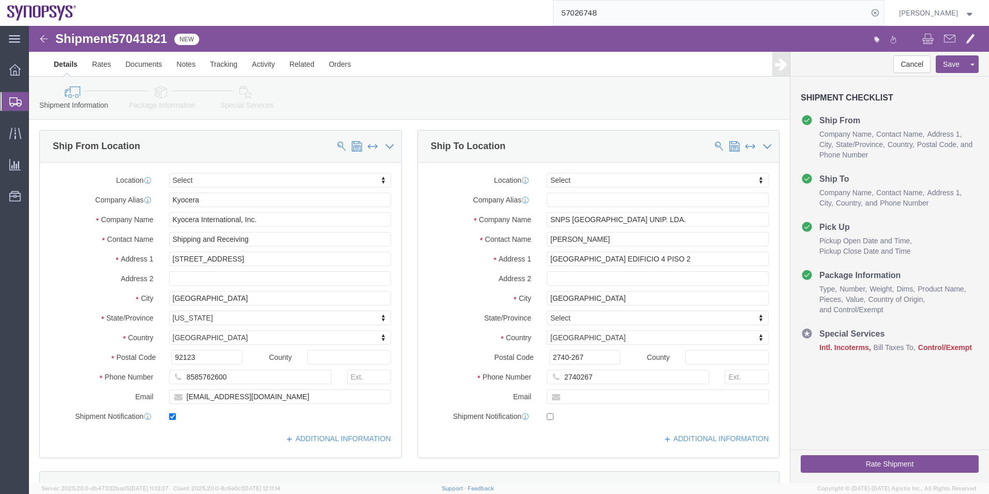
select select
click span "57041821"
drag, startPoint x: 145, startPoint y: 37, endPoint x: 116, endPoint y: 11, distance: 38.9
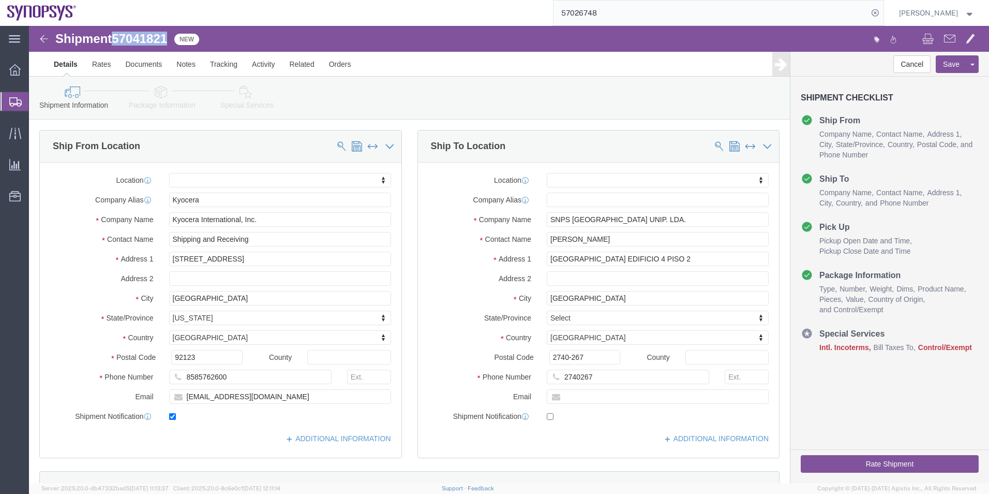
copy span "57041821"
click icon
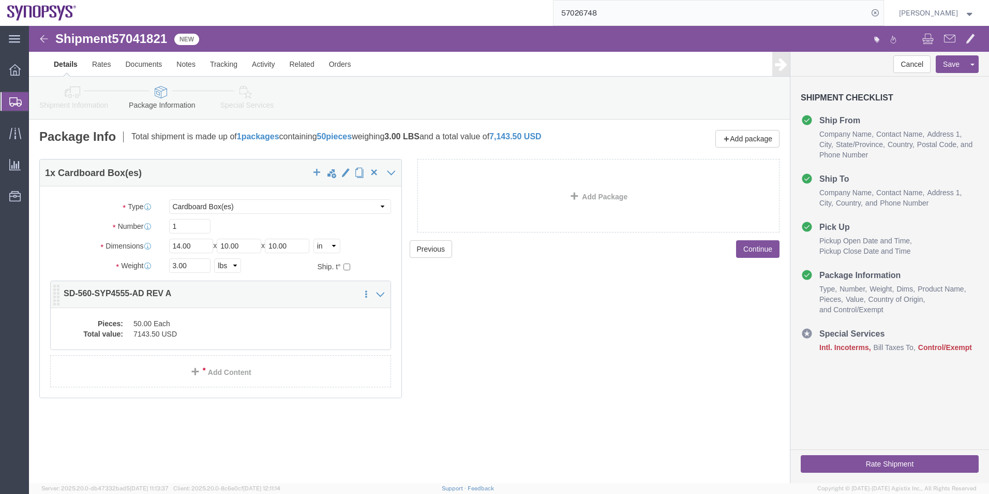
click dd "7143.50 USD"
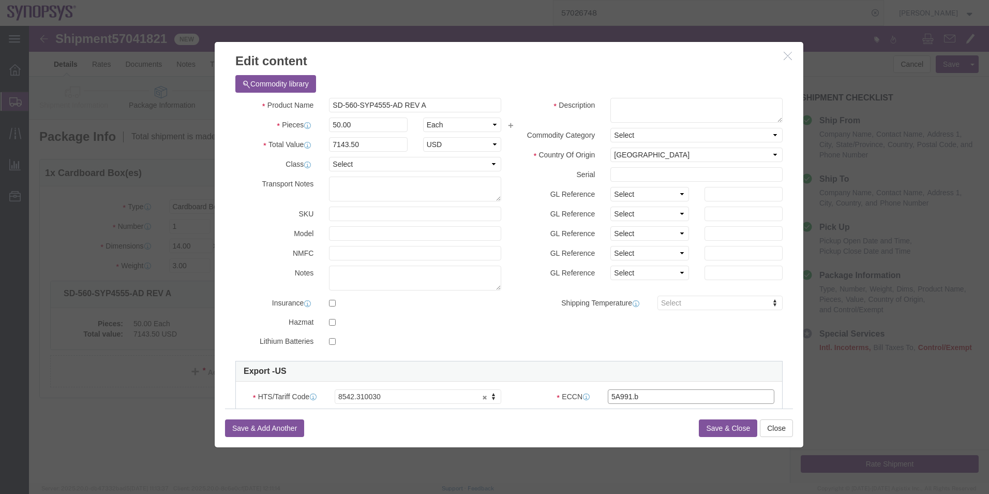
click input "5A991.b"
type input "5A991"
drag, startPoint x: 405, startPoint y: 81, endPoint x: 157, endPoint y: 80, distance: 247.4
click div "Edit content Commodity library Product Name SD-560-SYP4555-AD REV A Pieces 50.0…"
click textarea
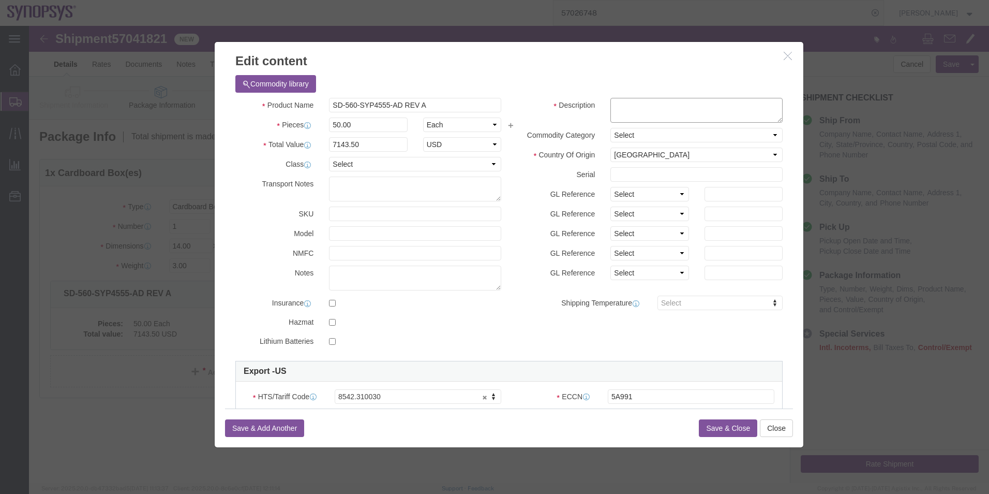
paste textarea "SD-560-SYP4555-AD REV A"
type textarea "SD-560-SYP4555-AD REV A"
click button "Save & Close"
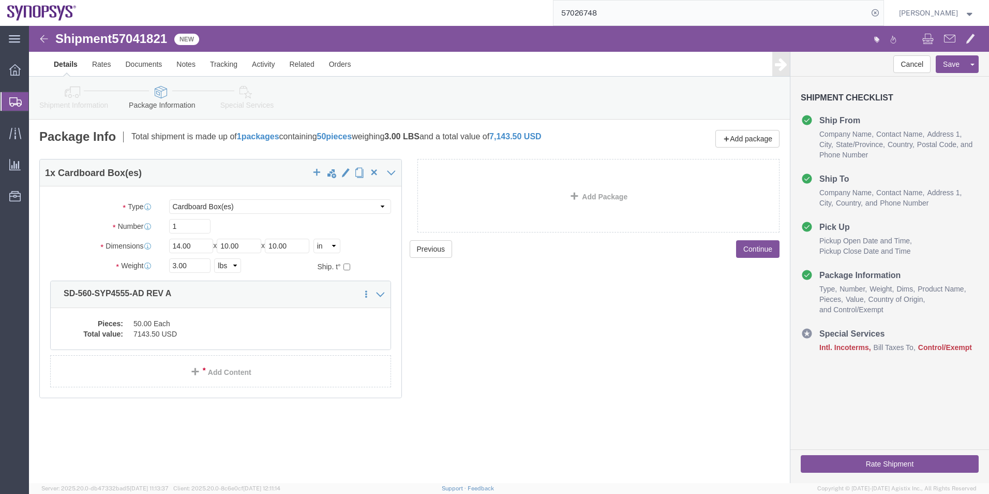
click icon
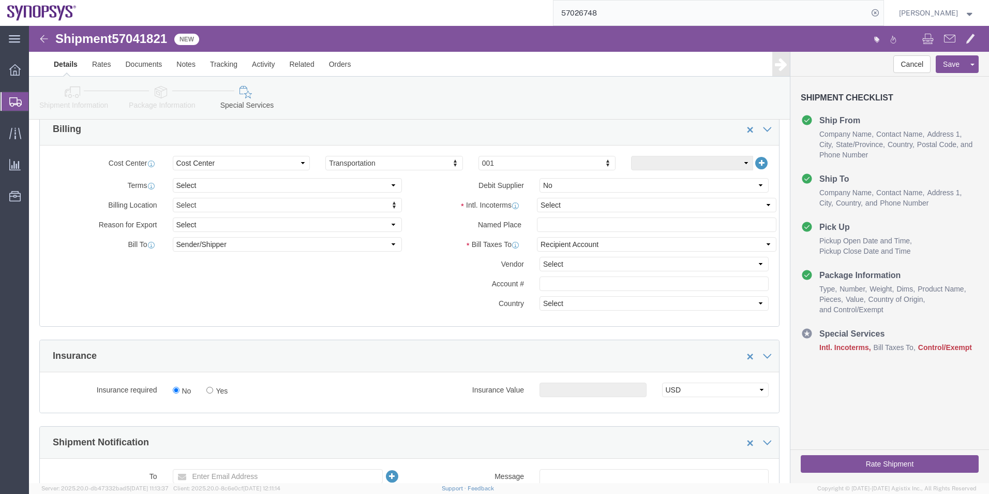
scroll to position [466, 0]
click select "Select Carriage Insurance Paid Carriage Paid To Cost and Freight Cost Insurance…"
select select "DAP"
click select "Select Carriage Insurance Paid Carriage Paid To Cost and Freight Cost Insurance…"
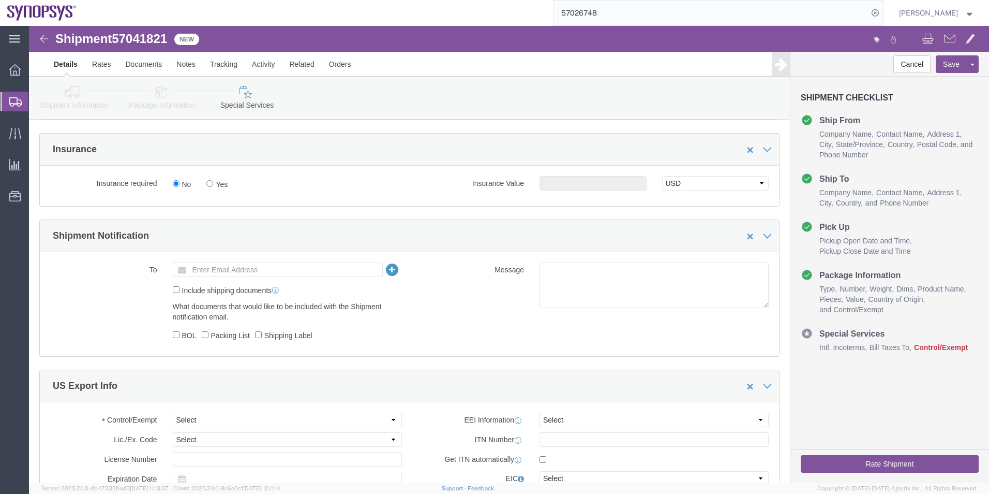
scroll to position [776, 0]
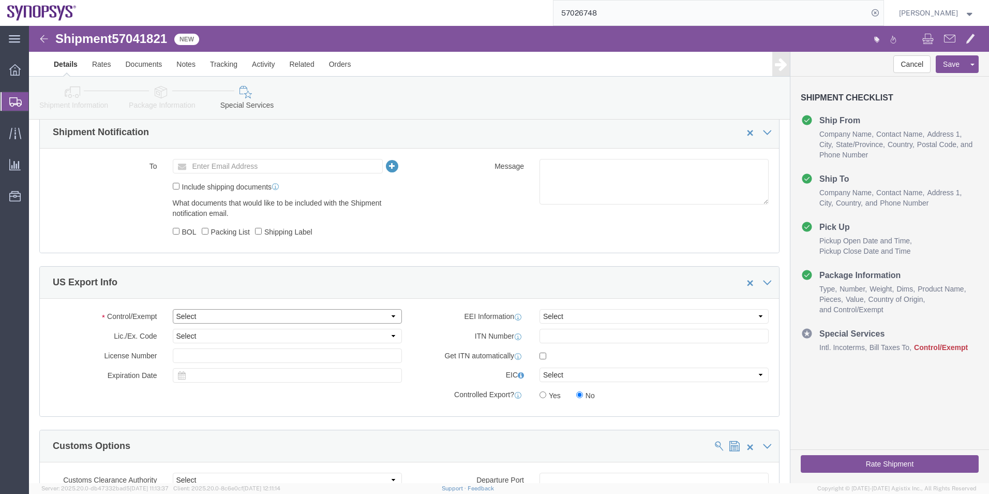
click select "Select ATF BIS DEA EPA FDA FTR ITAR OFAC Other (OPA)"
select select "BIS"
click select "Select ATF BIS DEA EPA FDA FTR ITAR OFAC Other (OPA)"
click select "Select AGR-Agricultural APP-Computers APR-Additional Permissive Exports AVS-Air…"
select select "NLR"
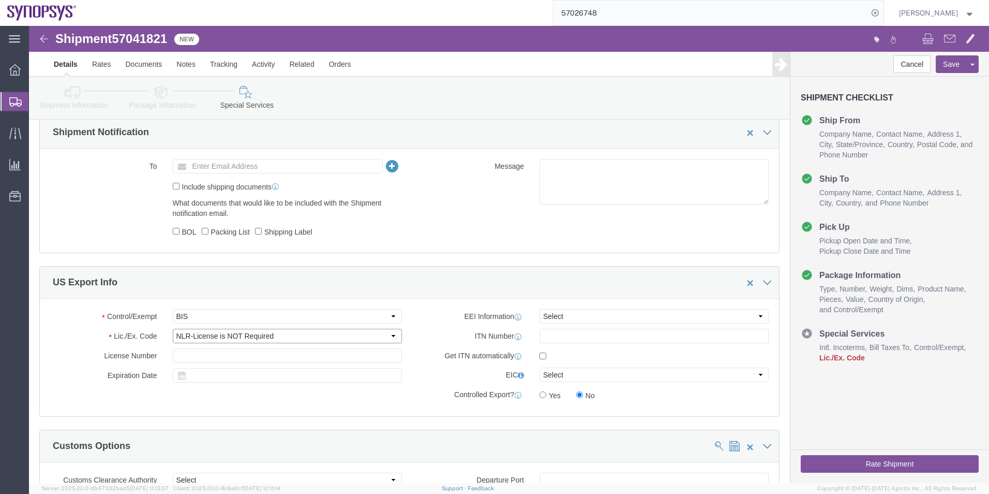
click select "Select AGR-Agricultural APP-Computers APR-Additional Permissive Exports AVS-Air…"
drag, startPoint x: 617, startPoint y: 292, endPoint x: 602, endPoint y: 296, distance: 15.6
click select "Select AES-Direct EEI Carrier File EEI EEI Exempt"
select select "AESD"
click select "Select AES-Direct EEI Carrier File EEI EEI Exempt"
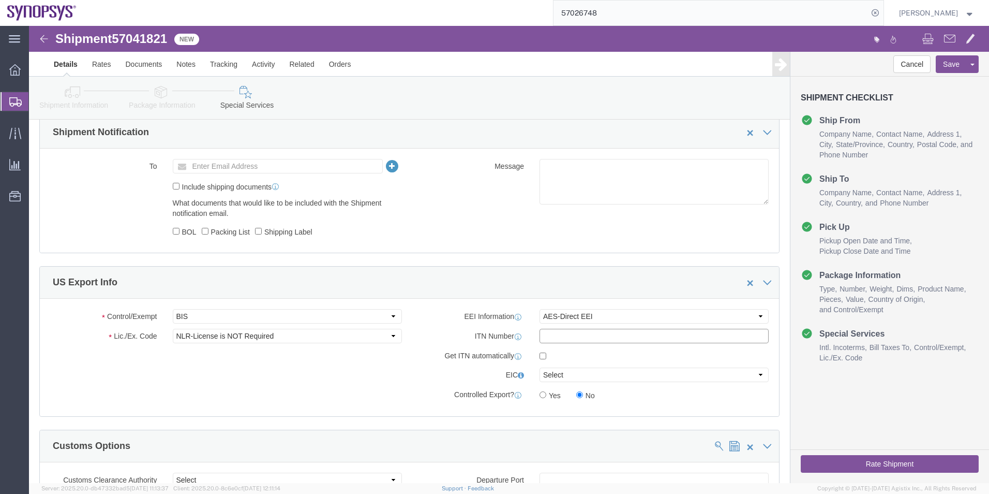
click input "text"
paste input "X20251006631947"
type input "X20251006631947"
click button "Save"
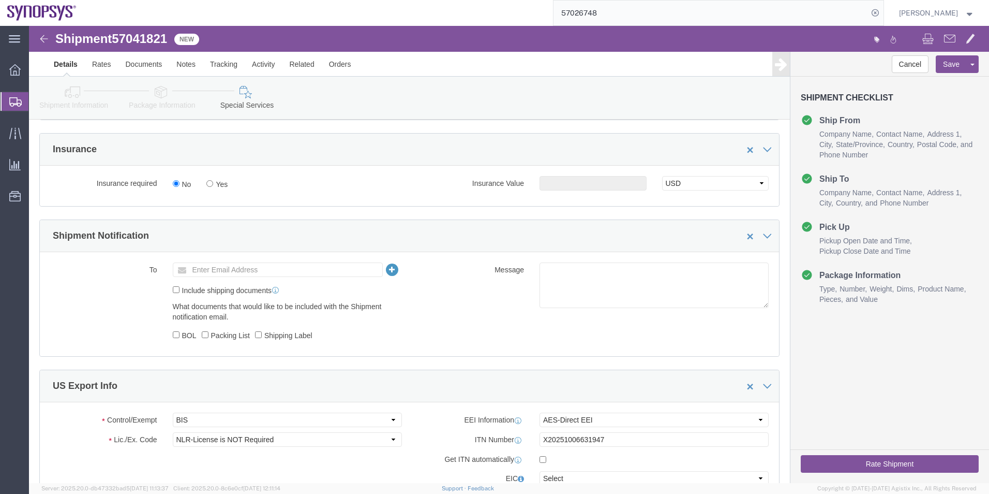
scroll to position [518, 0]
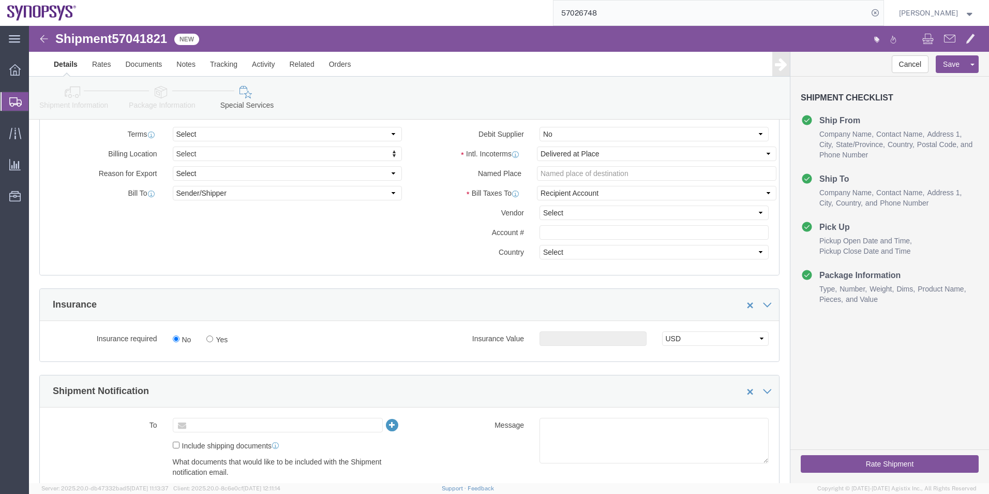
click input "text"
paste input "[PERSON_NAME][EMAIL_ADDRESS][PERSON_NAME][DOMAIN_NAME]"
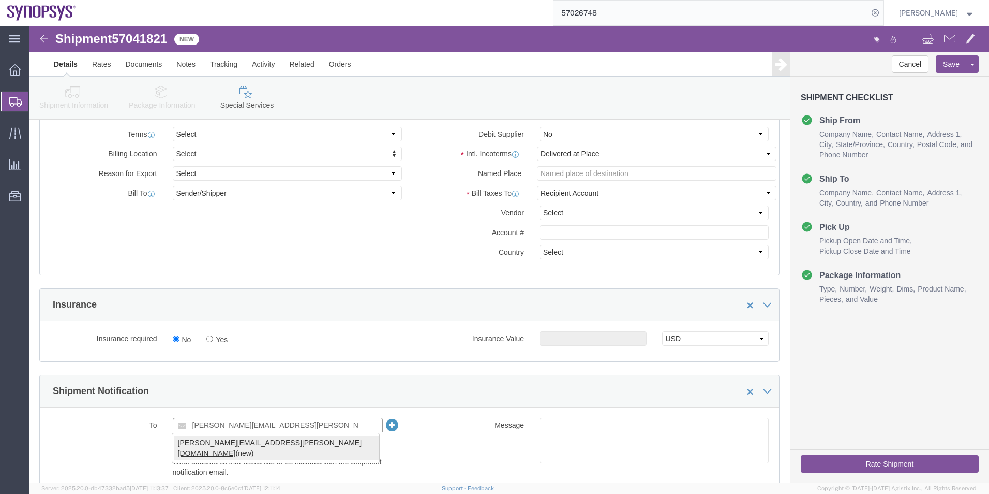
type input "[PERSON_NAME][EMAIL_ADDRESS][PERSON_NAME][DOMAIN_NAME]"
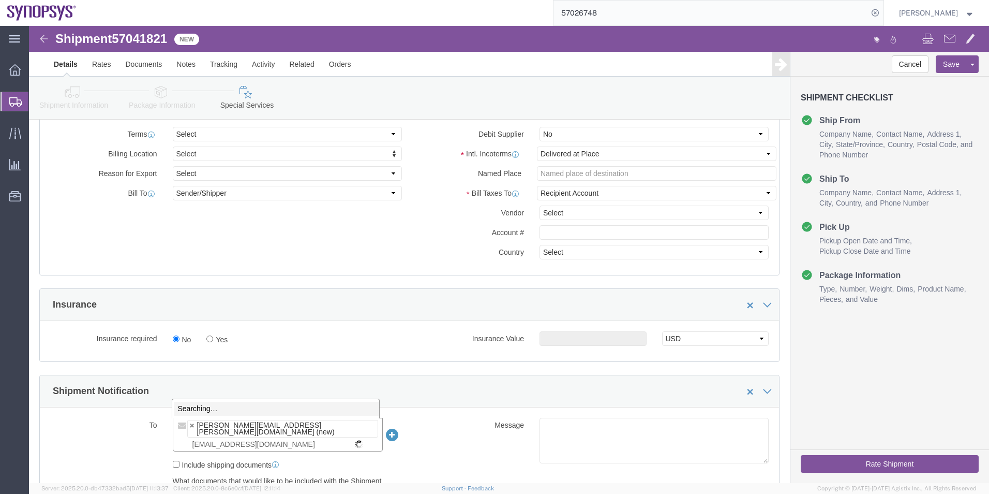
type input "[EMAIL_ADDRESS][DOMAIN_NAME]"
click input "text"
type input "[EMAIL_ADDRESS][DOMAIN_NAME]"
click textarea
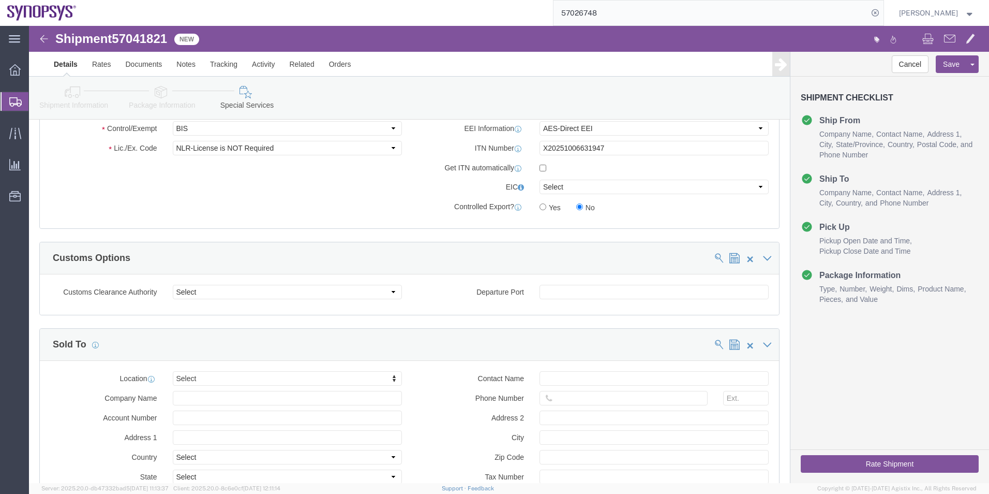
scroll to position [1139, 0]
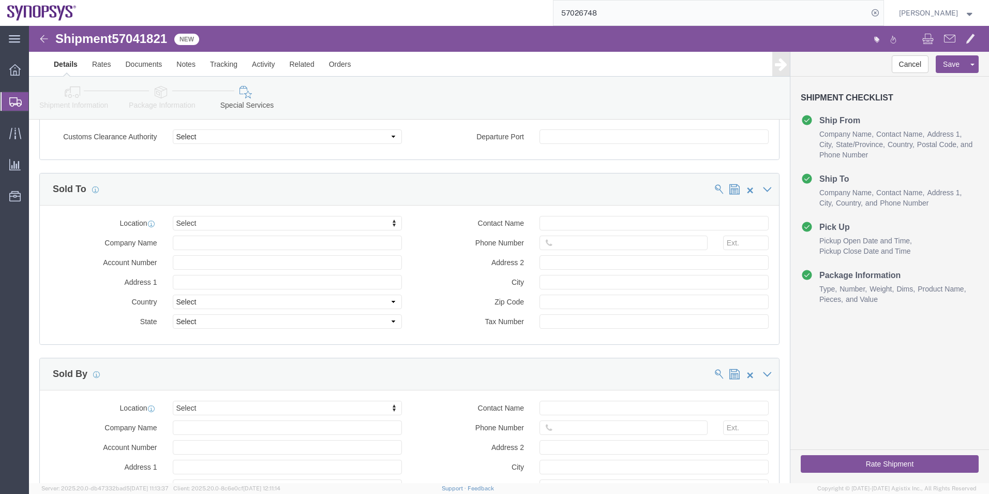
type textarea "Please see attached. -[GEOGRAPHIC_DATA]"
type input "uss"
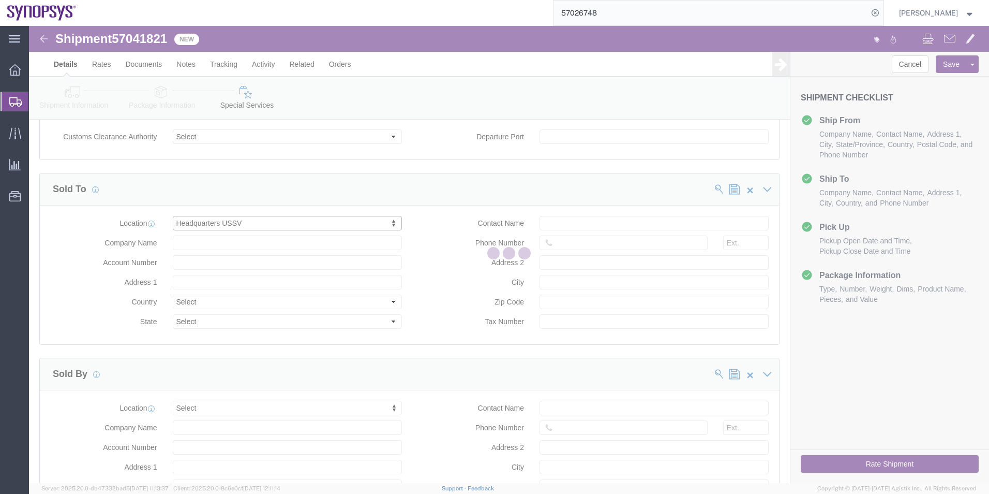
select select "CA"
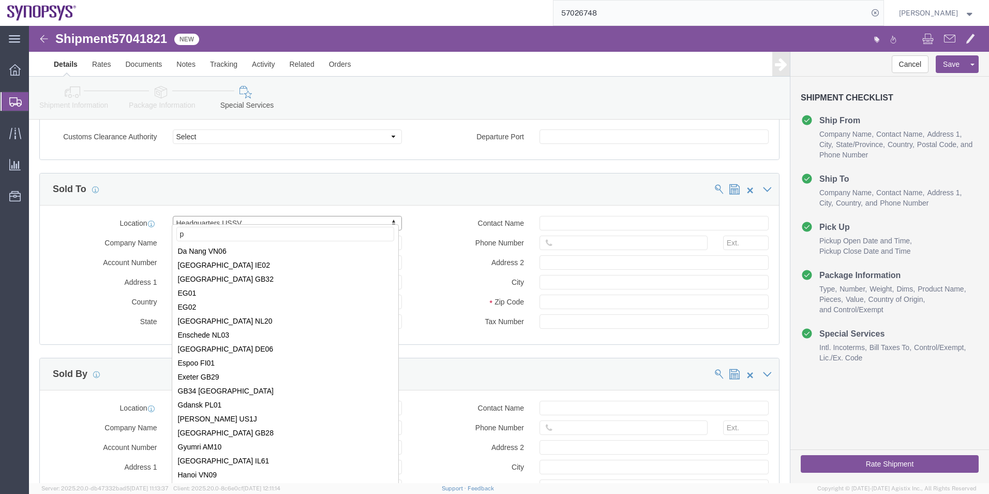
scroll to position [0, 0]
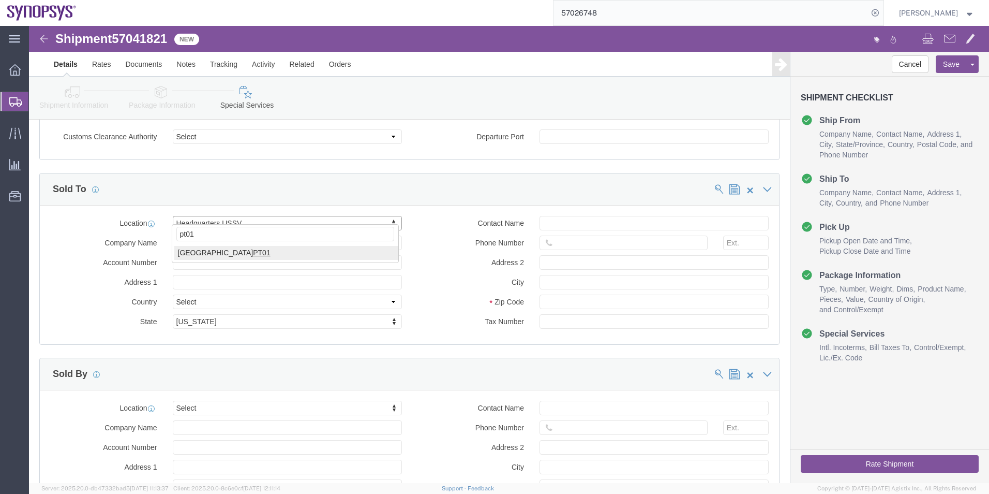
type input "pt01"
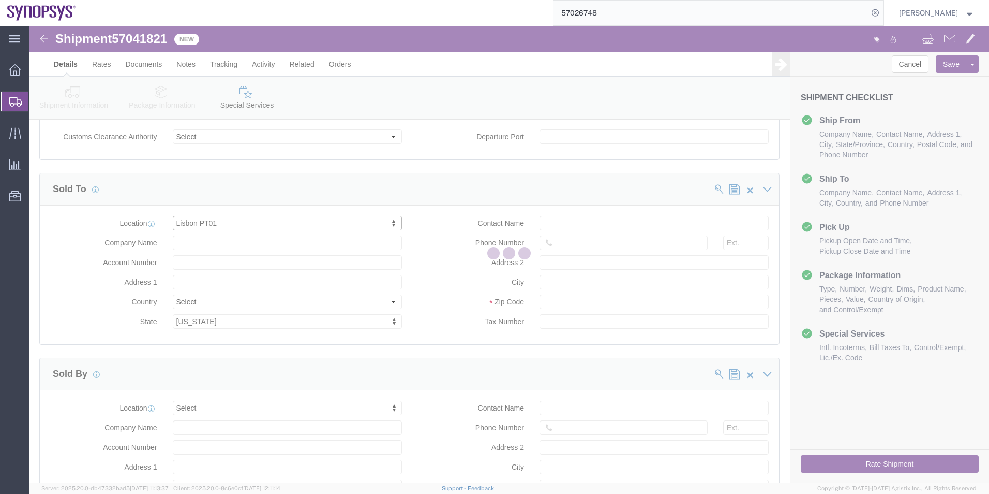
select select
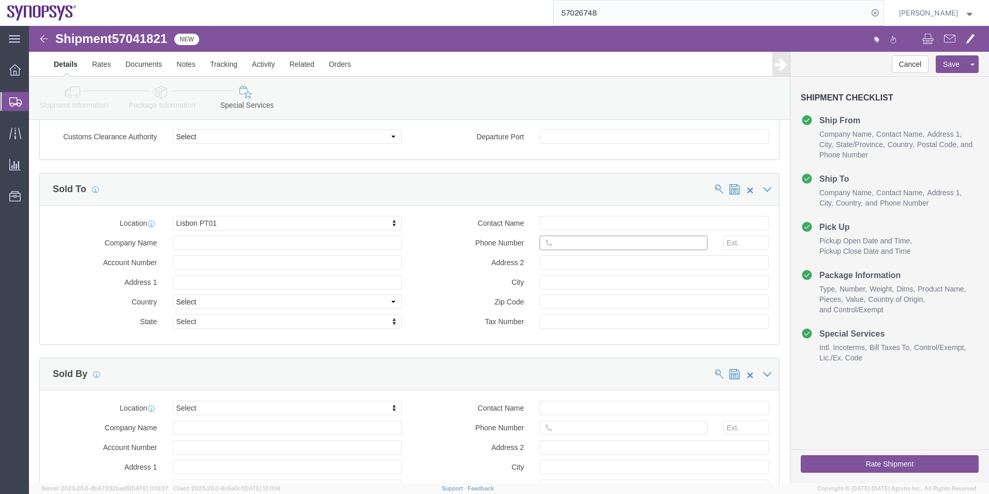
click input "text"
type input "351915185726"
type input "ussv"
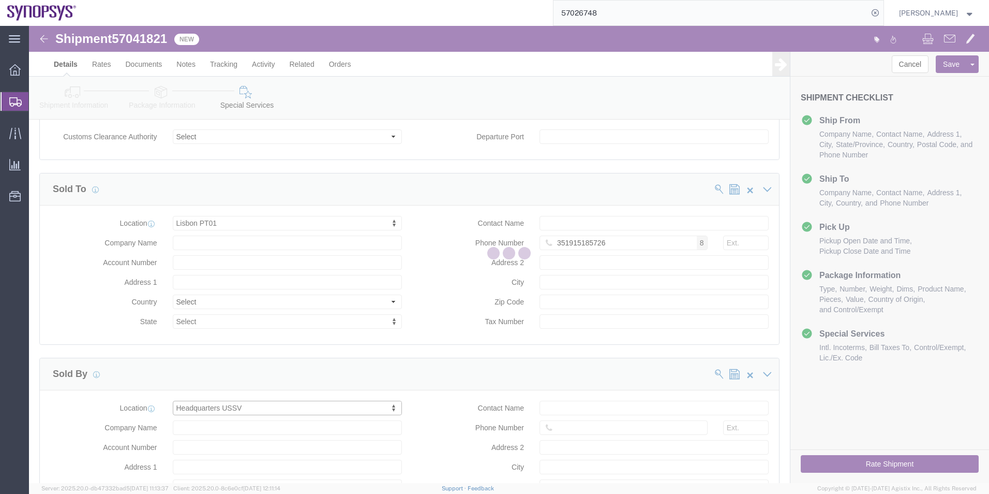
select select "CA"
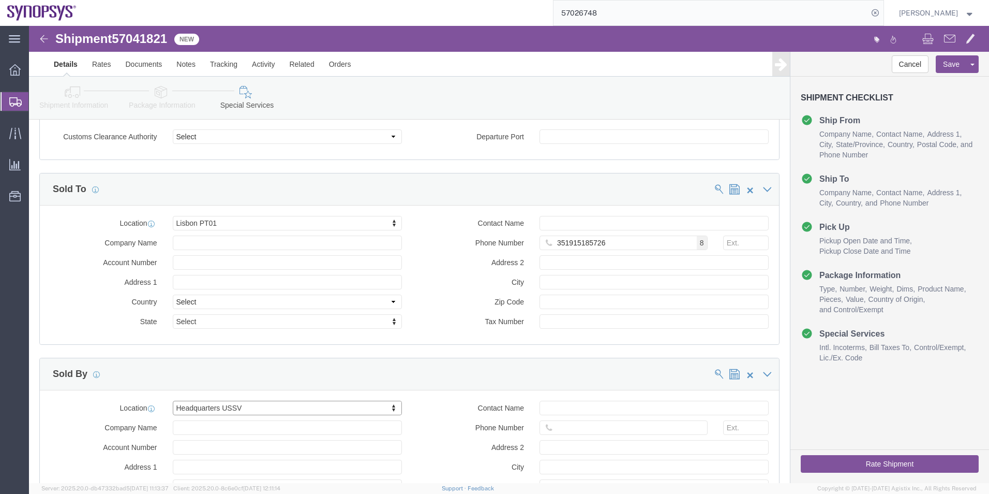
click div "Sold By"
click div "Location Headquarters USSV Select My Profile Location [GEOGRAPHIC_DATA] DE04 Ag…"
click input "Contact Name"
type input "[PERSON_NAME]"
click input "text"
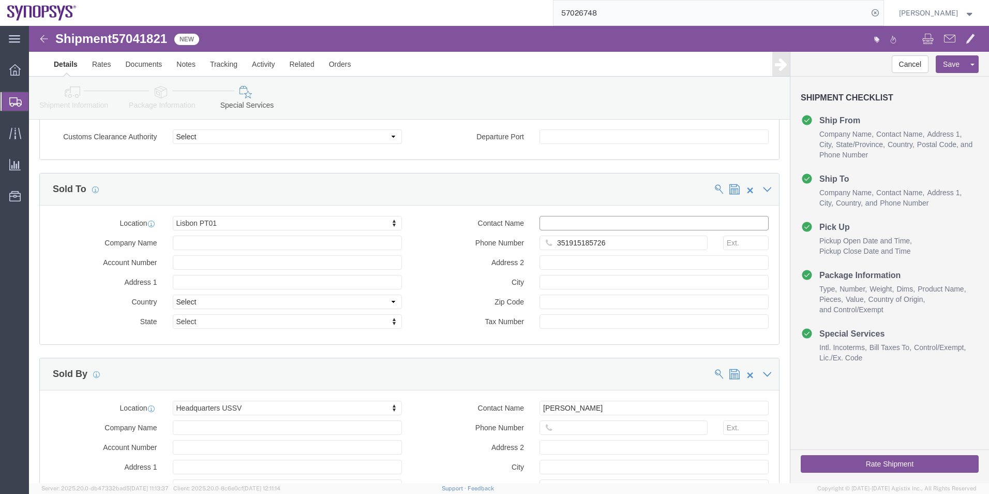
paste input "[PERSON_NAME]"
type input "[PERSON_NAME]"
click button "Rate Shipment"
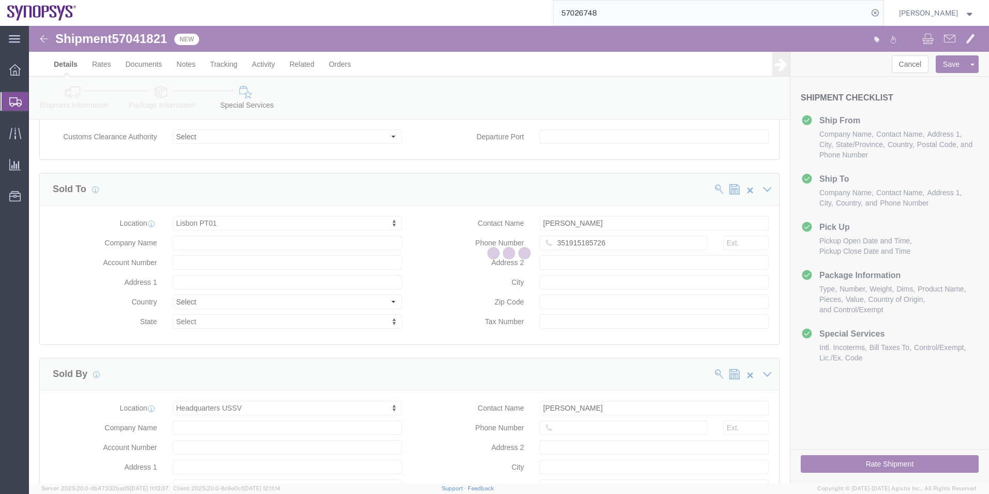
scroll to position [64, 0]
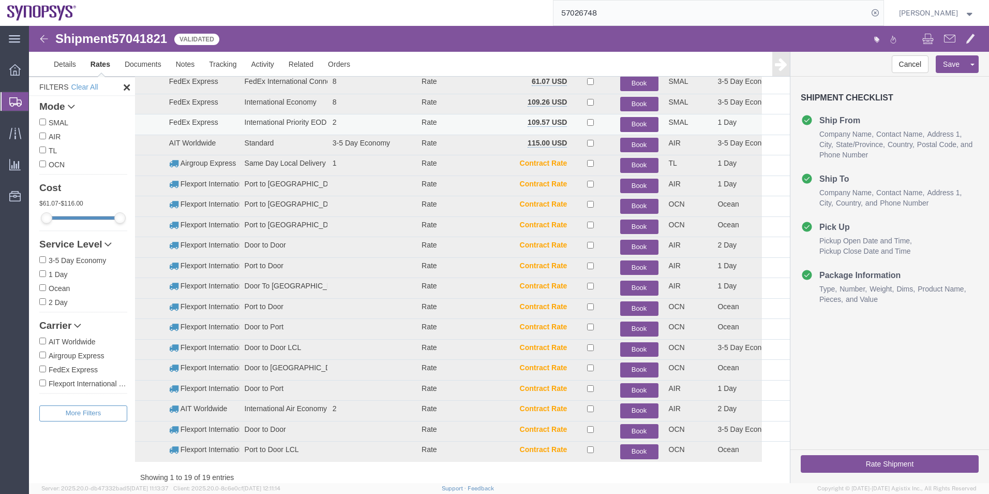
click at [634, 120] on button "Book" at bounding box center [639, 124] width 38 height 15
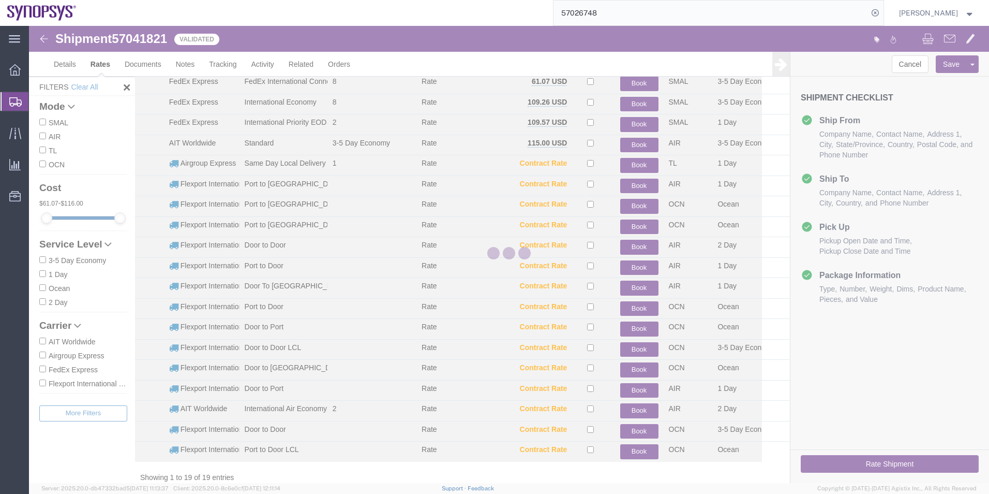
scroll to position [0, 0]
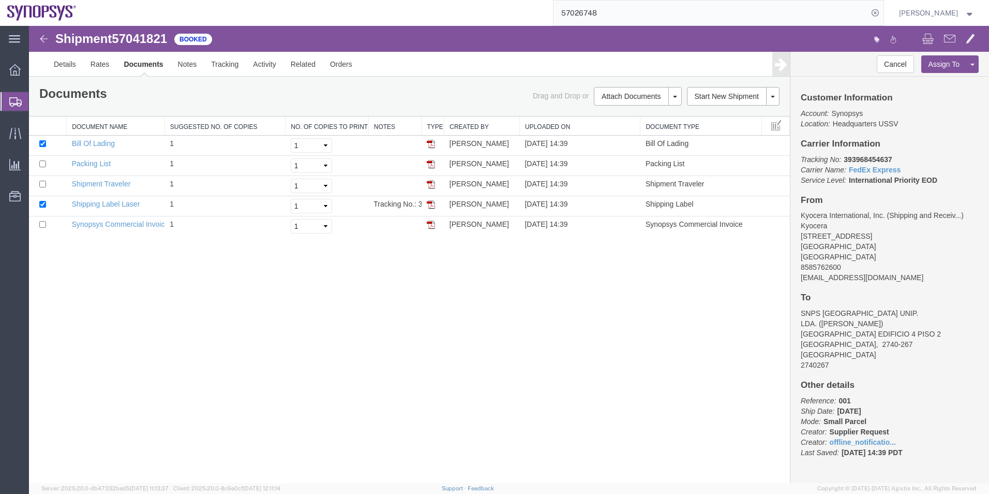
click at [0, 0] on span "Shipment Manager" at bounding box center [0, 0] width 0 height 0
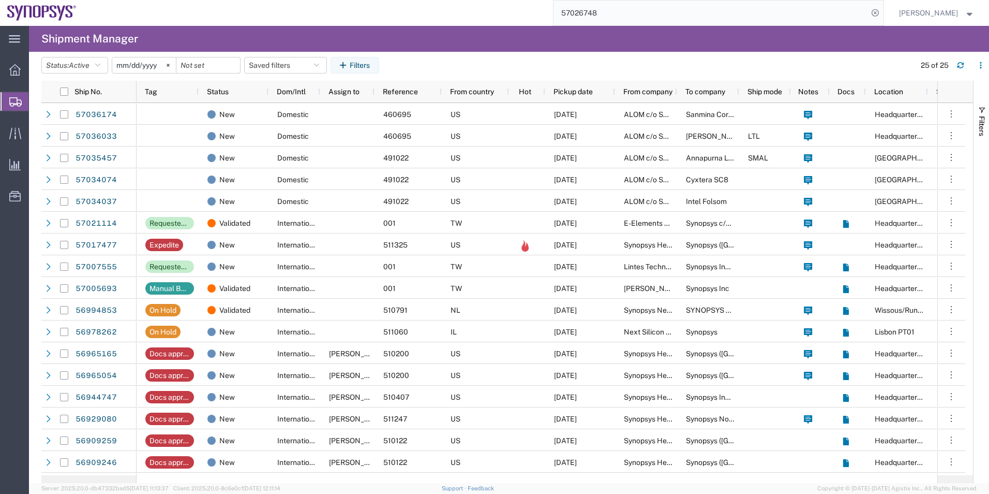
click at [0, 0] on span "Create Shipment" at bounding box center [0, 0] width 0 height 0
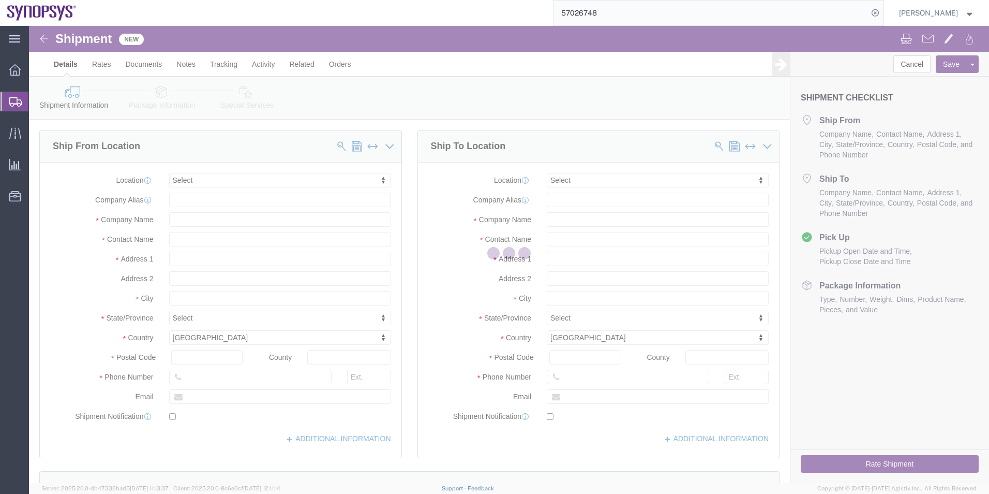
click at [234, 186] on div at bounding box center [509, 254] width 960 height 457
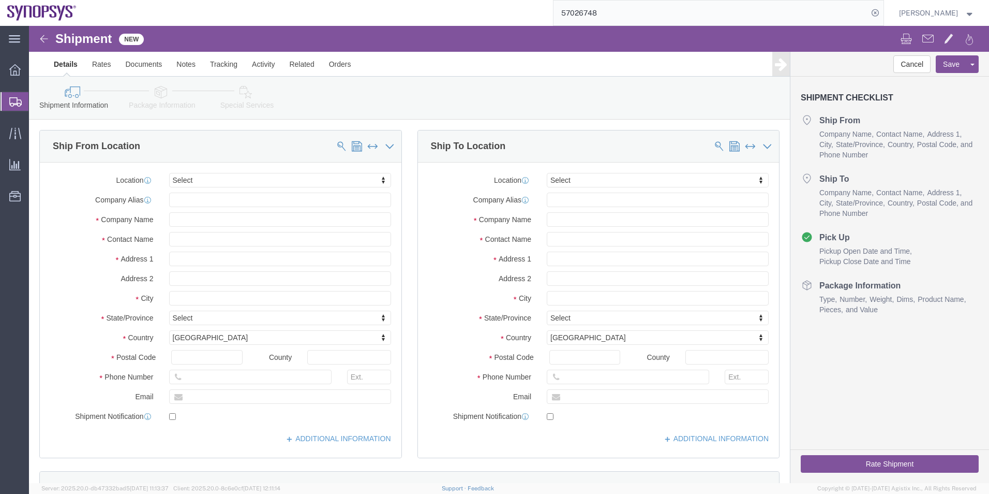
select select
type input "IN76"
drag, startPoint x: 226, startPoint y: 174, endPoint x: 72, endPoint y: 179, distance: 154.3
click body "Shipment New Details Rates Documents Notes Tracking Activity Related Orders Can…"
